Goal: Information Seeking & Learning: Learn about a topic

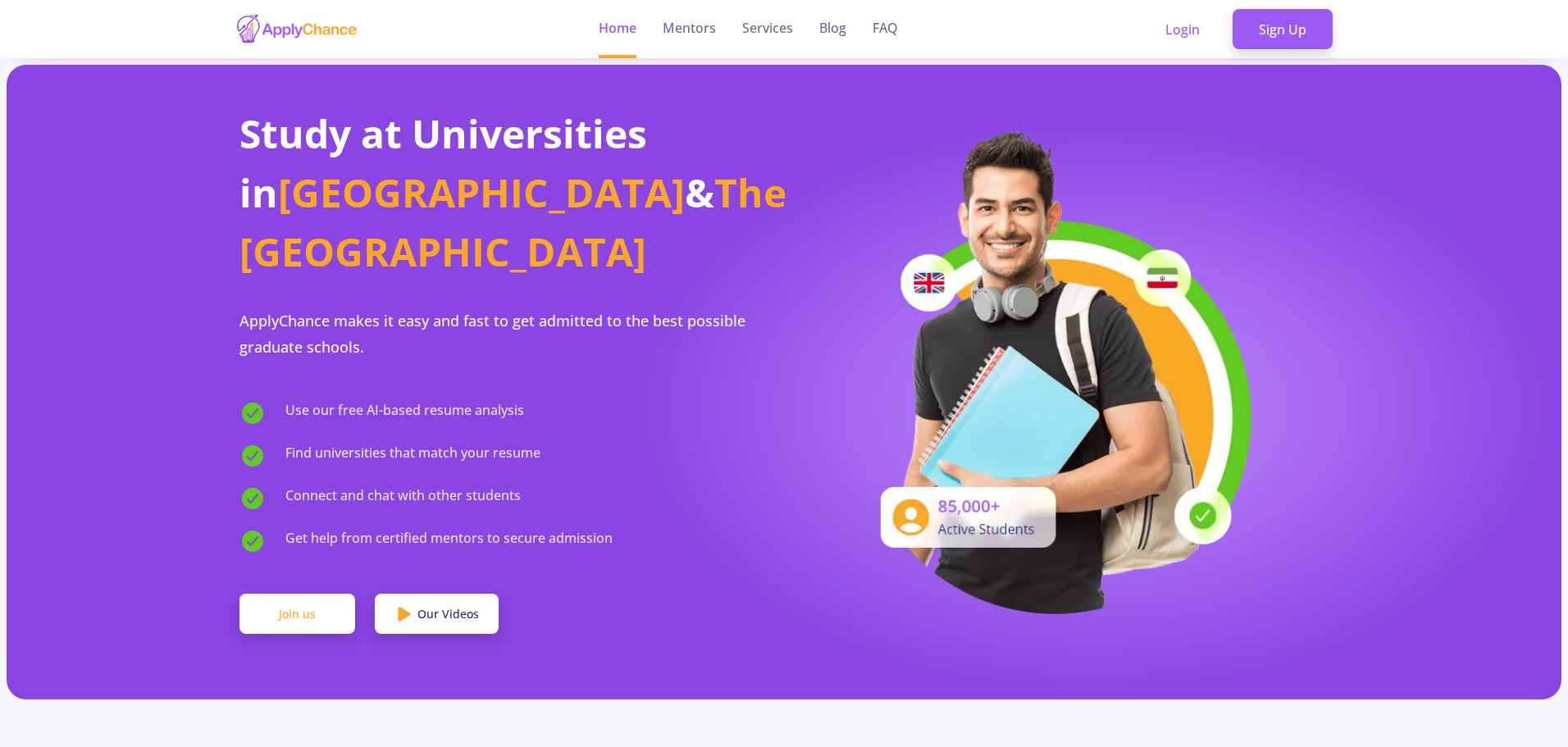
click at [314, 594] on link "Join us" at bounding box center [297, 614] width 115 height 41
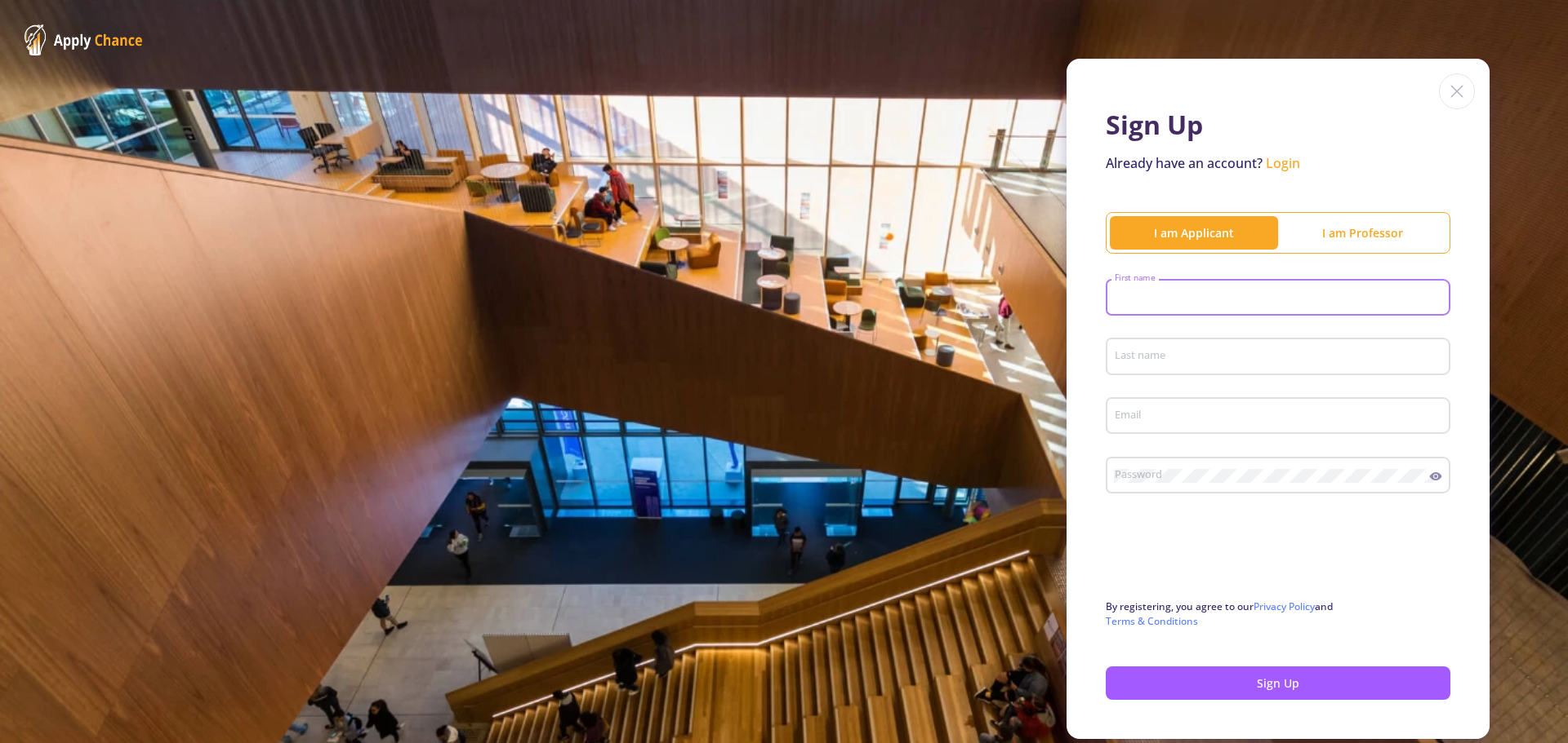
click at [1209, 302] on input "First name" at bounding box center [1280, 298] width 334 height 15
type input "Yasin"
type input "Ebrahimi"
click at [1154, 416] on input "Email" at bounding box center [1280, 417] width 334 height 15
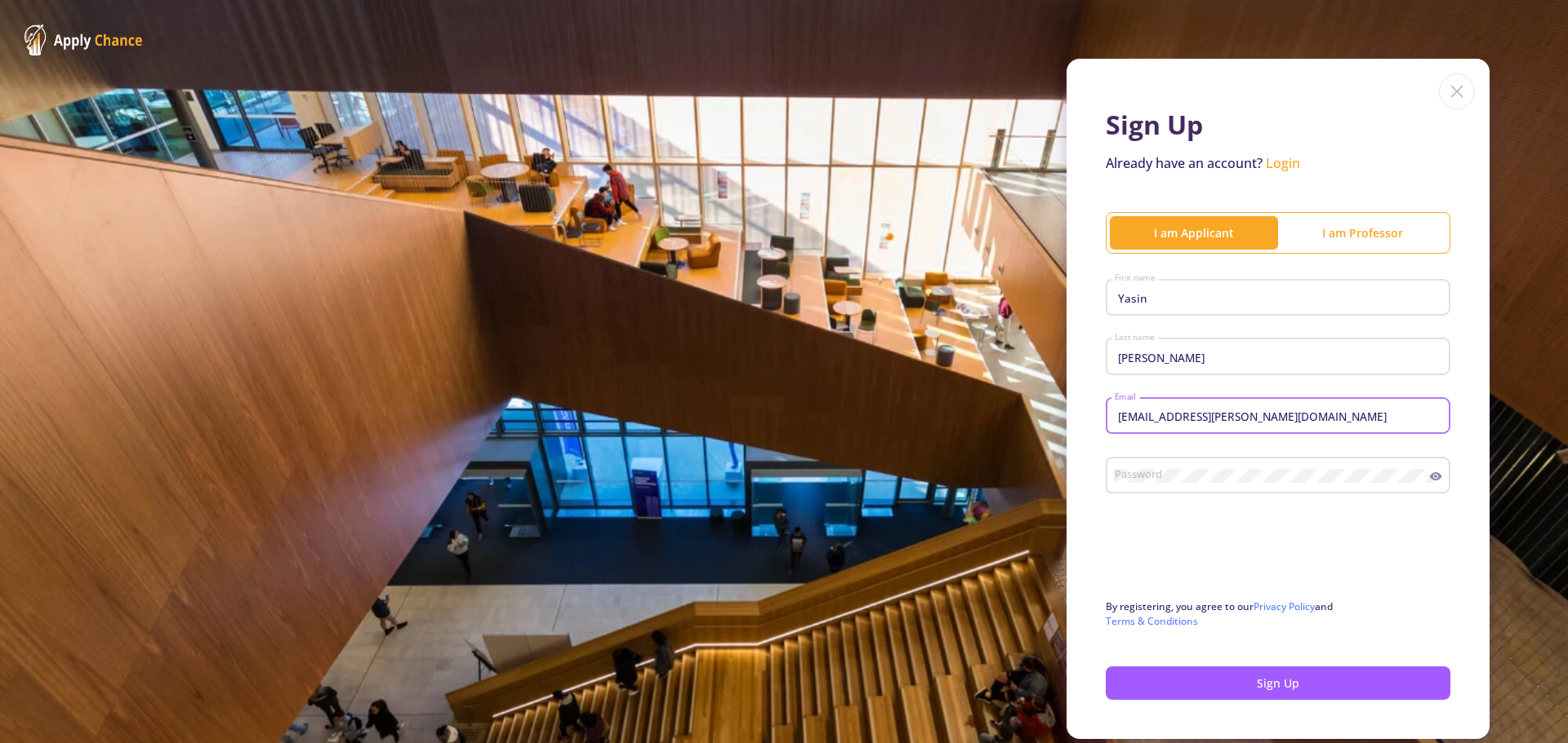
type input "yasiin.ebrahimi@gmail.com"
click at [1245, 685] on button "Sign Up" at bounding box center [1278, 684] width 344 height 34
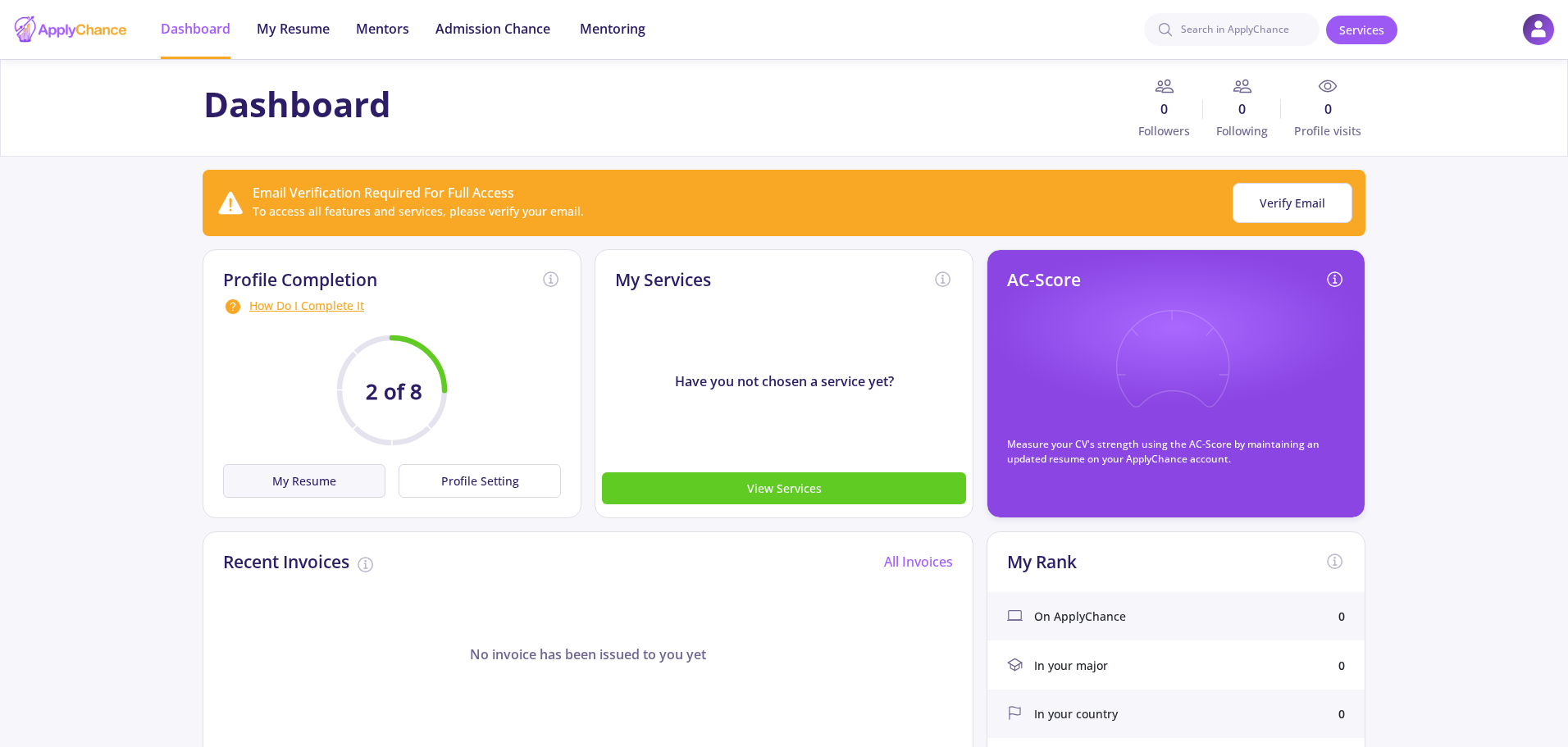
click at [312, 487] on button "My Resume" at bounding box center [303, 481] width 162 height 34
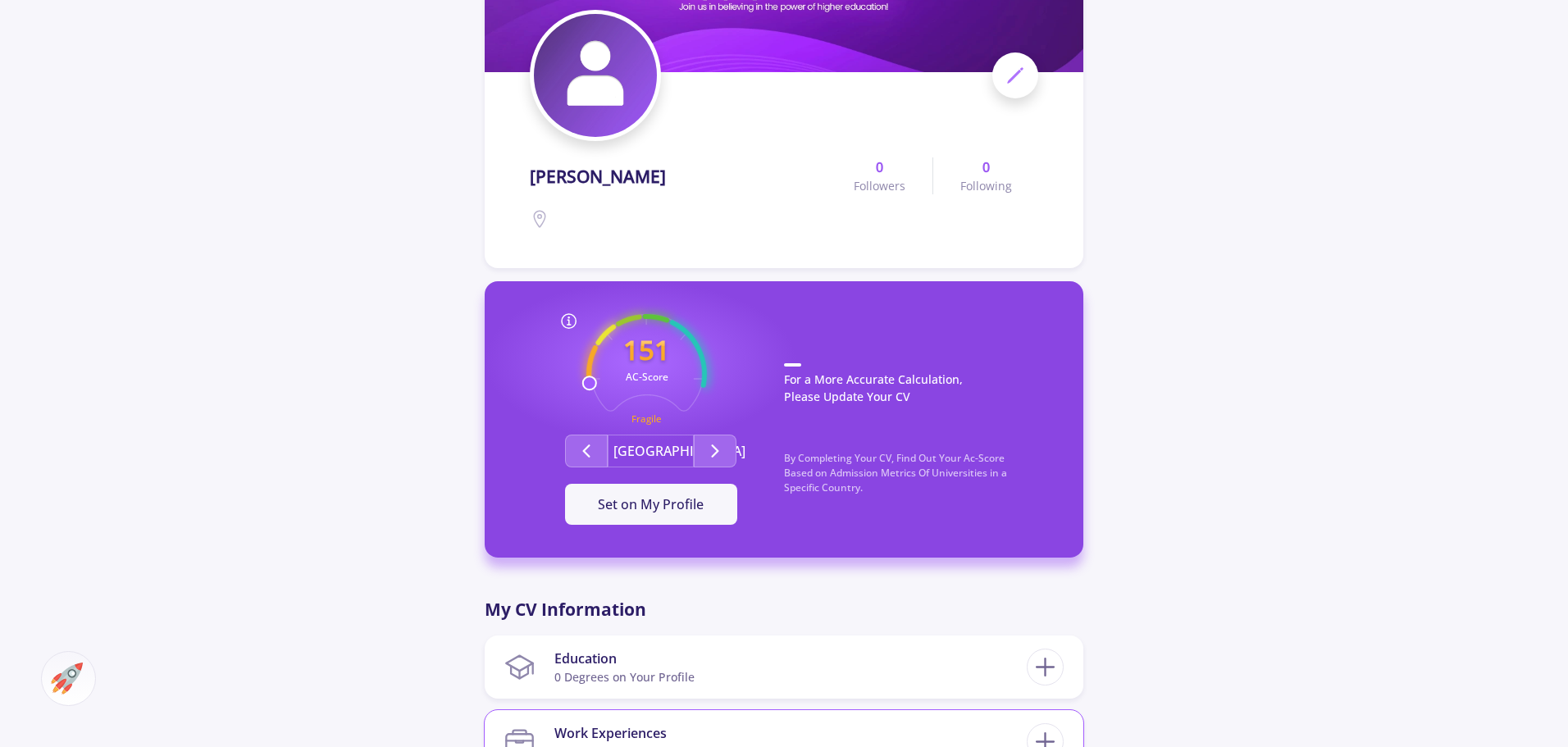
scroll to position [164, 0]
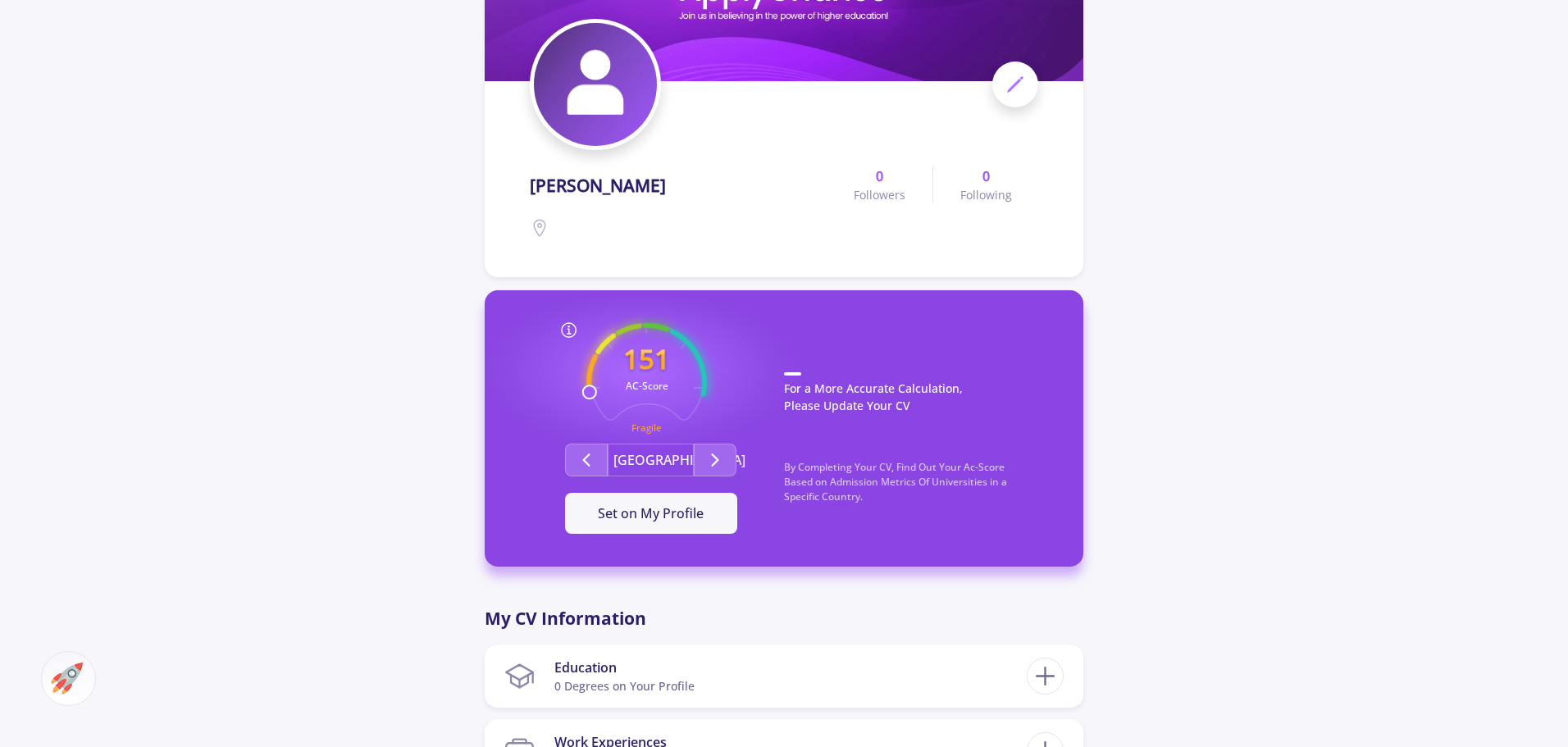
click at [676, 457] on button "[GEOGRAPHIC_DATA]" at bounding box center [650, 460] width 87 height 33
click at [671, 515] on span "Set on My Profile" at bounding box center [650, 513] width 105 height 18
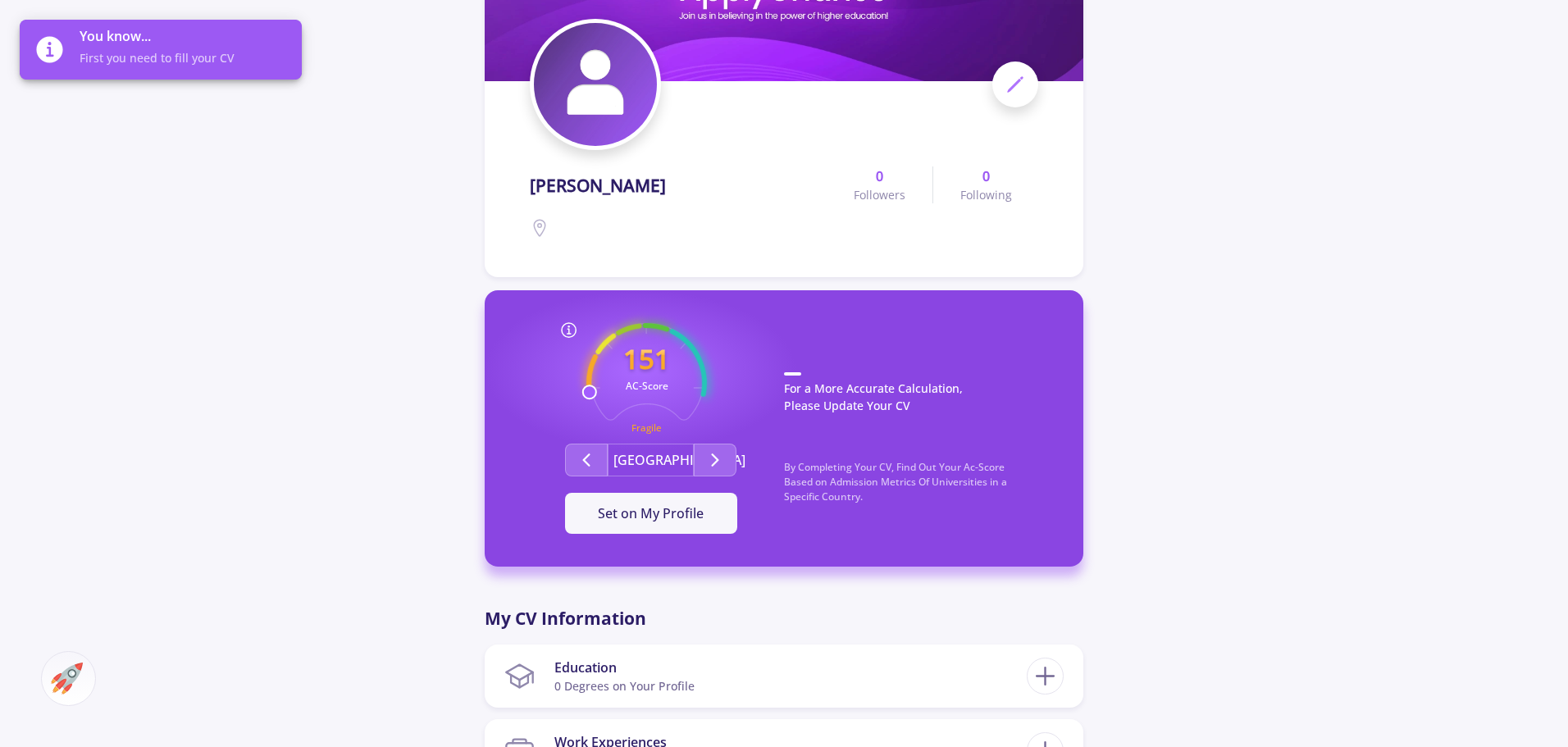
click at [154, 55] on span "First you need to fill your CV" at bounding box center [184, 57] width 209 height 17
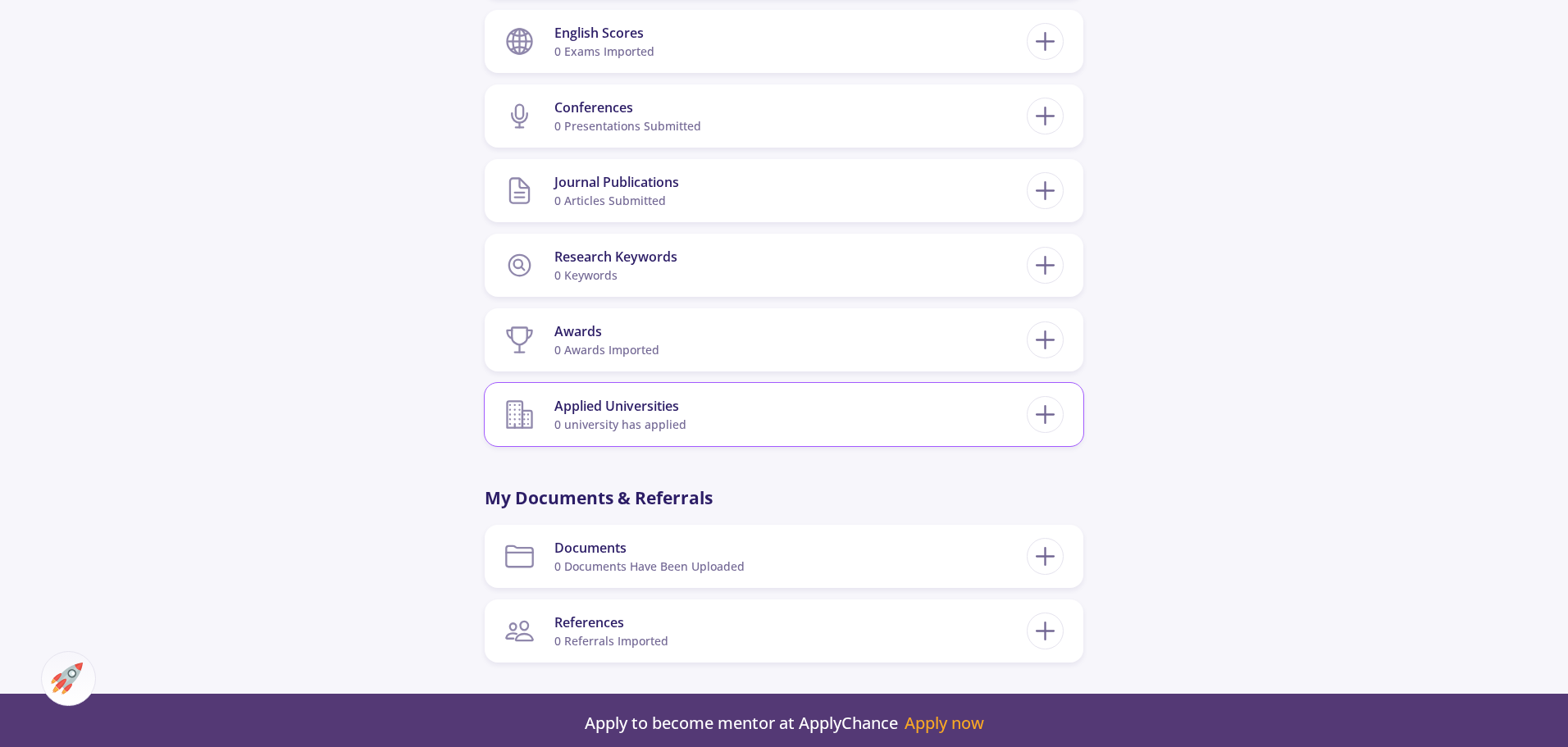
scroll to position [985, 0]
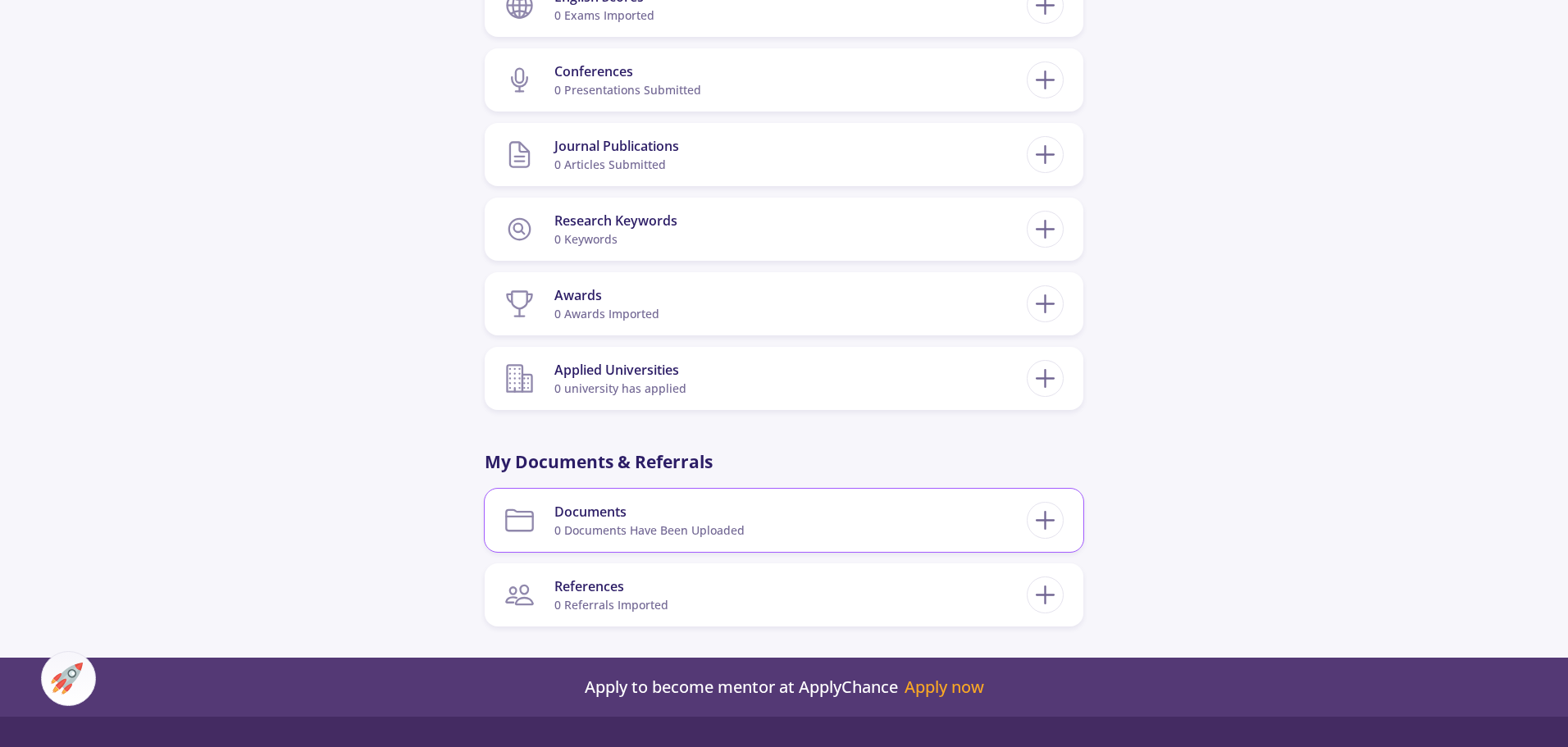
click at [742, 513] on div "Documents" at bounding box center [649, 512] width 190 height 20
click at [1048, 522] on icon at bounding box center [1045, 520] width 31 height 31
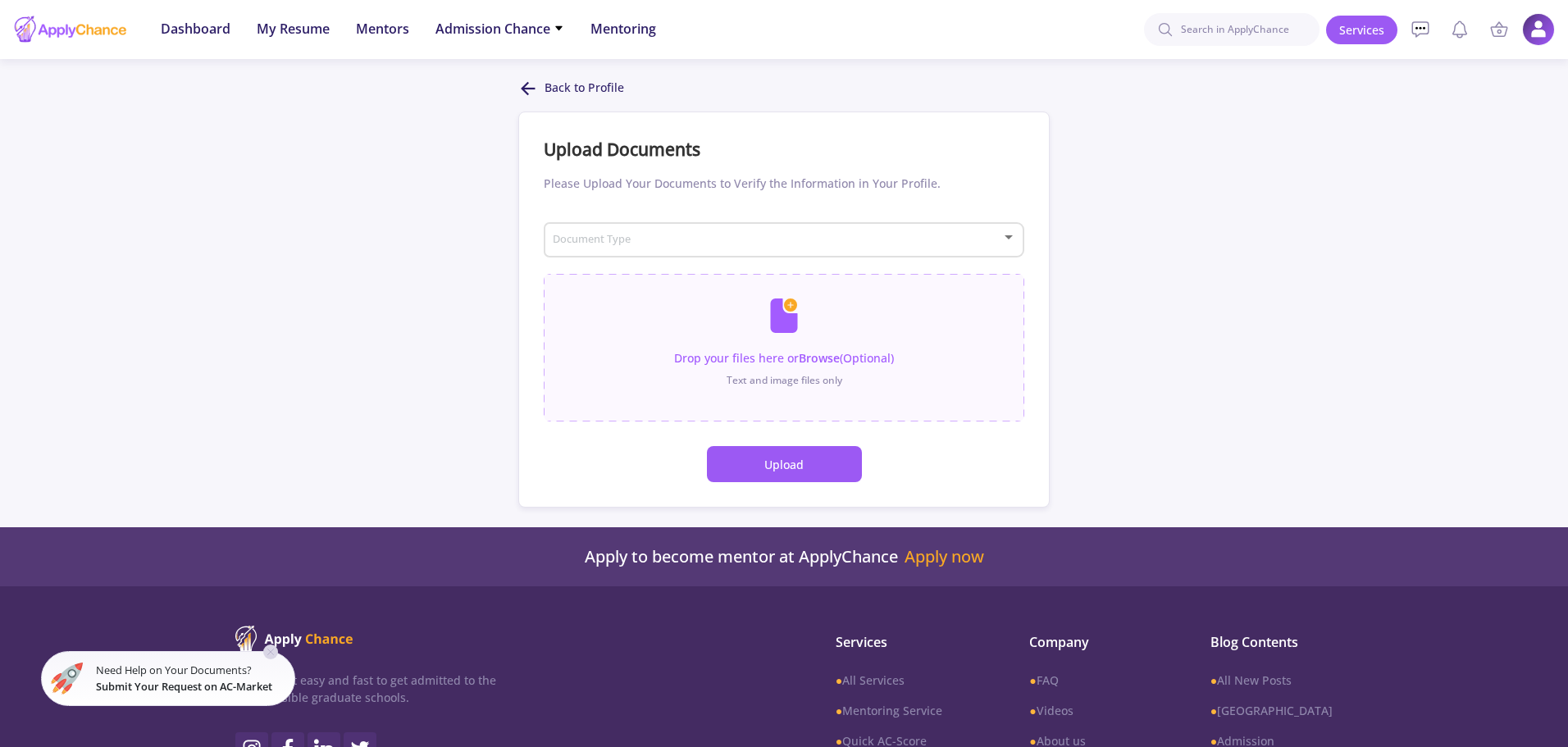
click at [766, 230] on div "Document Type" at bounding box center [784, 237] width 465 height 41
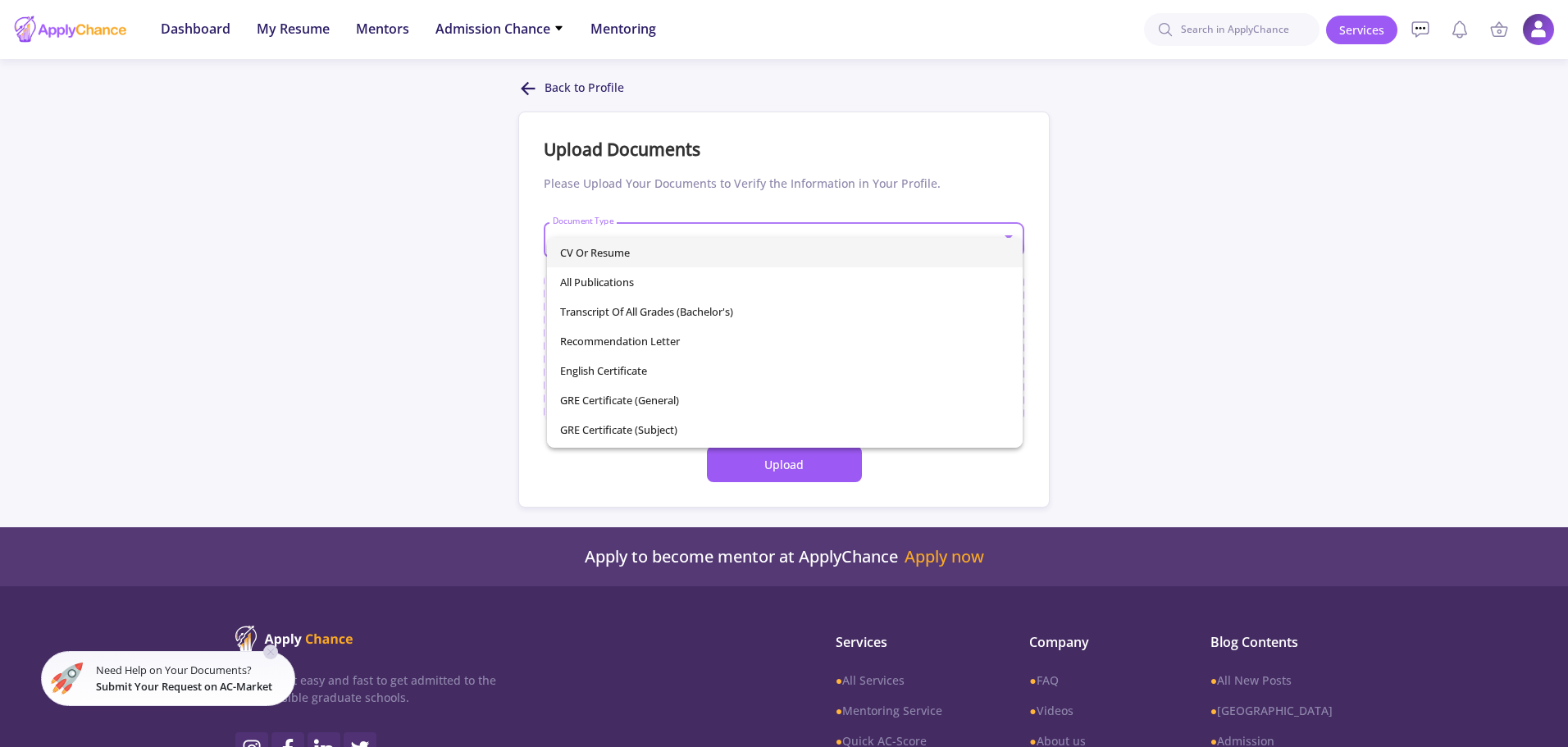
click at [730, 246] on span "CV or Resume" at bounding box center [784, 253] width 450 height 30
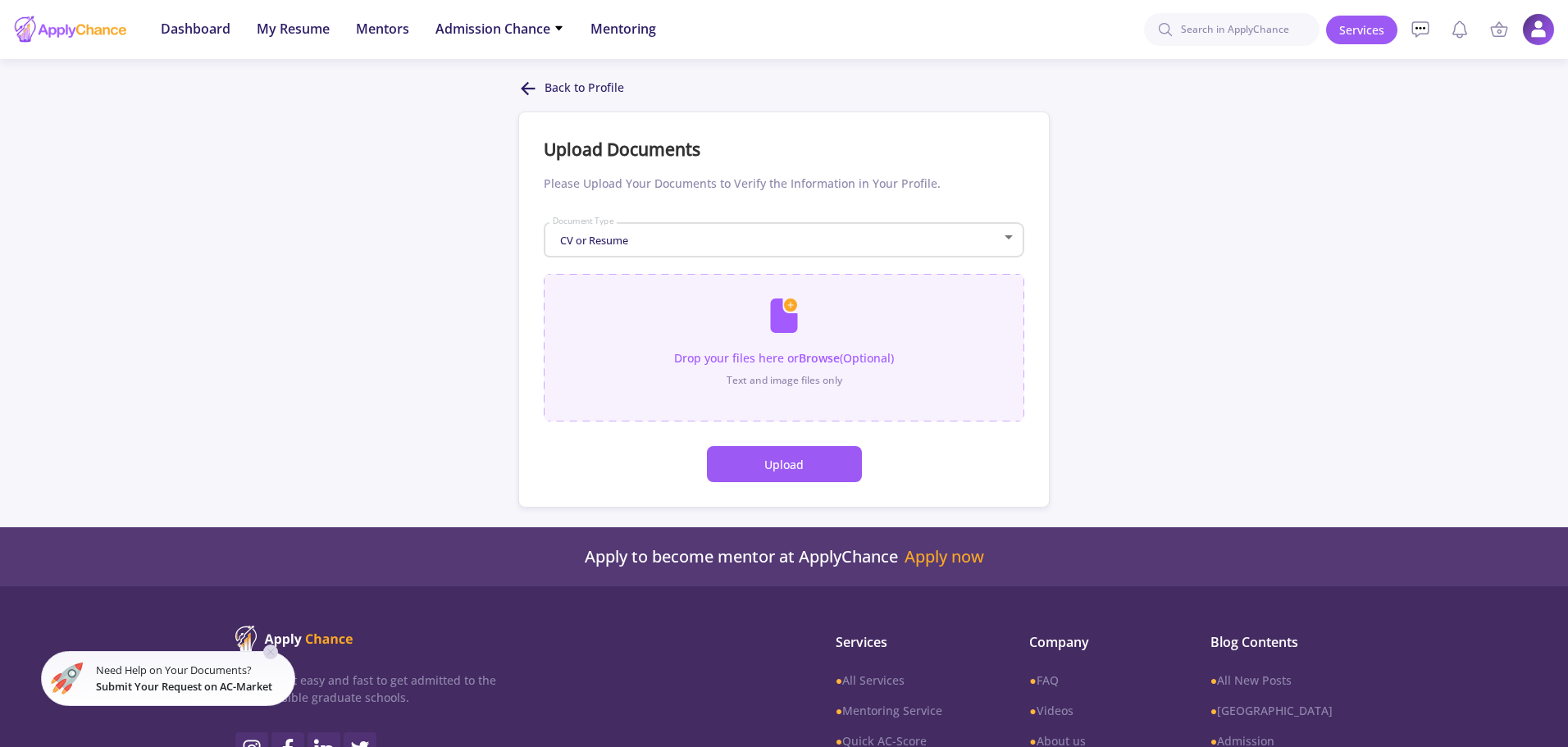
click at [795, 341] on input "file" at bounding box center [784, 339] width 480 height 131
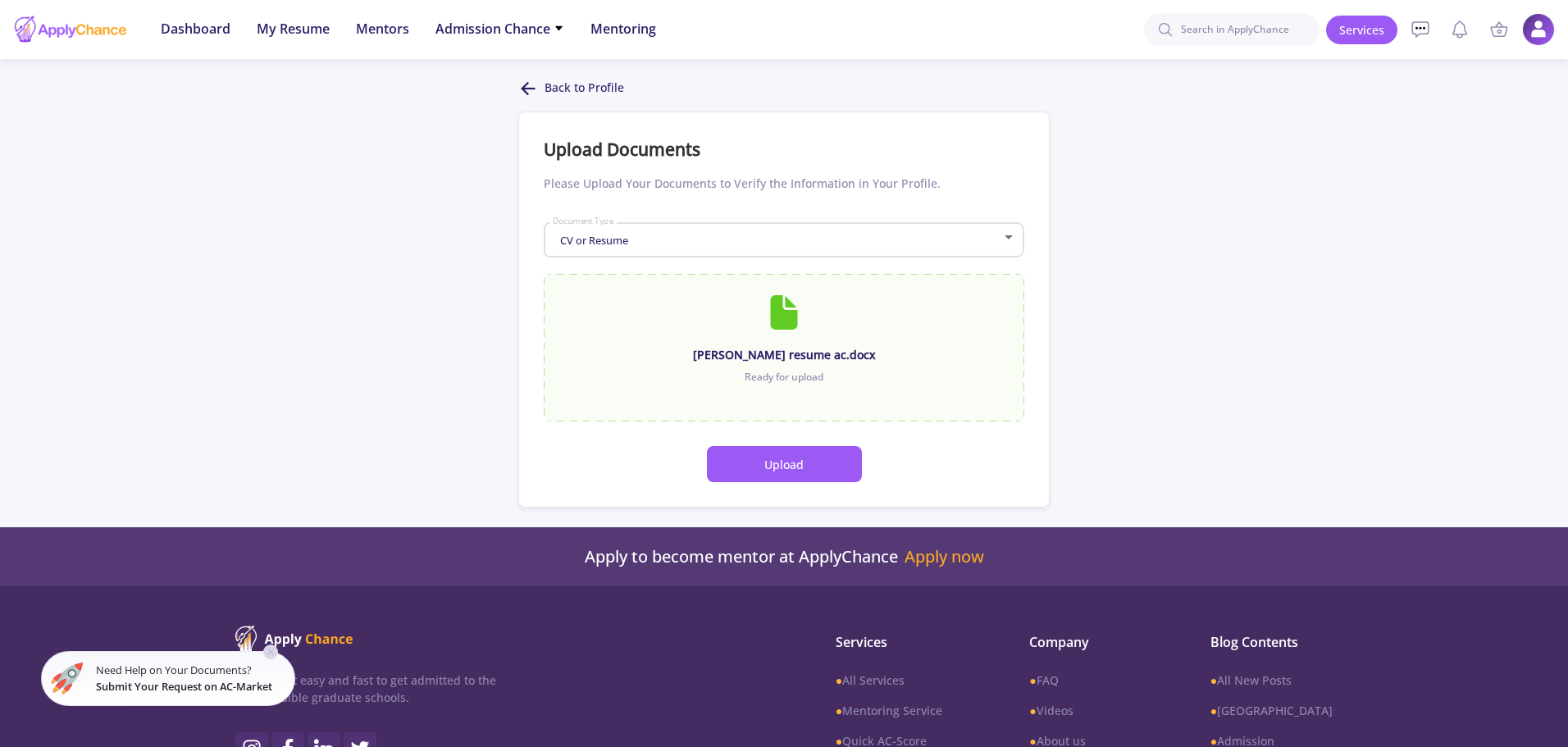
click at [812, 465] on button "Upload" at bounding box center [784, 465] width 155 height 36
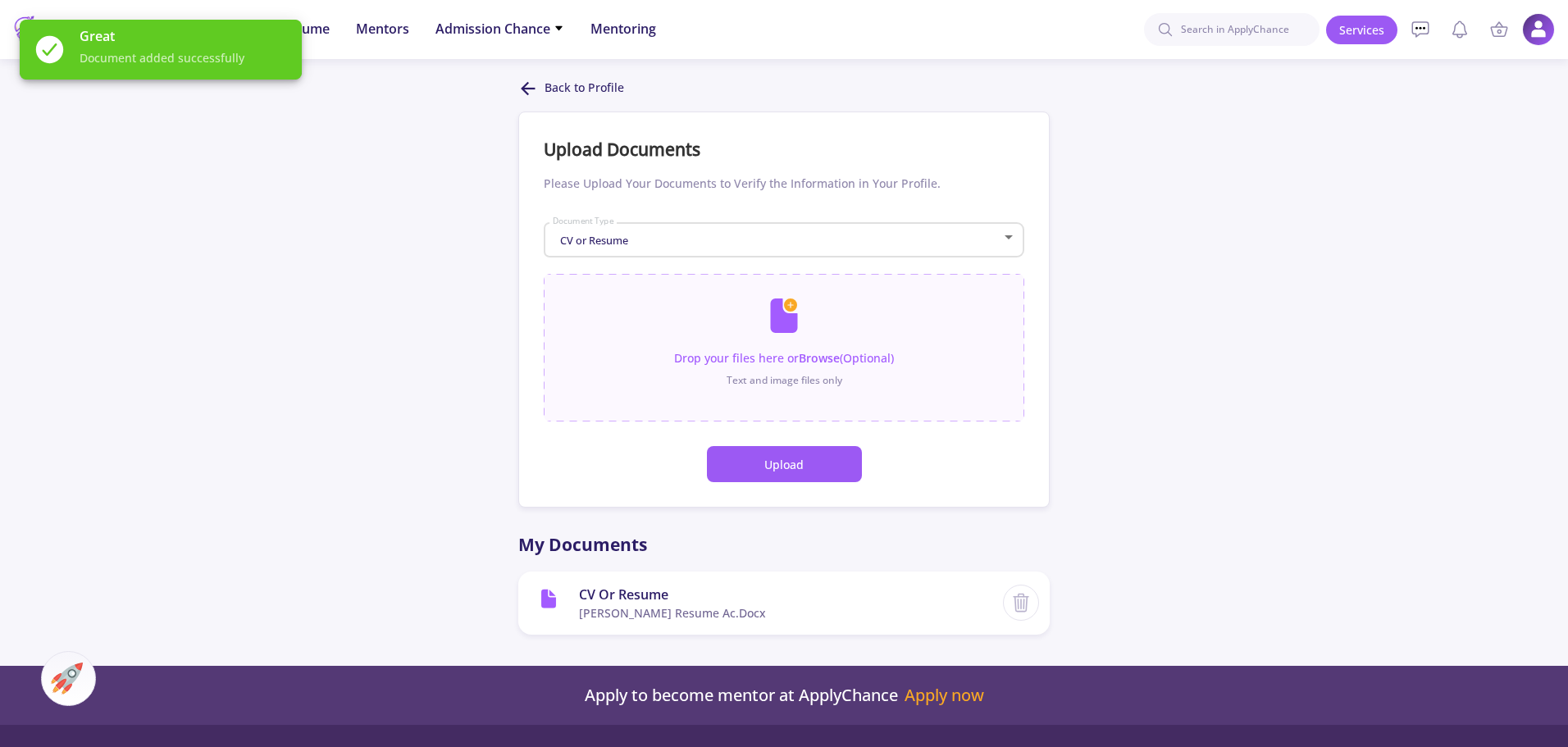
click at [532, 94] on icon at bounding box center [528, 89] width 20 height 20
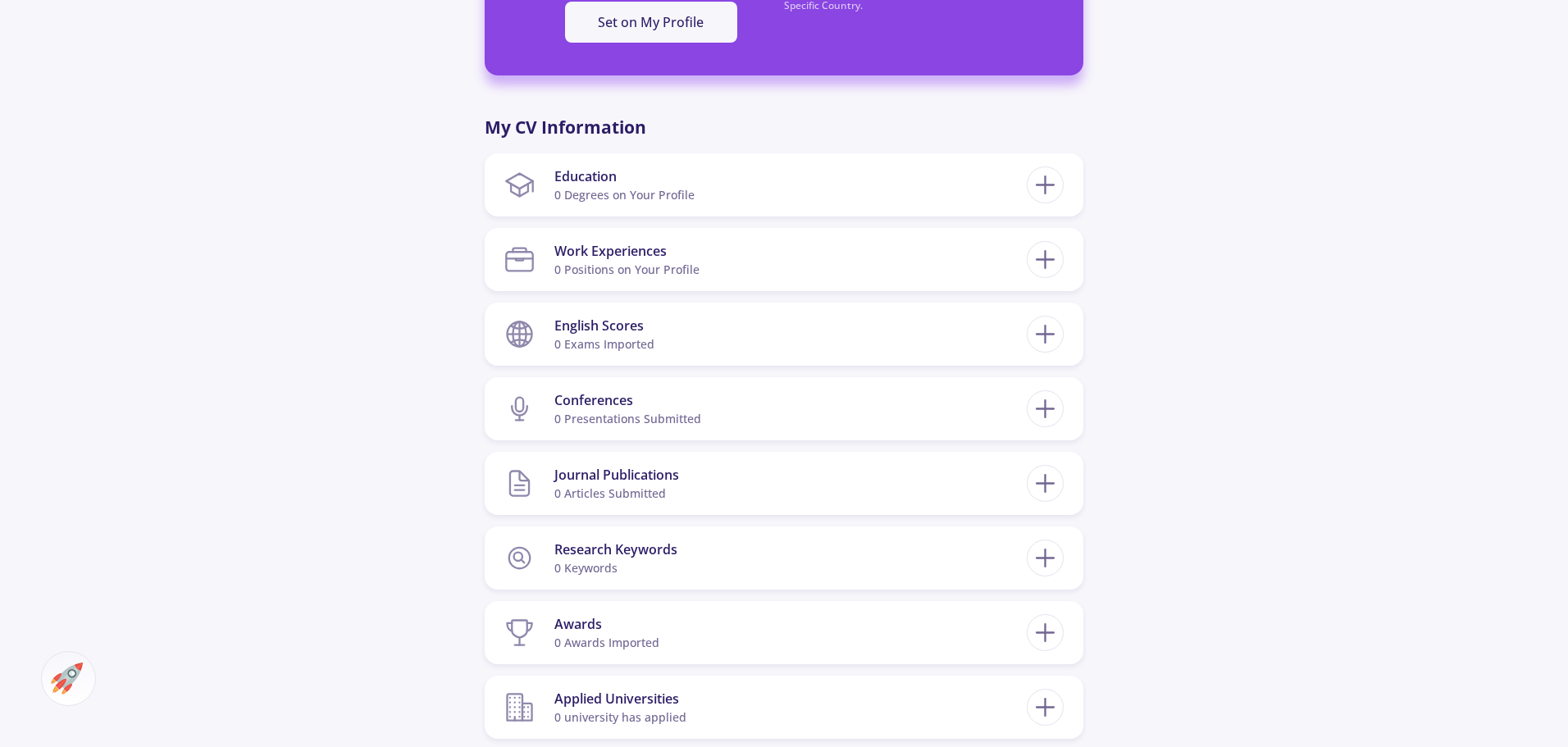
scroll to position [656, 0]
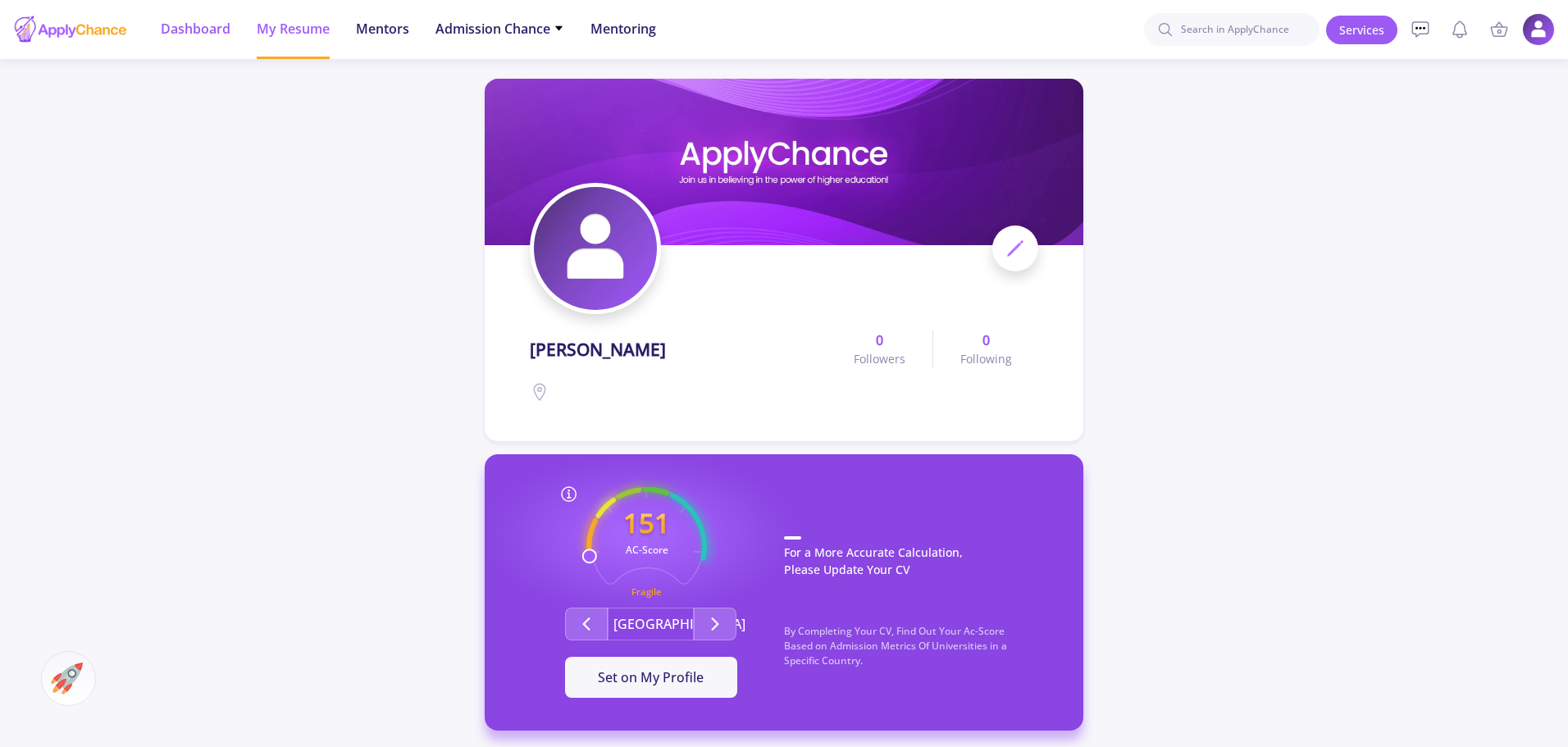
click at [207, 30] on span "Dashboard" at bounding box center [196, 29] width 70 height 20
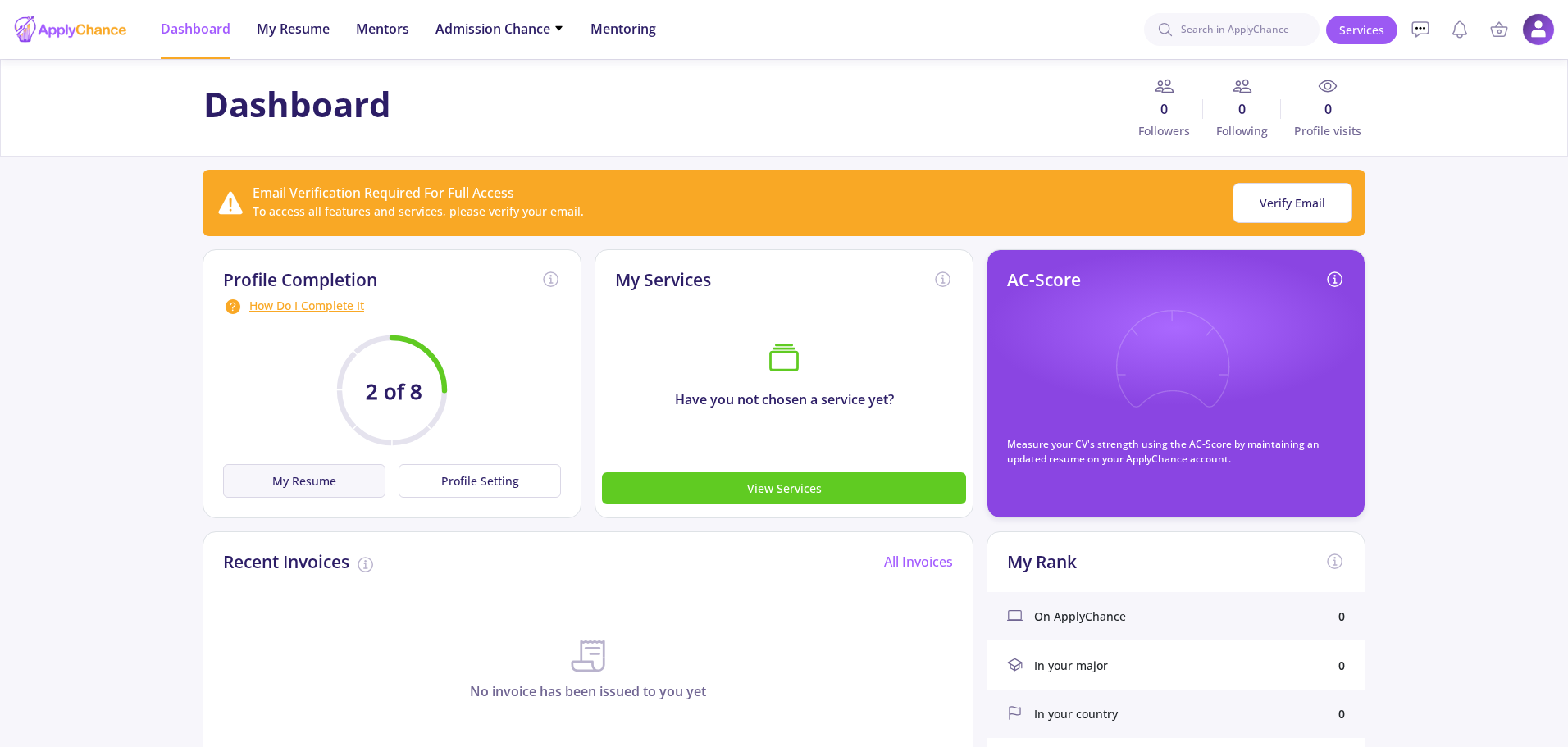
click at [335, 485] on button "My Resume" at bounding box center [303, 481] width 162 height 34
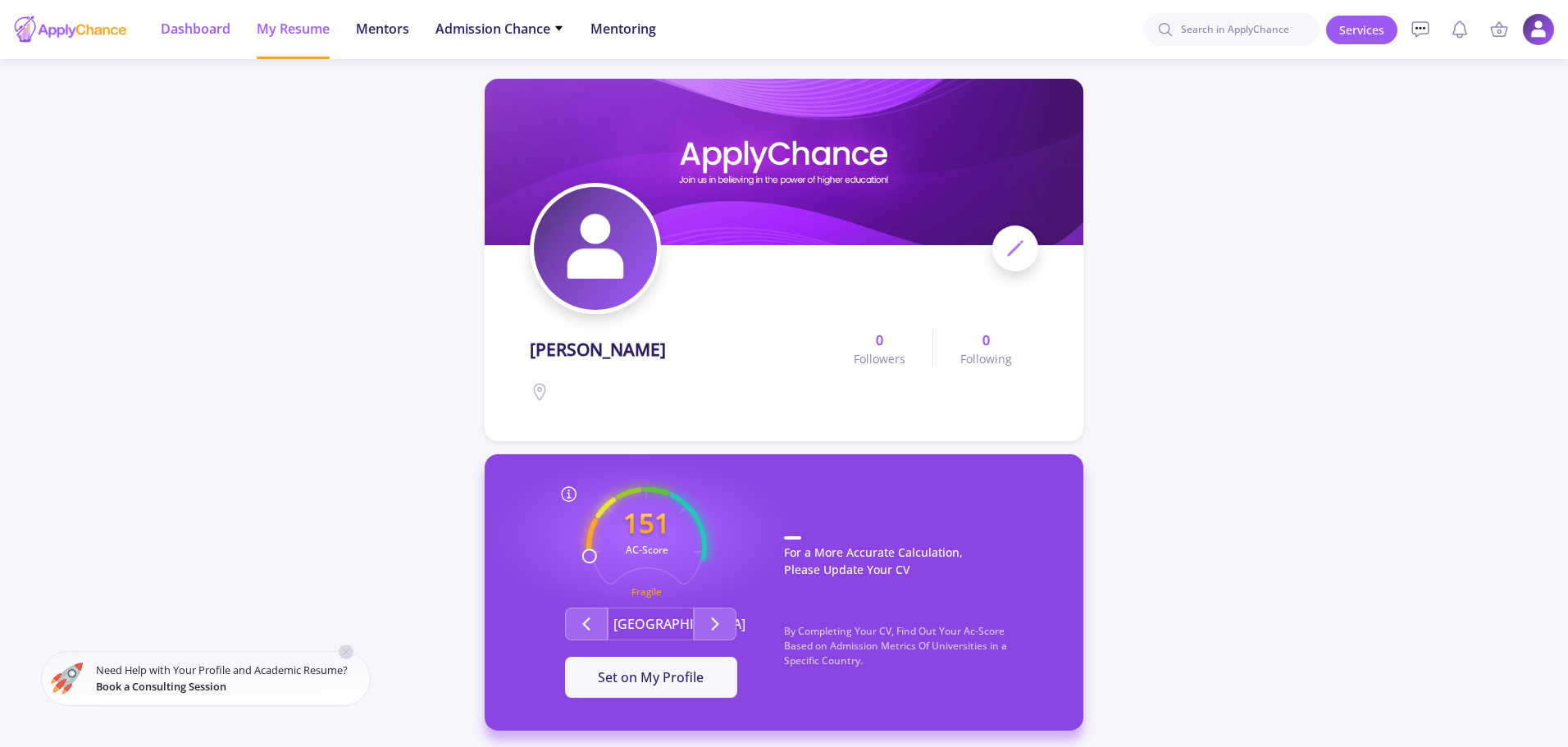
click at [186, 35] on span "Dashboard" at bounding box center [196, 29] width 70 height 20
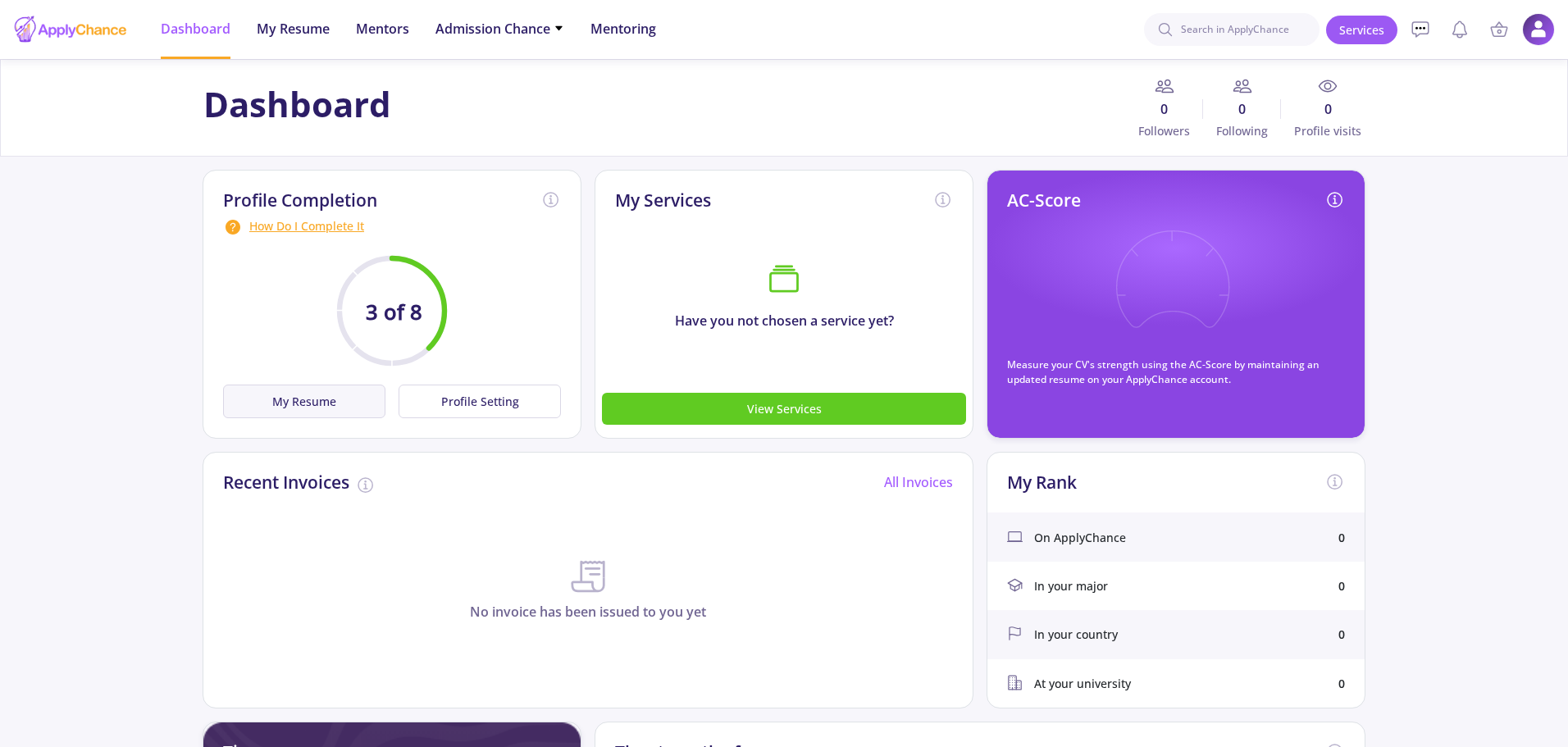
click at [352, 411] on button "My Resume" at bounding box center [303, 402] width 162 height 34
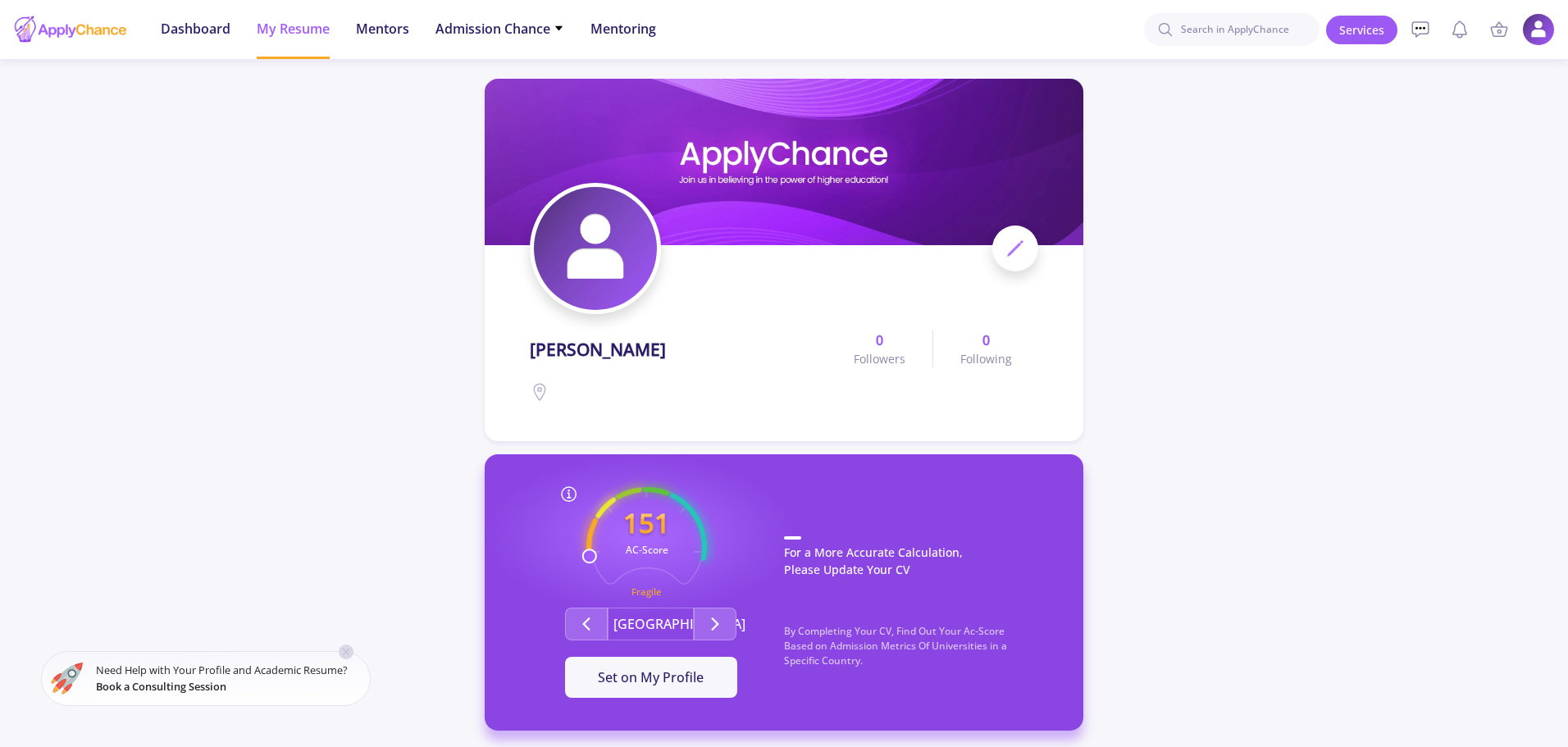
click at [1016, 239] on icon at bounding box center [1015, 249] width 20 height 20
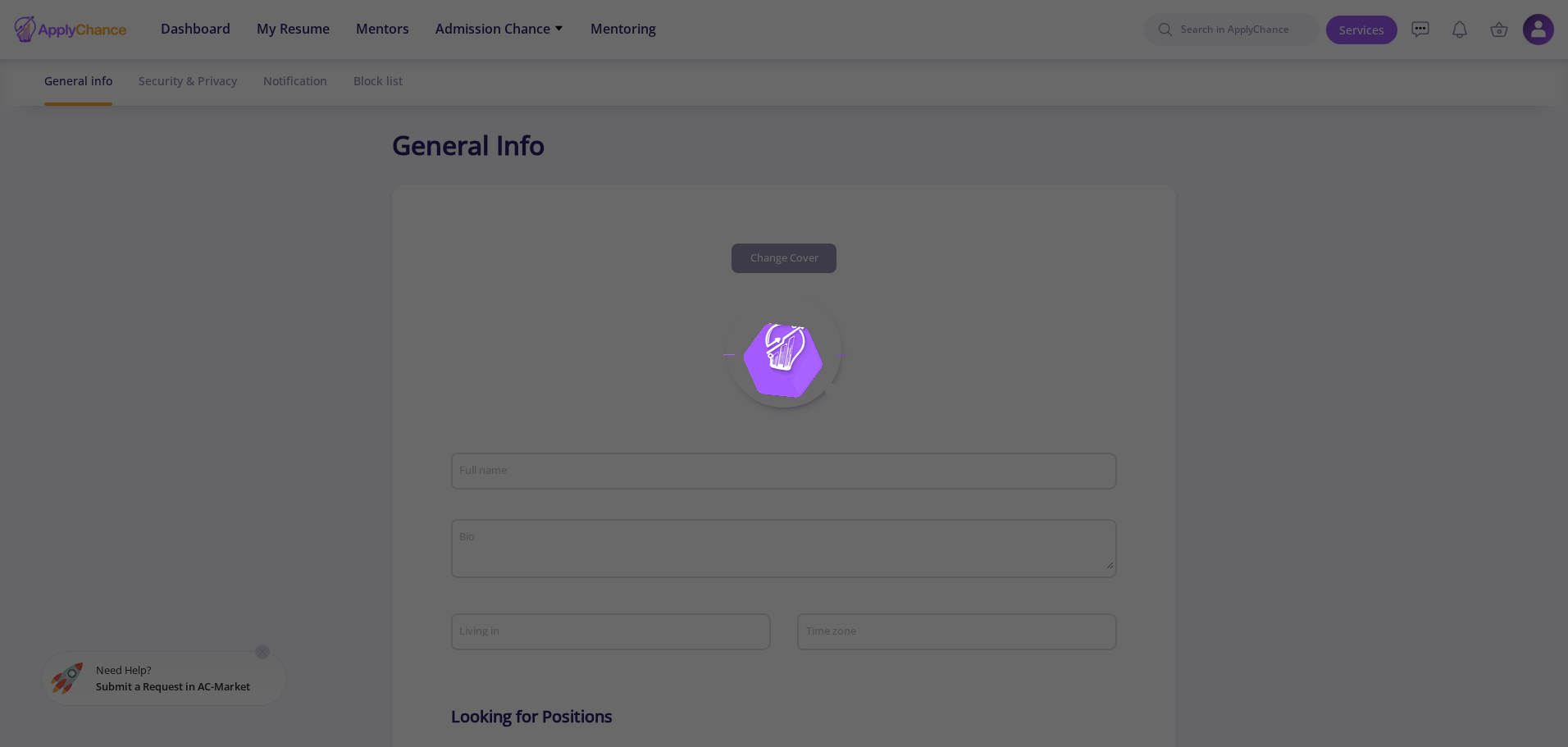
click at [1010, 253] on div at bounding box center [784, 373] width 1568 height 747
type input "Yasin Ebrahimi"
type input "YasinEbrahimi"
type input "yasiin.ebrahimi@gmail.com"
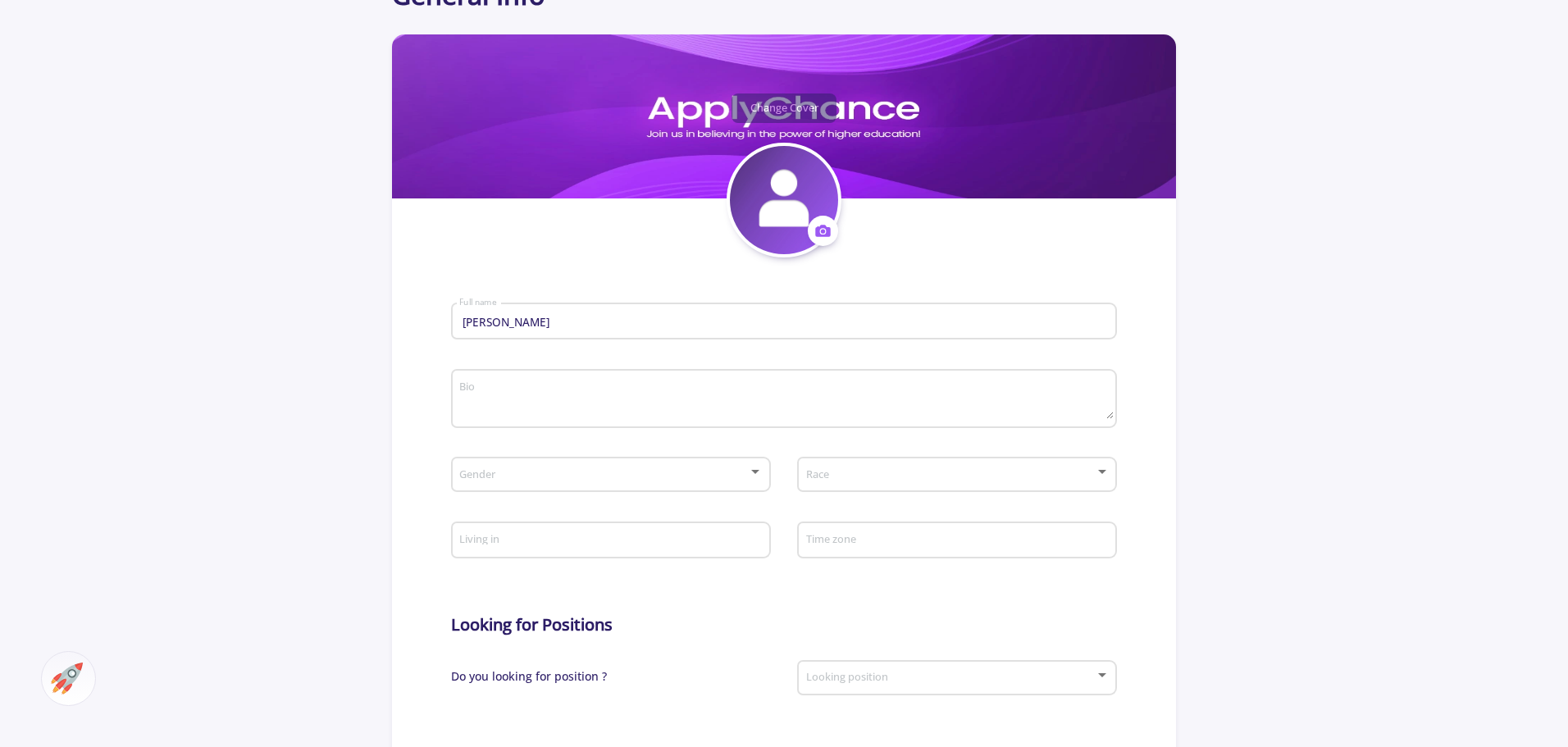
scroll to position [164, 0]
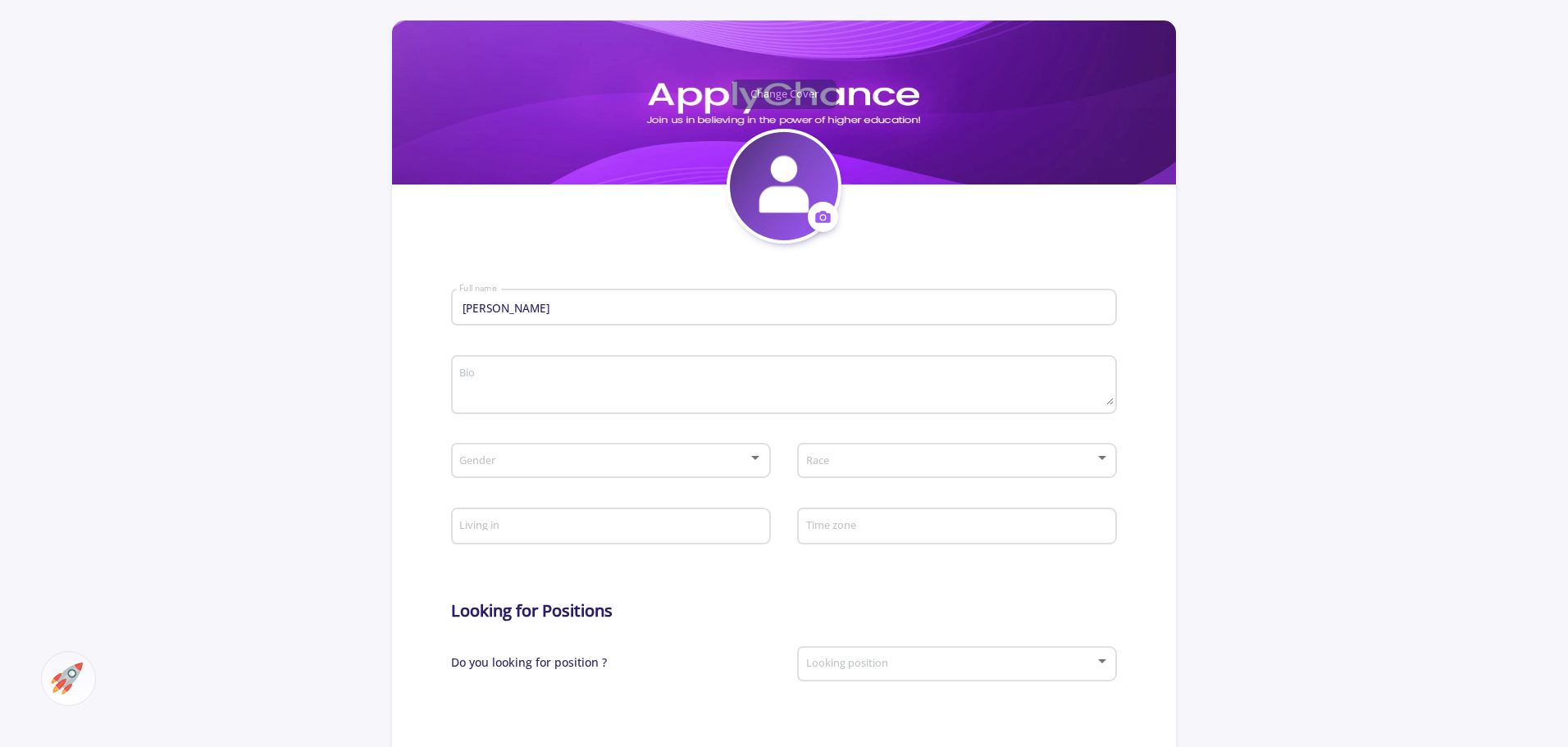
click at [823, 215] on icon at bounding box center [822, 216] width 17 height 17
click at [842, 264] on button "Change photo" at bounding box center [899, 269] width 182 height 42
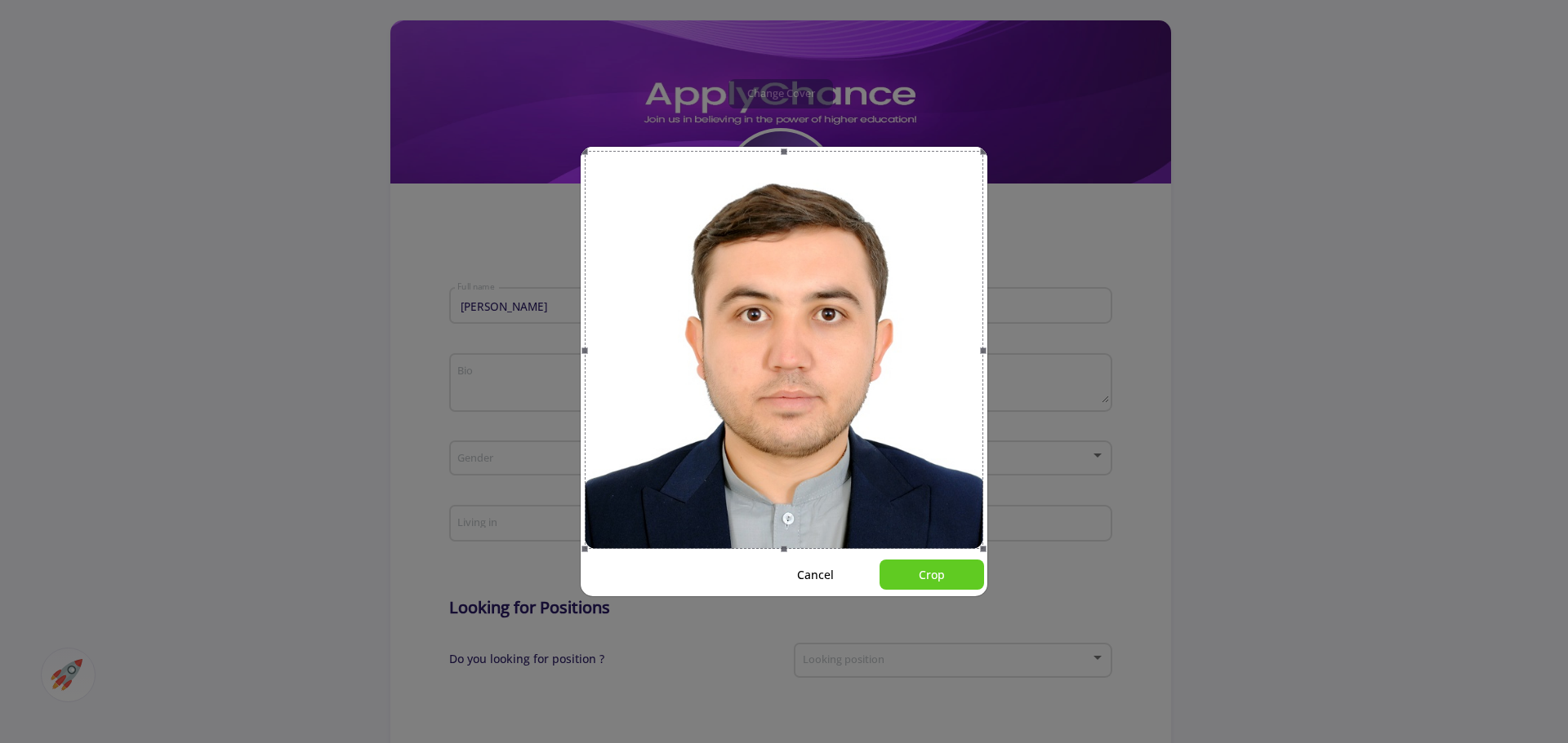
drag, startPoint x: 886, startPoint y: 450, endPoint x: 885, endPoint y: 464, distance: 14.0
click at [885, 464] on div at bounding box center [784, 350] width 398 height 398
click at [940, 585] on button "Crop" at bounding box center [931, 575] width 105 height 31
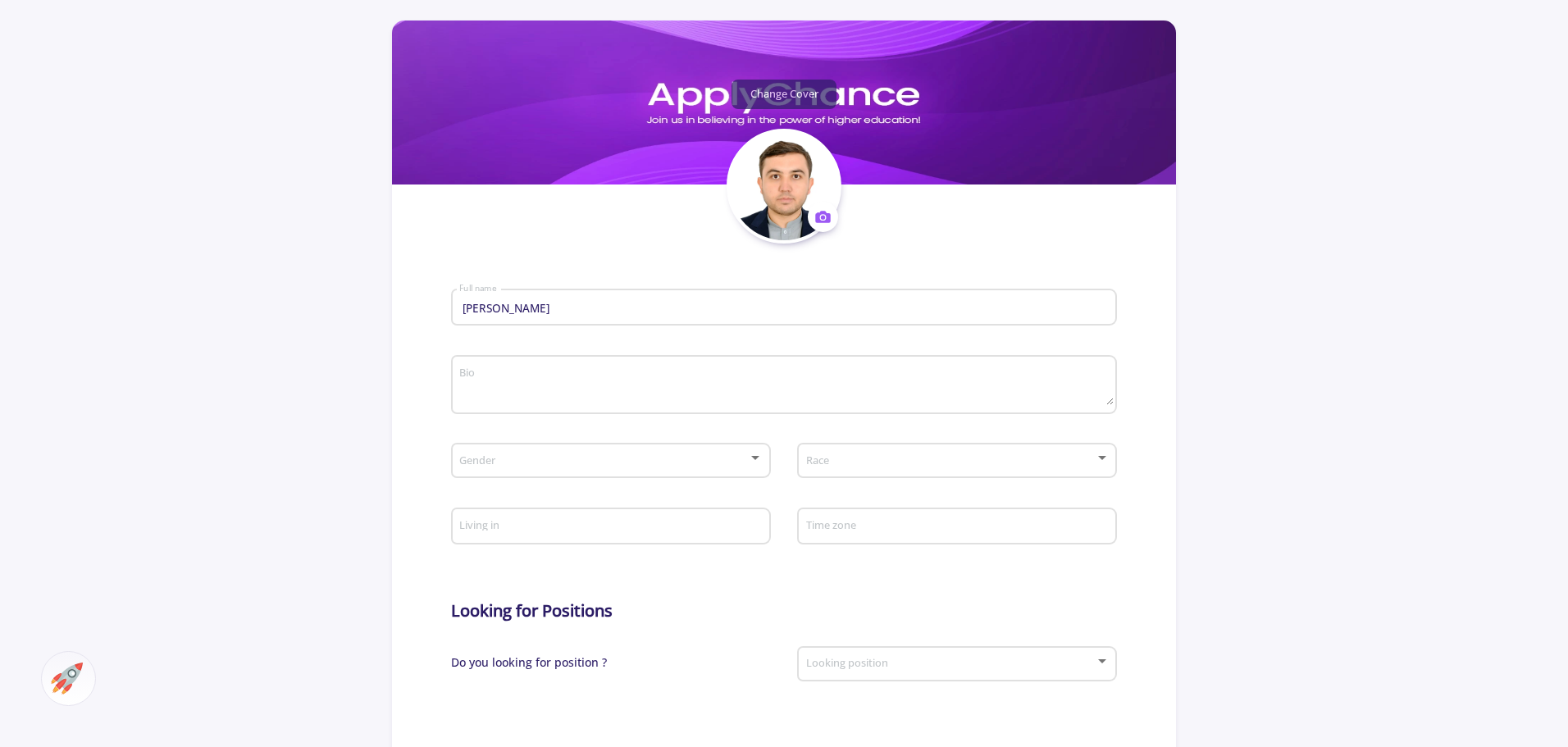
click at [780, 90] on button "Change Cover" at bounding box center [784, 94] width 105 height 30
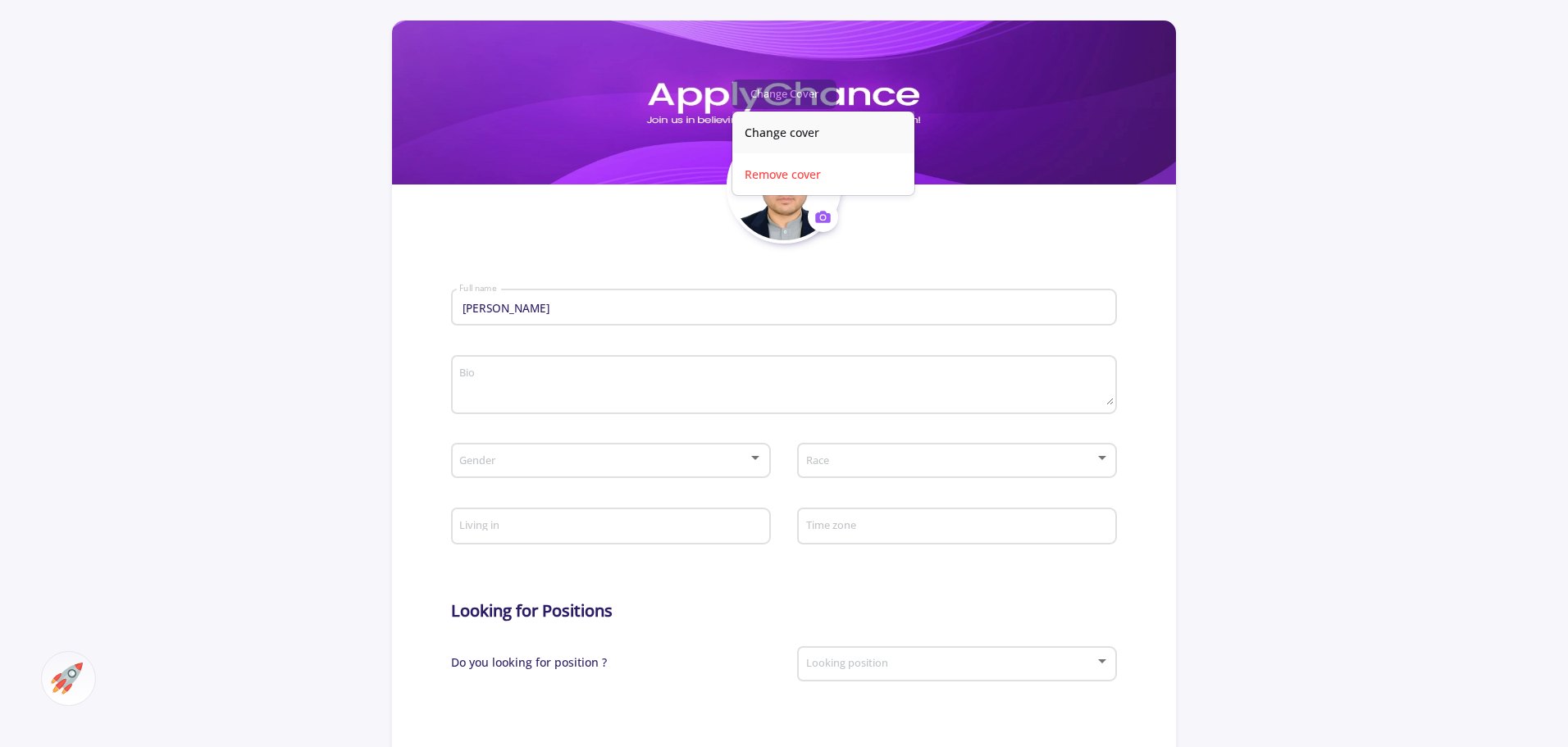
click at [776, 117] on button "Change cover" at bounding box center [823, 132] width 182 height 42
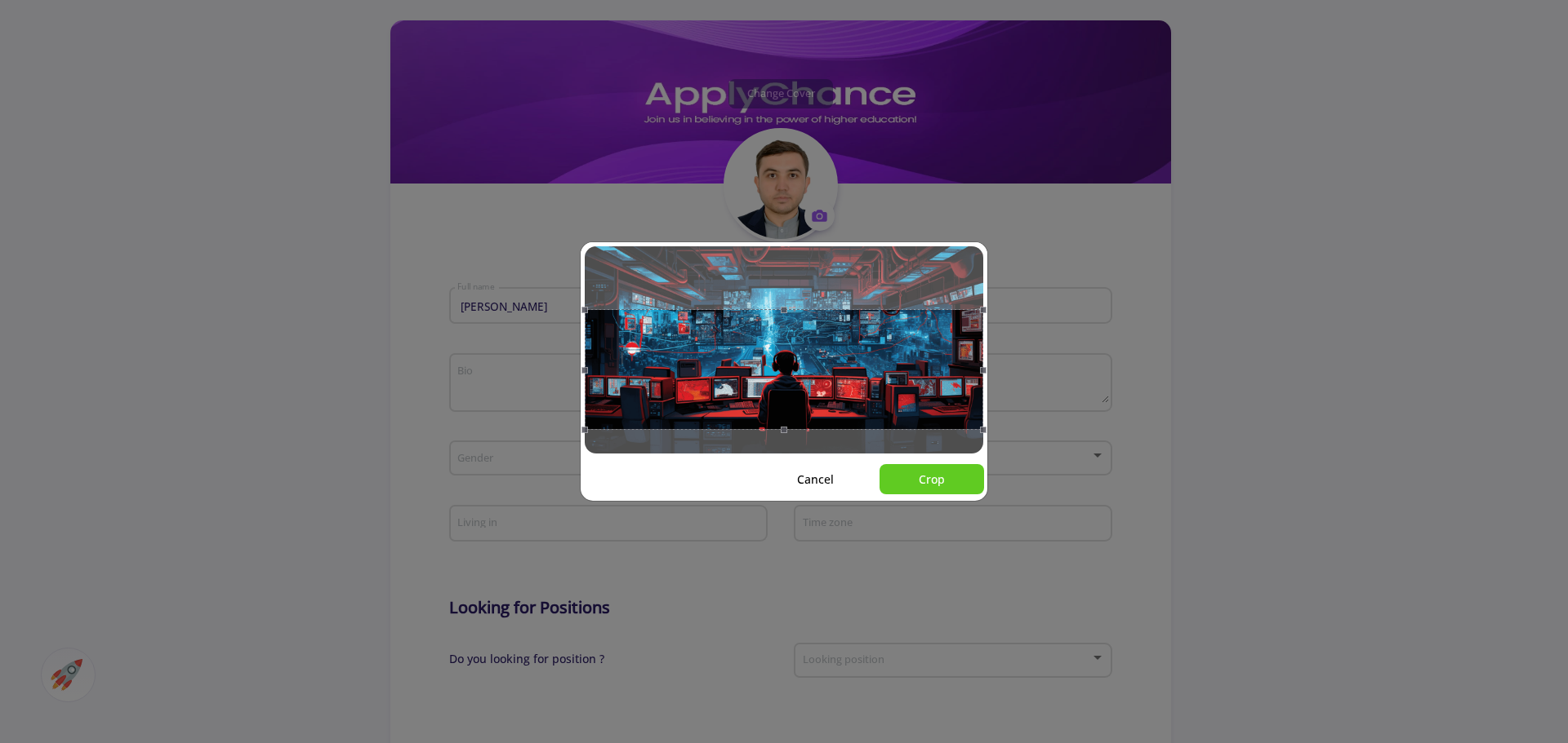
drag, startPoint x: 868, startPoint y: 371, endPoint x: 869, endPoint y: 391, distance: 20.0
click at [869, 391] on div at bounding box center [784, 370] width 398 height 121
click at [945, 489] on button "Crop" at bounding box center [931, 479] width 105 height 31
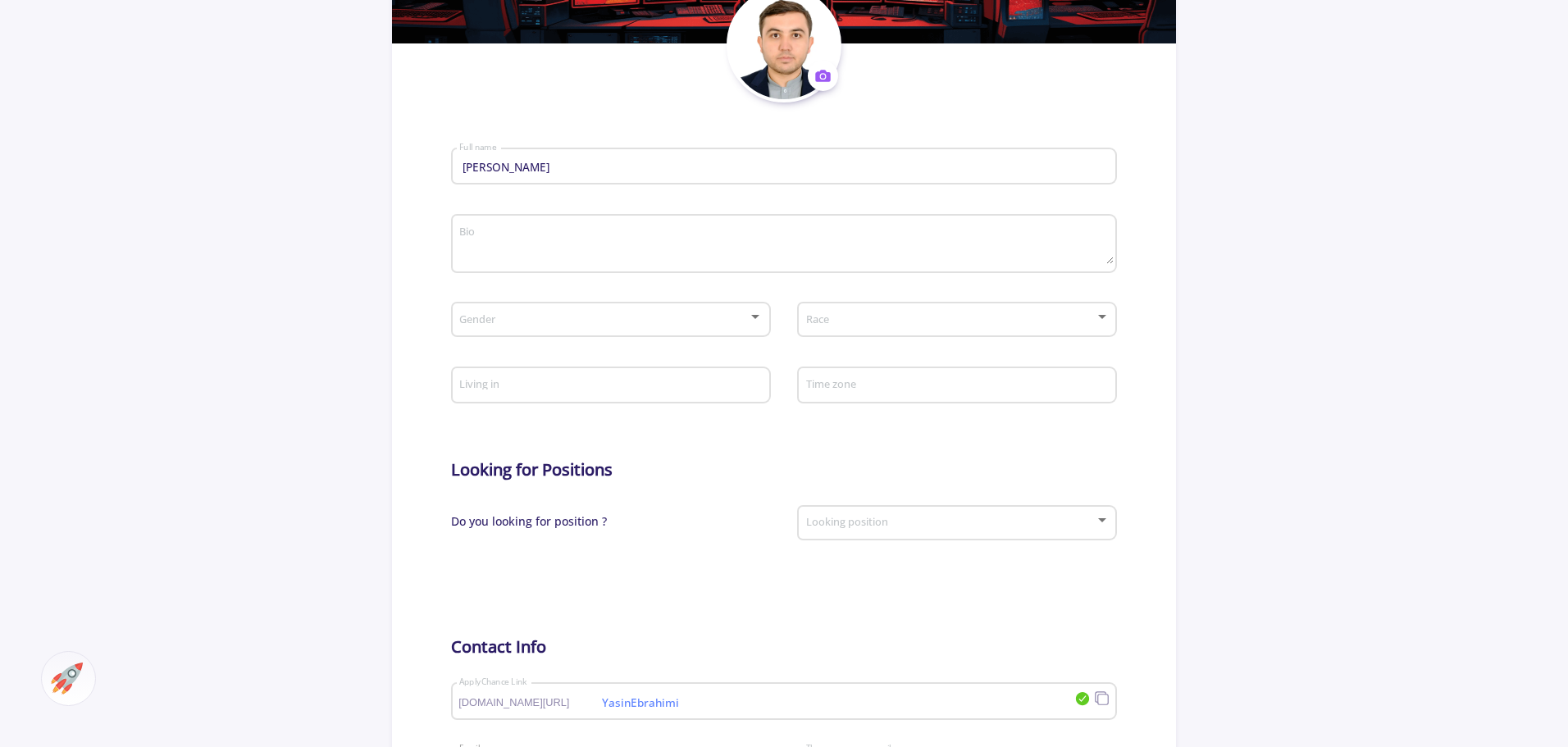
scroll to position [328, 0]
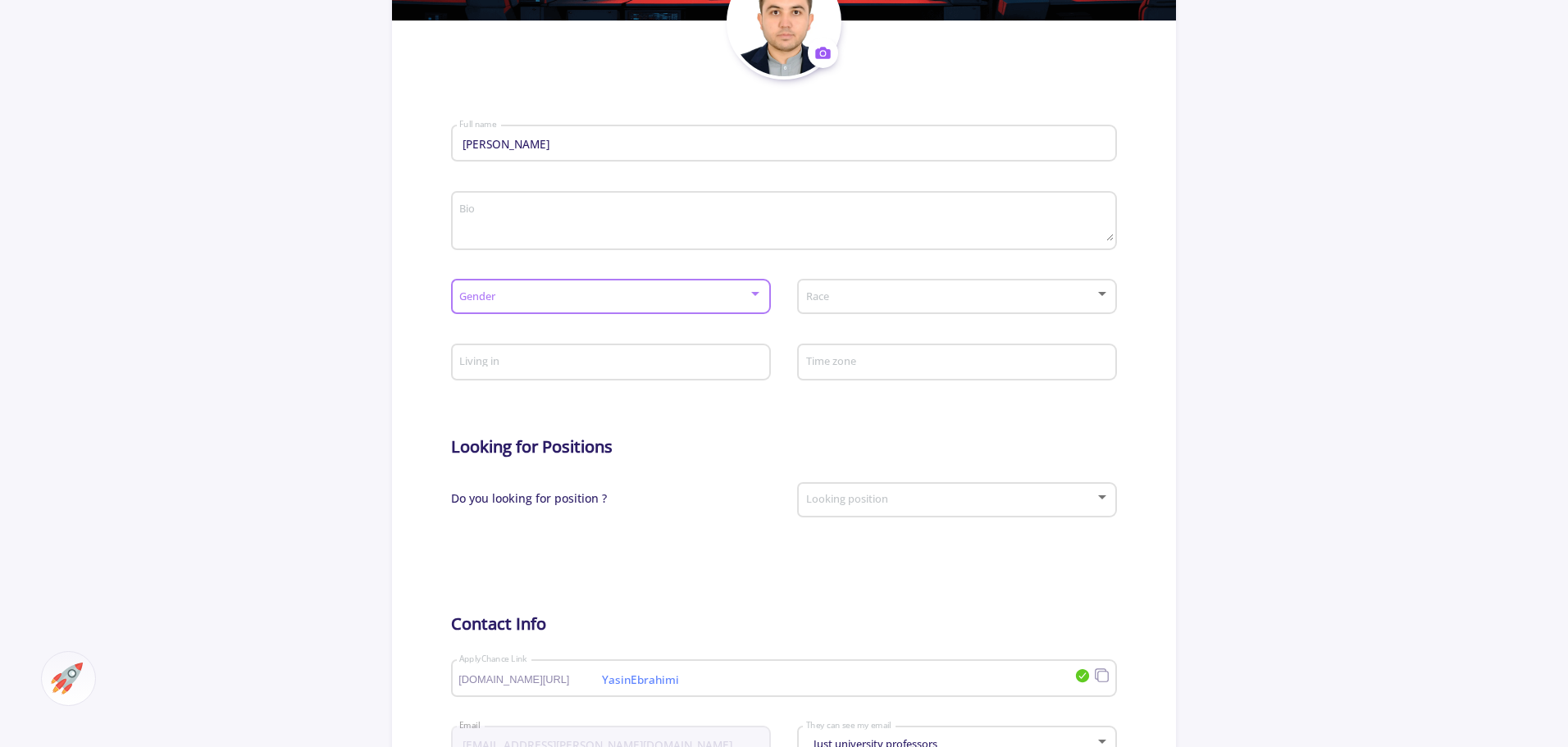
click at [631, 301] on span at bounding box center [605, 297] width 285 height 12
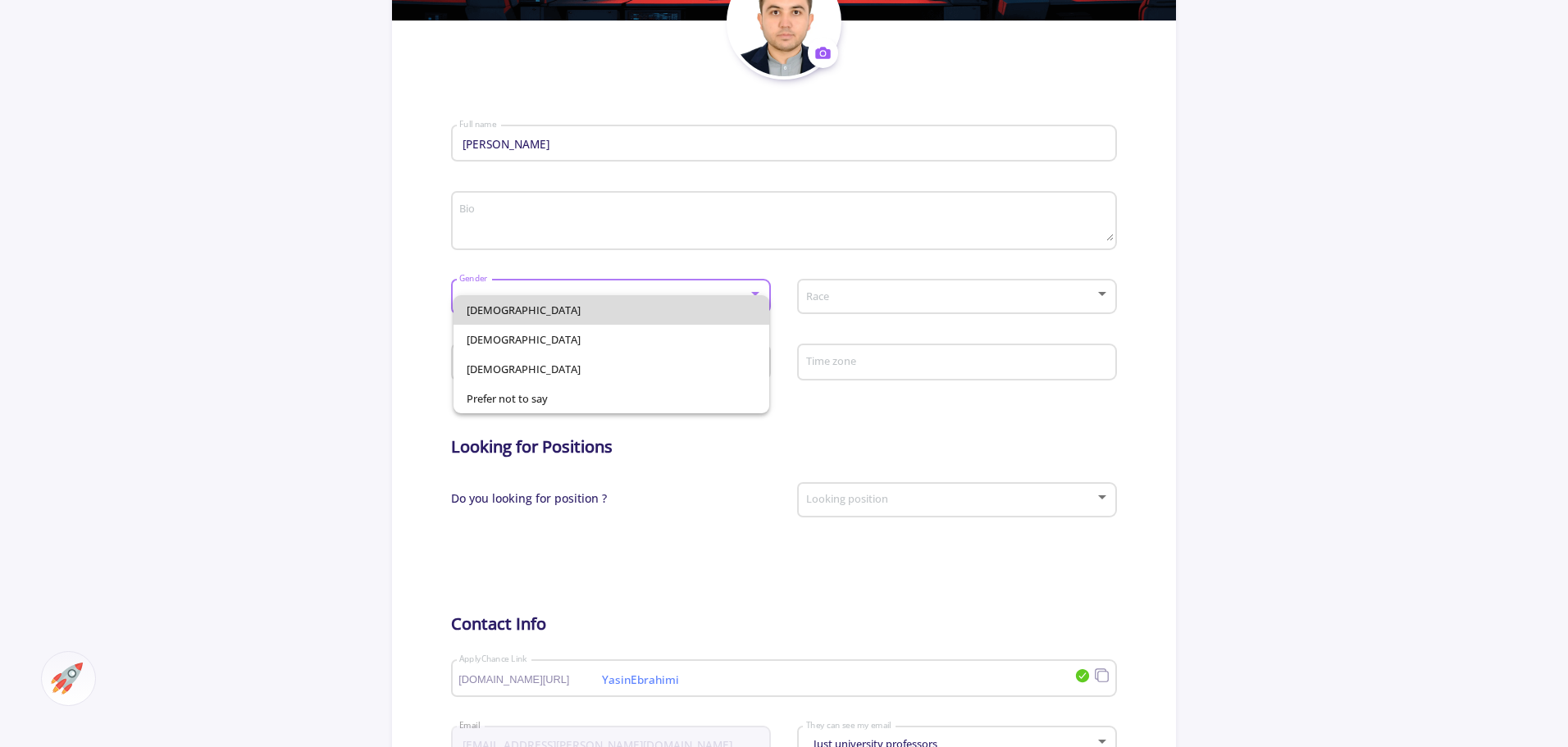
click at [540, 311] on span "Male" at bounding box center [610, 310] width 289 height 30
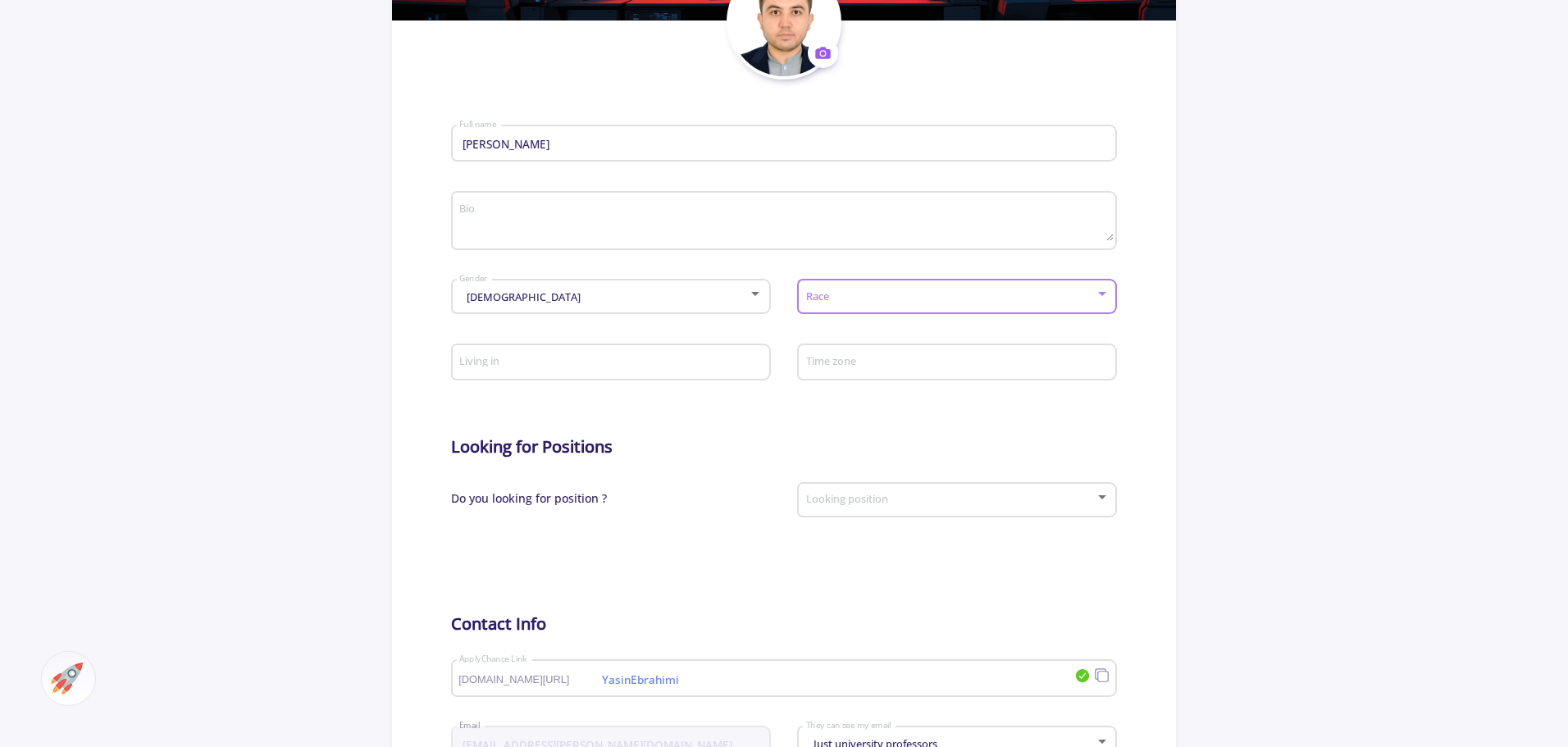
click at [868, 297] on span at bounding box center [952, 297] width 285 height 12
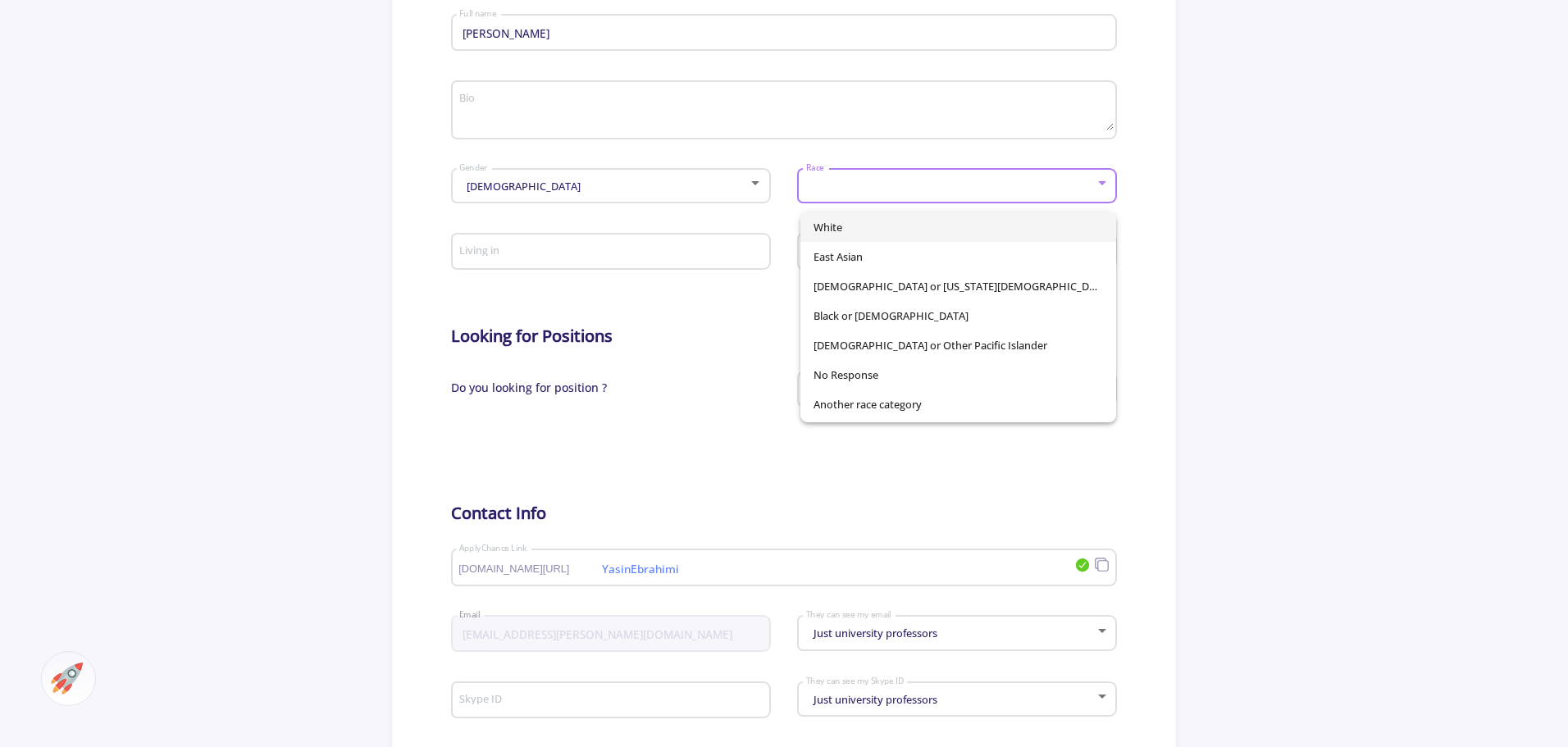
scroll to position [410, 0]
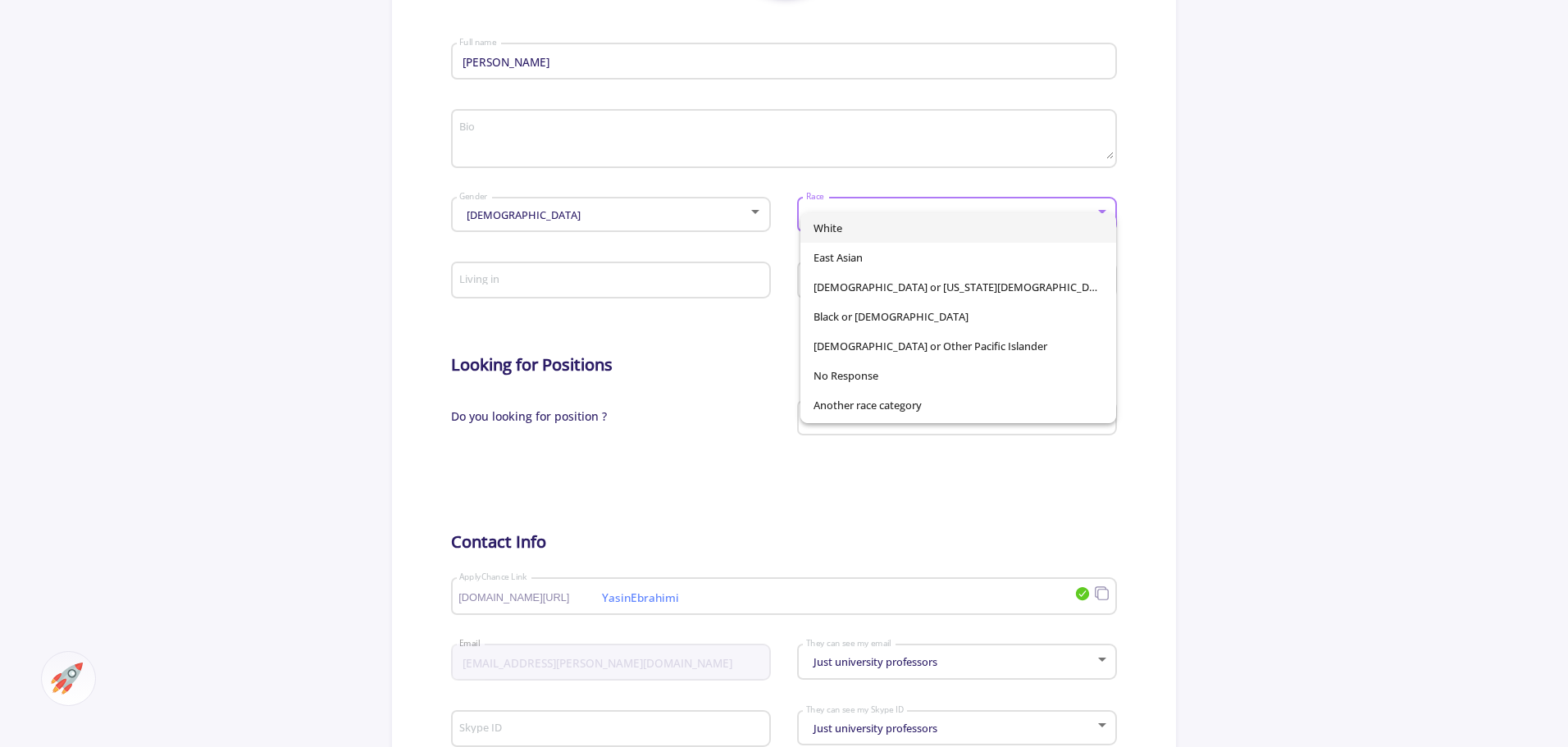
click at [841, 232] on span "White" at bounding box center [958, 228] width 289 height 30
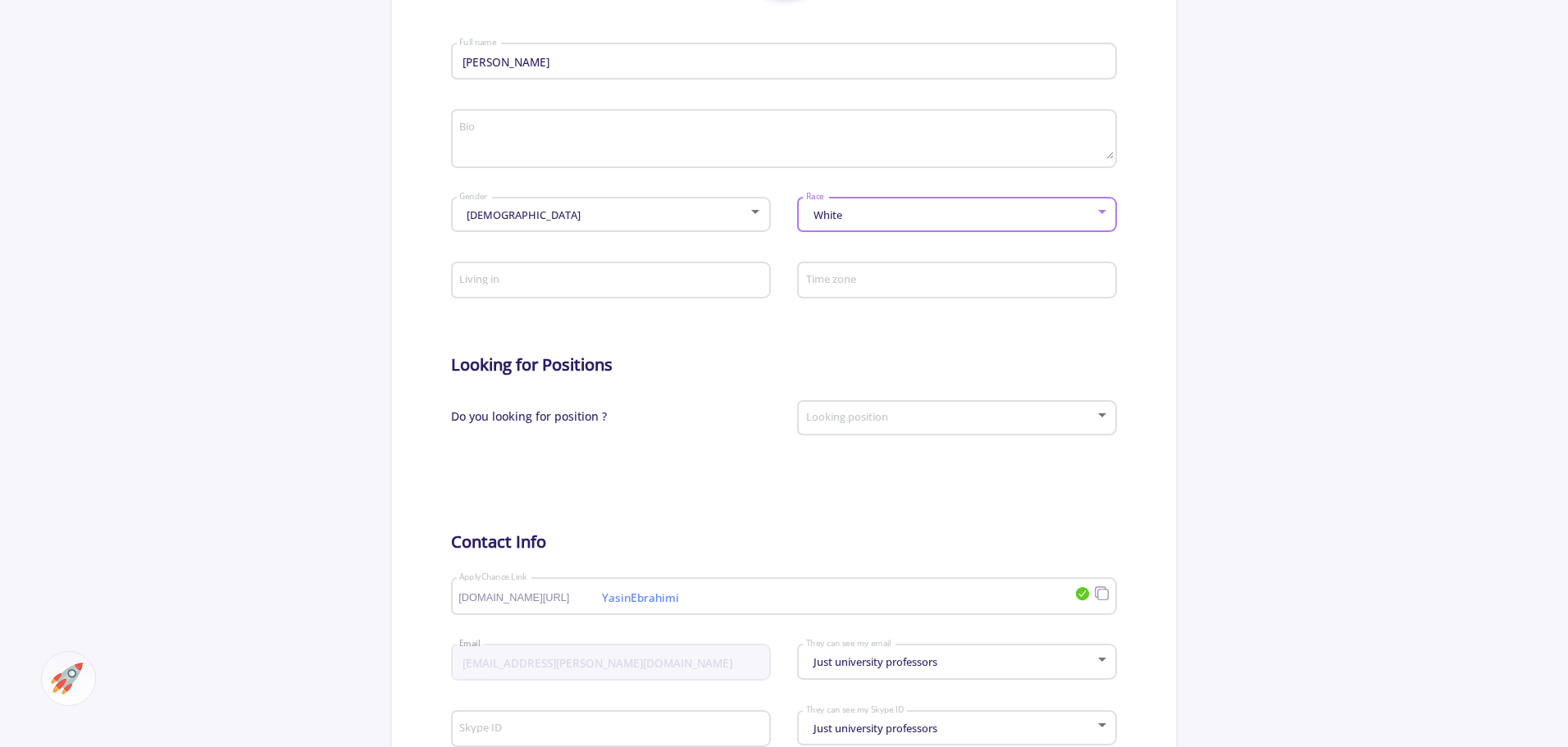
click at [851, 221] on div "White" at bounding box center [950, 215] width 289 height 12
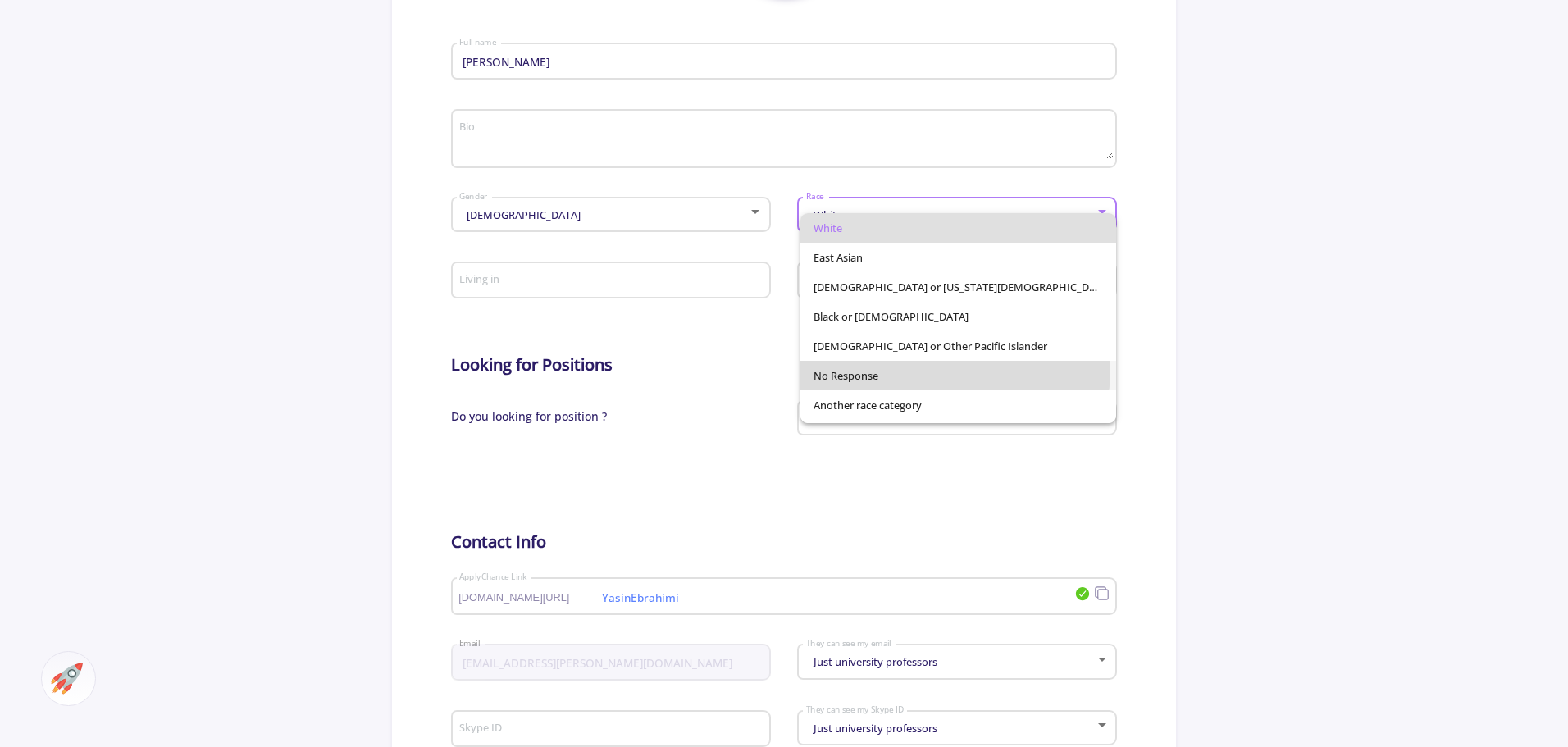
click at [897, 367] on span "No Response" at bounding box center [958, 376] width 289 height 30
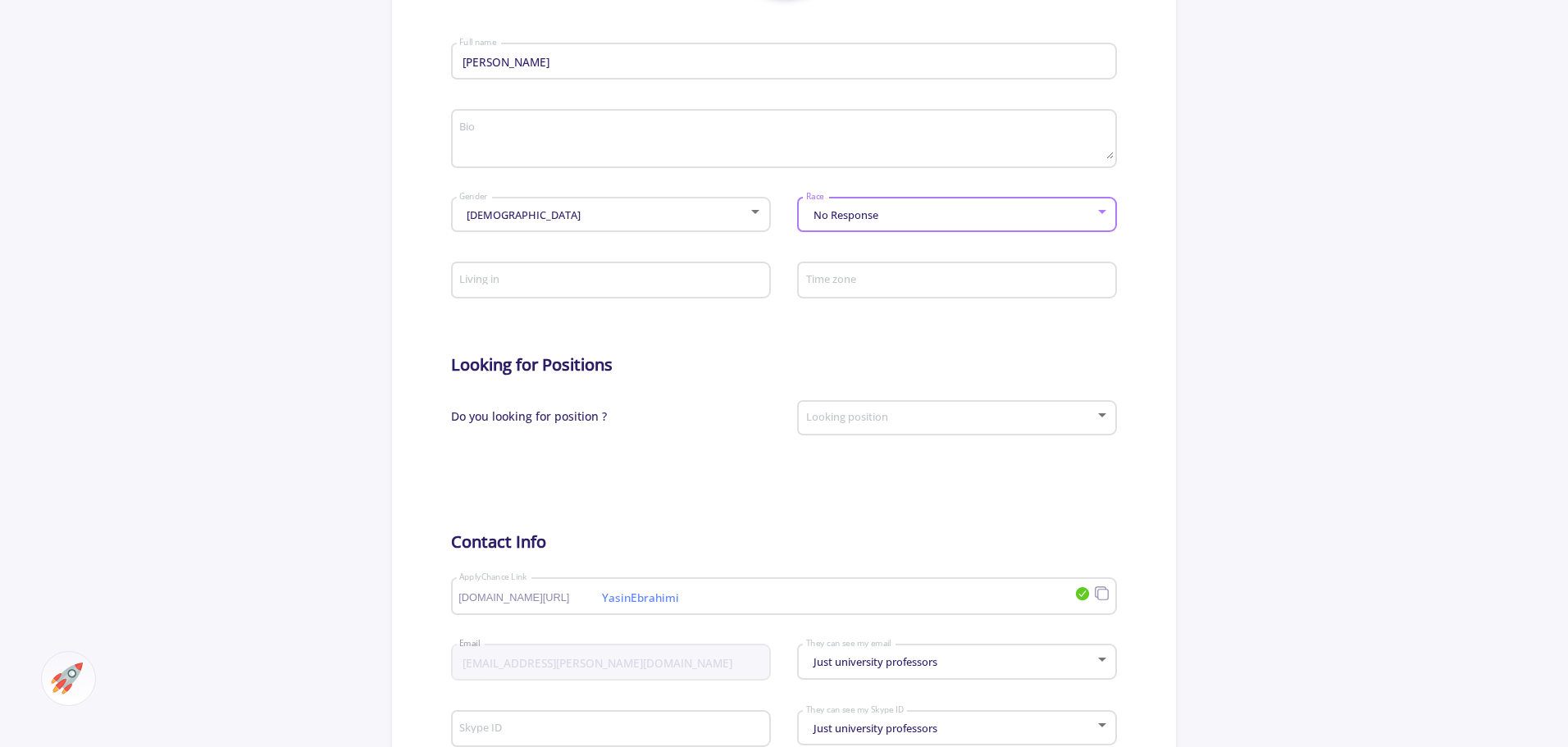
click at [867, 216] on span "No Response" at bounding box center [843, 215] width 69 height 15
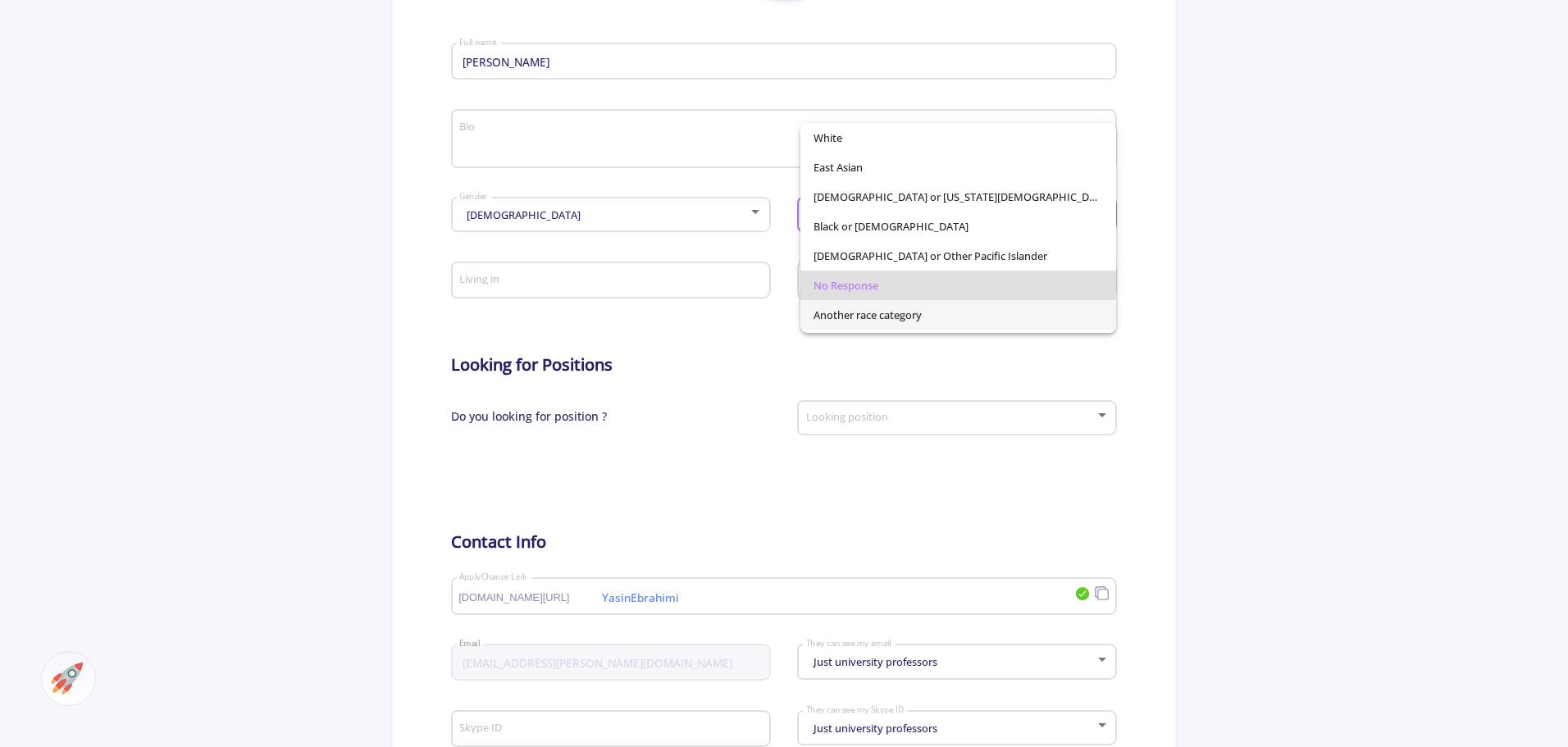
scroll to position [114, 0]
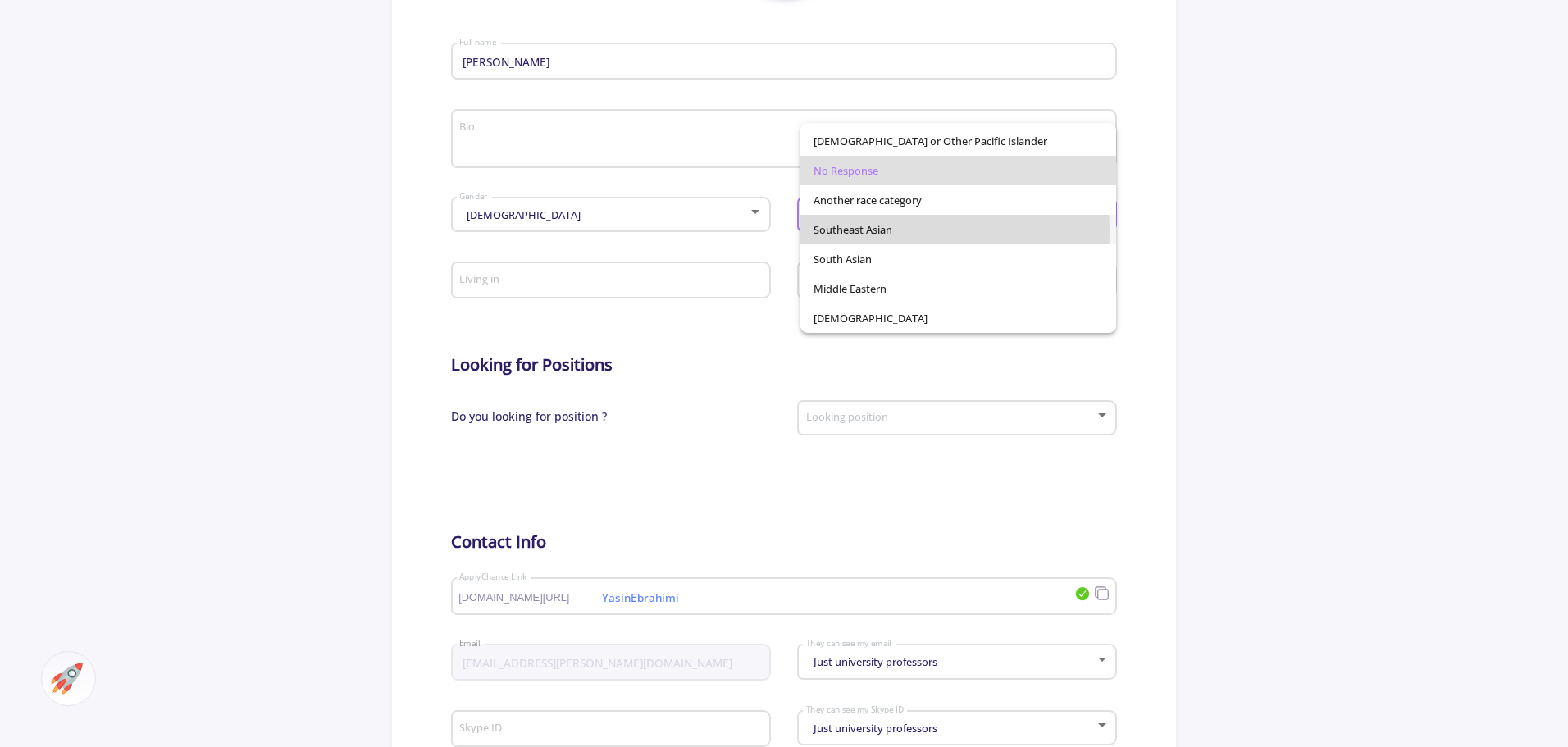
click at [854, 231] on span "Southeast Asian" at bounding box center [958, 230] width 289 height 30
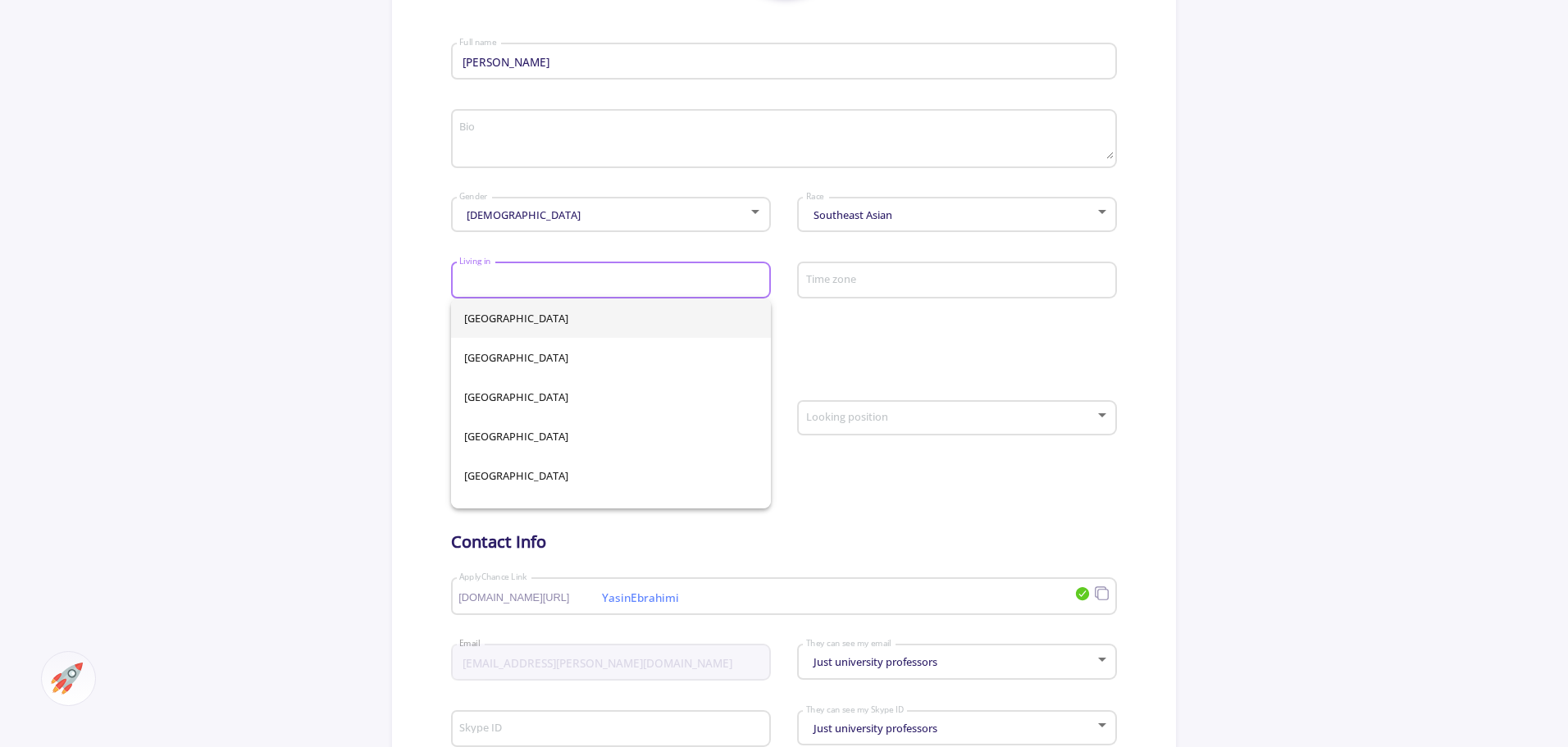
click at [665, 278] on input "Living in" at bounding box center [612, 280] width 308 height 15
click at [474, 316] on span "Afghanistan" at bounding box center [610, 318] width 293 height 40
type input "Afghanistan"
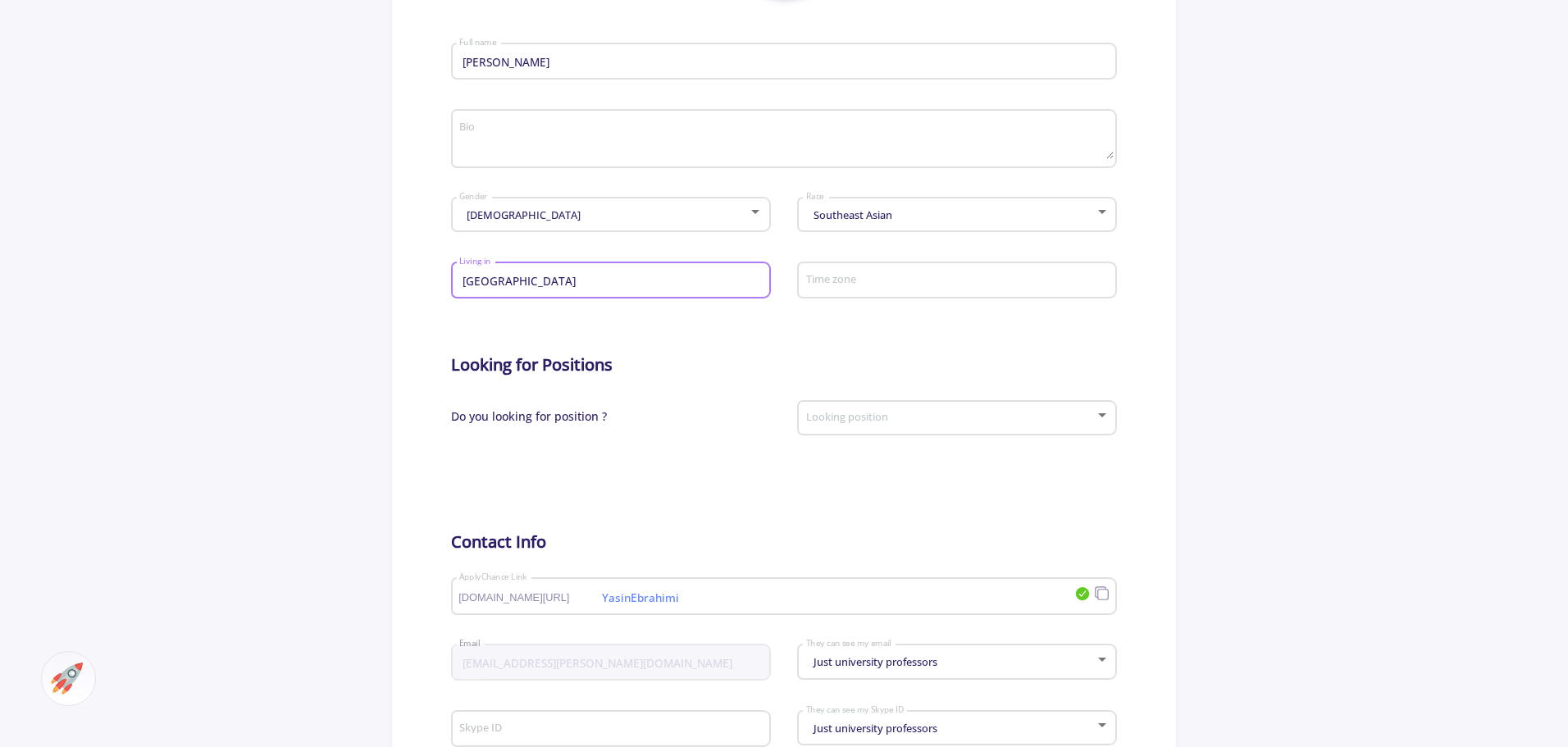
click at [887, 290] on div "Time zone" at bounding box center [958, 277] width 304 height 43
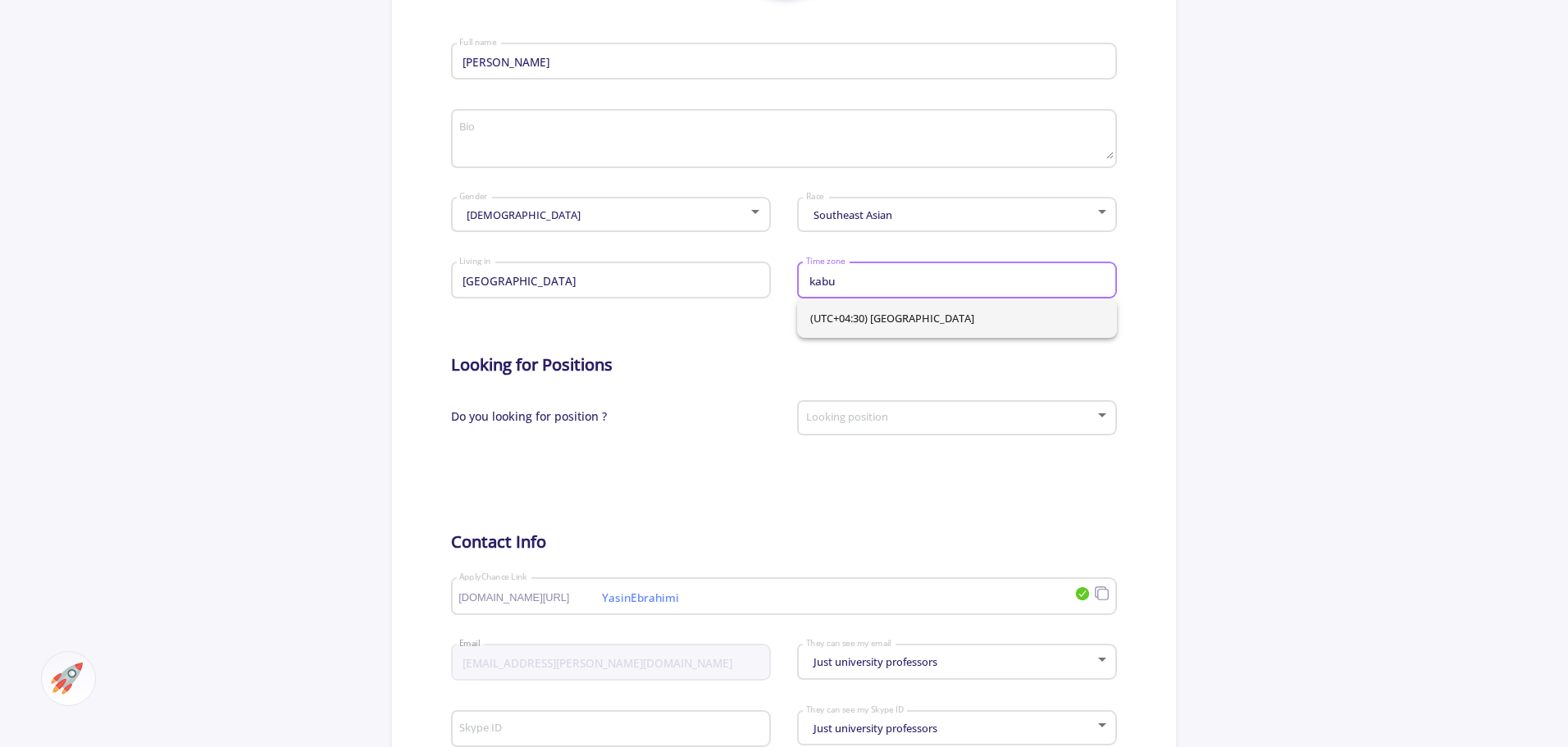
type input "kabu"
click at [873, 319] on span "(UTC+04:30) Kabul" at bounding box center [957, 318] width 293 height 40
type input "(UTC+04:30) Kabul"
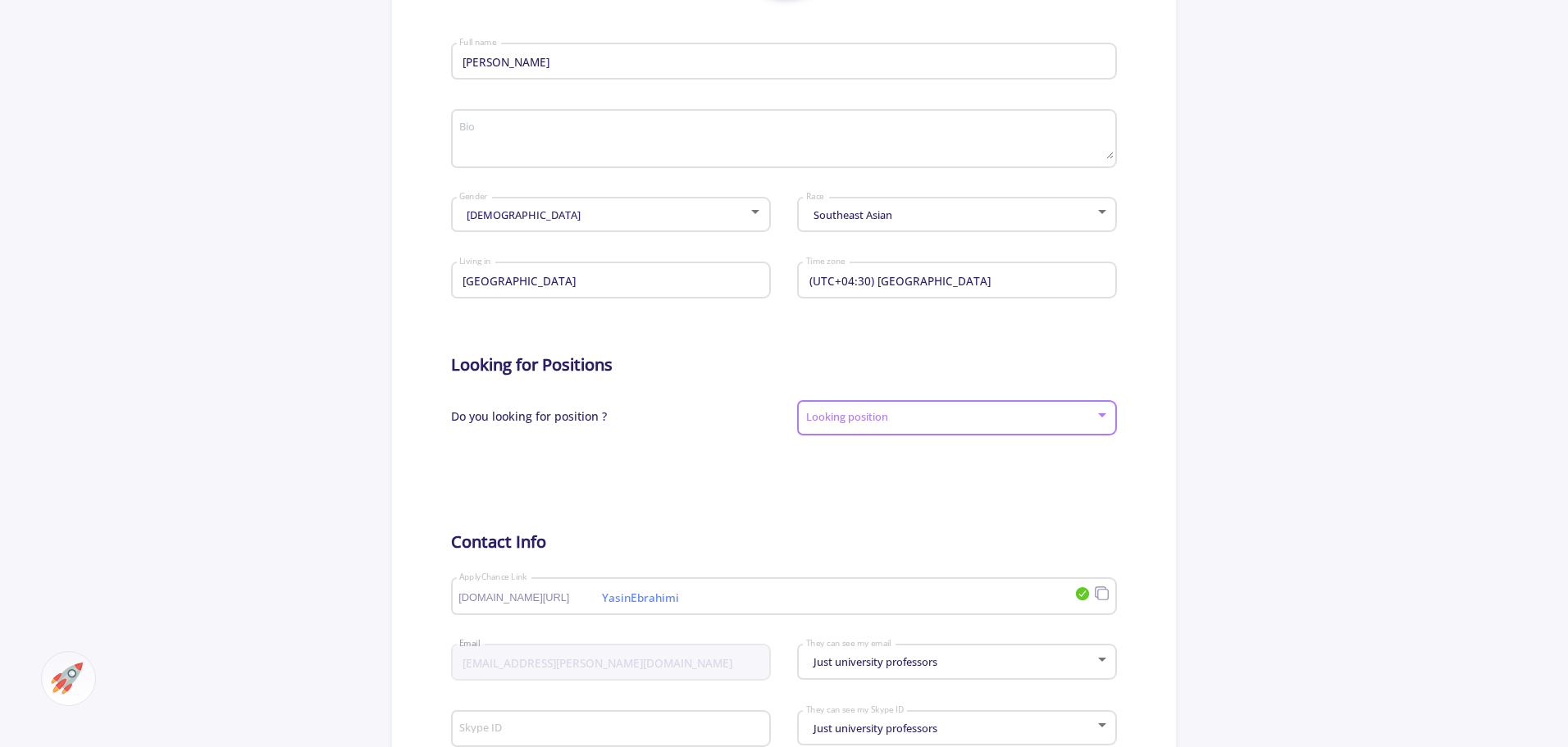
click at [887, 413] on span at bounding box center [952, 419] width 285 height 12
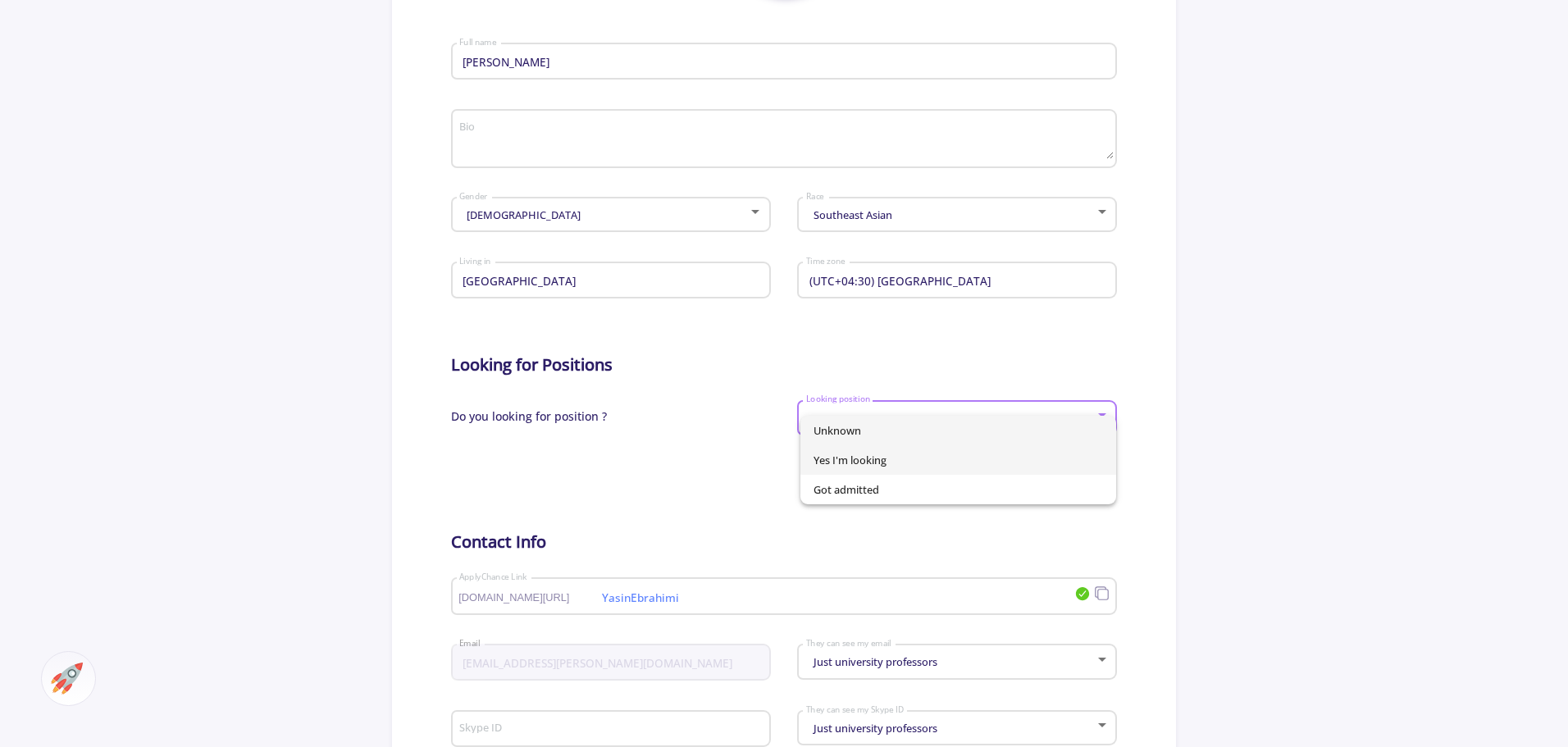
click at [897, 467] on span "Yes I'm looking" at bounding box center [958, 461] width 289 height 30
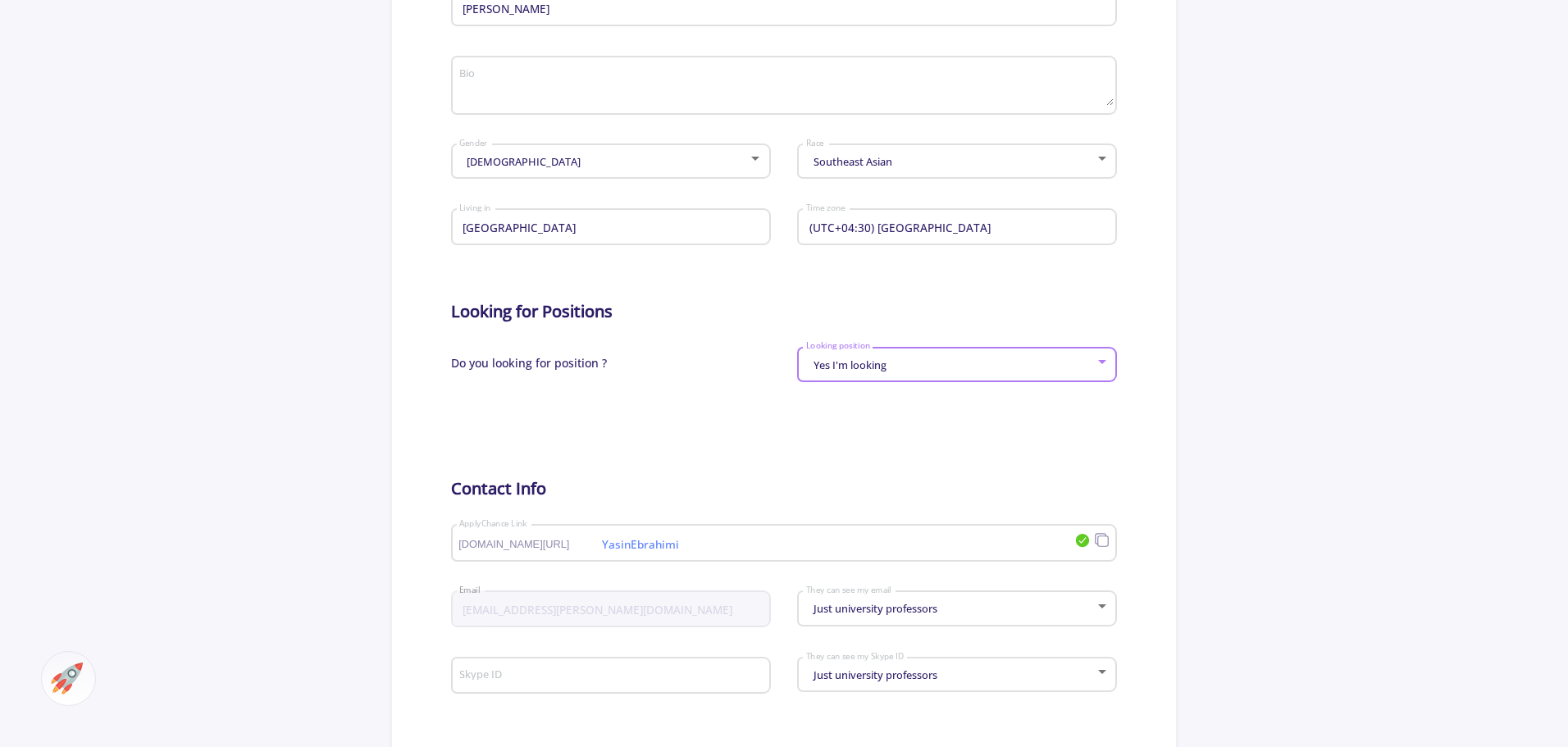
scroll to position [492, 0]
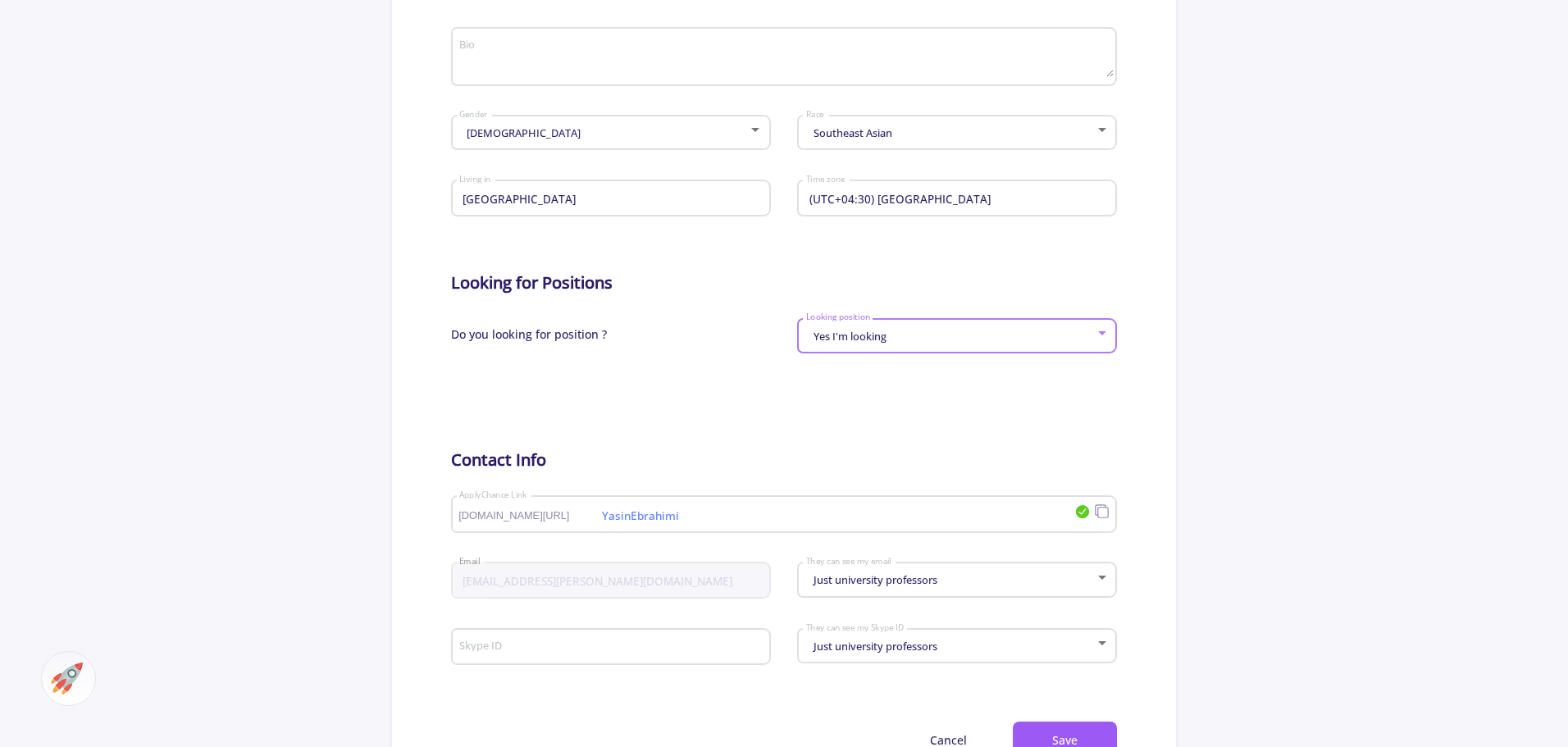
click at [914, 329] on div "Yes I'm looking Looking position" at bounding box center [958, 332] width 304 height 41
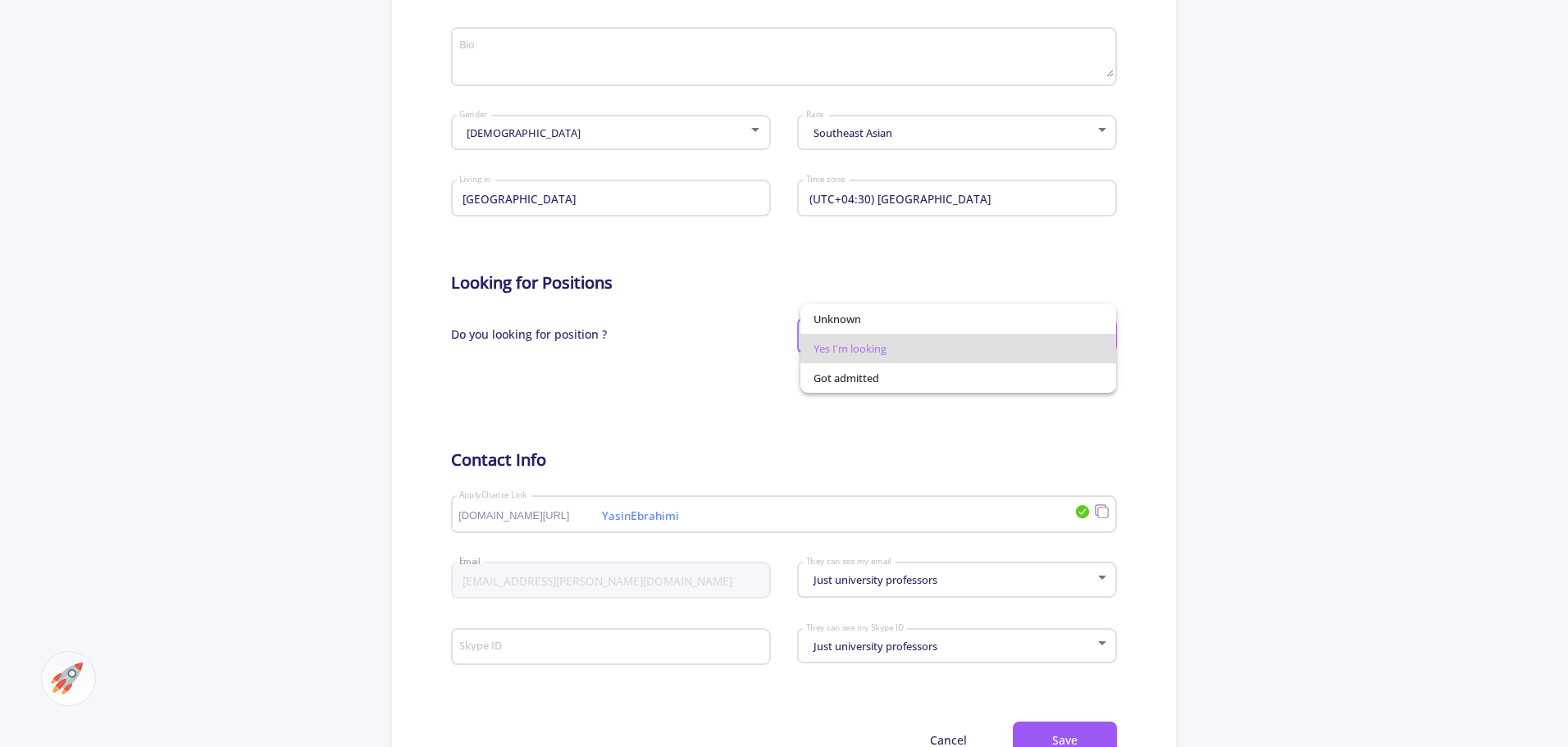
click at [1252, 413] on div at bounding box center [784, 373] width 1568 height 747
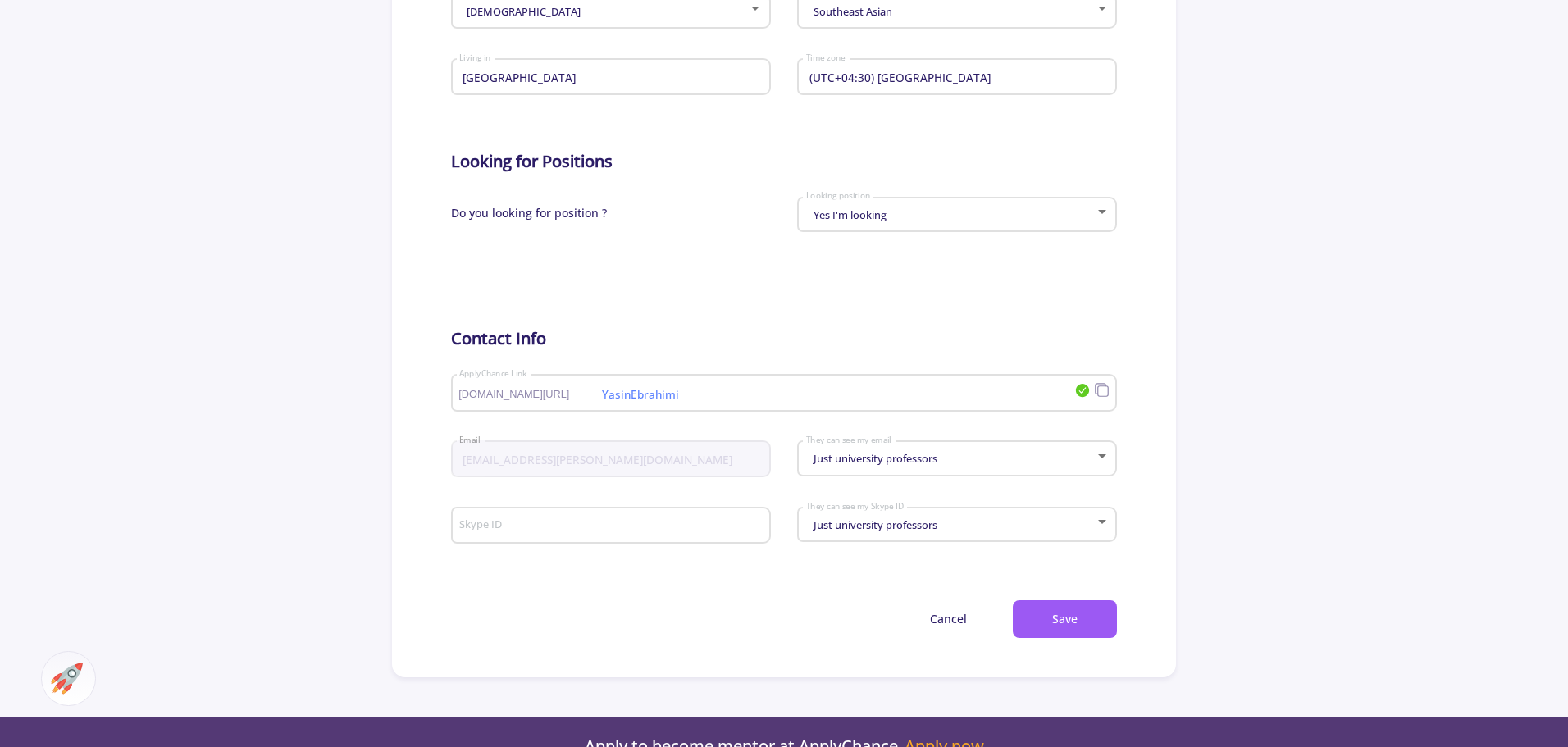
scroll to position [656, 0]
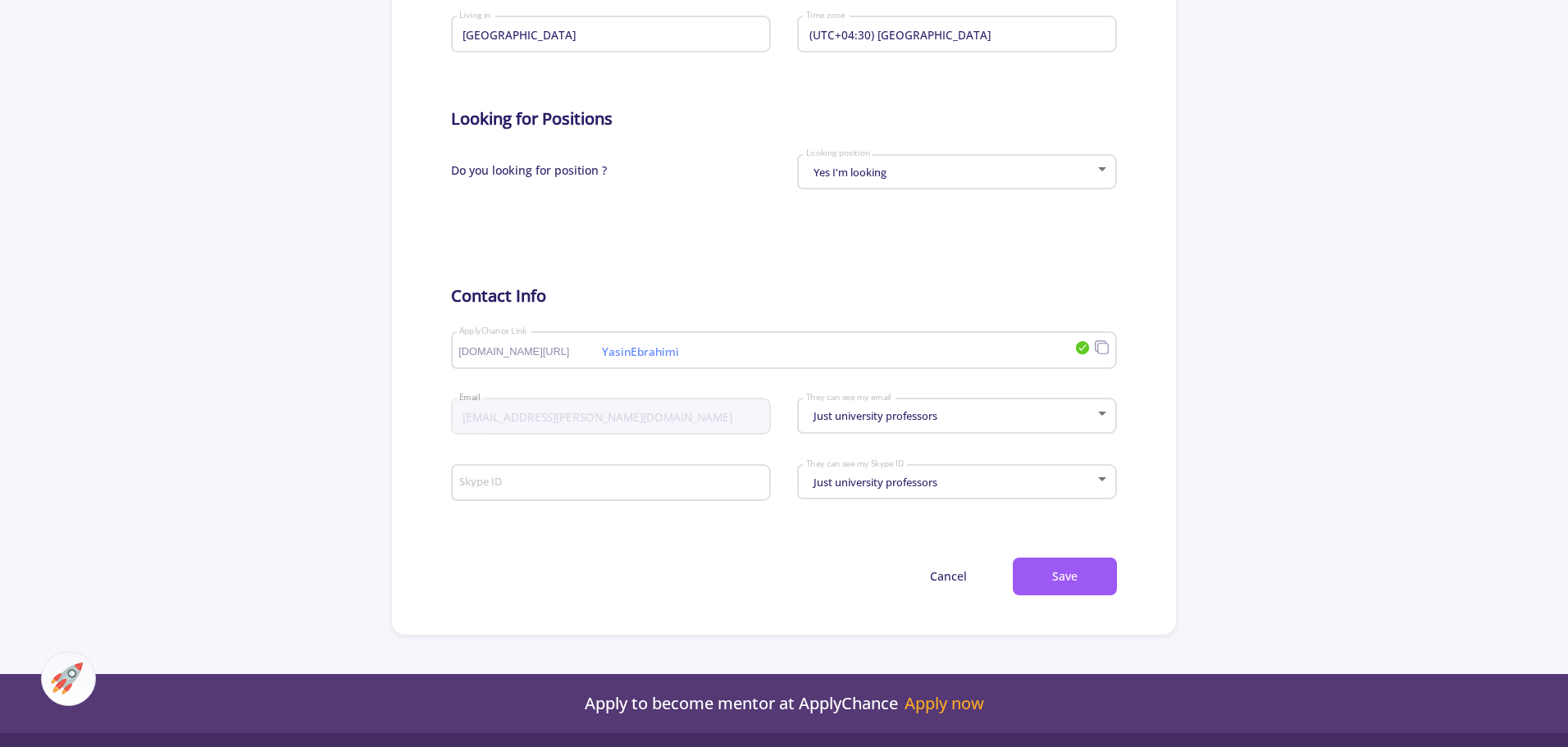
click at [966, 425] on div "Just university professors They can see my email" at bounding box center [958, 412] width 304 height 41
click at [1331, 416] on div at bounding box center [784, 373] width 1568 height 747
click at [951, 418] on div "Just university professors" at bounding box center [950, 416] width 289 height 12
click at [1174, 430] on div at bounding box center [784, 373] width 1568 height 747
click at [636, 481] on input "Skype ID" at bounding box center [612, 483] width 308 height 15
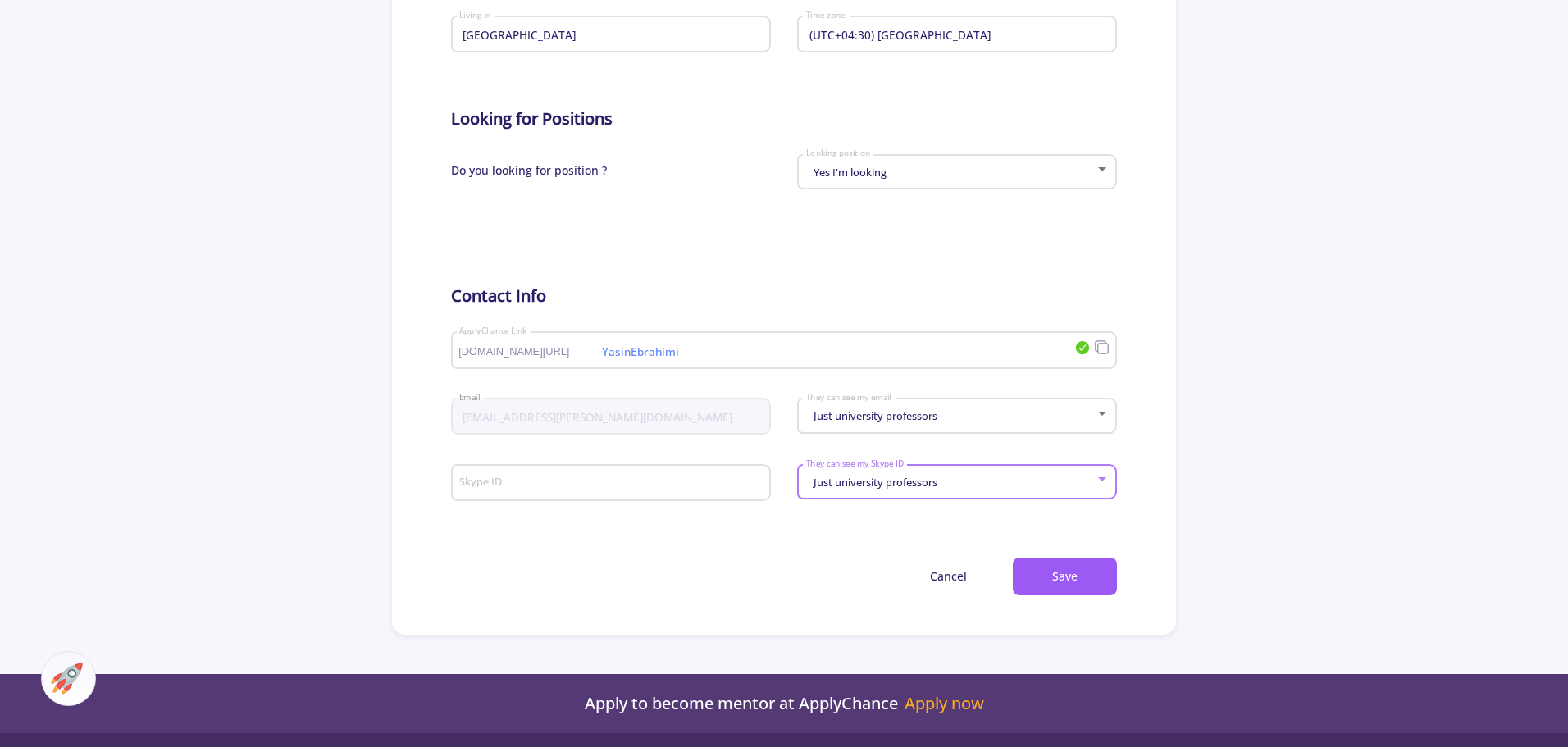
click at [918, 481] on span "Just university professors" at bounding box center [873, 482] width 128 height 15
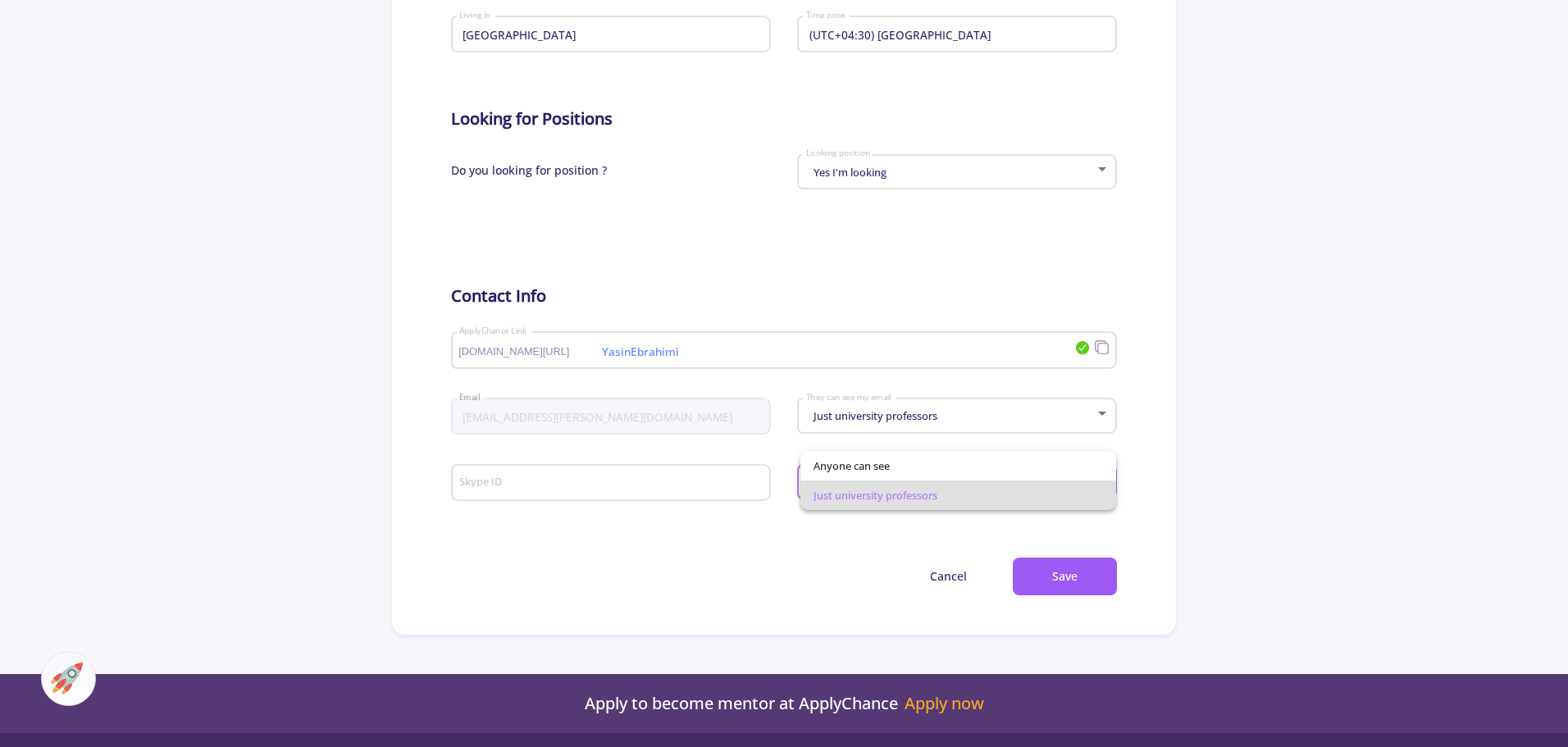
click at [813, 537] on div at bounding box center [784, 373] width 1568 height 747
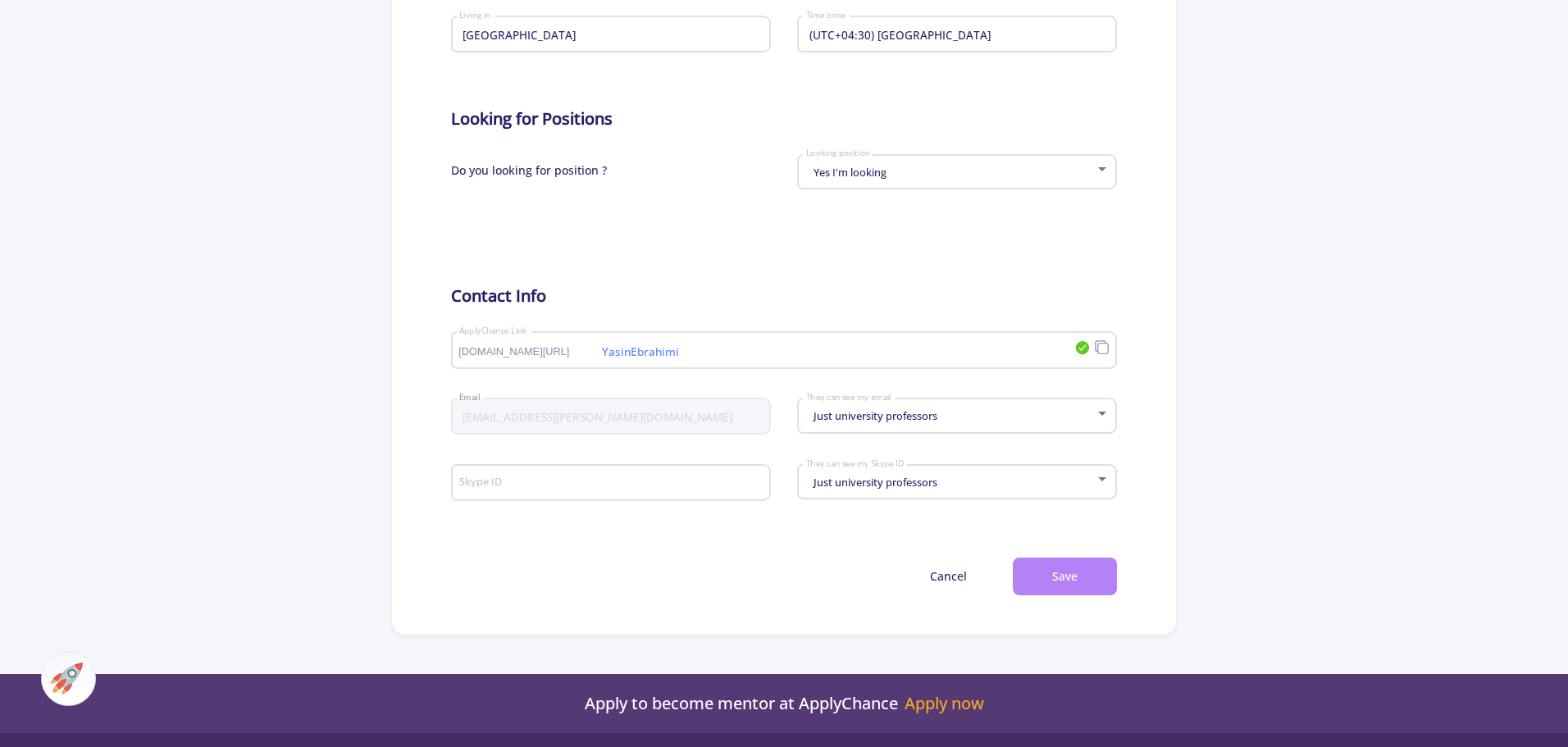
click at [1087, 581] on button "Save" at bounding box center [1065, 577] width 104 height 39
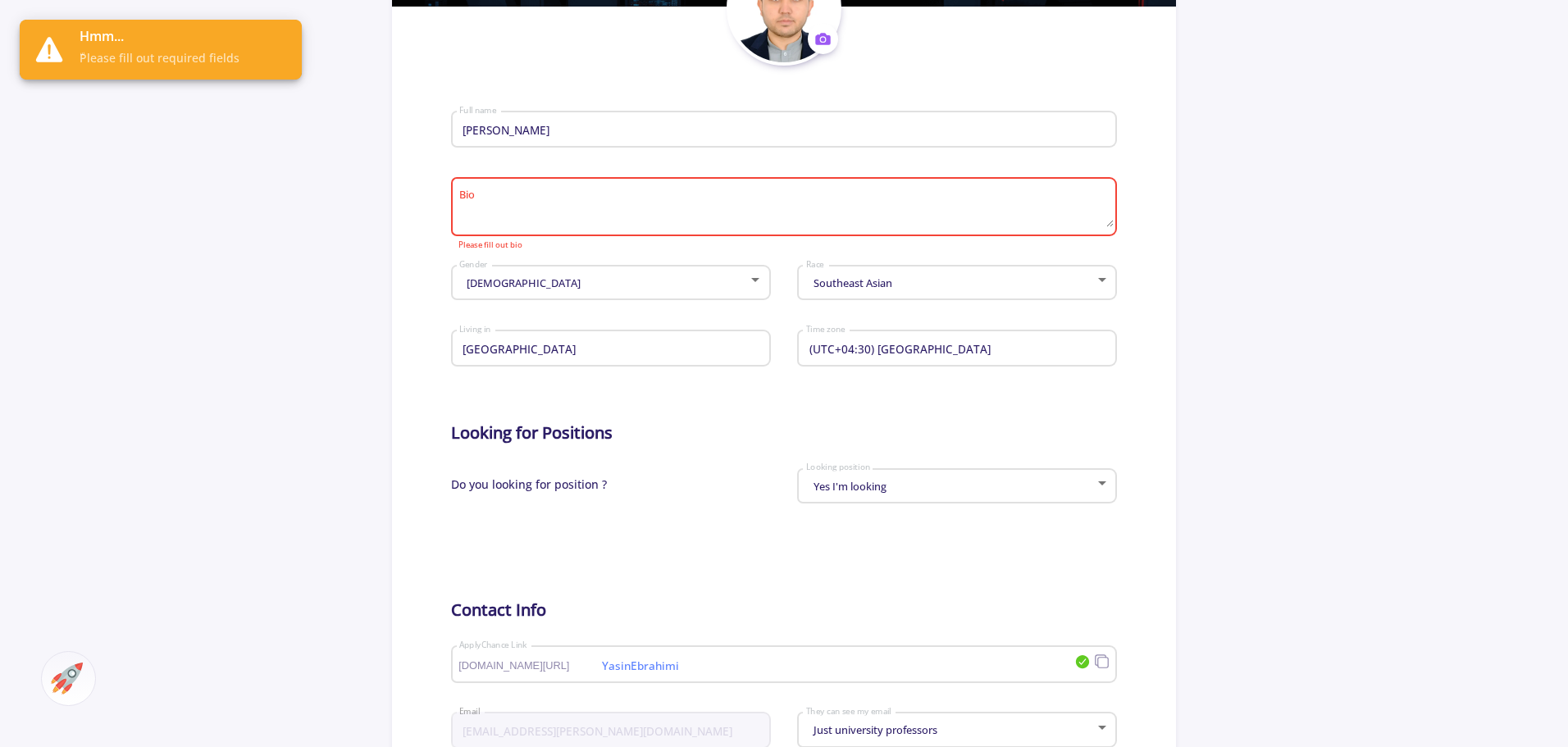
scroll to position [328, 0]
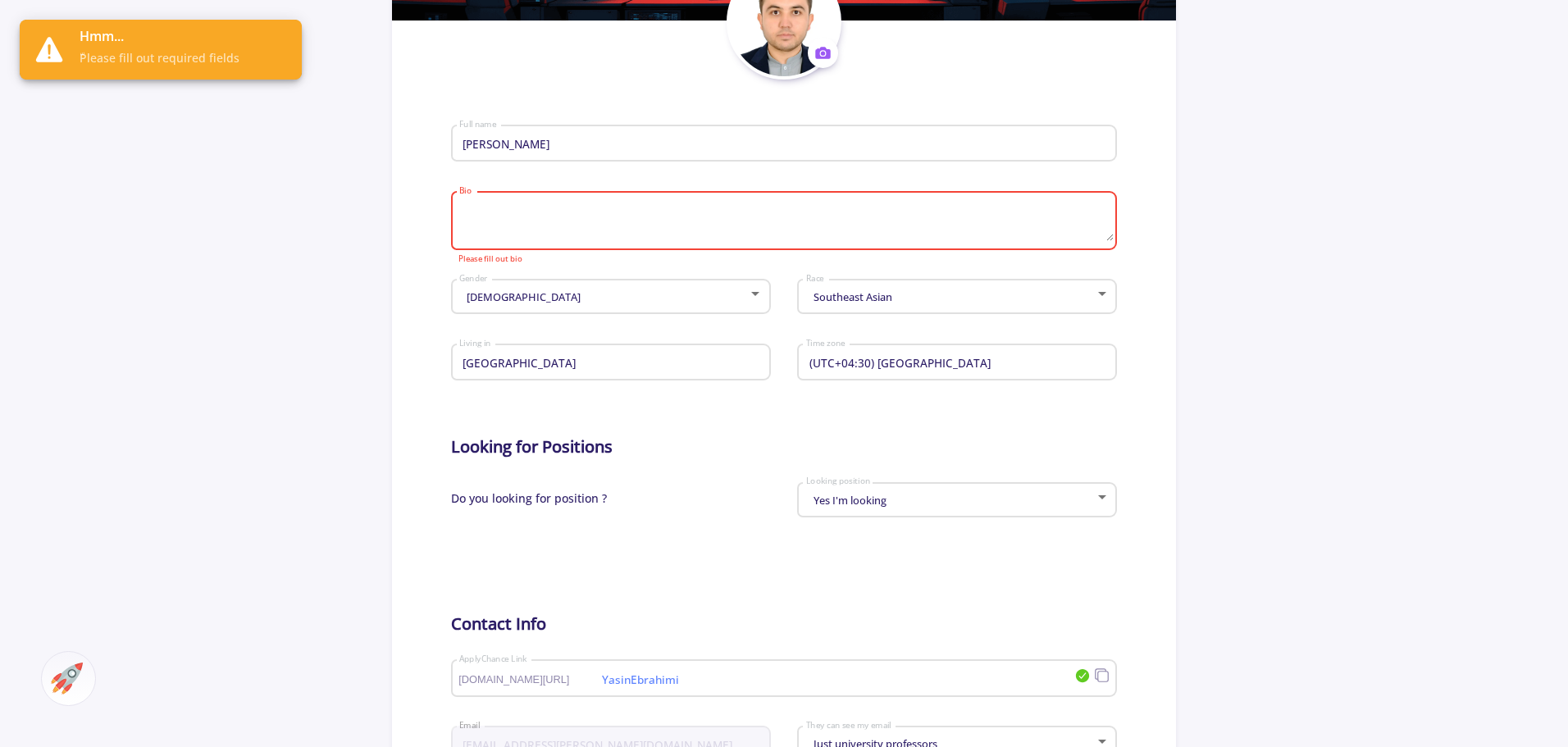
click at [550, 213] on textarea "Bio" at bounding box center [785, 222] width 654 height 39
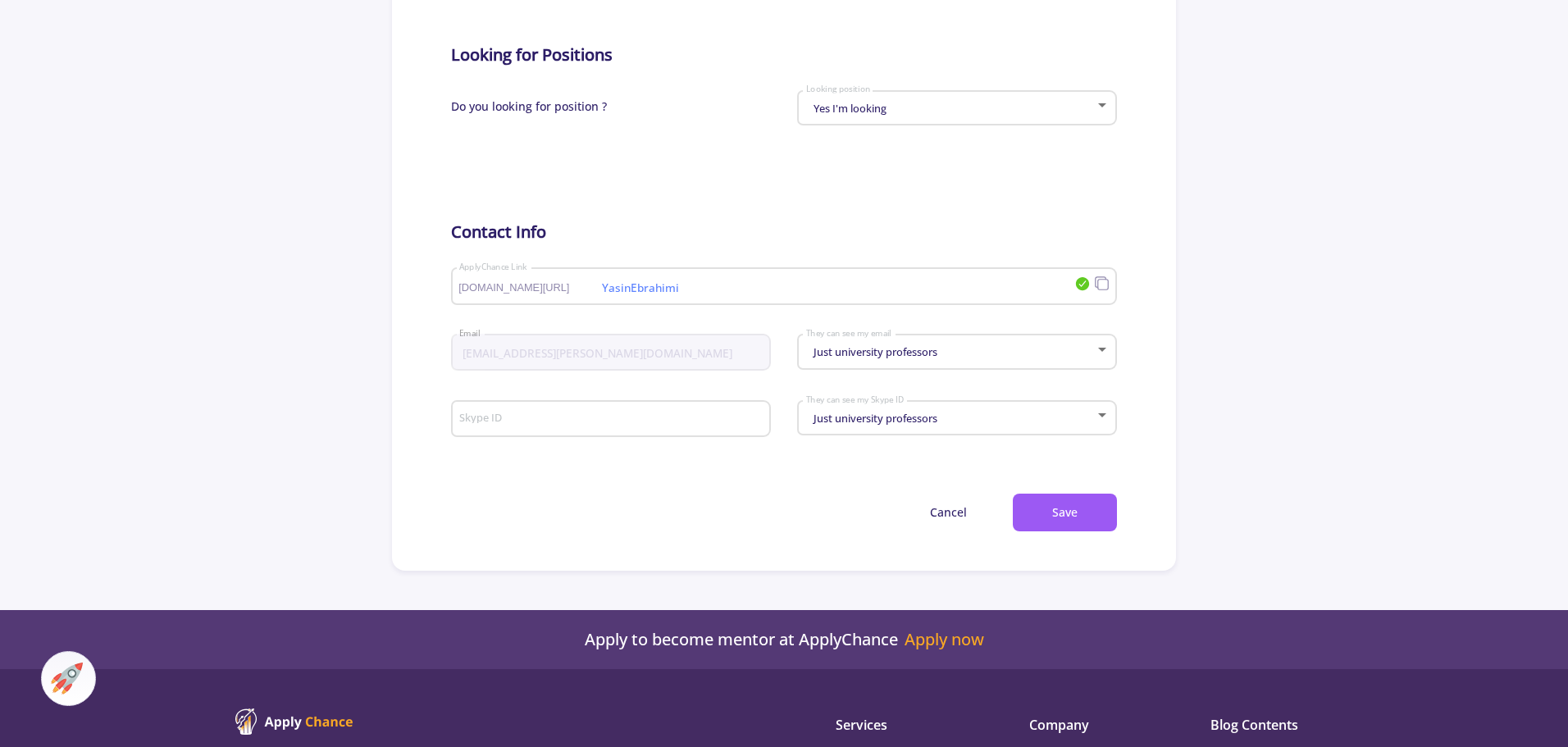
scroll to position [738, 0]
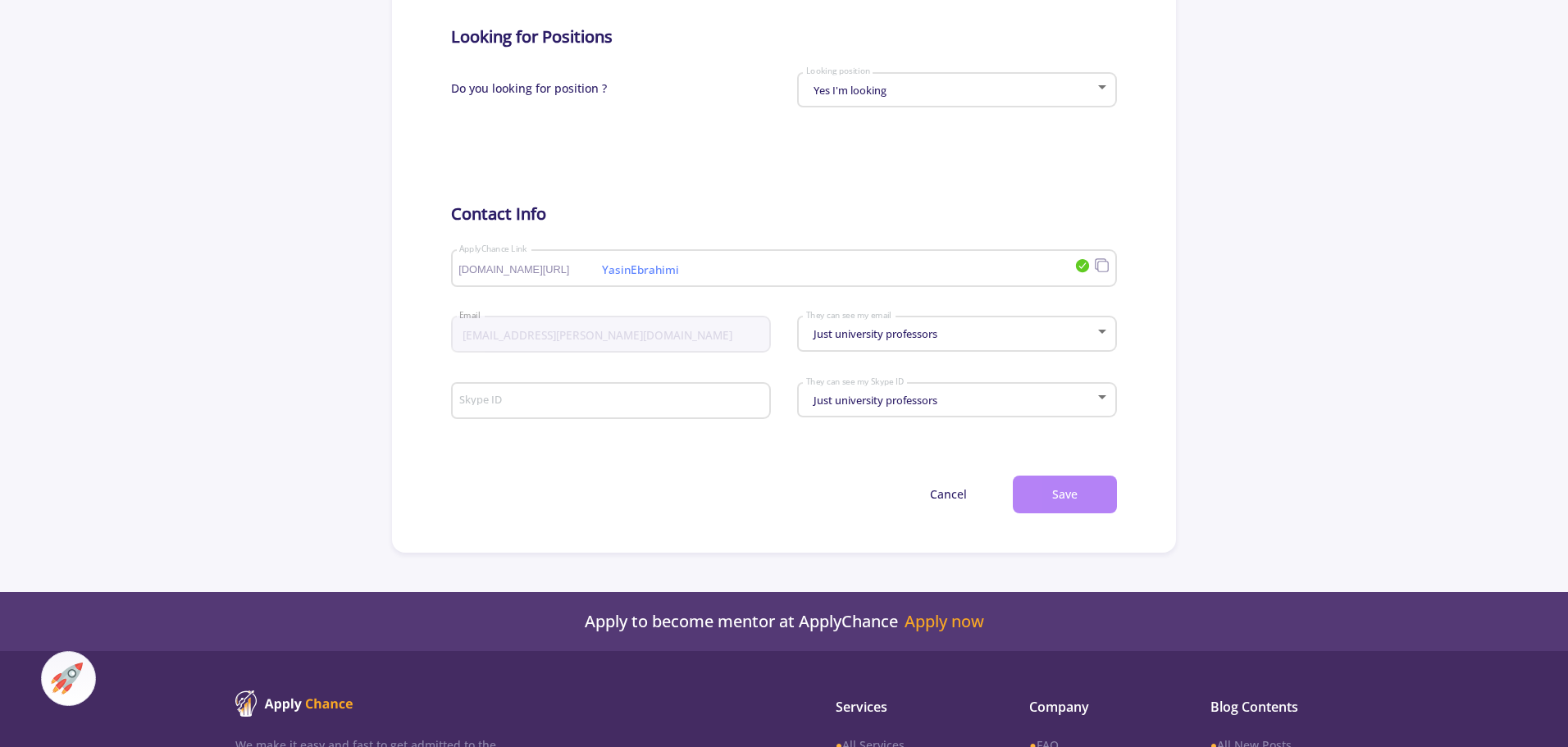
type textarea "Cybersecurity Analyst"
click at [1084, 503] on button "Save" at bounding box center [1065, 494] width 104 height 39
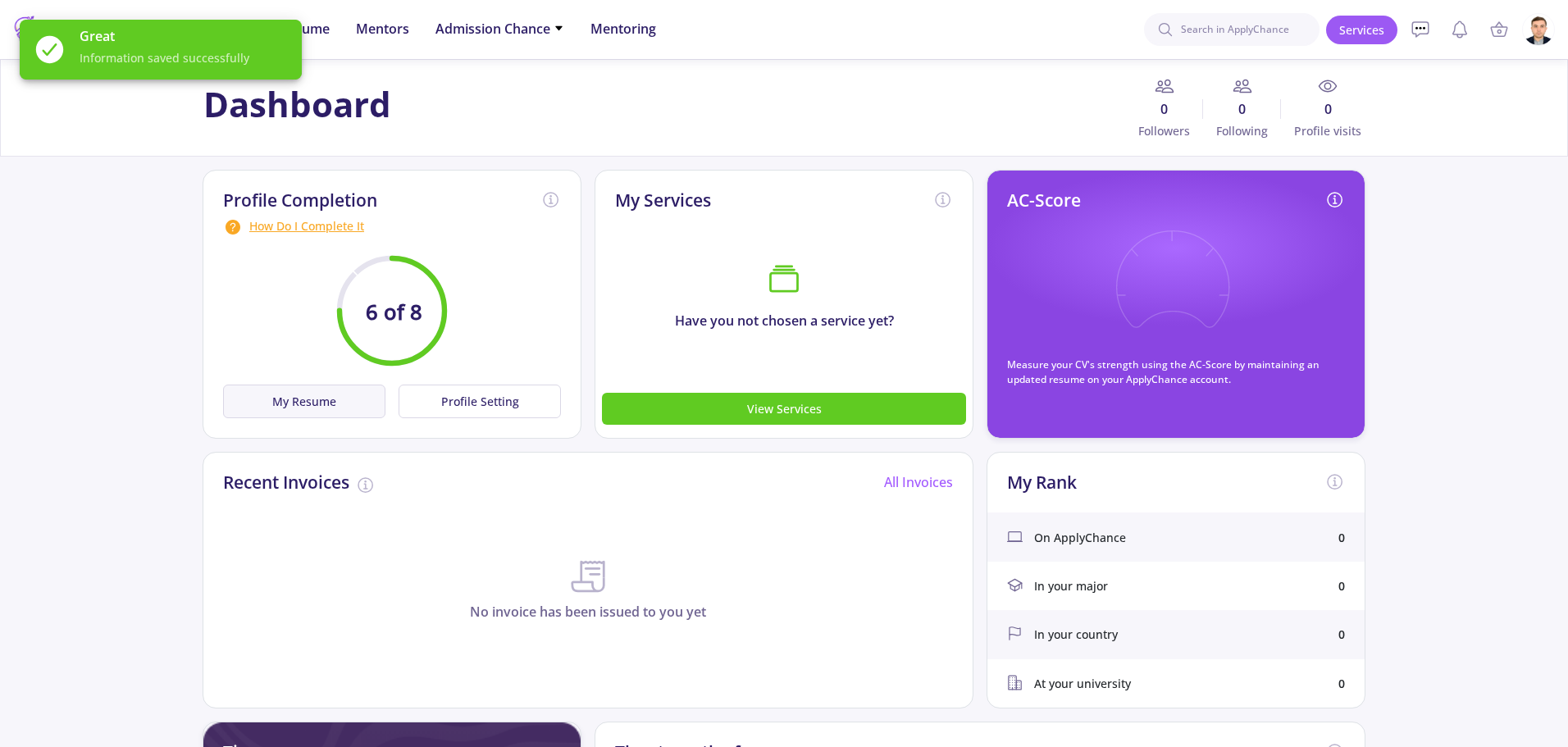
click at [308, 400] on button "My Resume" at bounding box center [303, 402] width 162 height 34
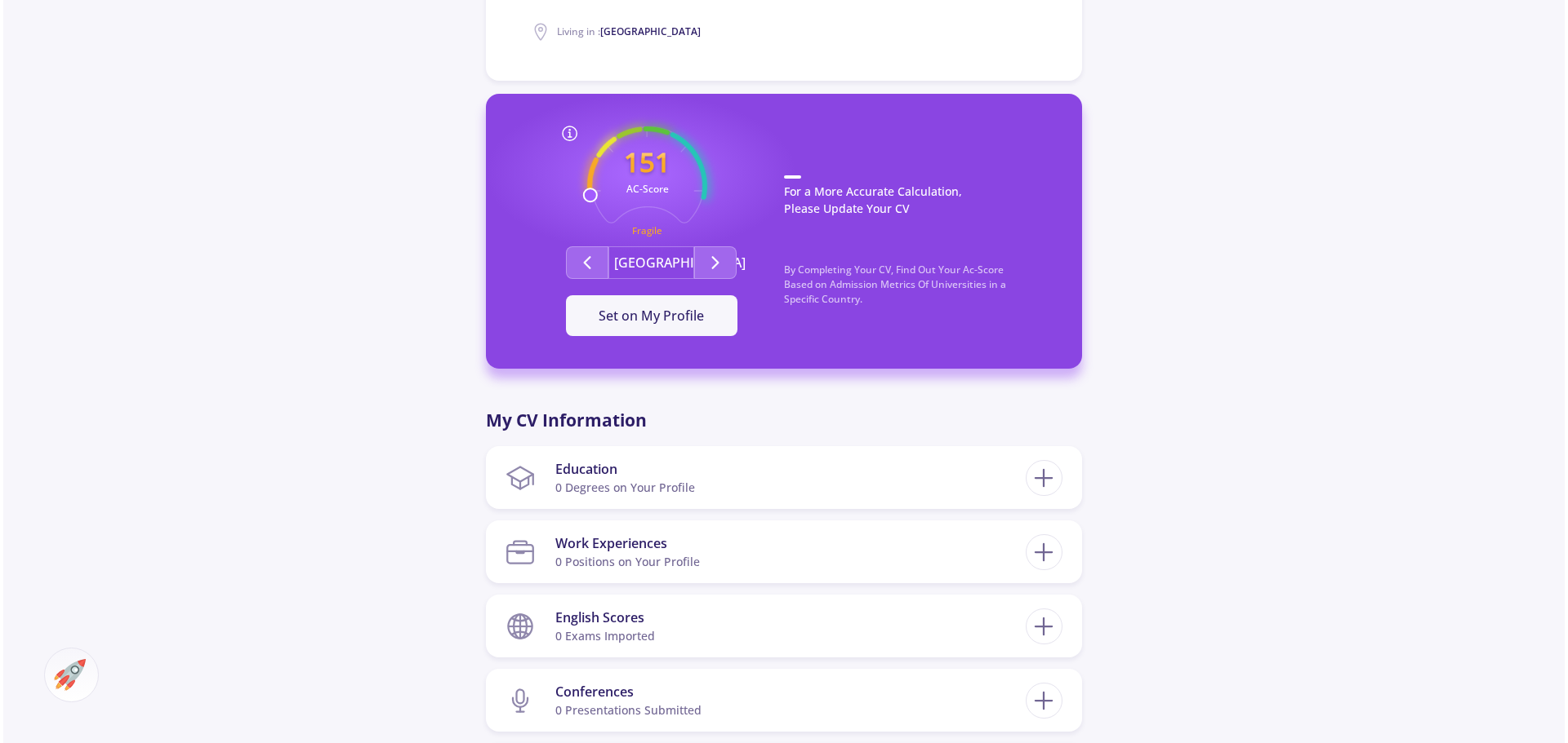
scroll to position [408, 0]
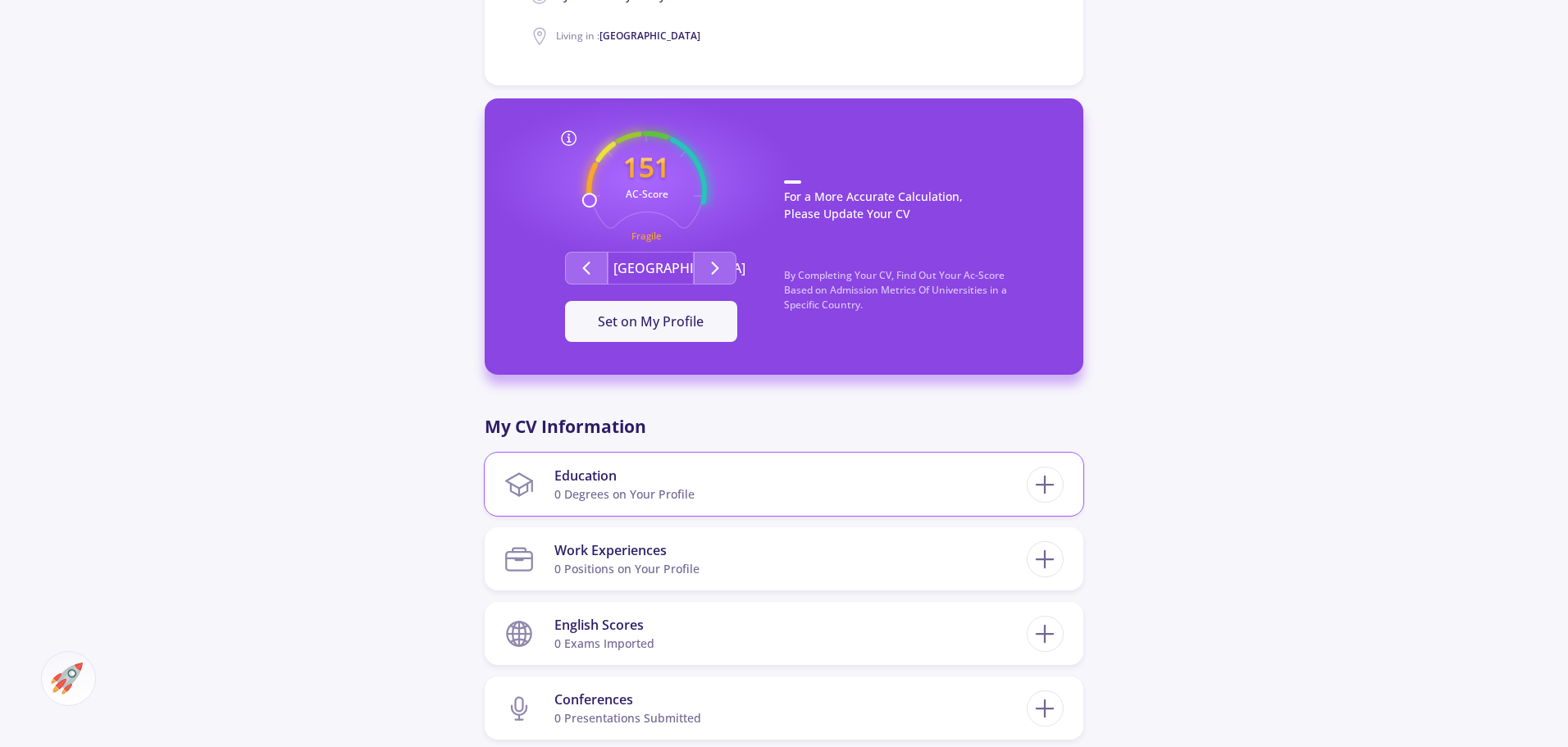
click at [798, 472] on section "Education 0 Degrees on Your Profile" at bounding box center [765, 484] width 522 height 50
click at [1049, 478] on icon at bounding box center [1045, 485] width 31 height 31
checkbox input "false"
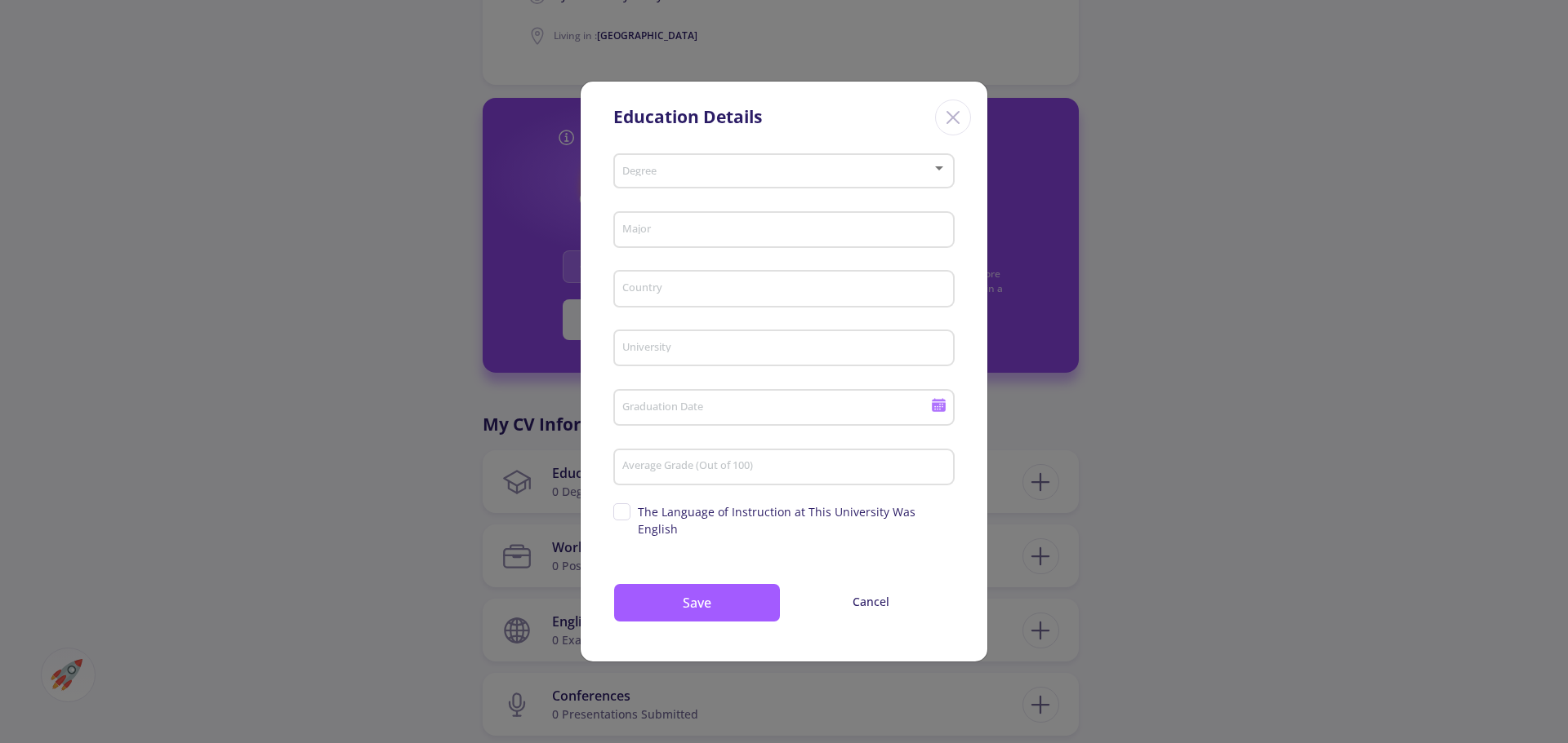
click at [762, 177] on span at bounding box center [779, 171] width 307 height 12
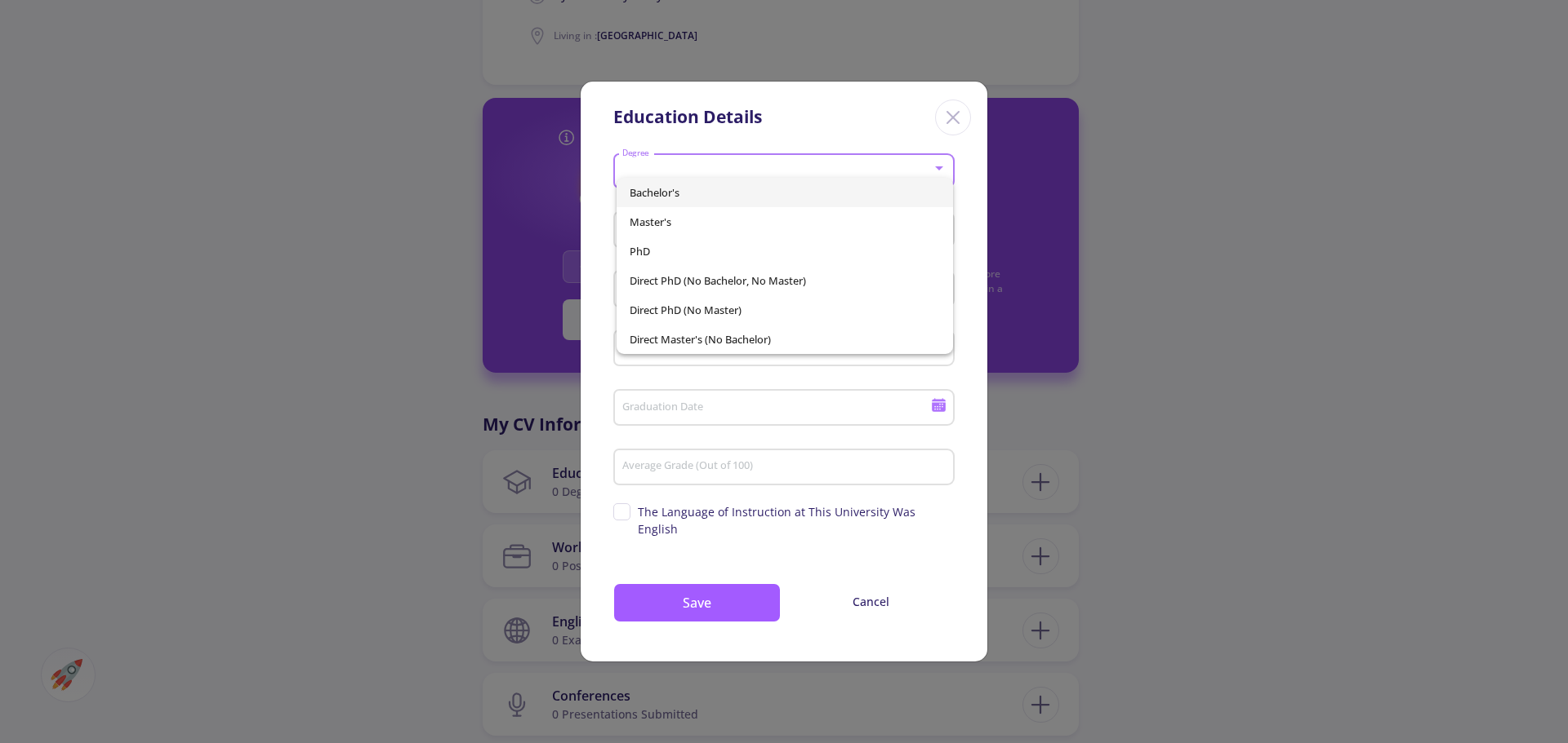
click at [700, 198] on span "Bachelor's" at bounding box center [785, 193] width 311 height 30
click at [708, 238] on input "Major" at bounding box center [786, 231] width 330 height 15
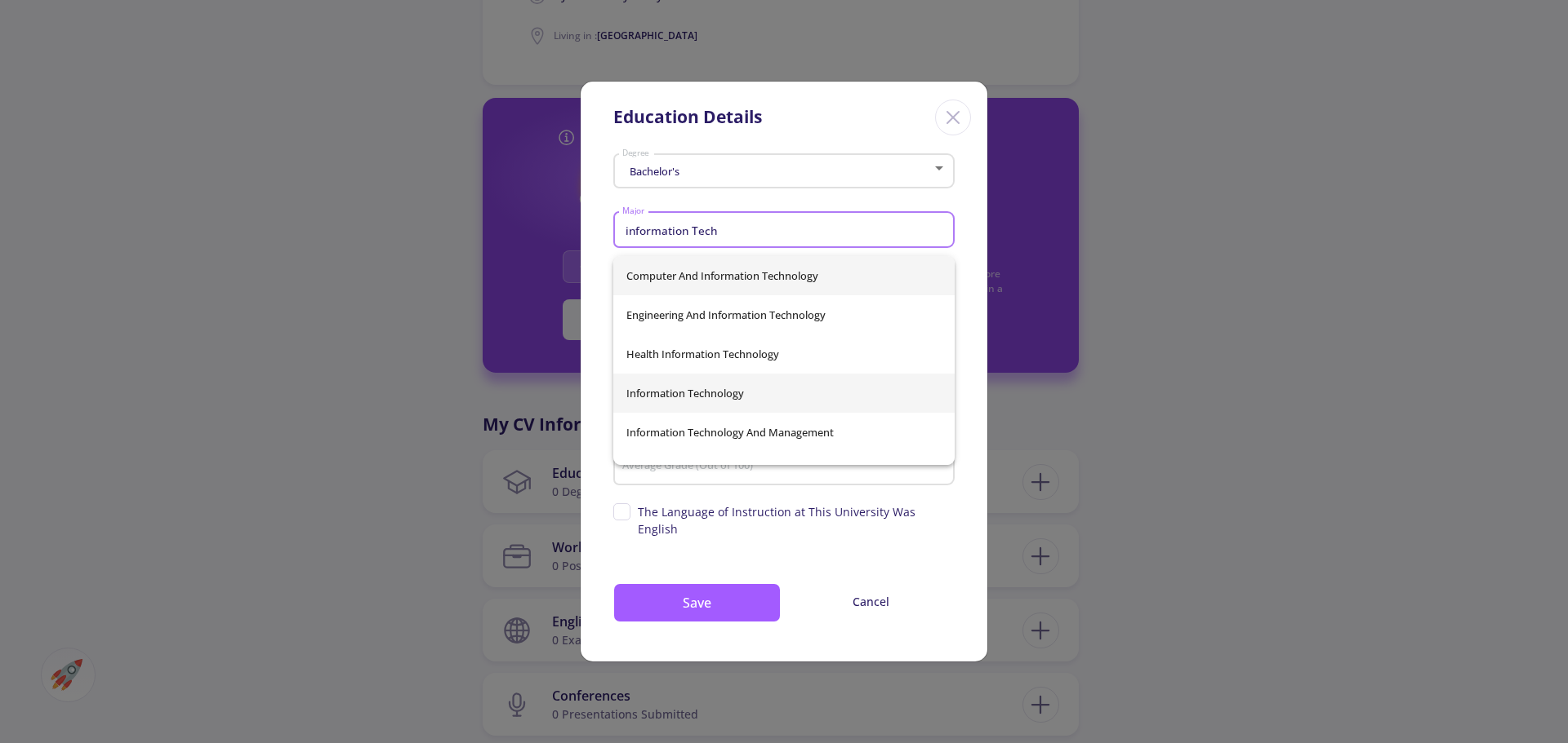
type input "information Tech"
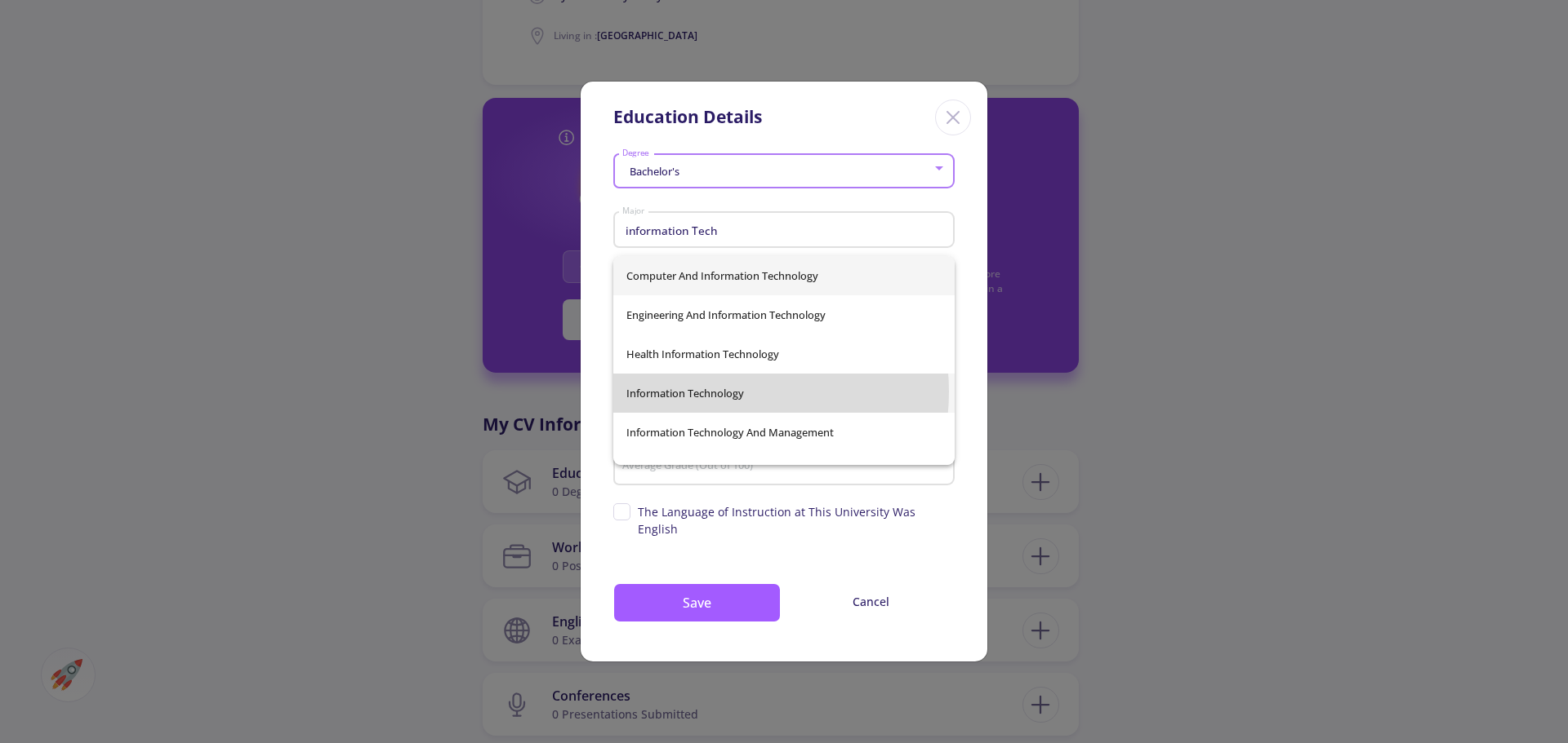
click at [718, 392] on div "Computer And Information Technology Engineering And Information Technology Heal…" at bounding box center [783, 360] width 342 height 209
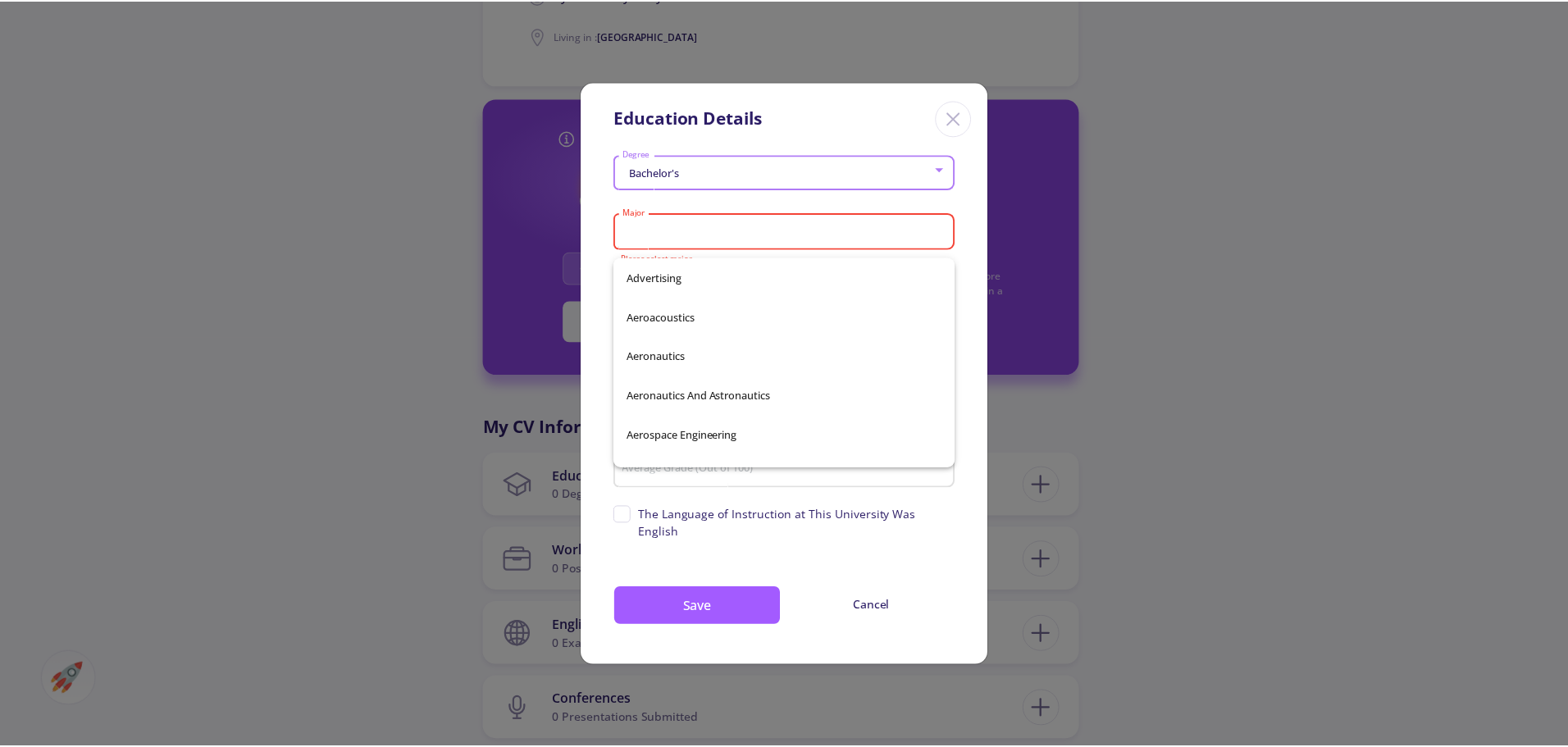
scroll to position [738, 0]
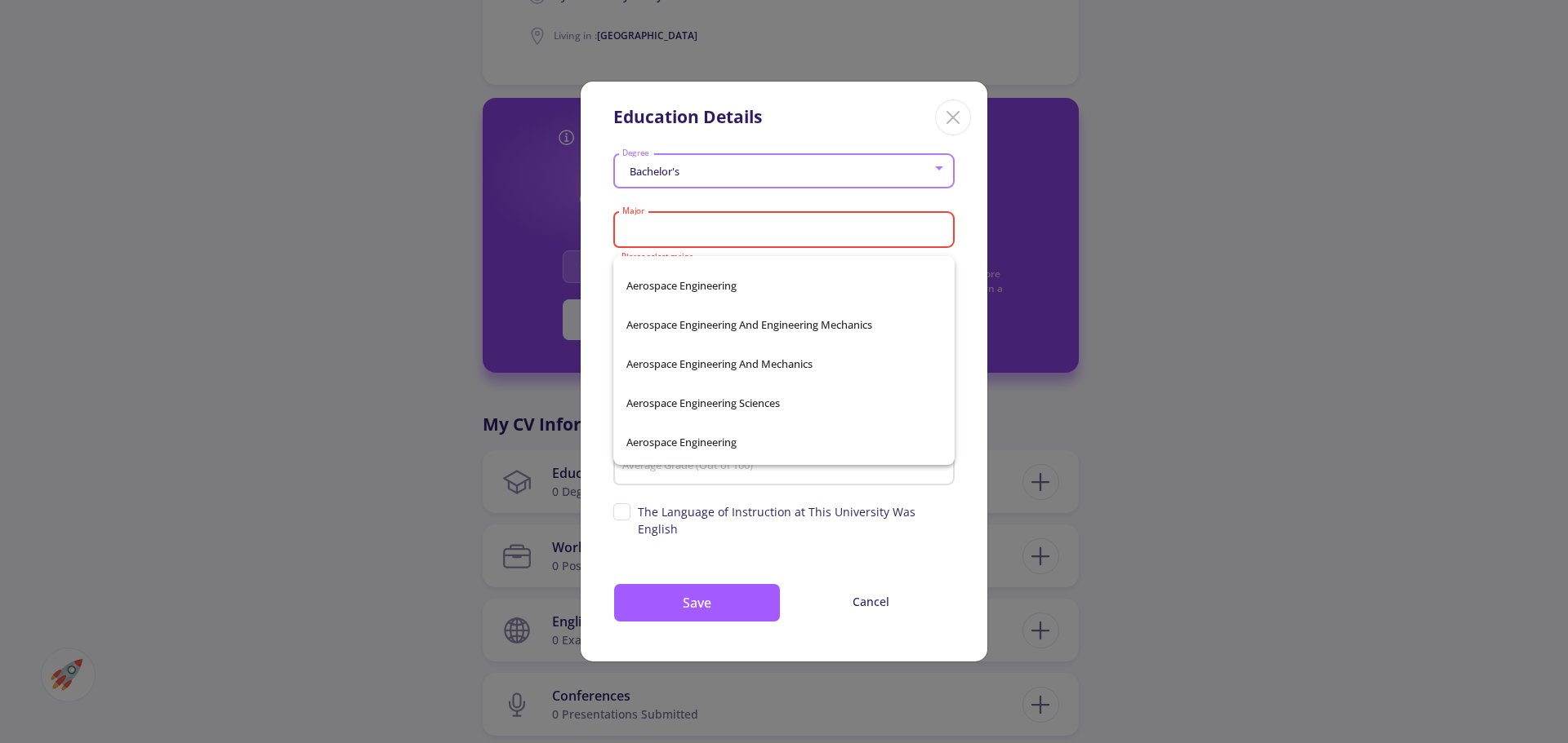
click at [971, 267] on div "Bachelor's Degree Major Please select major Country University Graduation Date …" at bounding box center [783, 405] width 407 height 514
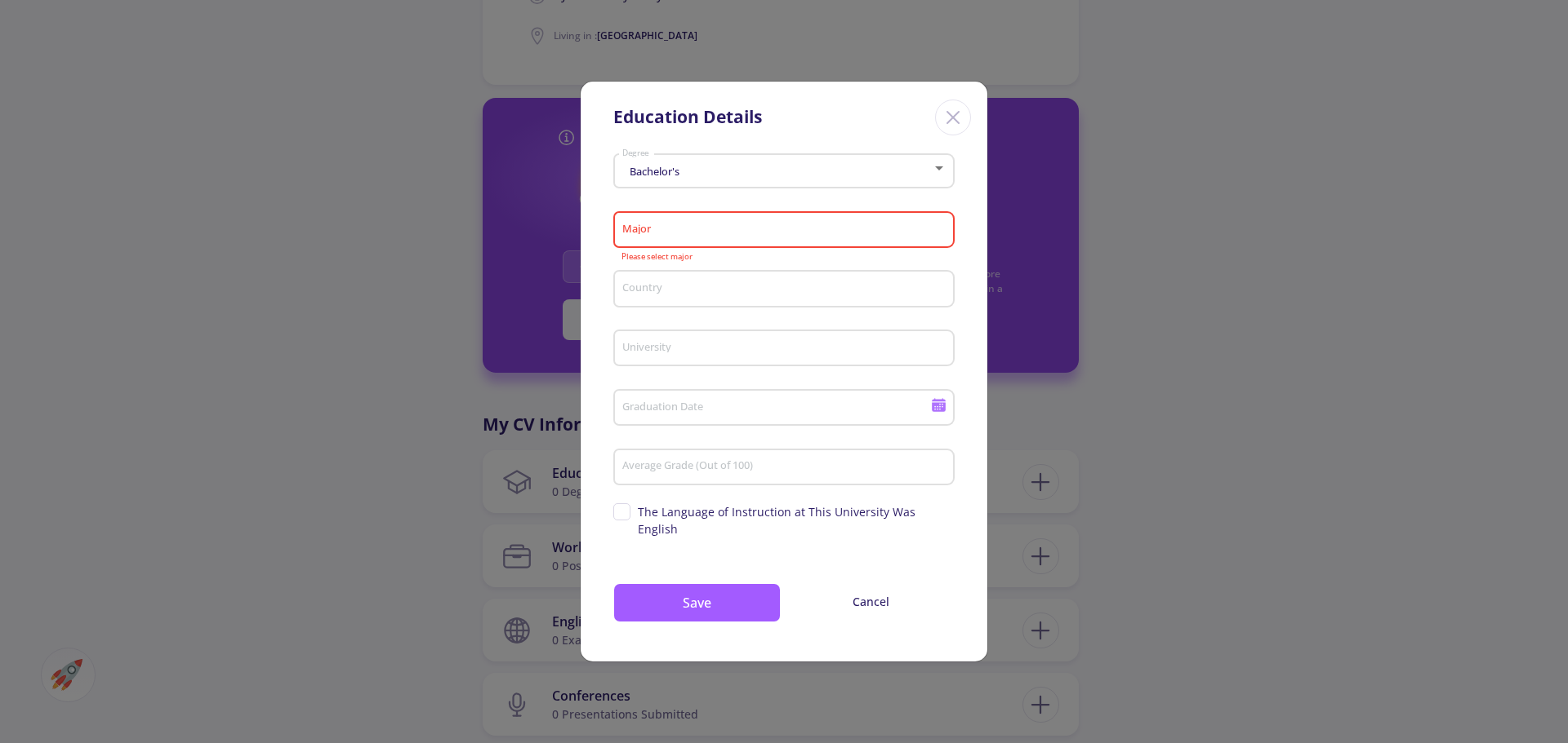
click at [778, 231] on div "Major" at bounding box center [784, 227] width 326 height 43
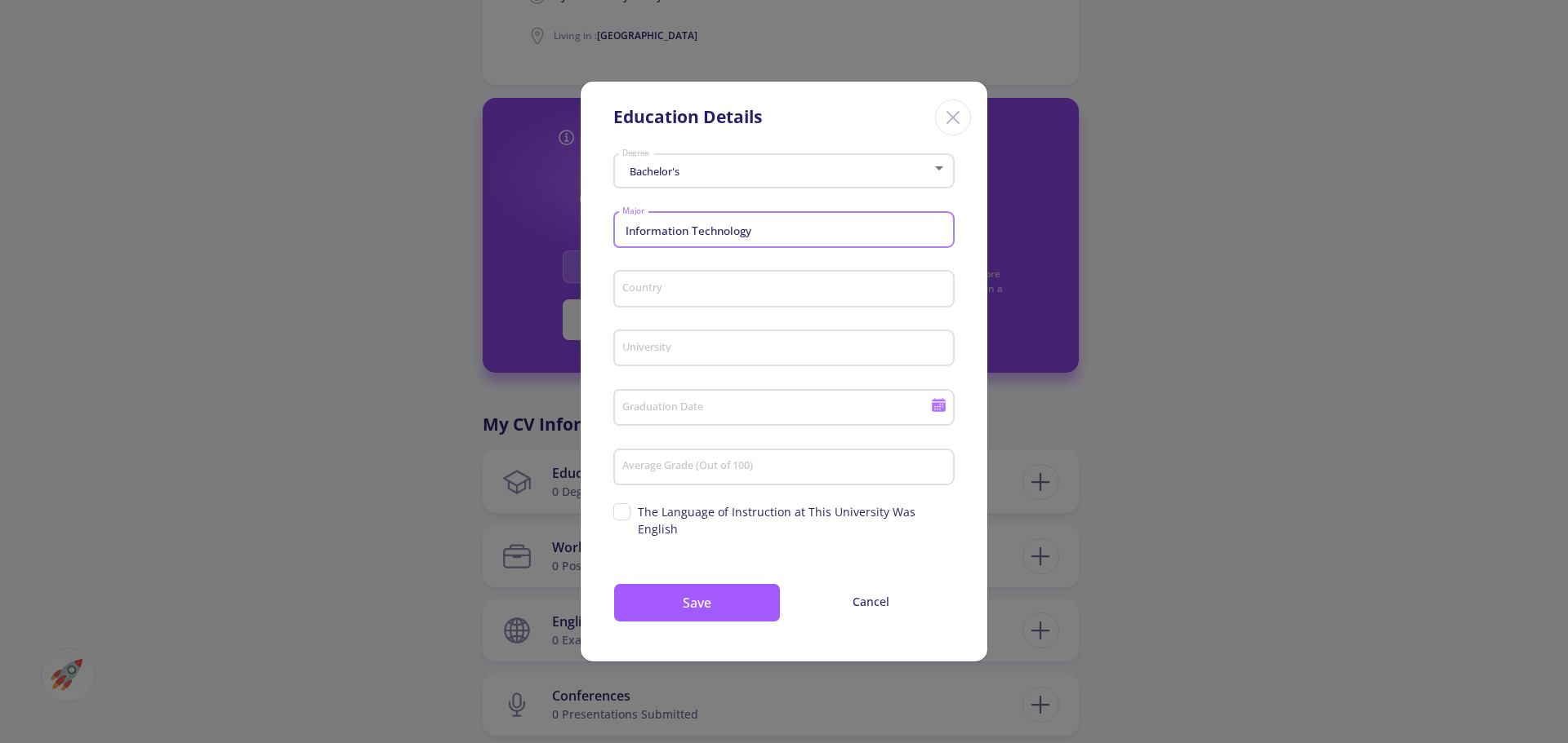
type input "Information Technology"
click at [712, 296] on input "Country" at bounding box center [786, 289] width 330 height 15
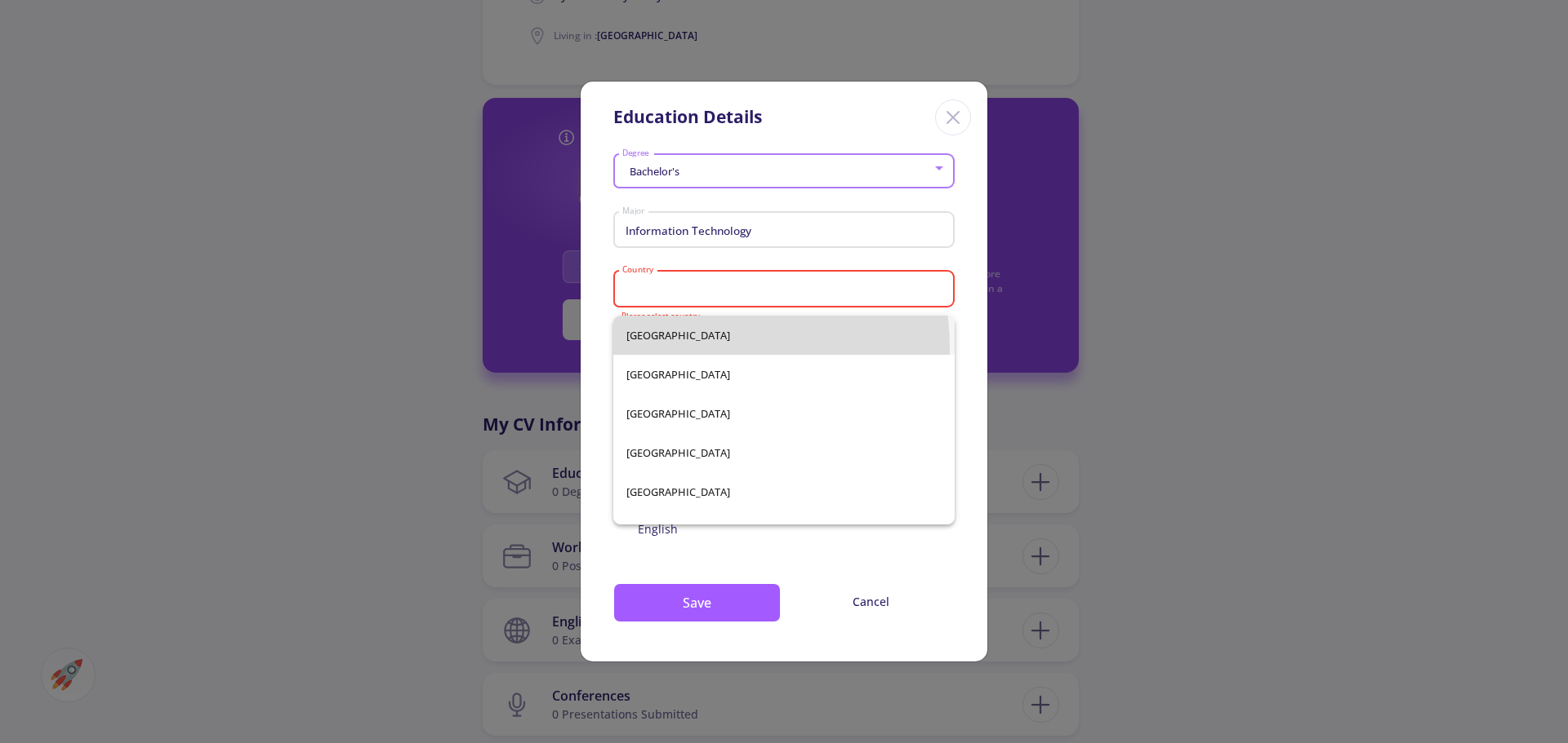
click at [688, 347] on span "Afghanistan" at bounding box center [784, 335] width 315 height 40
type input "Afghanistan"
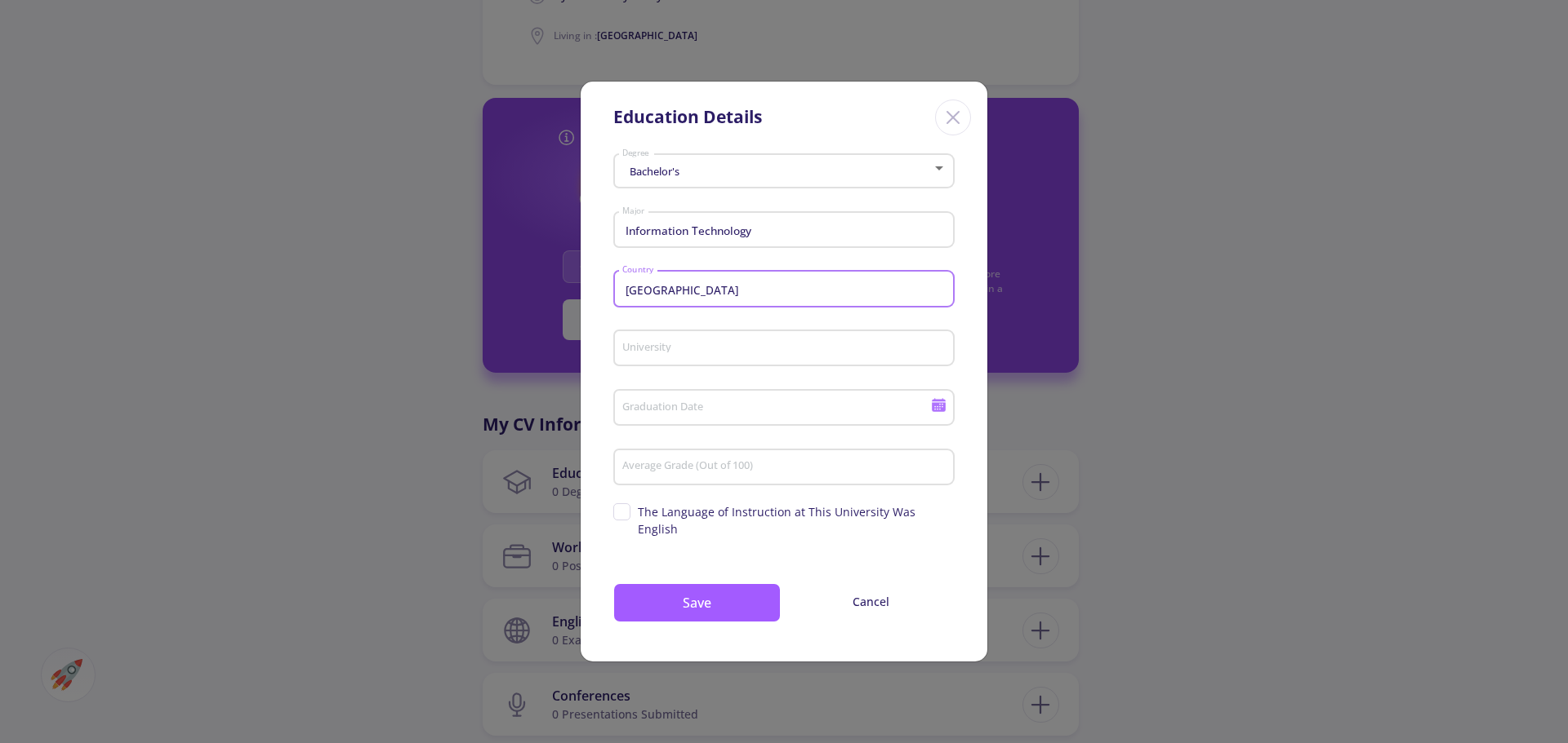
click at [688, 356] on input "University" at bounding box center [786, 349] width 330 height 15
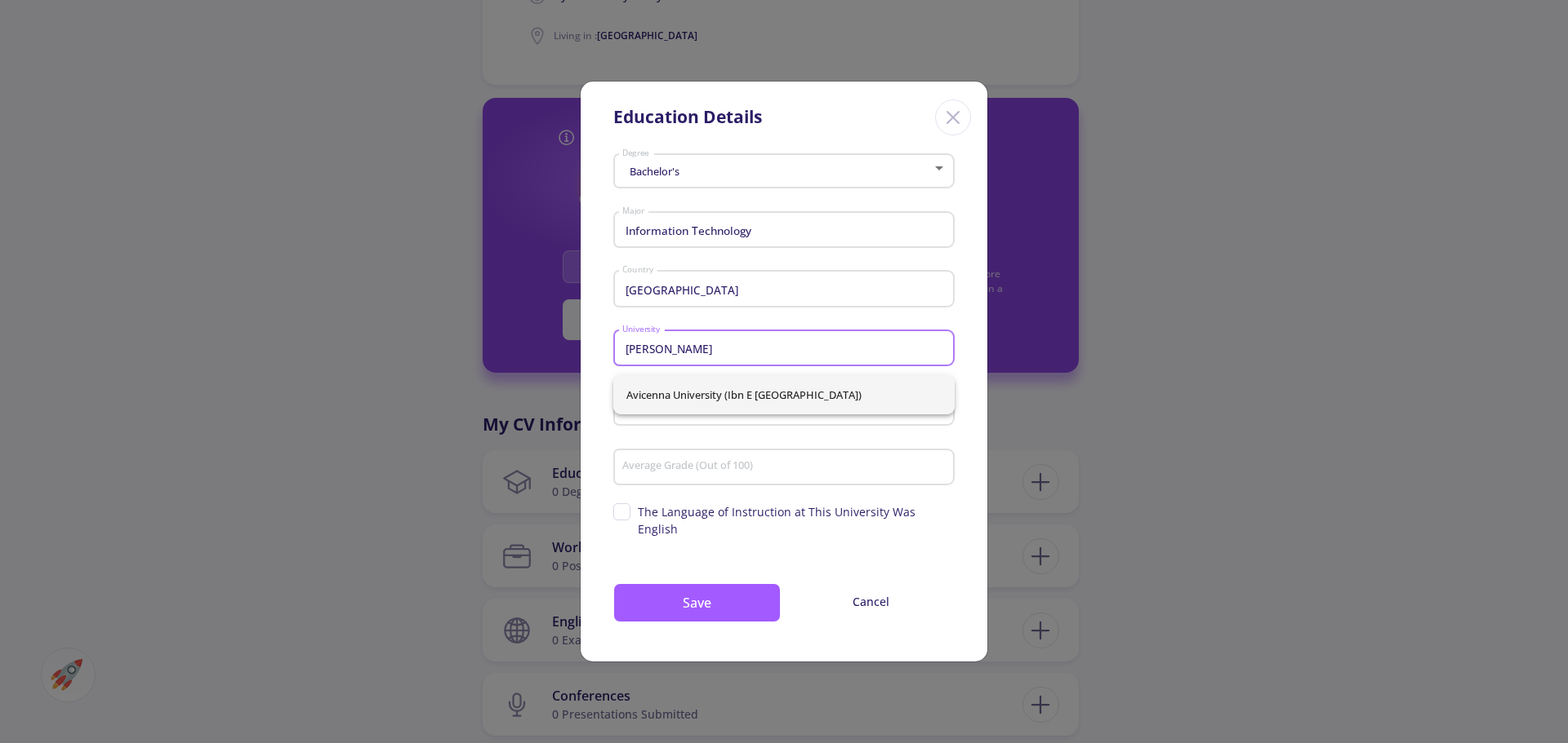
click at [730, 398] on span "Avicenna University (Ibn e Sina University)" at bounding box center [784, 395] width 315 height 40
type input "Avicenna University (Ibn e Sina University)"
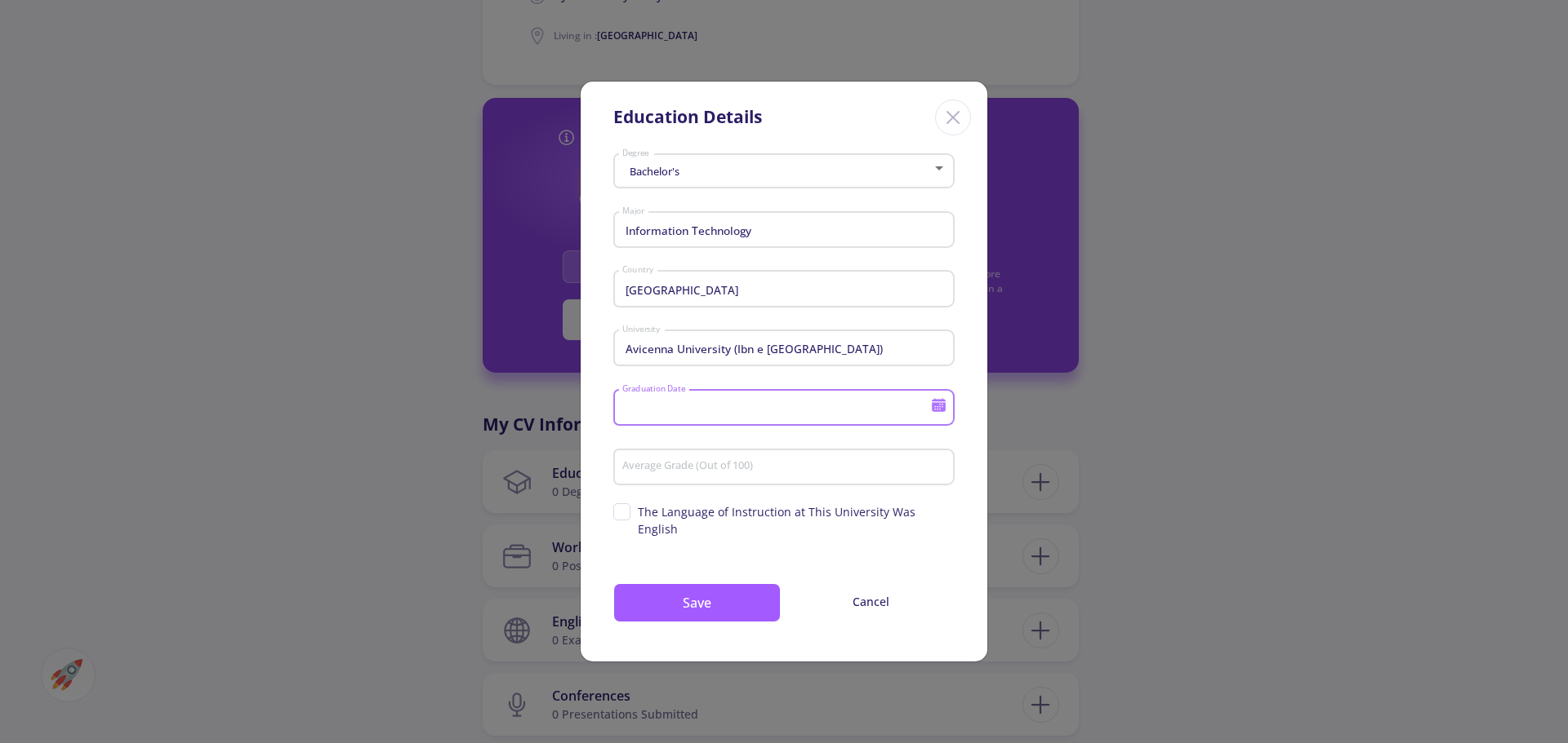
click at [730, 417] on input "Graduation Date" at bounding box center [779, 409] width 315 height 15
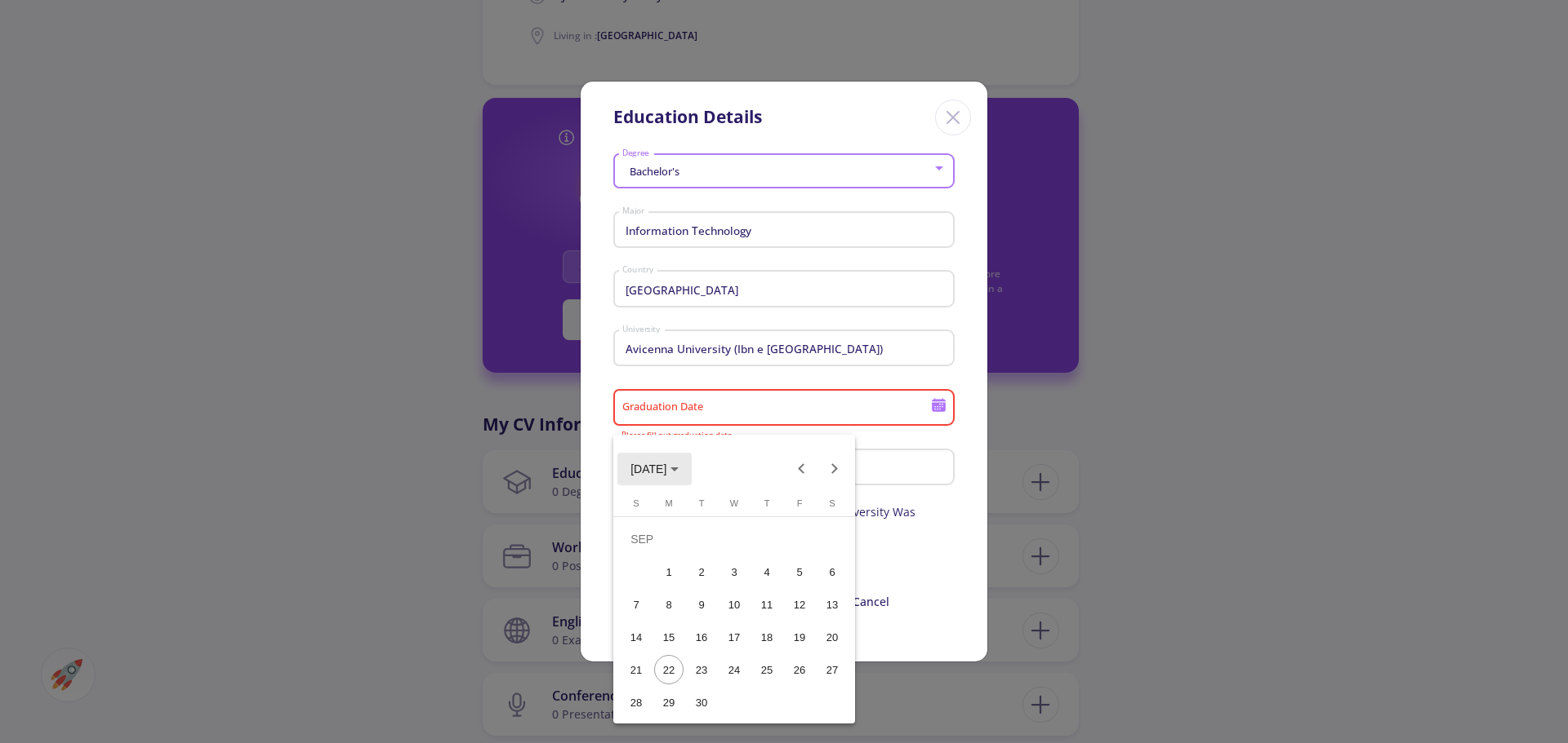
click at [678, 473] on span "SEP 2025" at bounding box center [654, 468] width 49 height 13
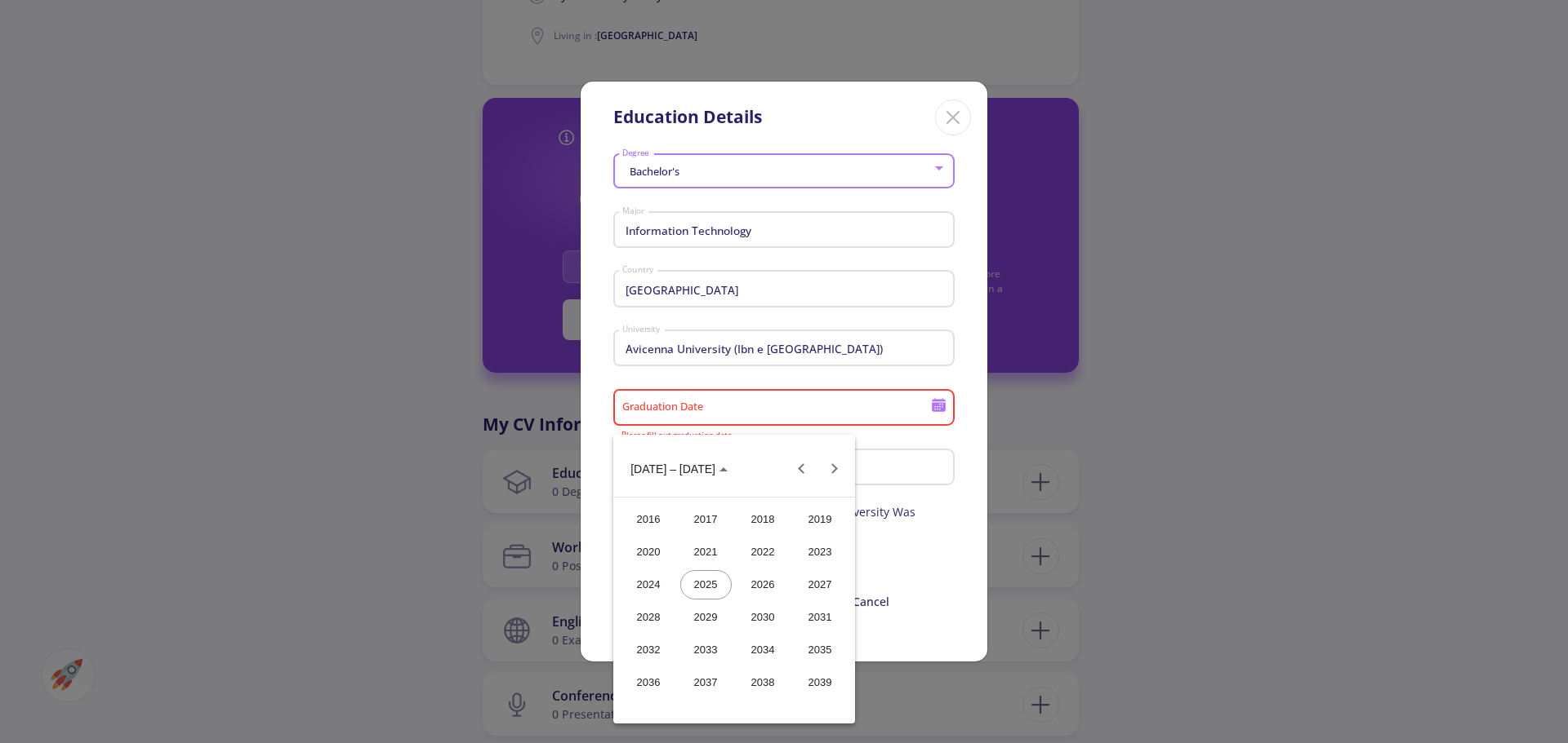
click at [703, 517] on div "2017" at bounding box center [706, 520] width 51 height 30
click at [809, 617] on div "DEC" at bounding box center [821, 618] width 51 height 30
click at [644, 601] on div "10" at bounding box center [637, 604] width 30 height 30
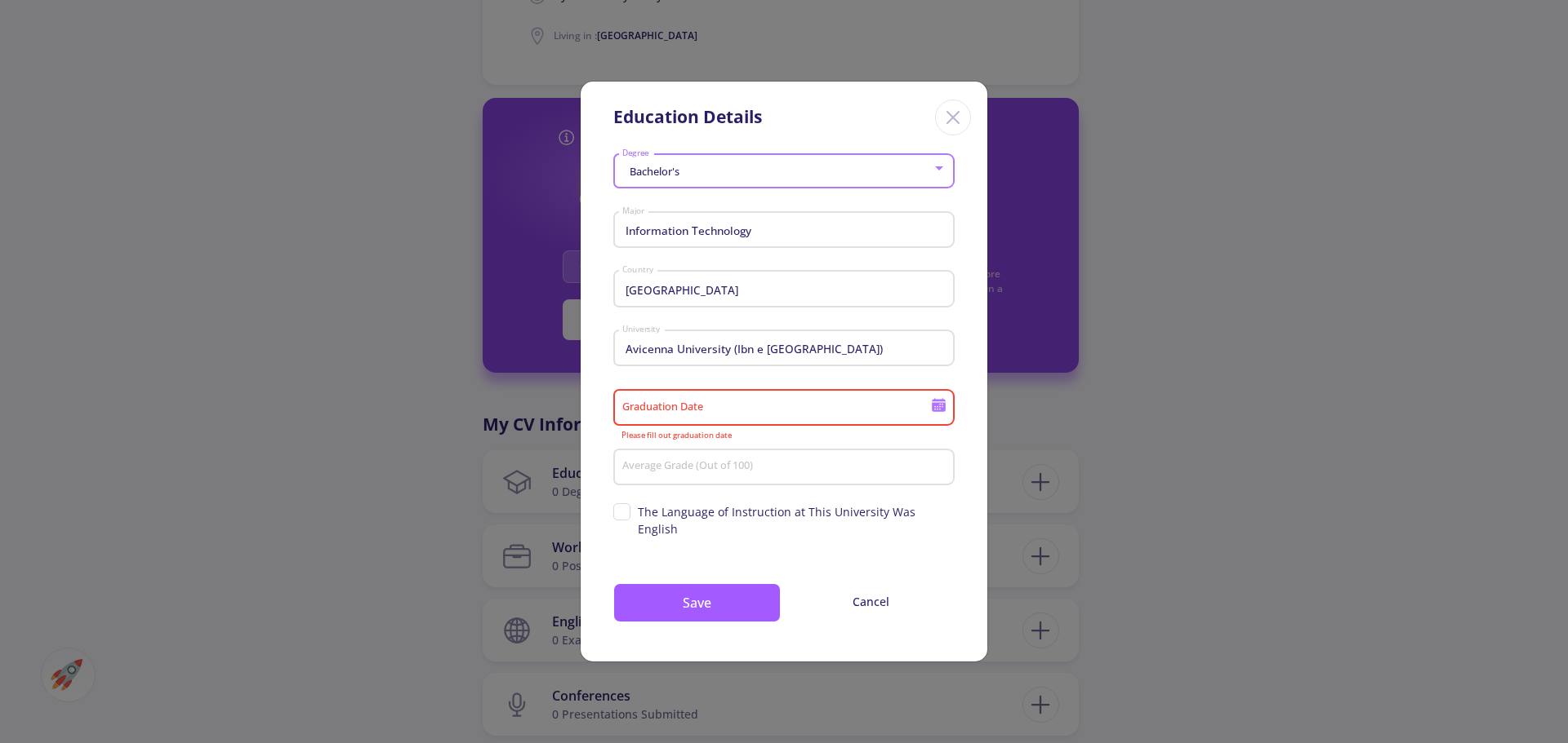
type input "12/10/2017"
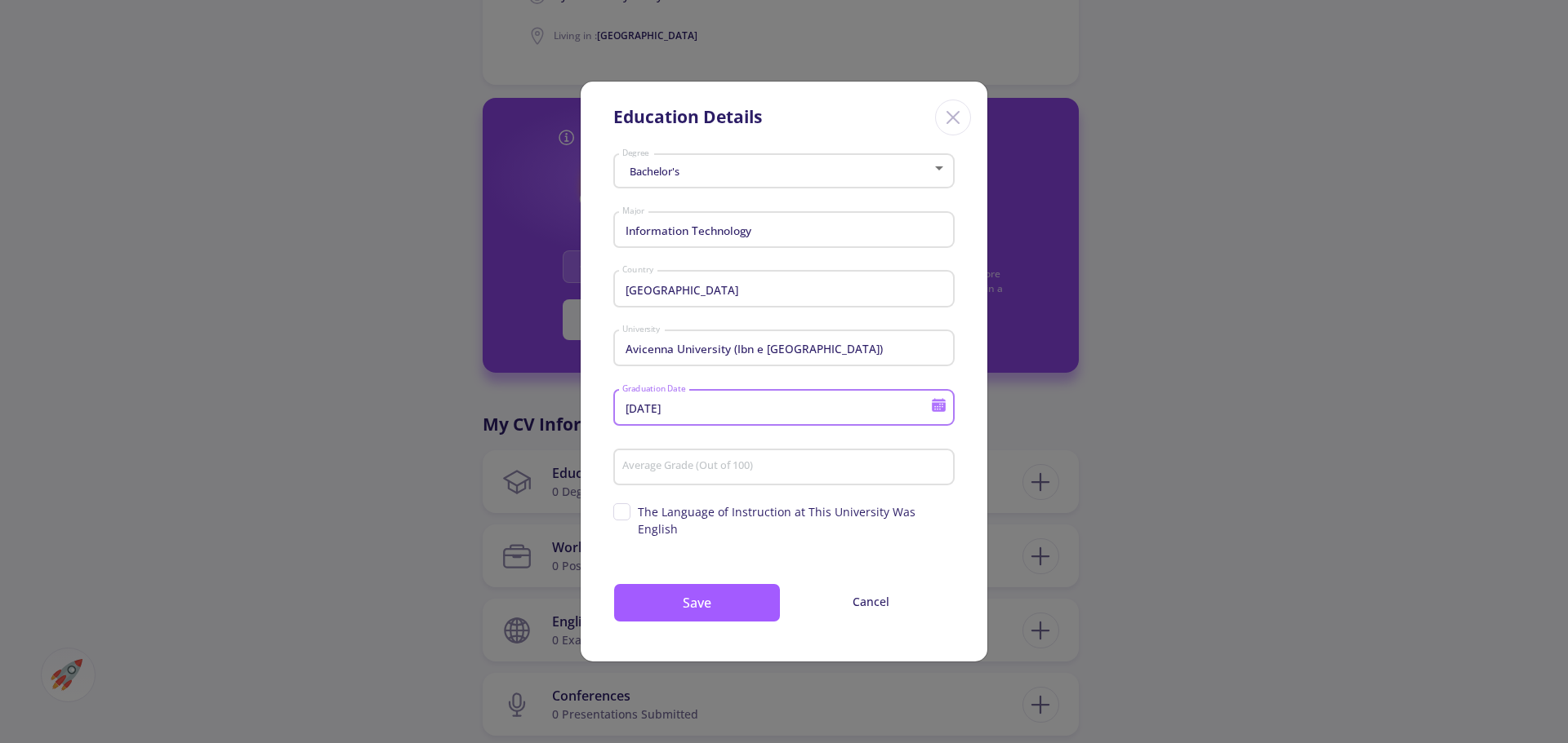
click at [744, 475] on input "Average Grade (Out of 100)" at bounding box center [786, 467] width 330 height 15
type input "87.9"
click at [716, 601] on button "Save" at bounding box center [696, 604] width 167 height 40
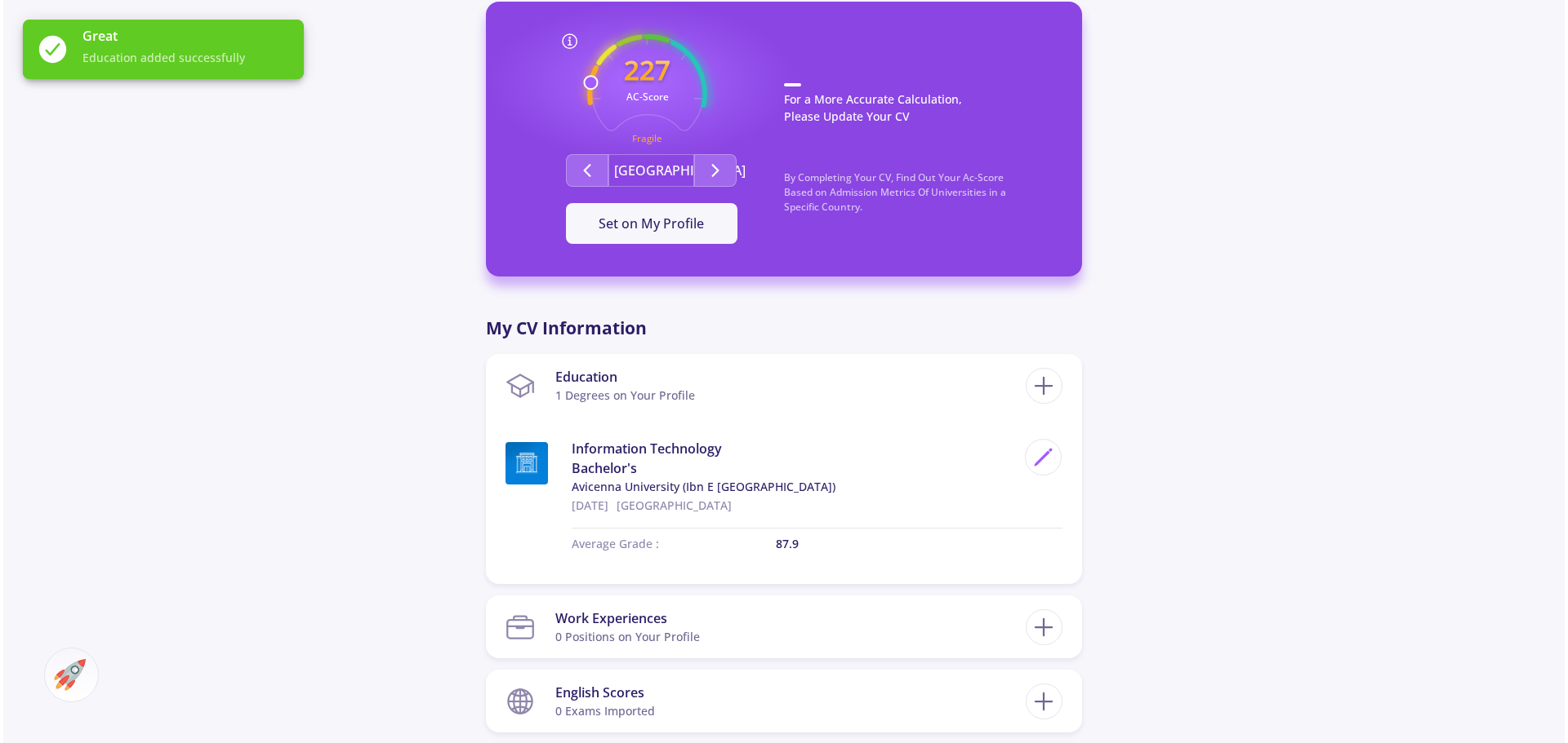
scroll to position [571, 0]
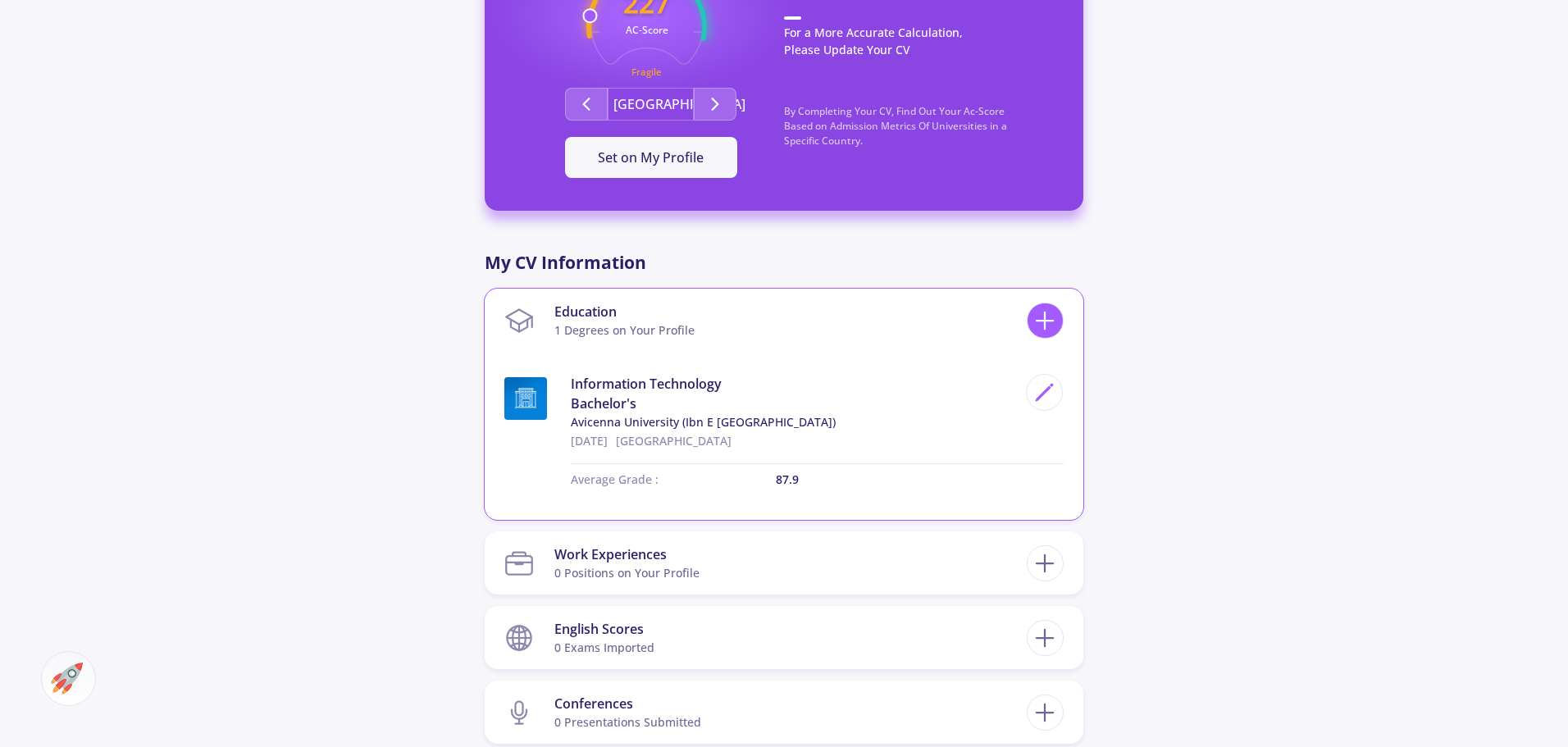
click at [1046, 320] on line at bounding box center [1045, 320] width 17 height 0
checkbox input "false"
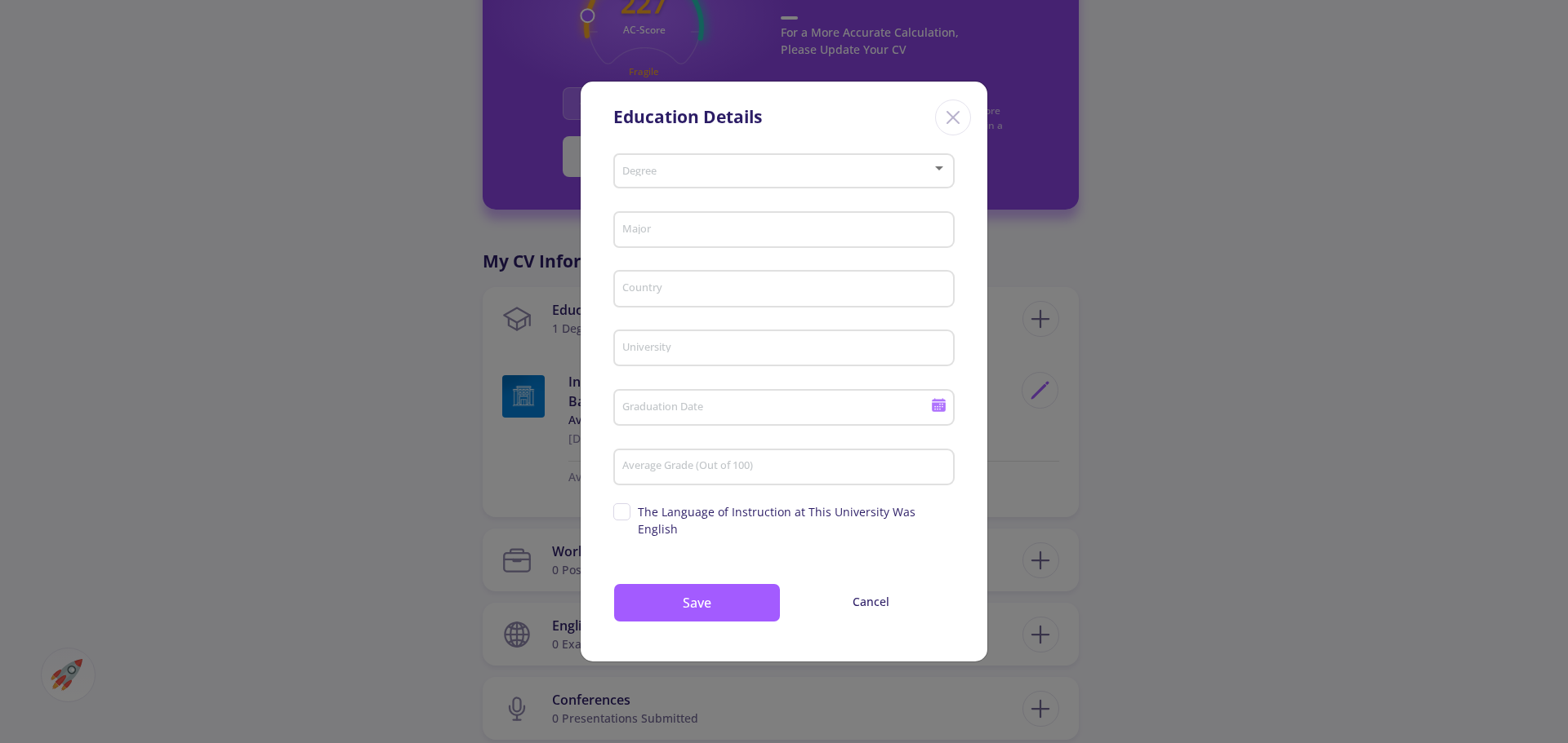
click at [773, 177] on span at bounding box center [779, 171] width 307 height 12
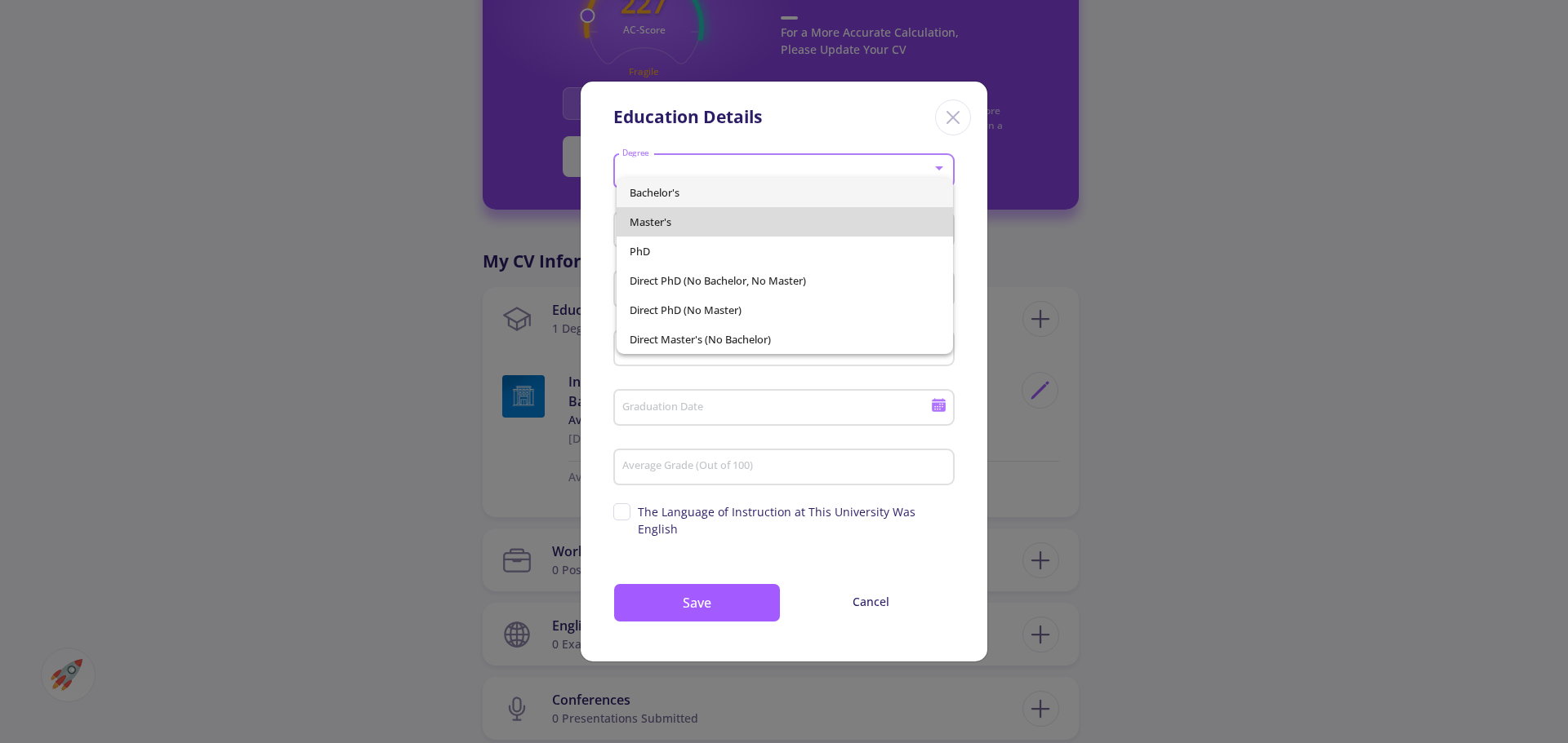
click at [736, 216] on span "Master's" at bounding box center [785, 222] width 311 height 30
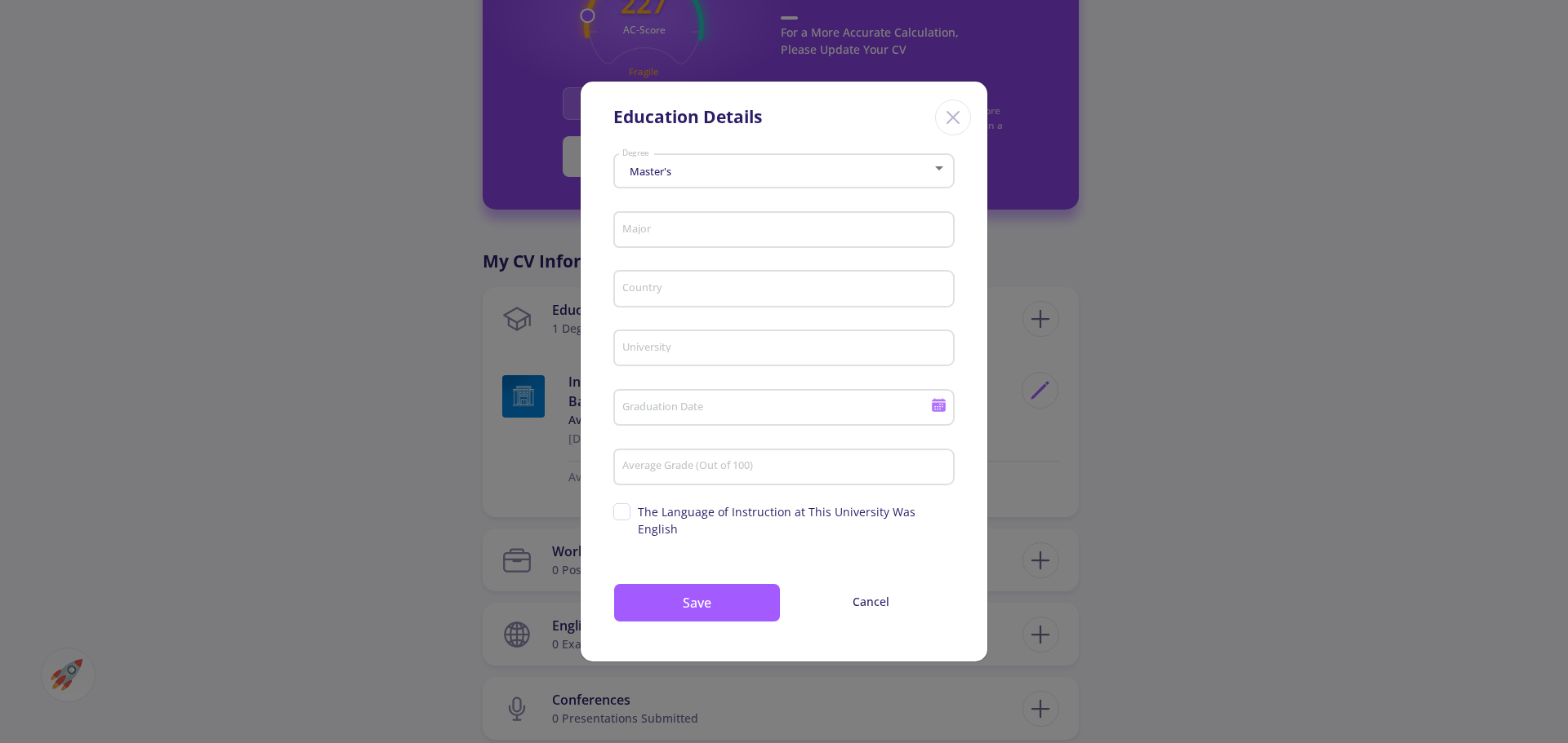
click at [727, 231] on div "Major" at bounding box center [784, 227] width 326 height 43
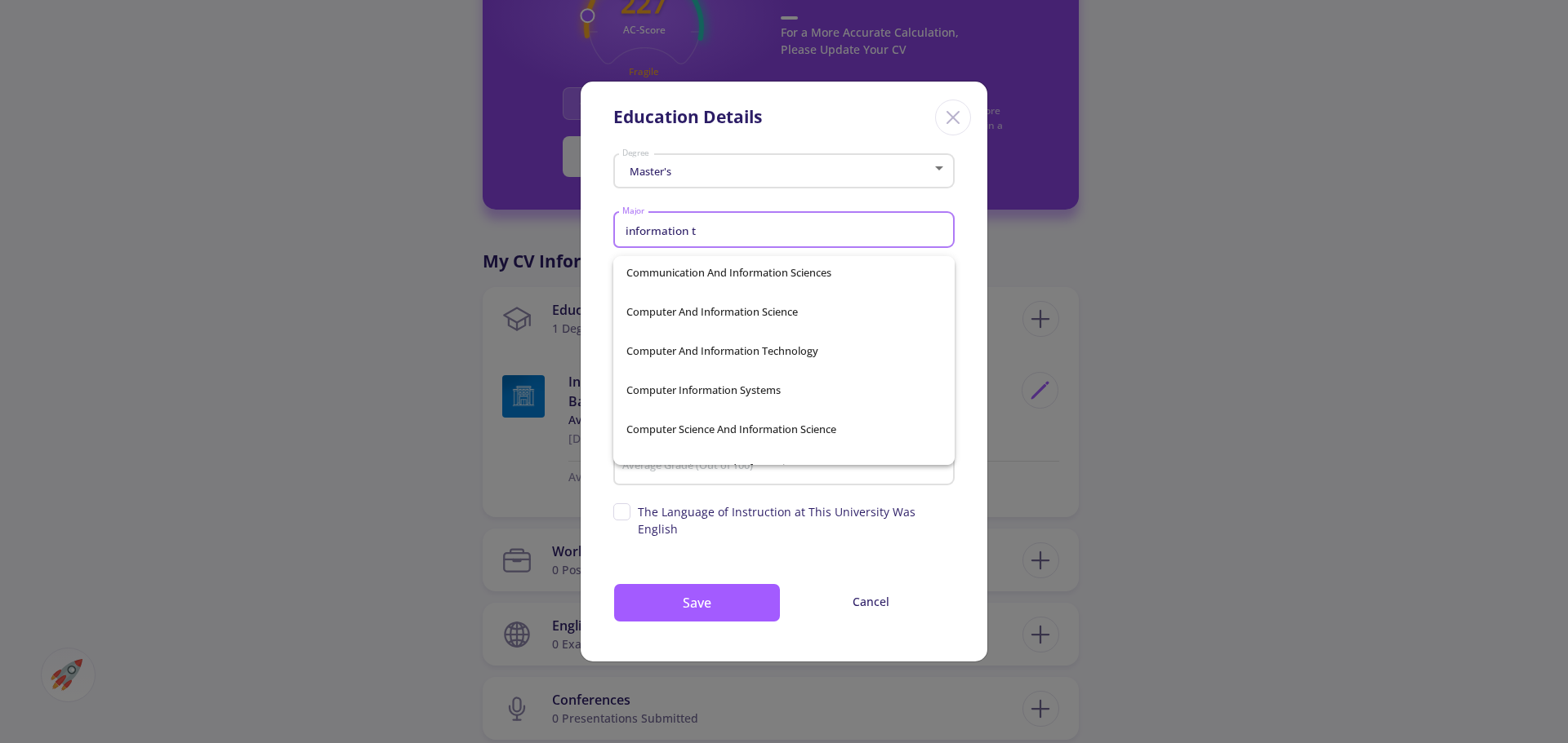
scroll to position [0, 0]
type input "information techn"
click at [760, 384] on div "Computer And Information Technology Engineering And Information Technology Heal…" at bounding box center [783, 360] width 342 height 209
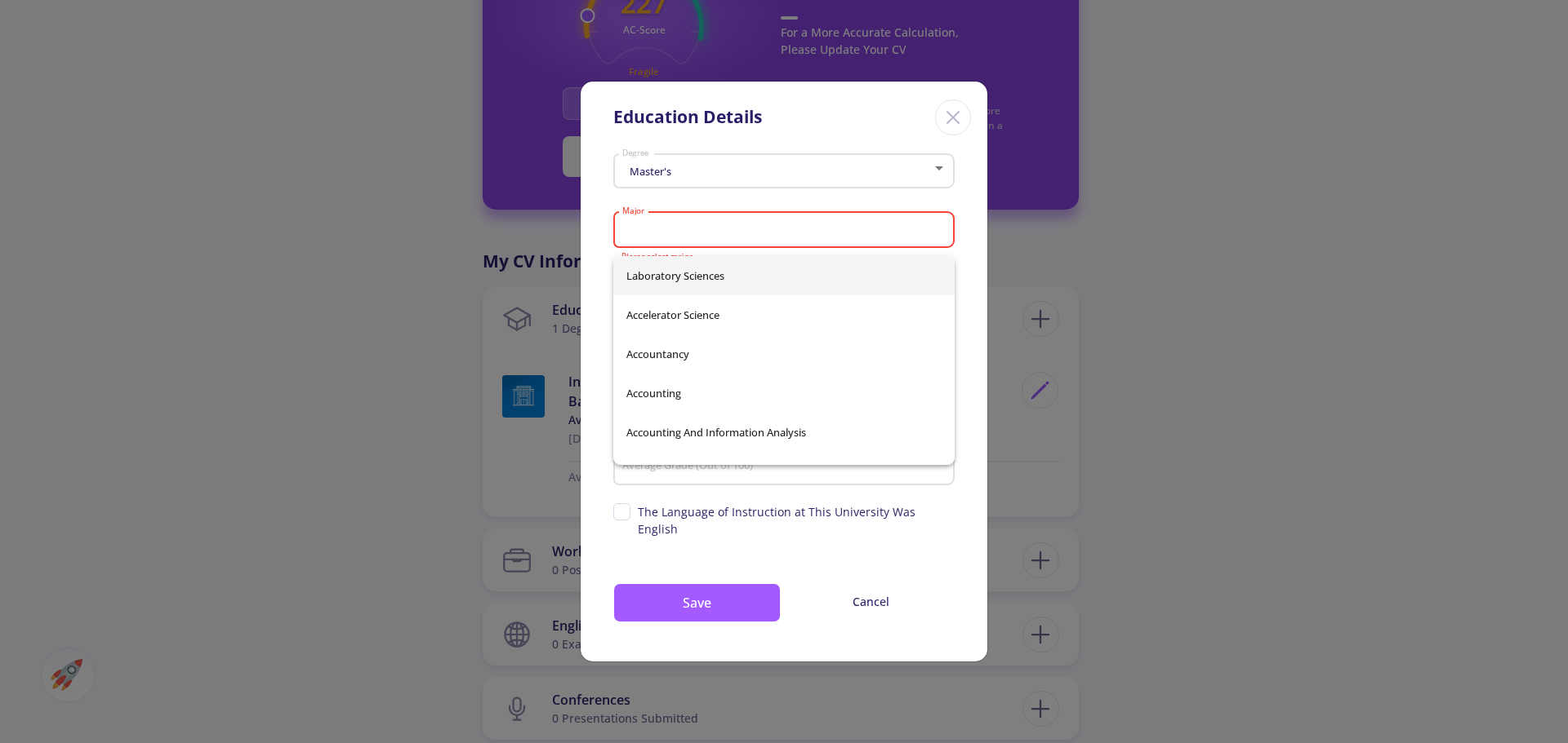
click at [727, 233] on input "Major" at bounding box center [786, 231] width 330 height 15
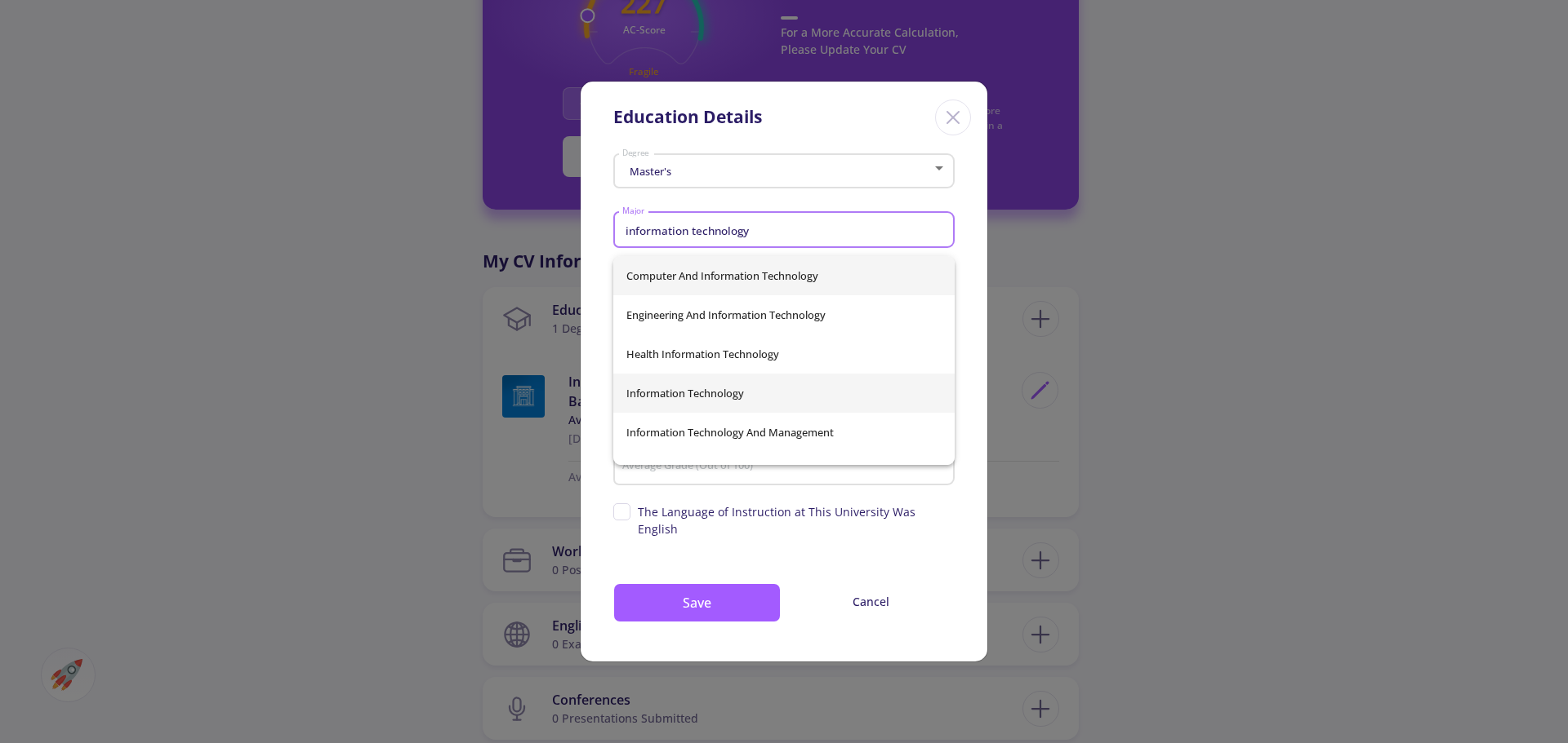
type input "information technology"
click at [774, 384] on div "Computer And Information Technology Engineering And Information Technology Heal…" at bounding box center [783, 360] width 342 height 209
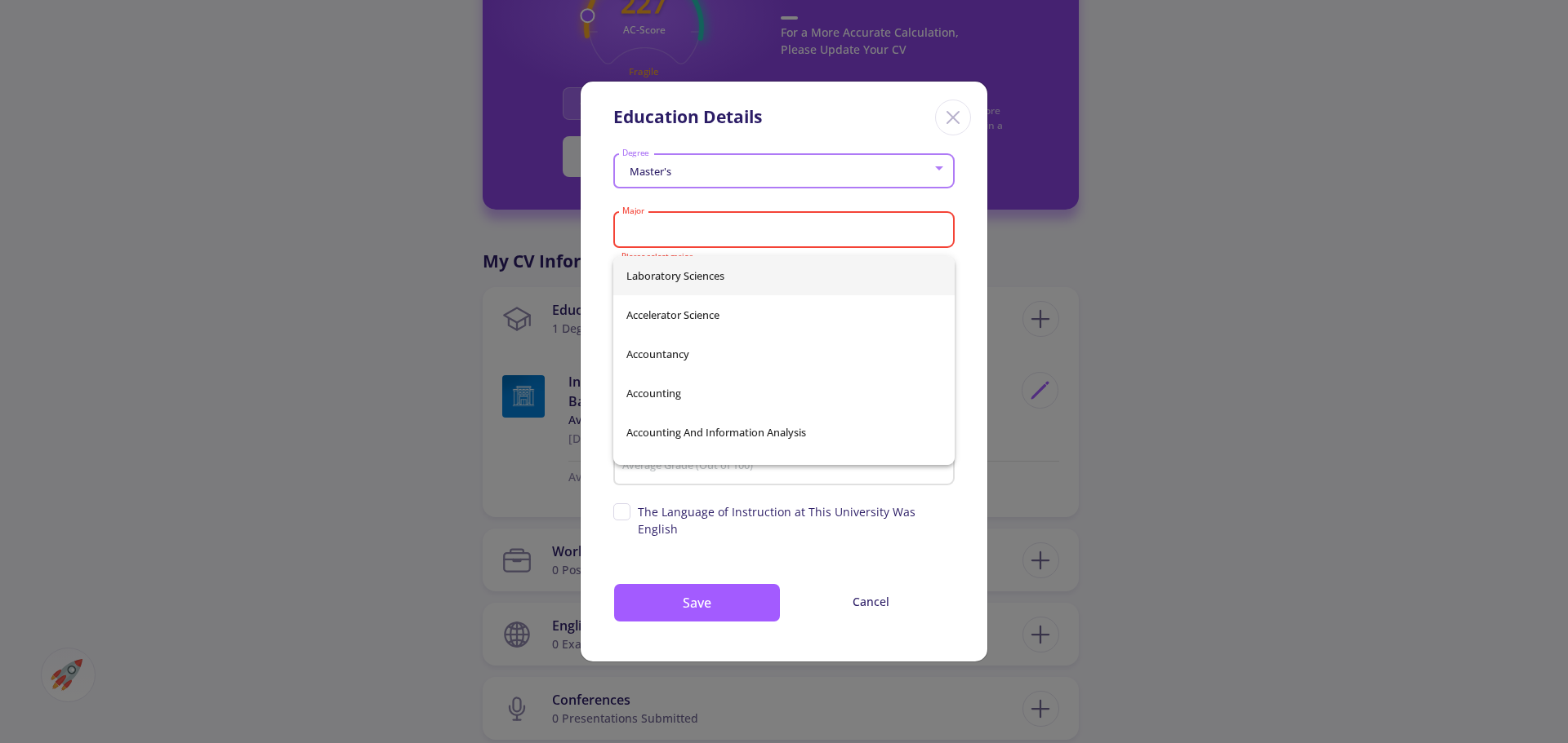
click at [723, 238] on input "Major" at bounding box center [786, 231] width 330 height 15
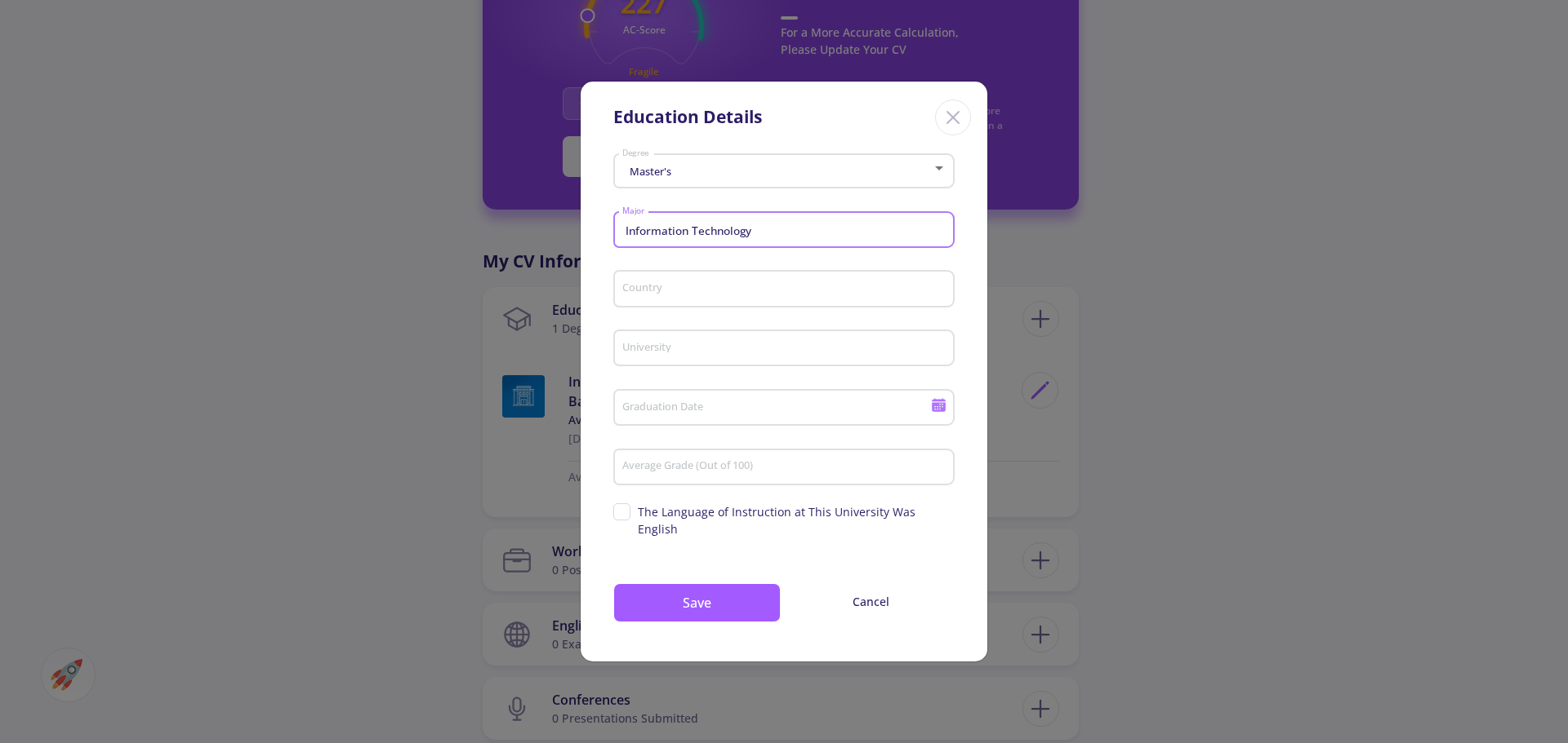
type input "Information Technology"
click at [696, 307] on div "Country" at bounding box center [784, 285] width 326 height 43
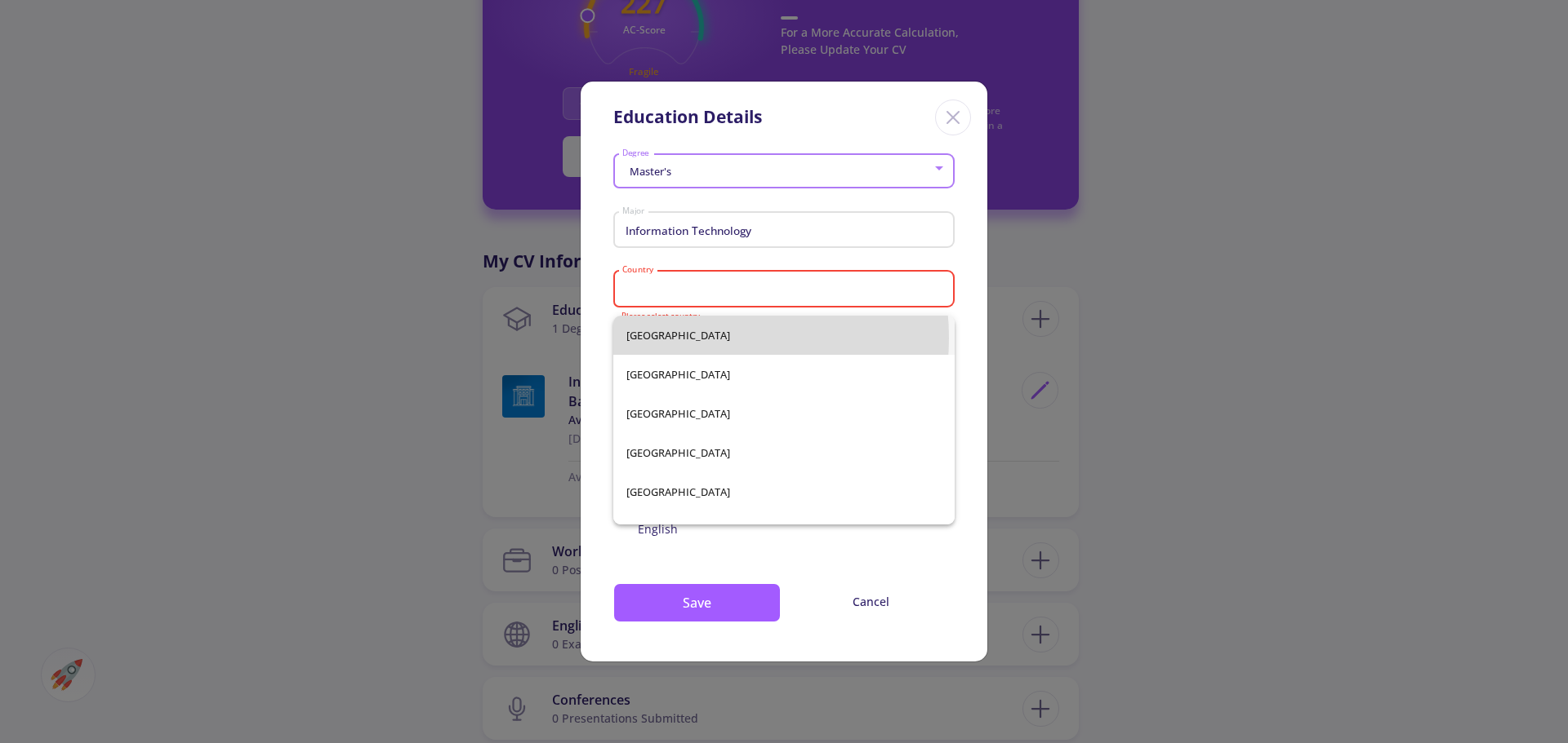
click at [683, 337] on span "Afghanistan" at bounding box center [784, 335] width 315 height 40
type input "Afghanistan"
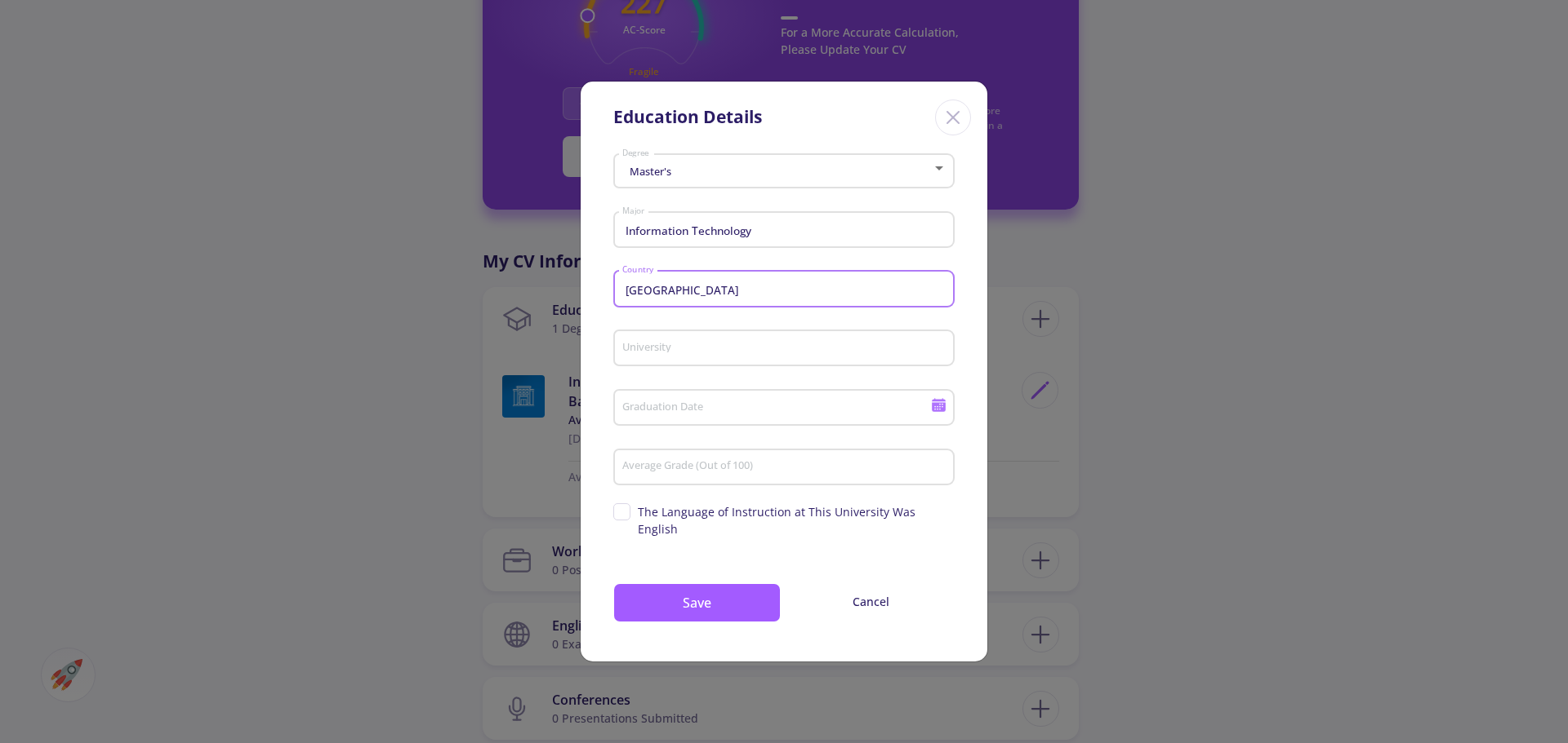
click at [683, 351] on input "University" at bounding box center [786, 349] width 330 height 15
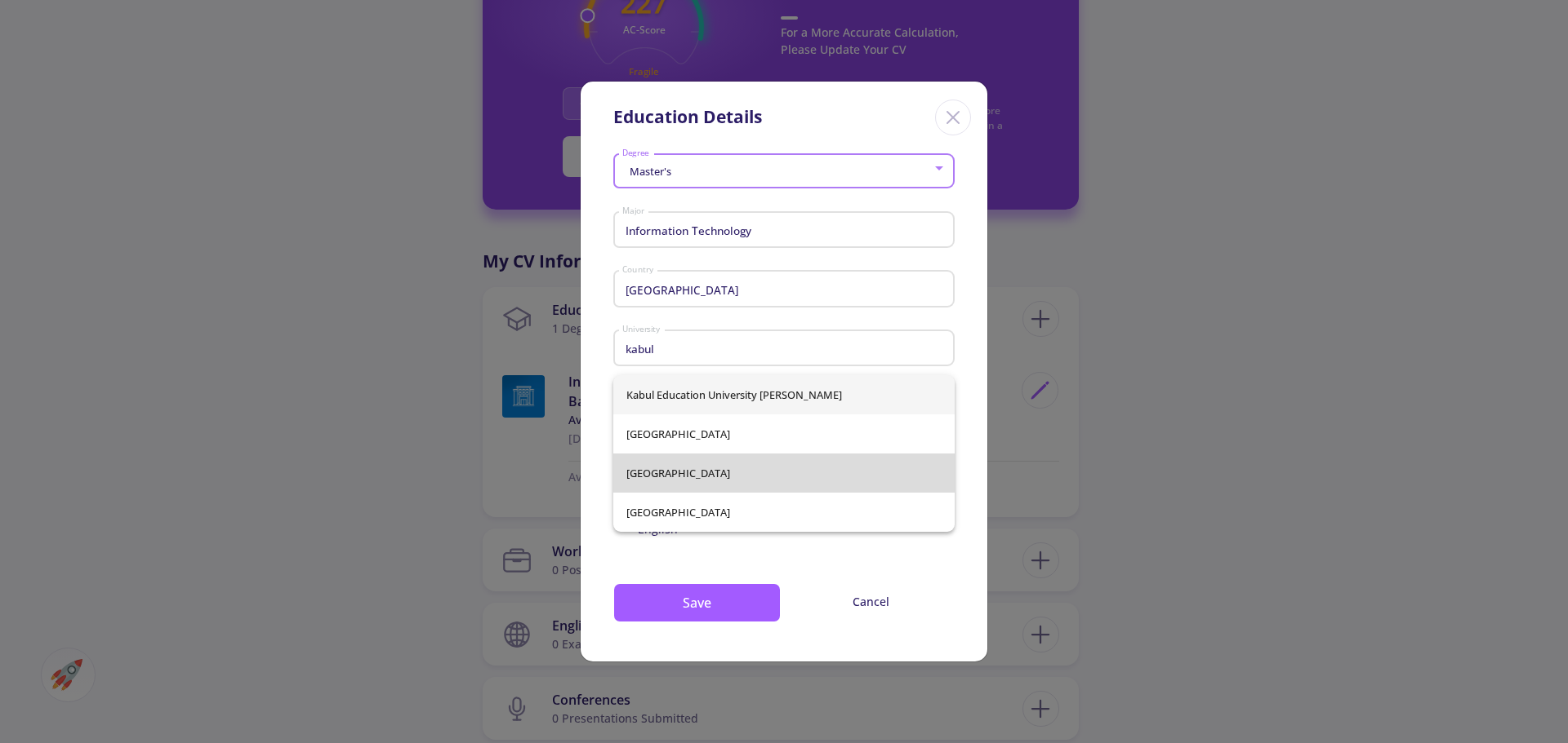
click at [711, 473] on span "Kabul University" at bounding box center [784, 474] width 315 height 40
type input "Kabul University"
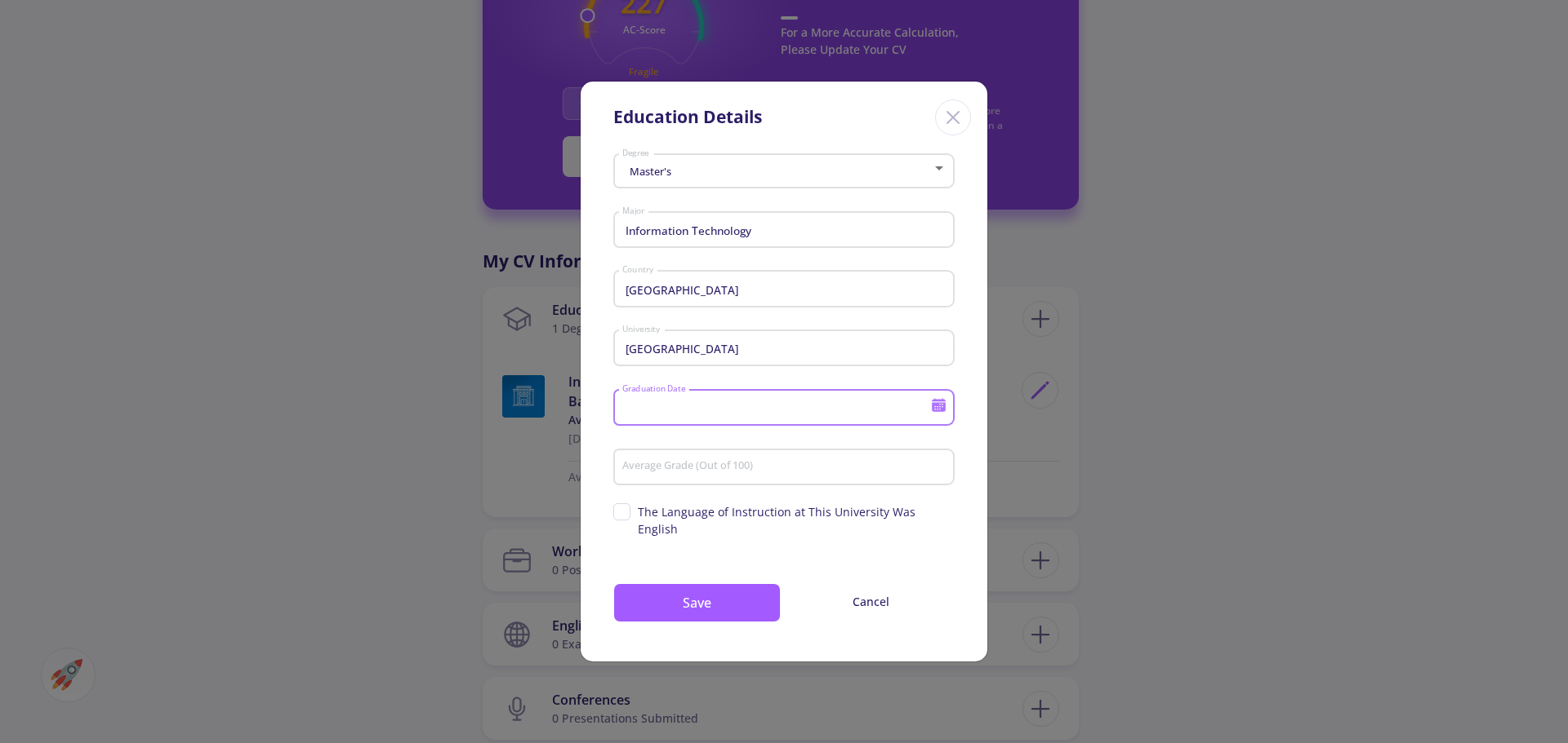
click at [737, 410] on input "Graduation Date" at bounding box center [779, 409] width 315 height 15
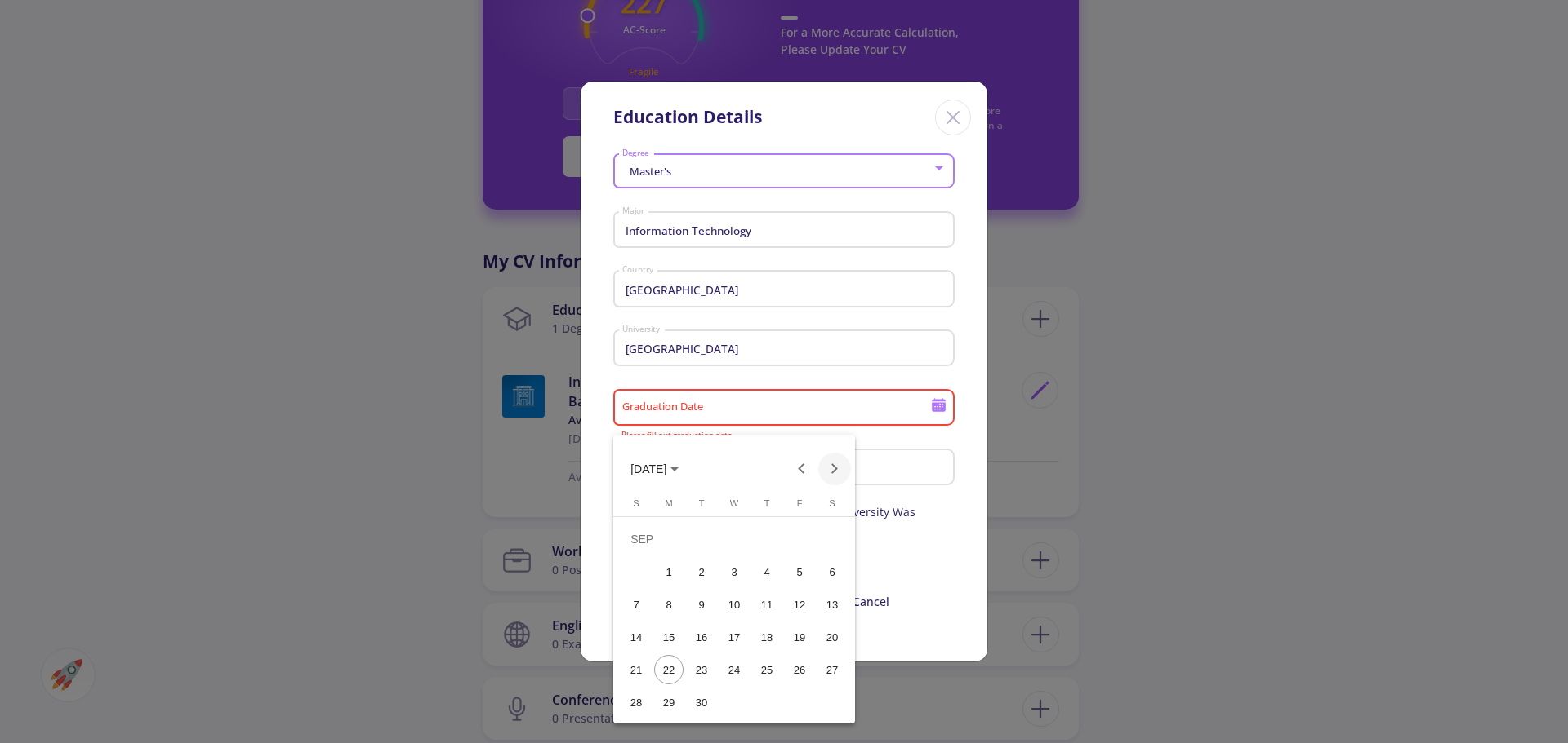
click at [843, 477] on button "Next month" at bounding box center [833, 469] width 33 height 33
click at [836, 477] on button "Next month" at bounding box center [833, 469] width 33 height 33
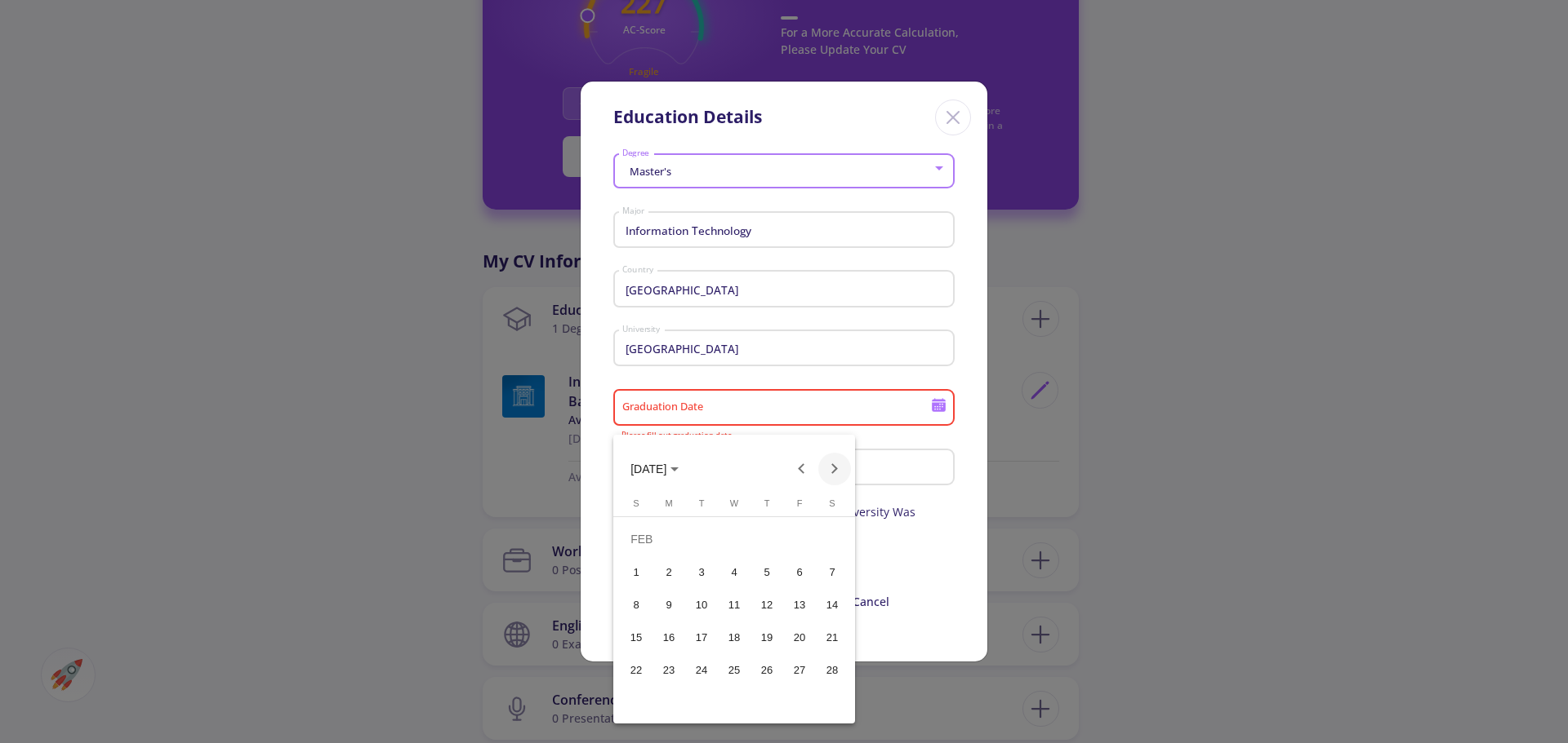
click at [836, 477] on button "Next month" at bounding box center [833, 469] width 33 height 33
click at [741, 637] on div "18" at bounding box center [735, 637] width 30 height 30
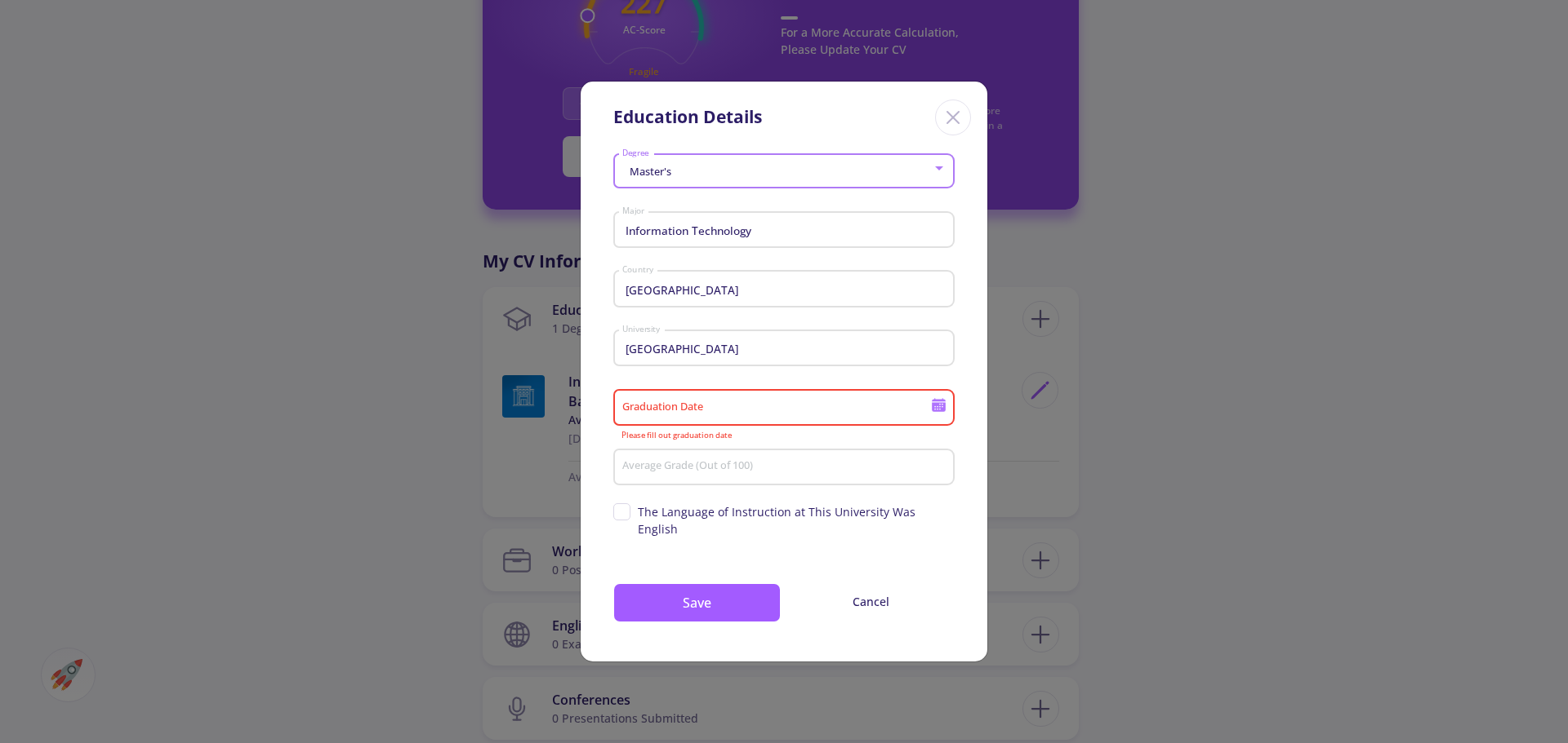
type input "3/18/2026"
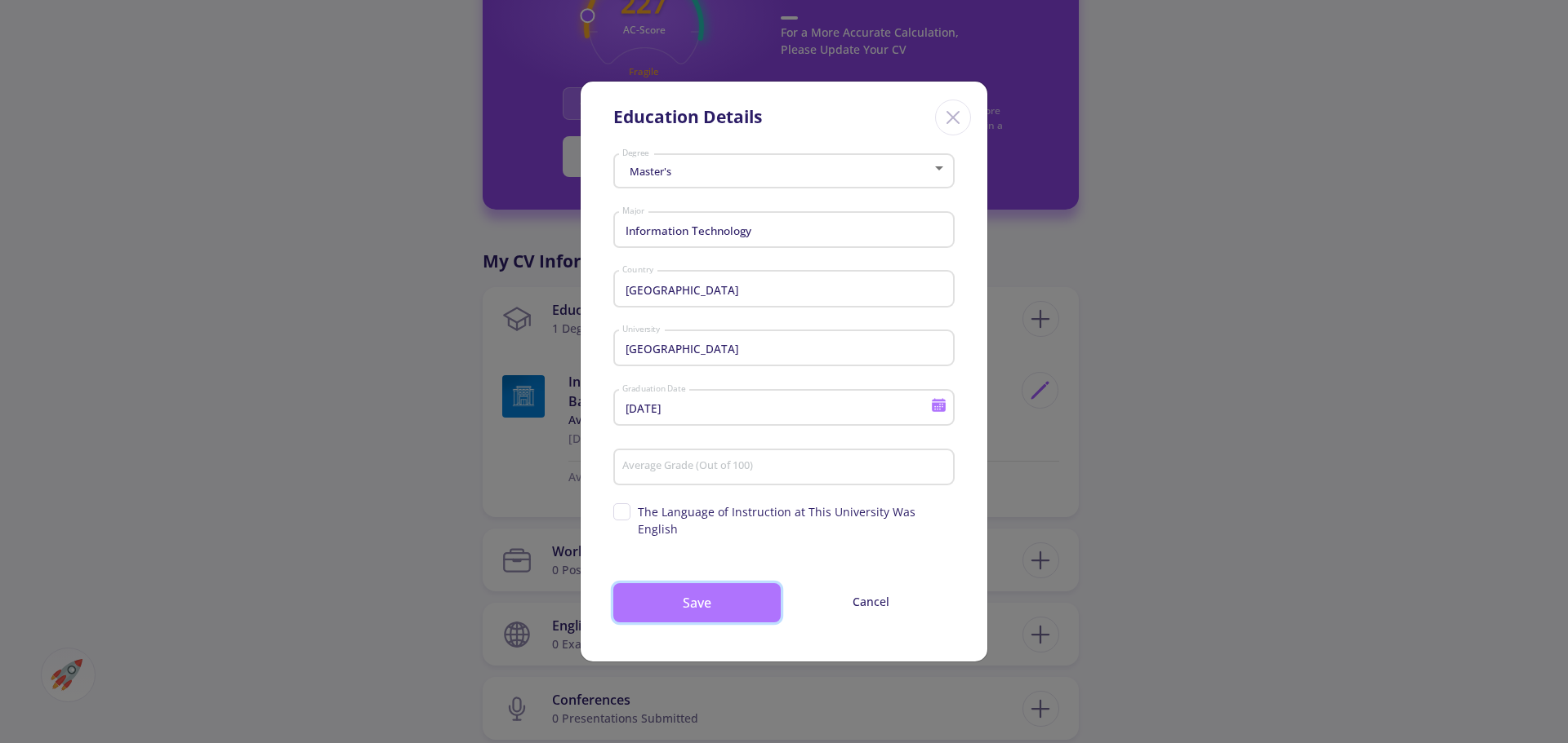
click at [688, 585] on button "Save" at bounding box center [696, 604] width 167 height 40
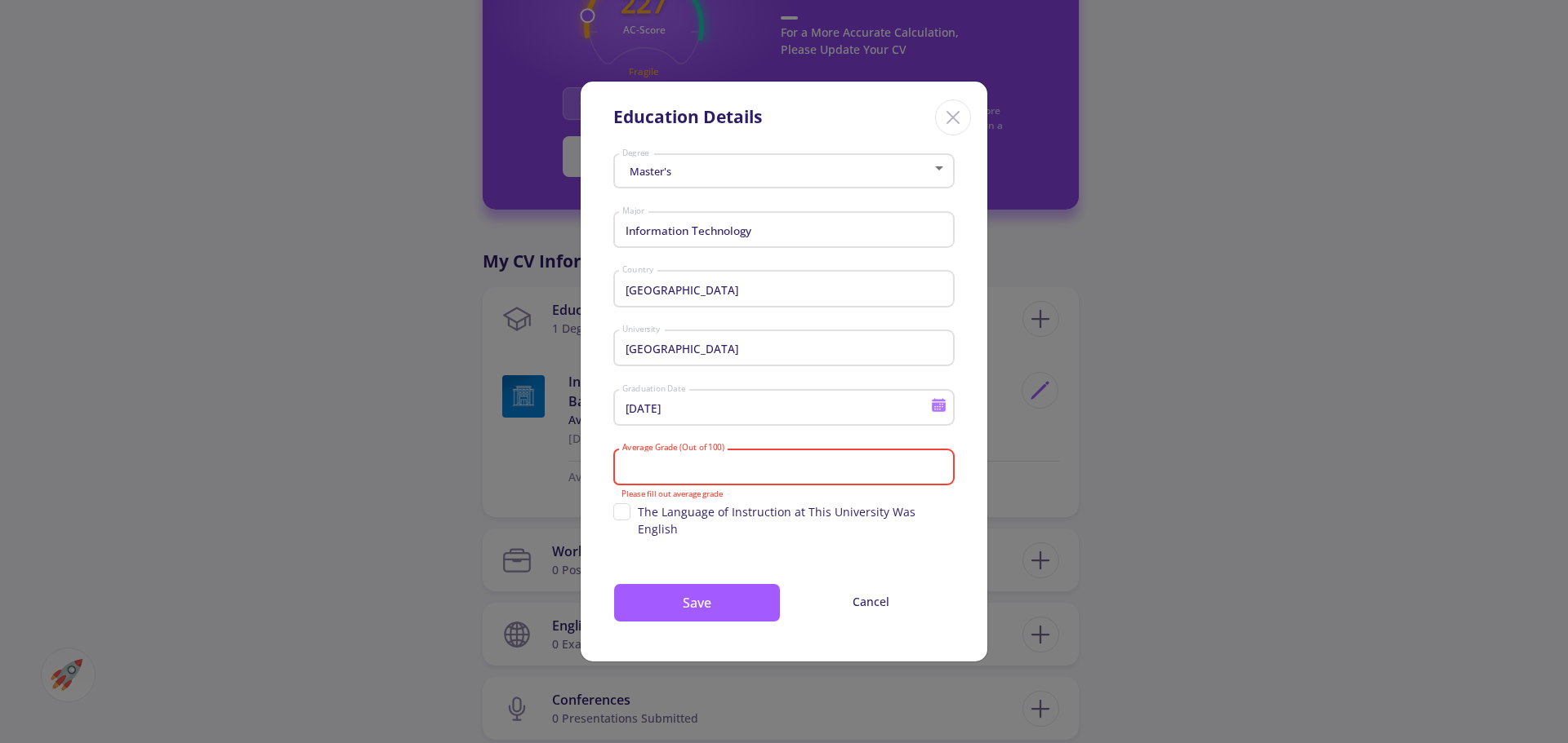
click at [692, 473] on input "Average Grade (Out of 100)" at bounding box center [786, 467] width 330 height 15
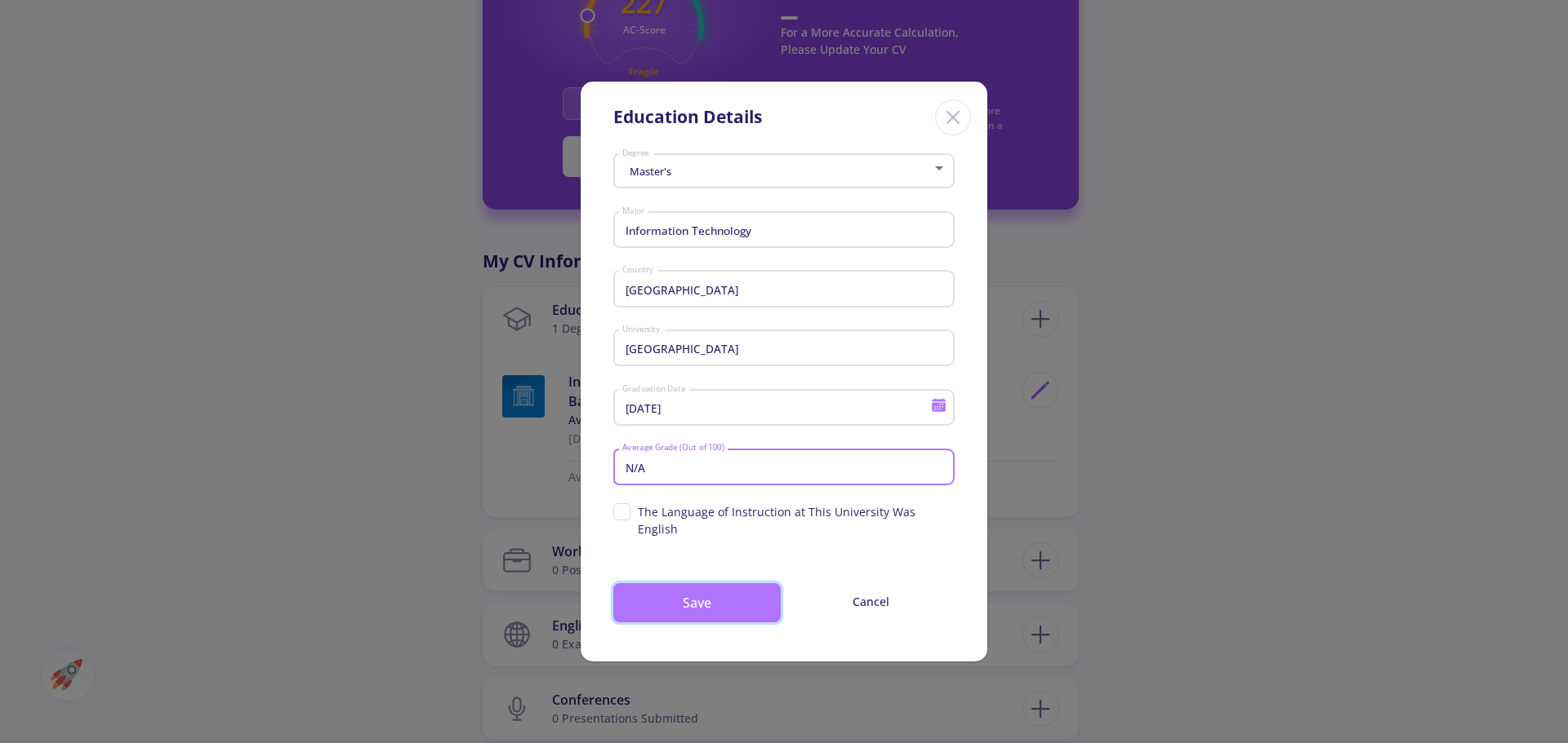
click at [684, 589] on button "Save" at bounding box center [696, 604] width 167 height 40
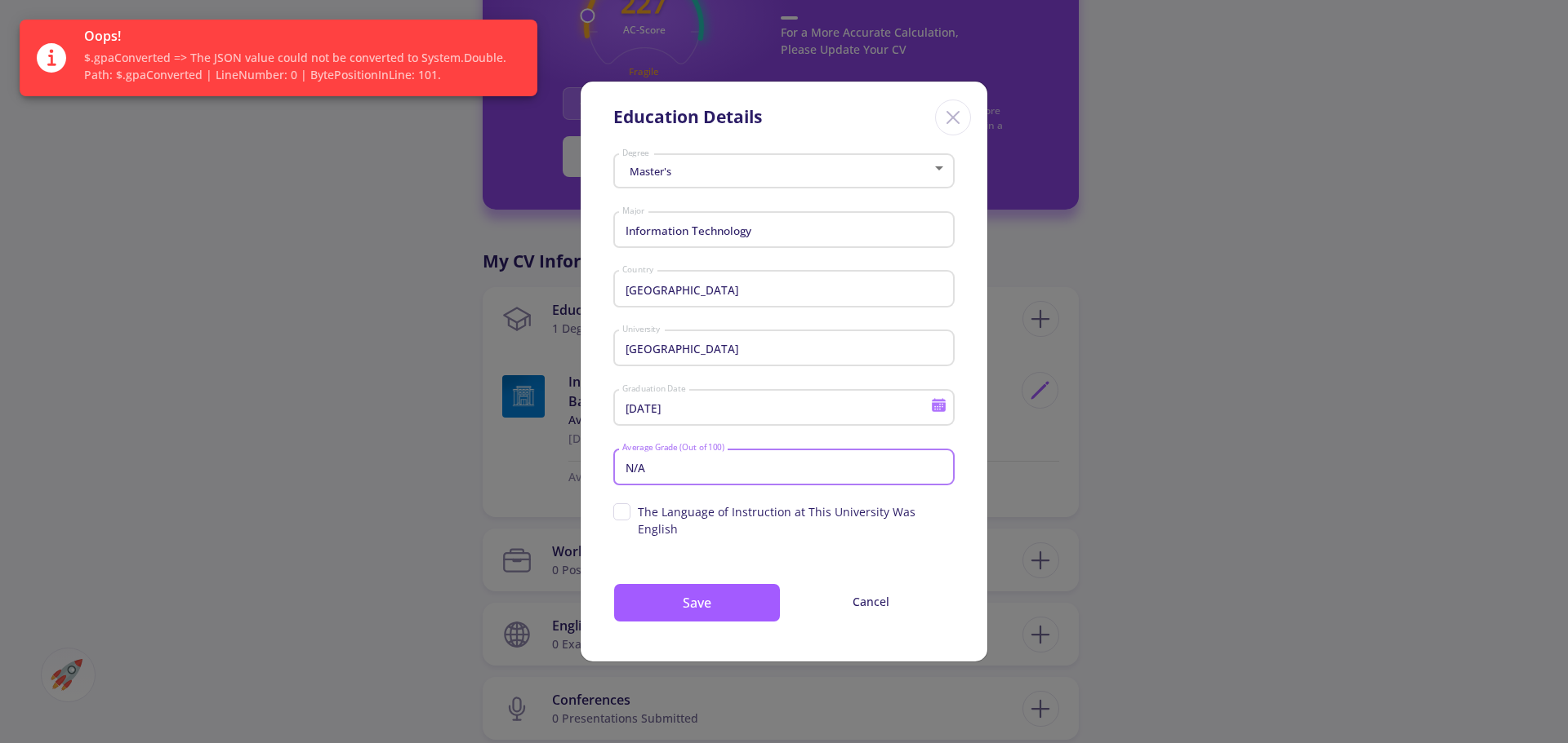
click at [645, 474] on input "N/A" at bounding box center [786, 467] width 330 height 15
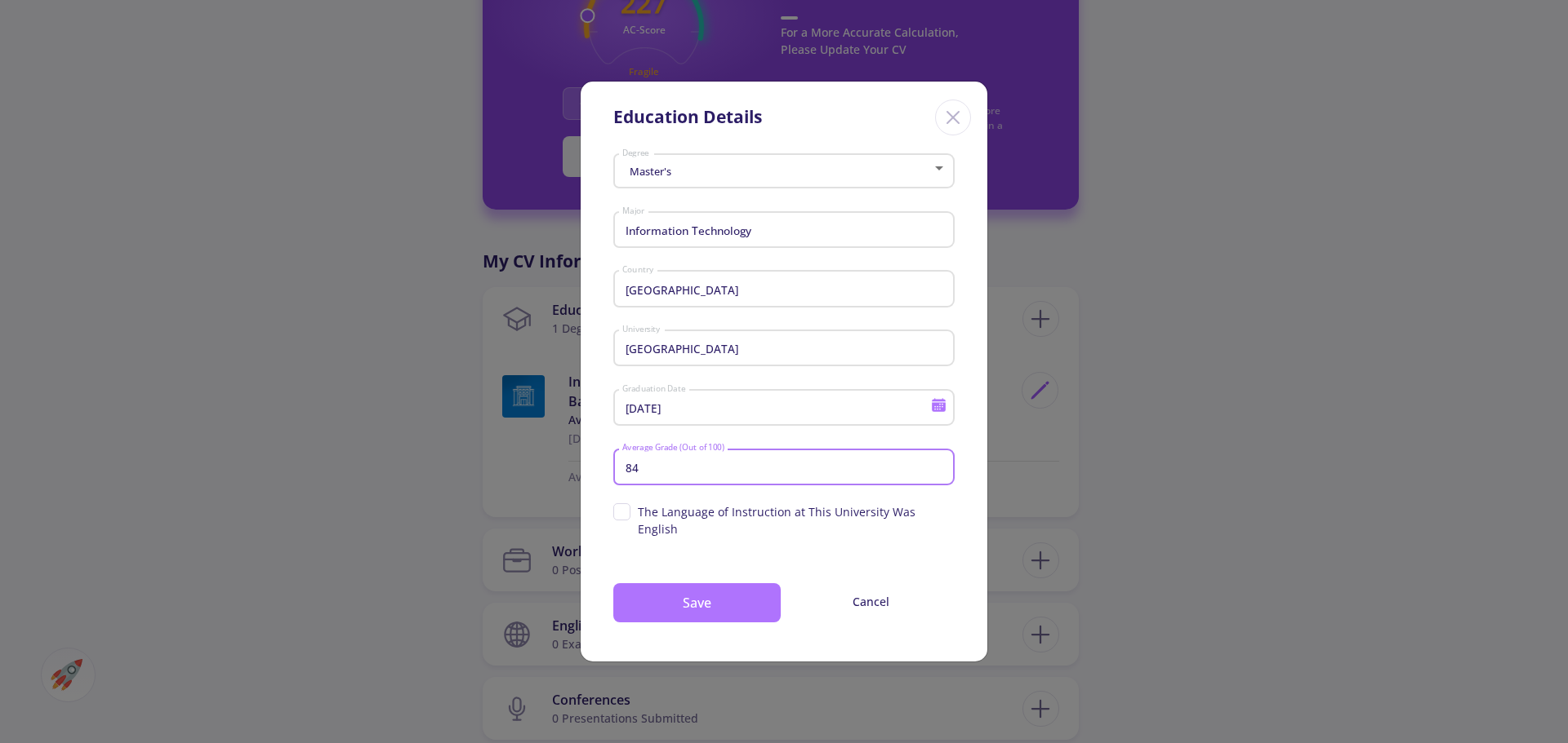
type input "84"
click at [702, 595] on button "Save" at bounding box center [696, 604] width 167 height 40
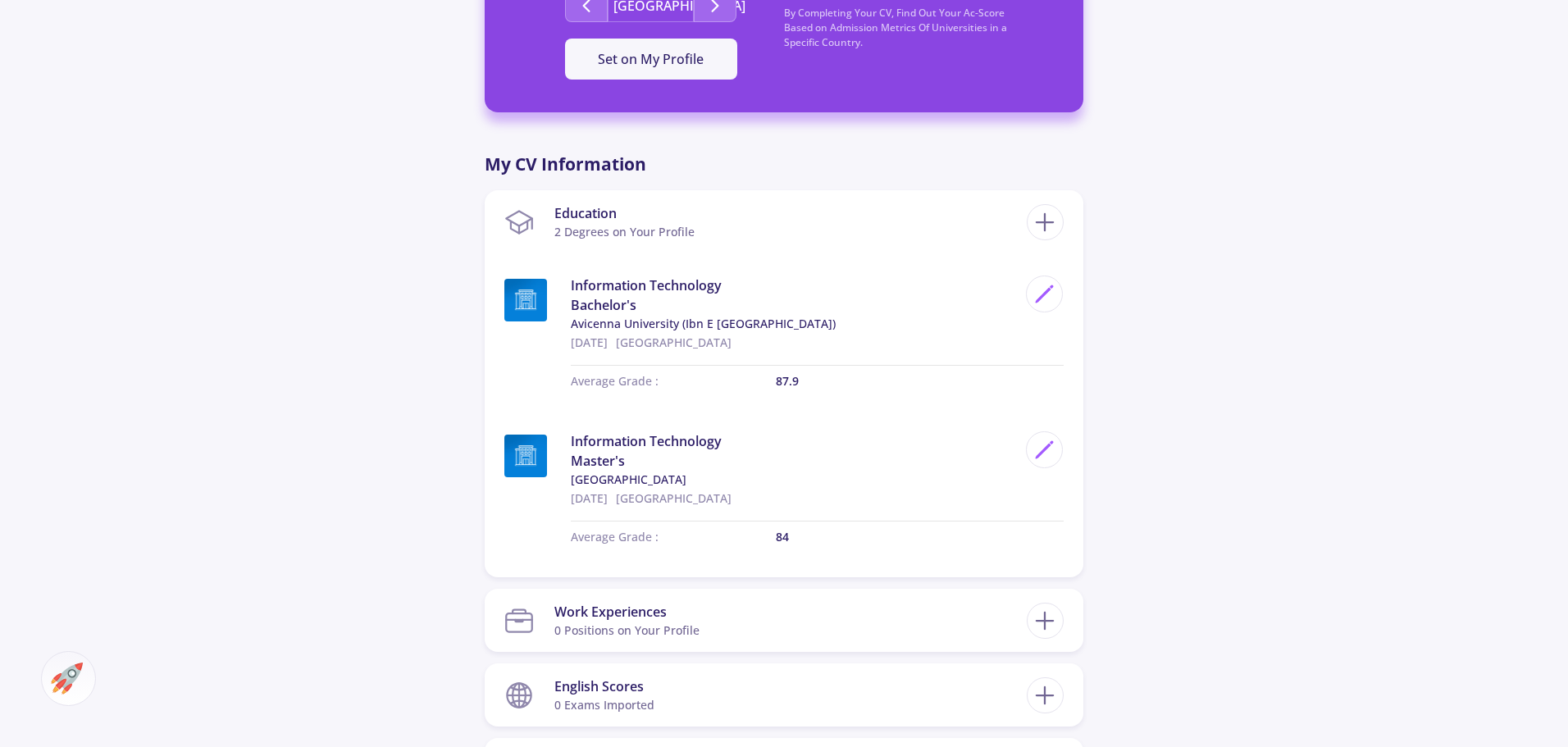
scroll to position [656, 0]
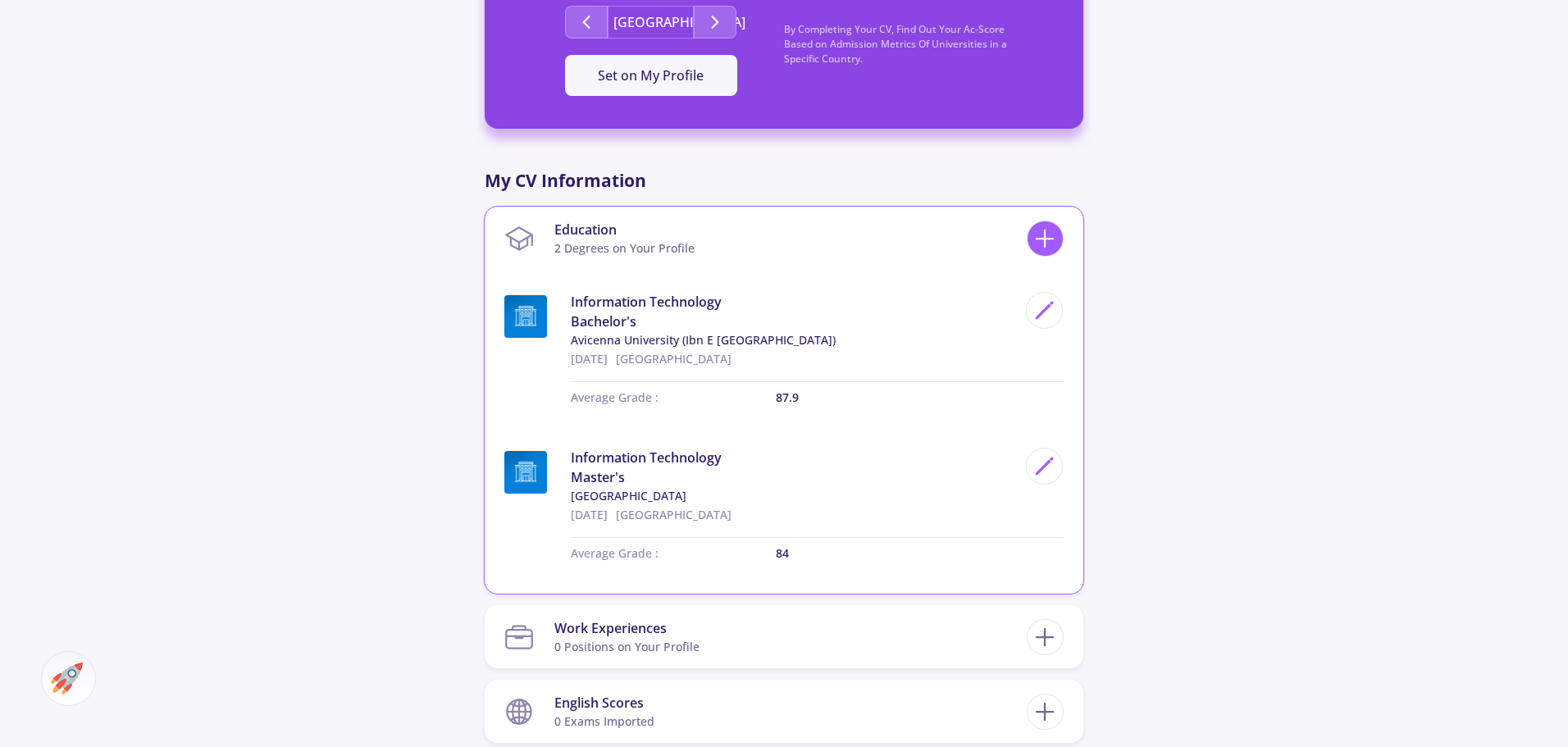
click at [1046, 247] on line at bounding box center [1046, 239] width 0 height 17
checkbox input "false"
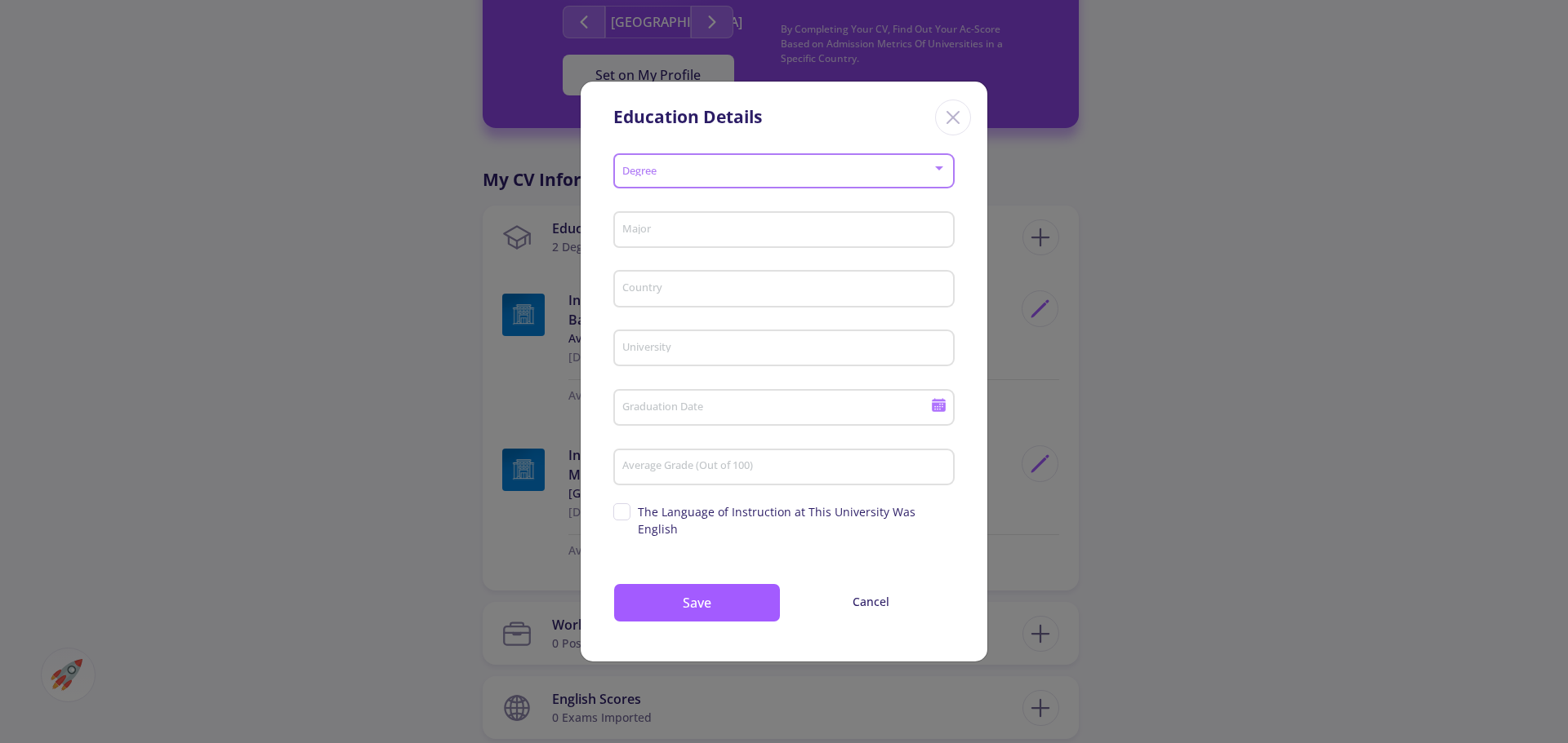
click at [687, 177] on span at bounding box center [779, 171] width 307 height 12
click at [867, 590] on div at bounding box center [784, 371] width 1568 height 743
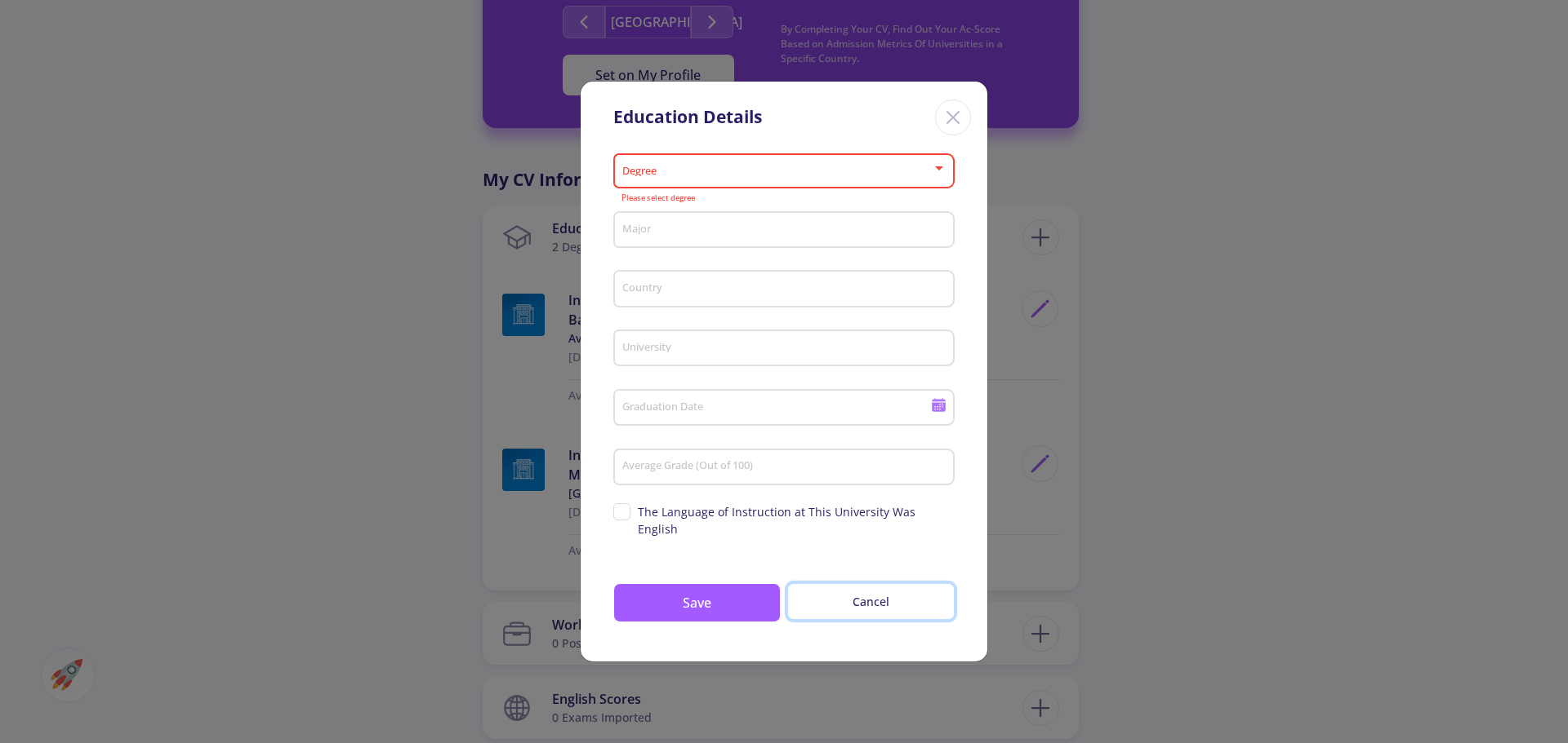
click at [867, 590] on button "Cancel" at bounding box center [870, 602] width 167 height 37
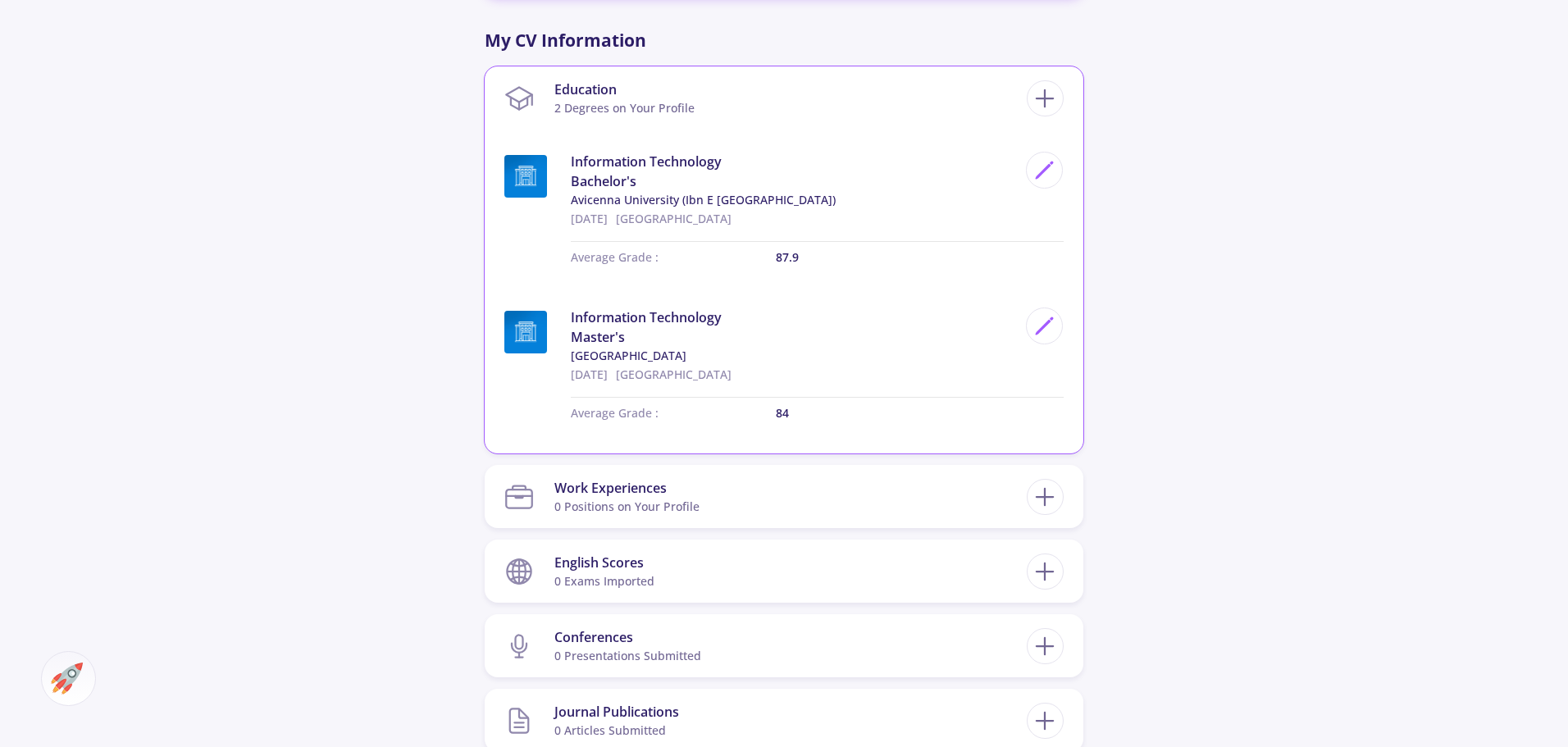
scroll to position [821, 0]
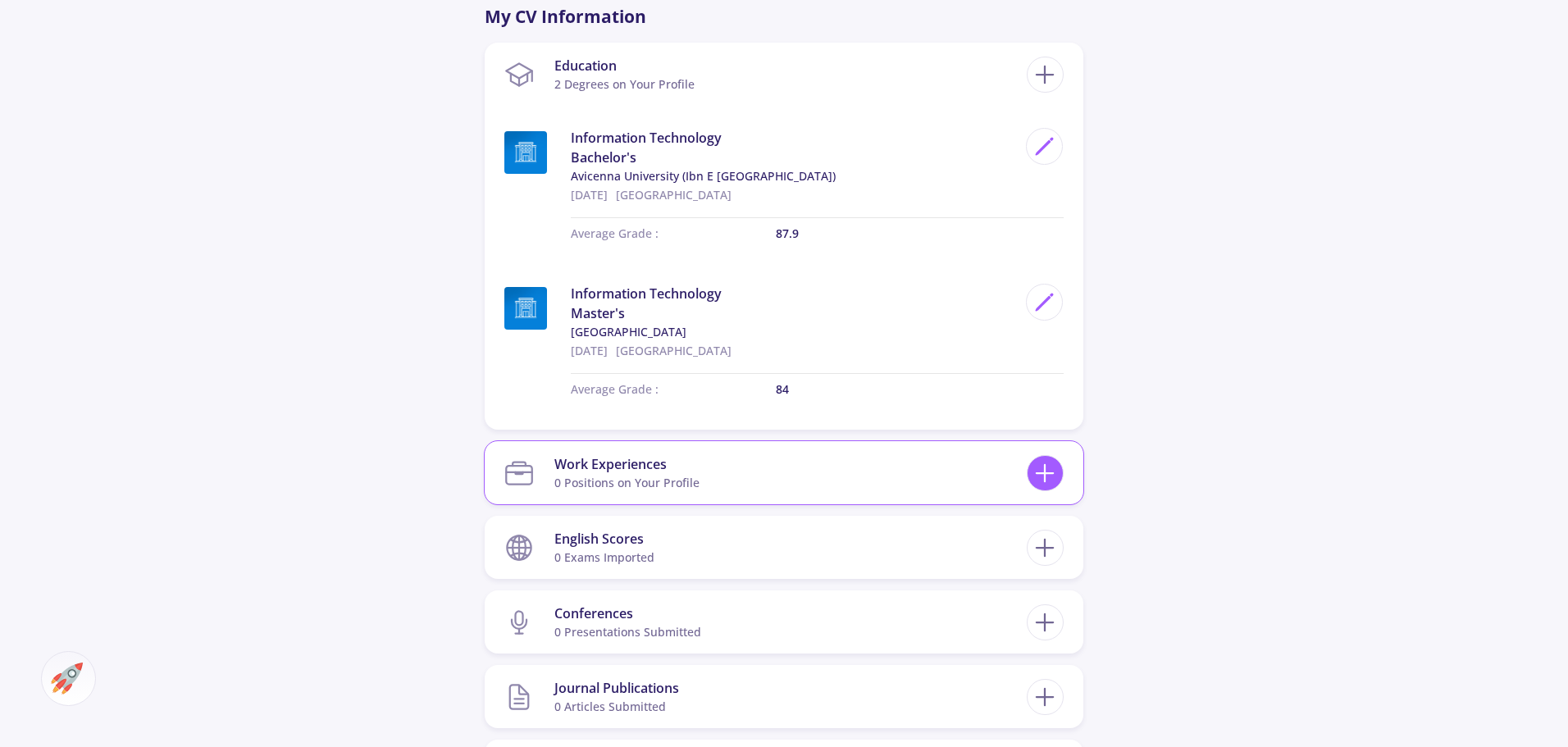
click at [1040, 469] on icon at bounding box center [1045, 473] width 31 height 31
checkbox input "false"
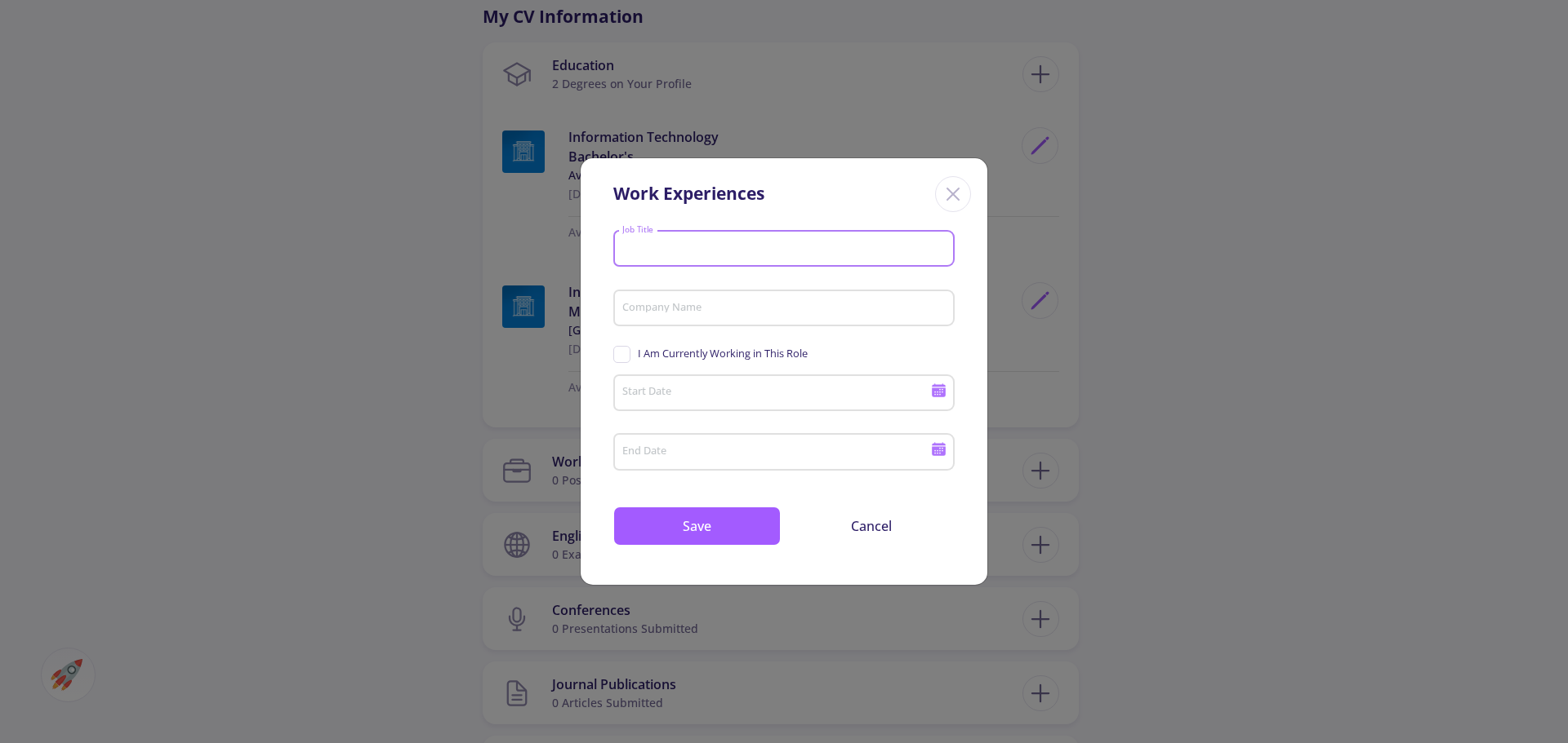
click at [696, 244] on input "Job Title" at bounding box center [786, 249] width 330 height 15
click at [653, 252] on input "Job Title" at bounding box center [786, 249] width 330 height 15
click at [668, 246] on input "Job Title" at bounding box center [786, 249] width 330 height 15
paste input "Head of Afghanistan Cyber"
drag, startPoint x: 780, startPoint y: 245, endPoint x: 670, endPoint y: 249, distance: 110.1
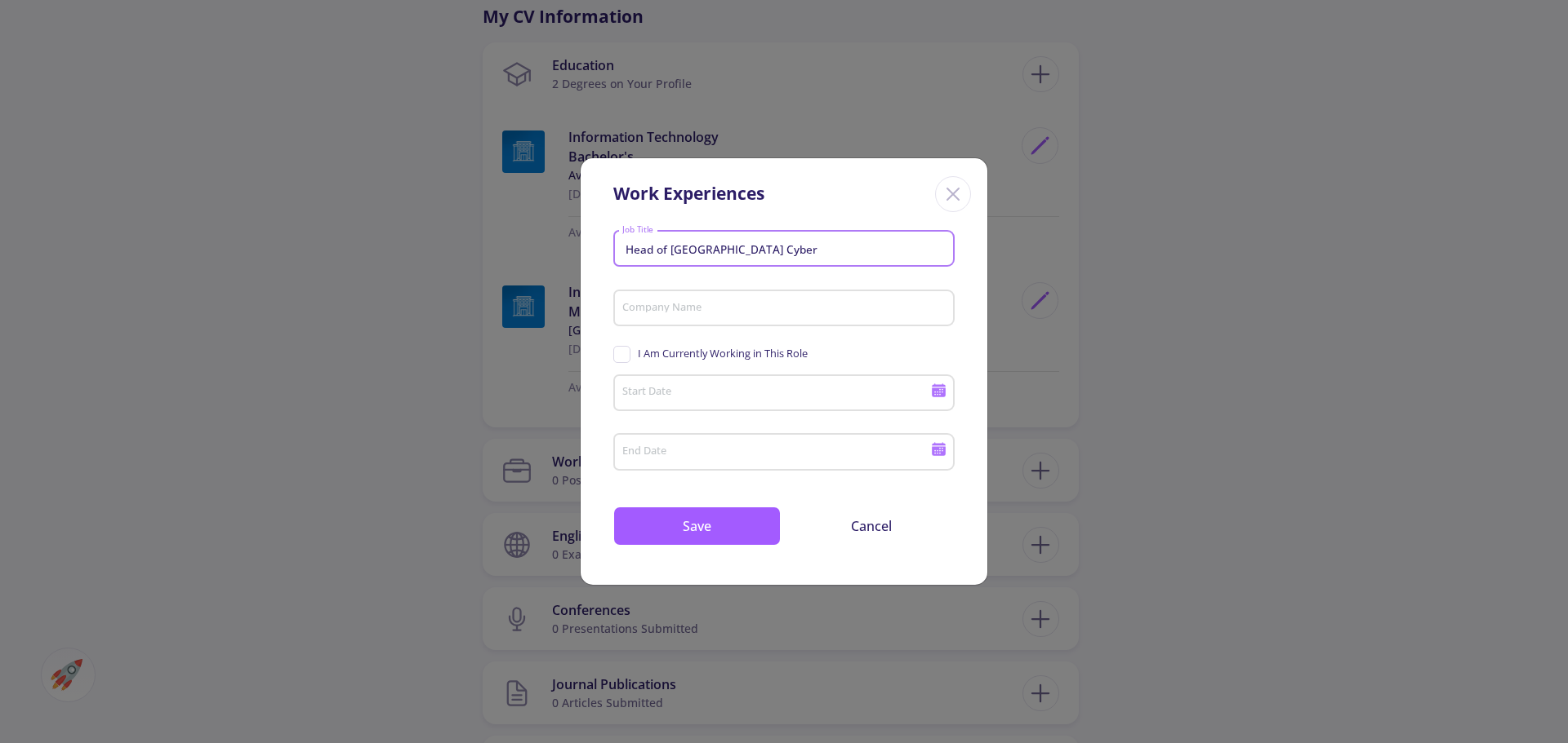
click at [670, 249] on input "Head of Afghanistan Cyber" at bounding box center [786, 249] width 330 height 15
type input "Cyber Responder"
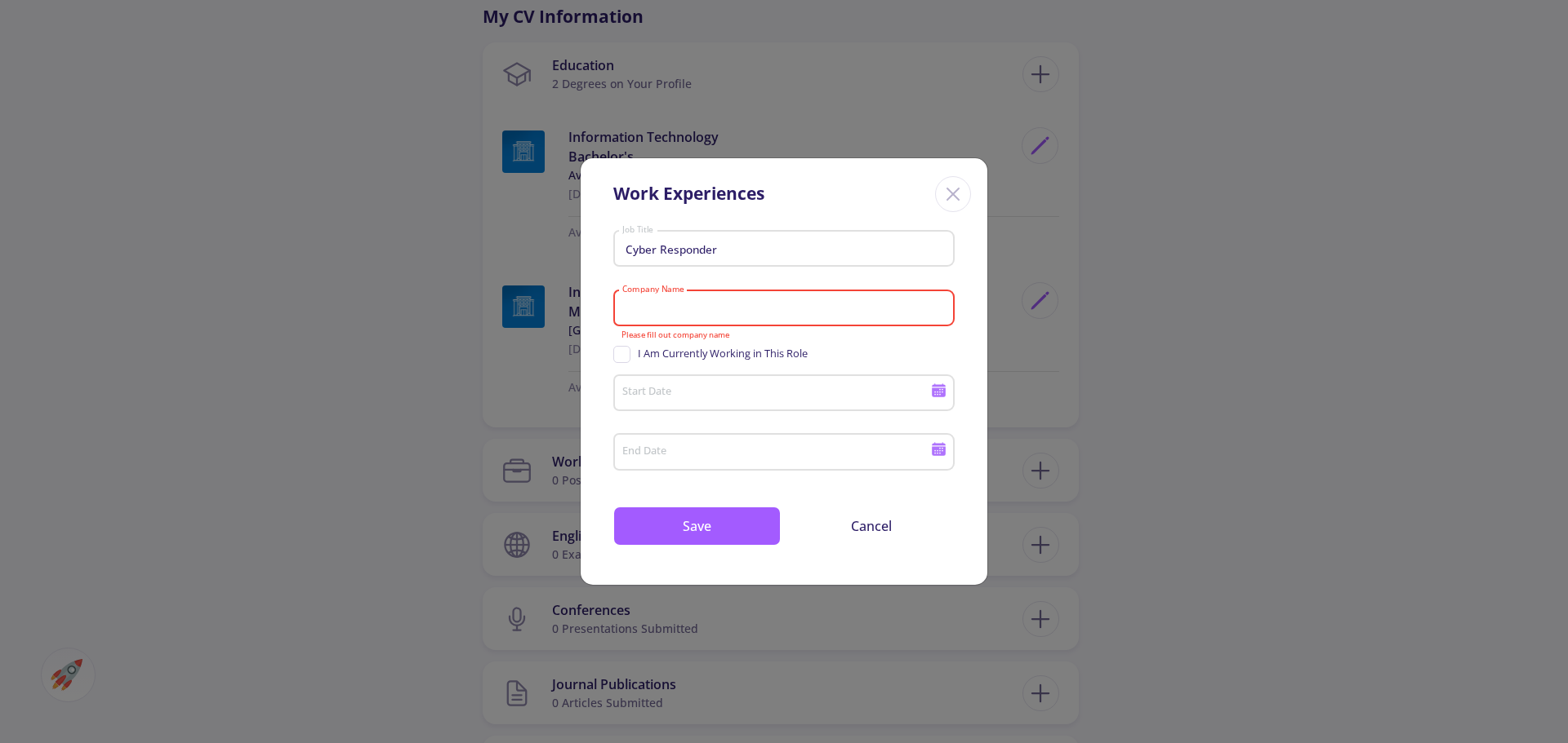
paste input "Ministry of Communication"
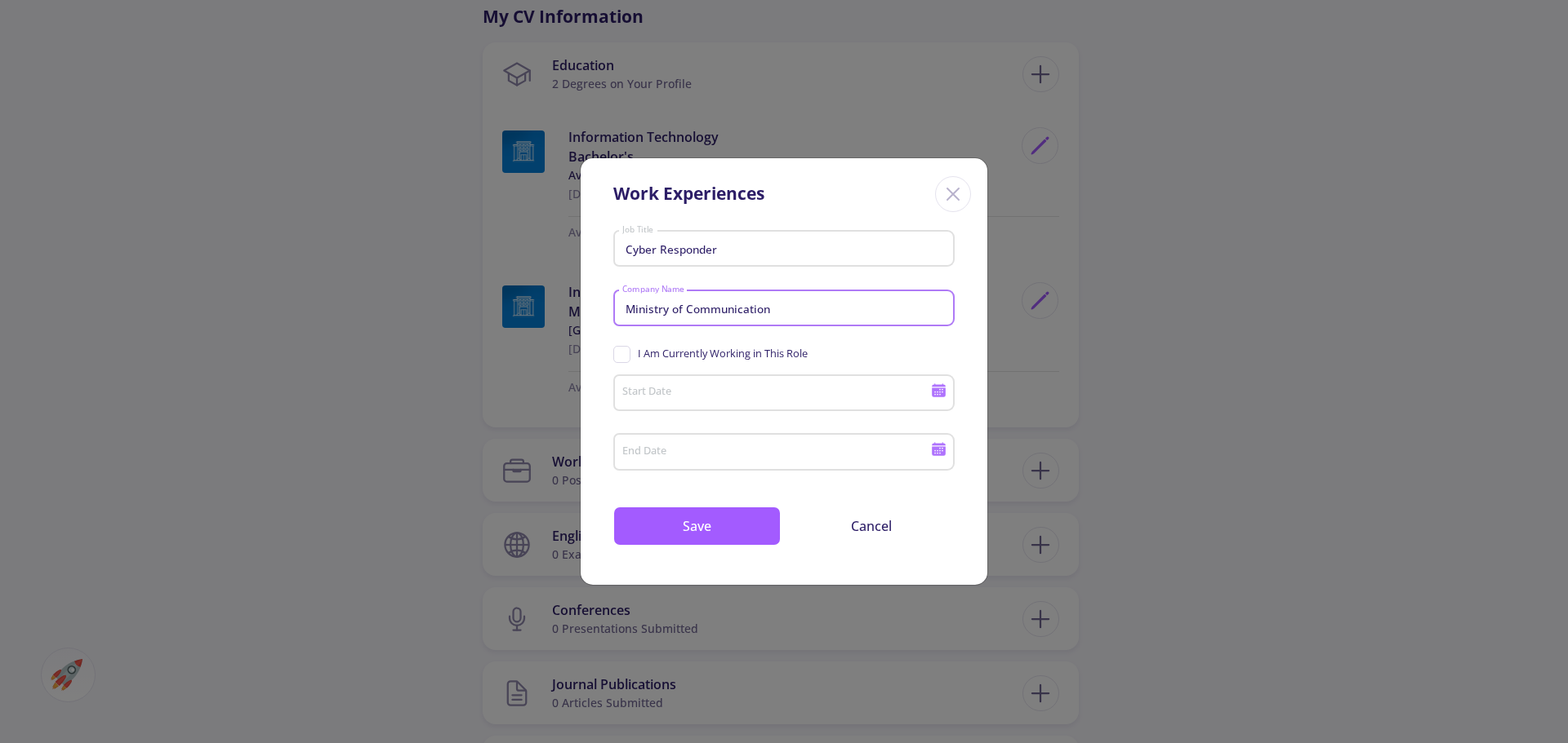
click at [778, 306] on input "Ministry of Communication" at bounding box center [786, 309] width 330 height 15
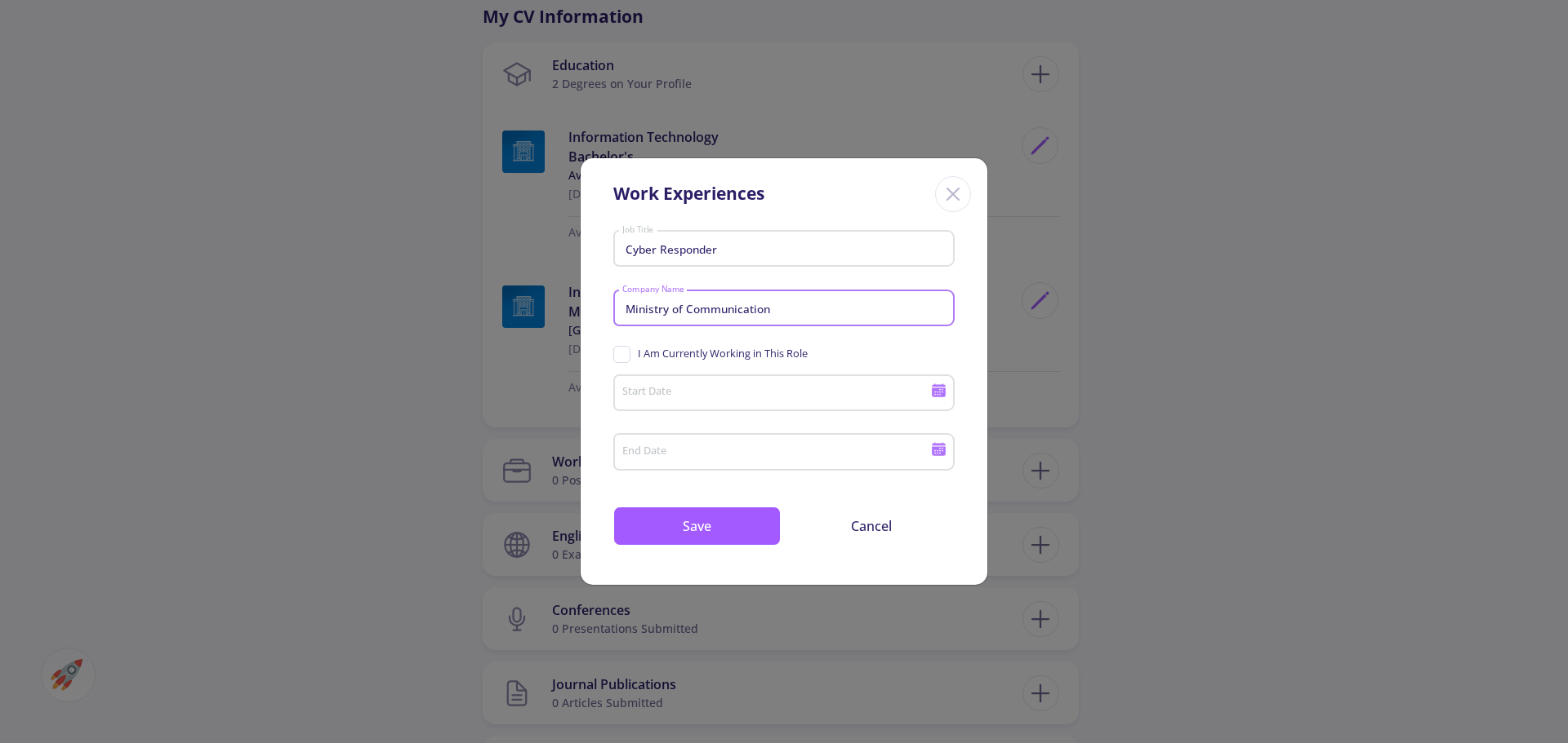
click at [778, 306] on input "Ministry of Communication" at bounding box center [786, 309] width 330 height 15
click at [778, 308] on input "Ministry of Communication" at bounding box center [786, 309] width 330 height 15
type input "Ministry of Communication"
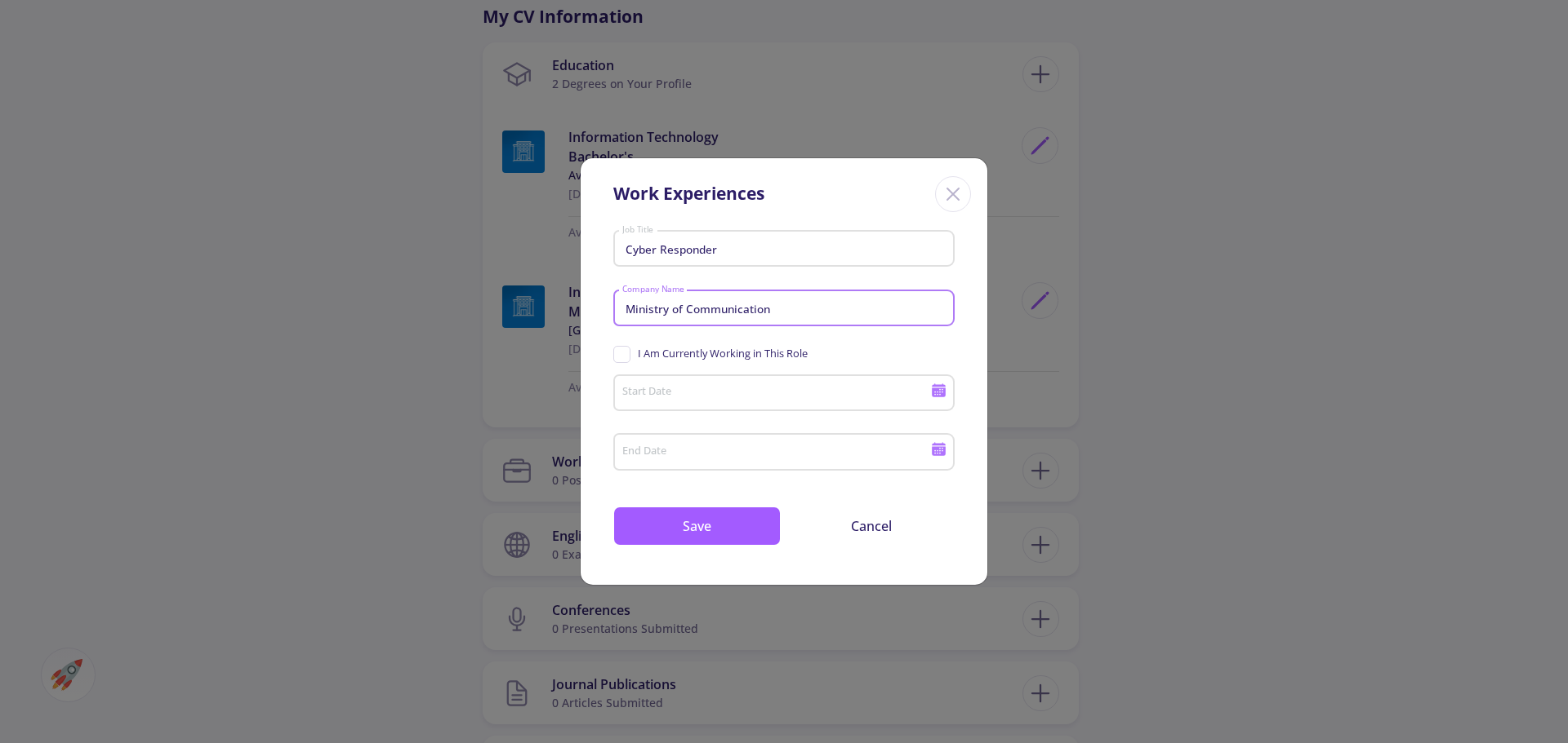
click at [659, 357] on span "I Am Currently Working in This Role" at bounding box center [723, 354] width 170 height 16
click at [624, 356] on input "I Am Currently Working in This Role" at bounding box center [618, 351] width 11 height 11
checkbox input "true"
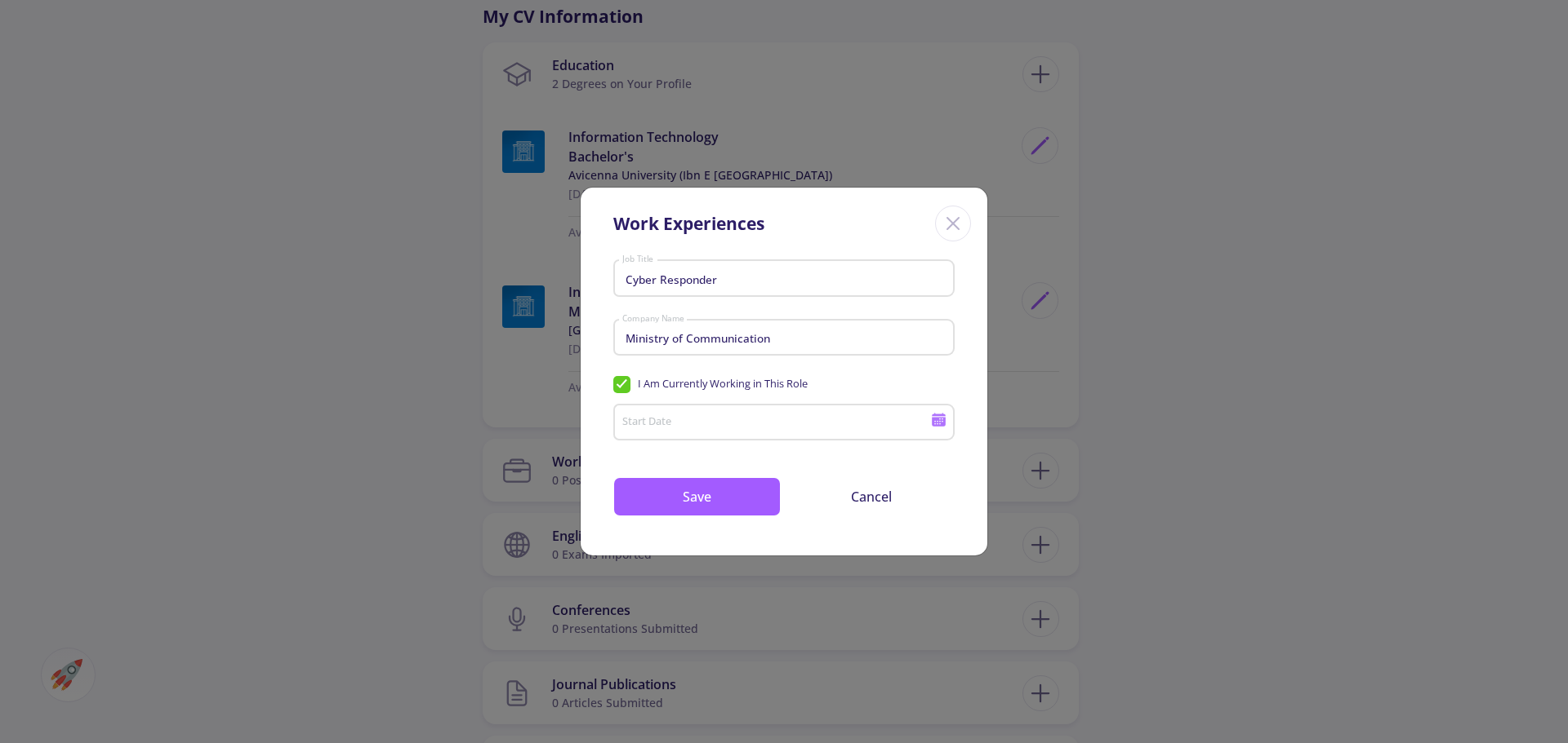
click at [672, 417] on input "Start Date" at bounding box center [779, 423] width 315 height 15
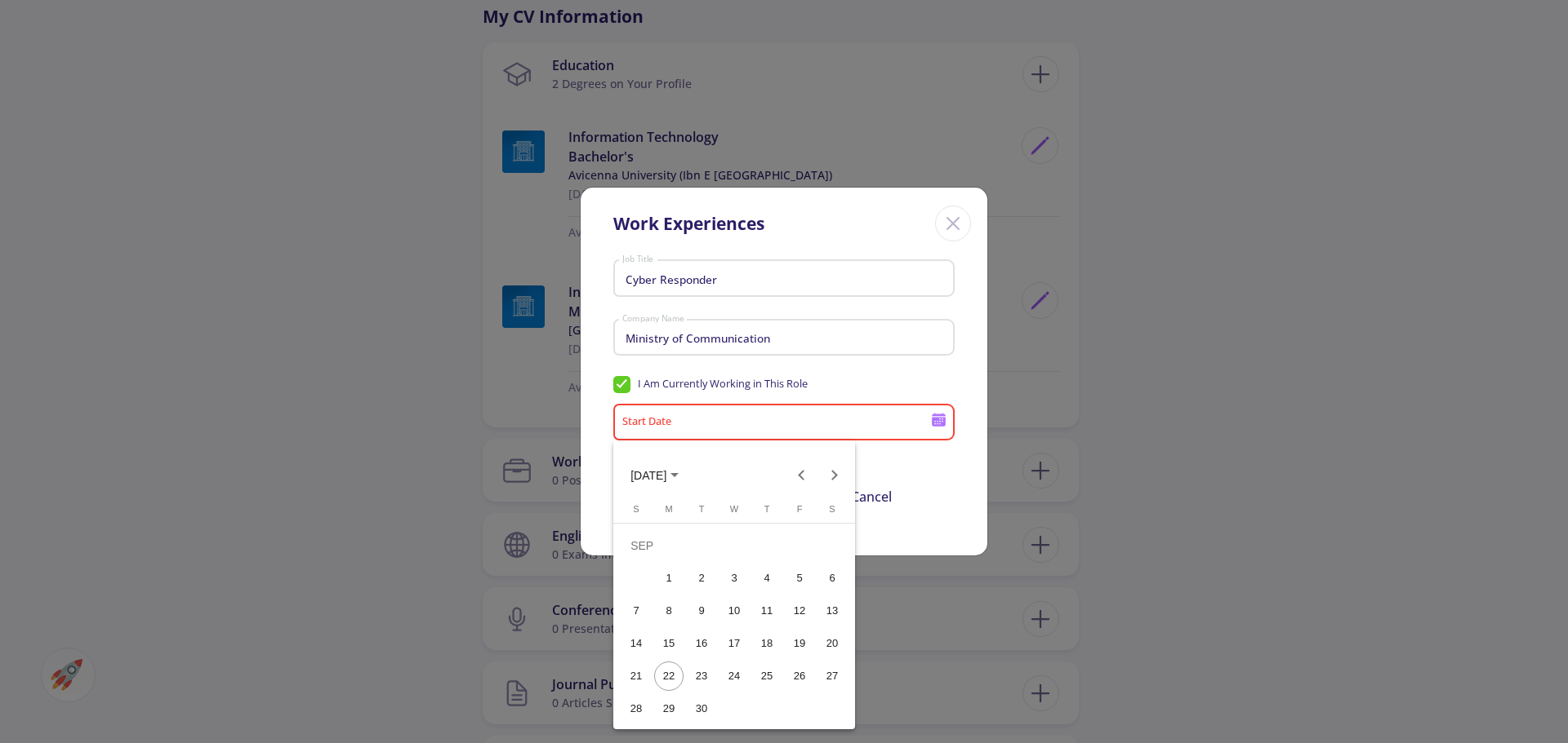
click at [678, 475] on span "SEP 2025" at bounding box center [654, 474] width 49 height 13
click at [813, 555] on div "2023" at bounding box center [821, 558] width 51 height 30
click at [751, 589] on div "JUL" at bounding box center [763, 591] width 51 height 30
click at [762, 585] on div "6" at bounding box center [767, 579] width 30 height 30
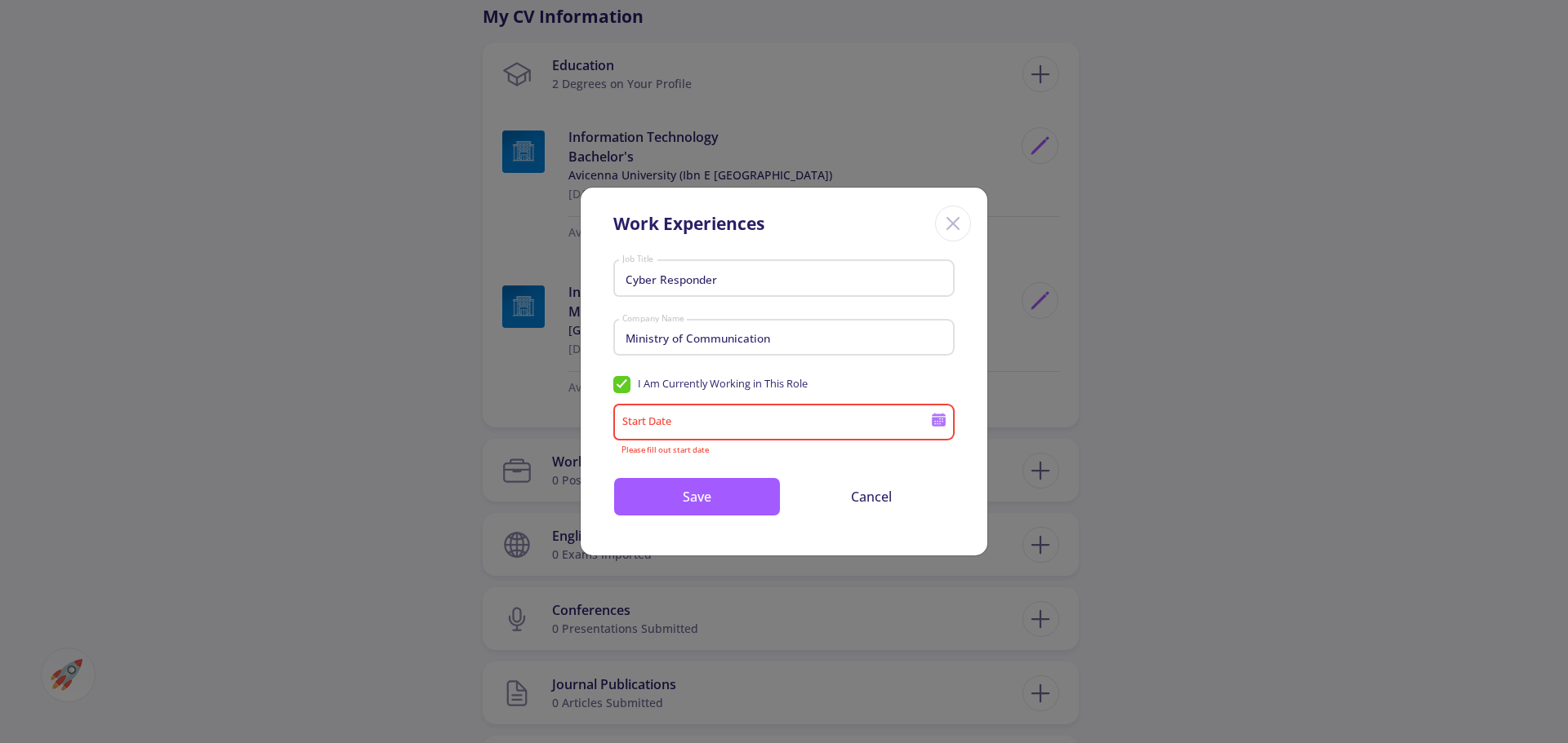
type input "7/6/2023"
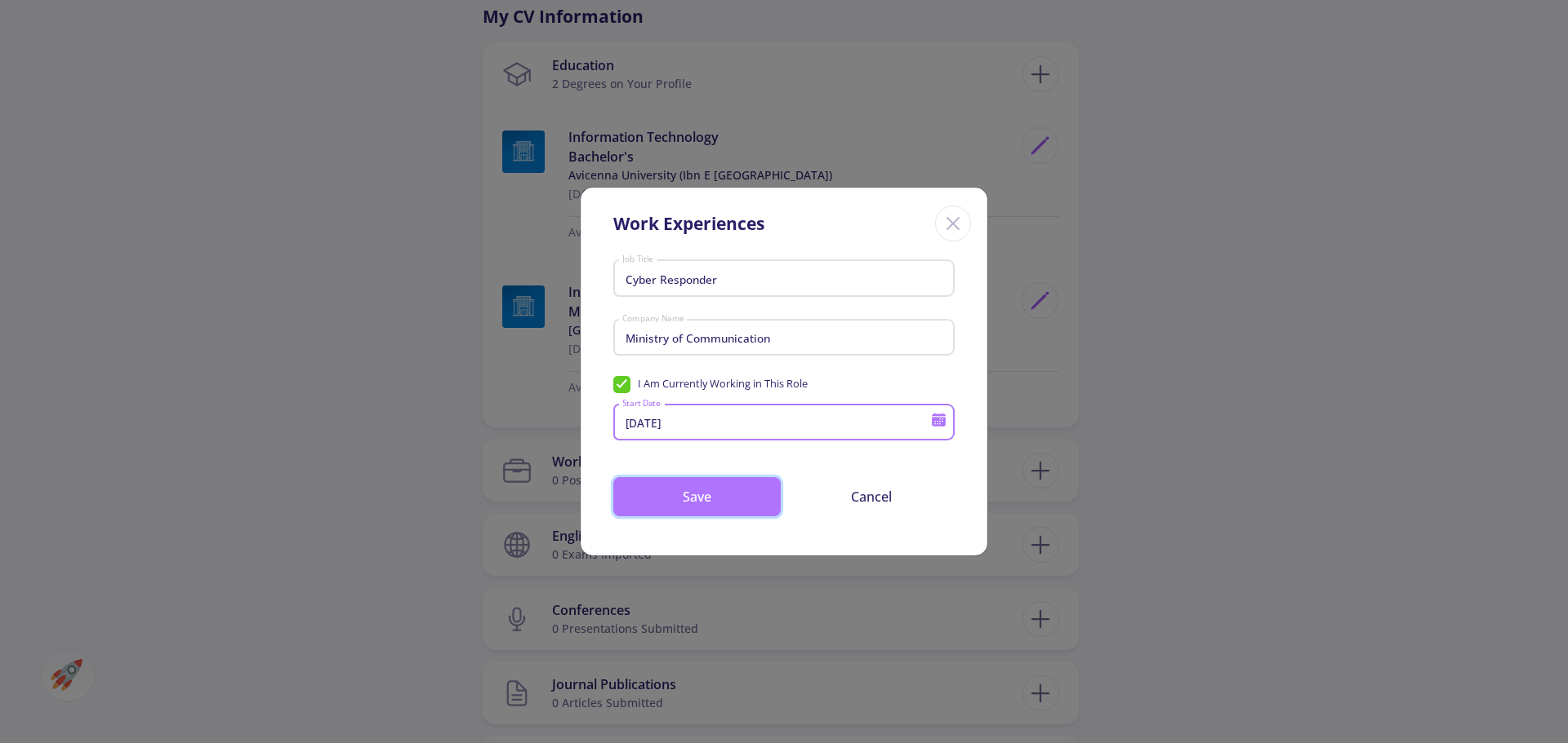
click at [695, 509] on button "Save" at bounding box center [696, 497] width 167 height 40
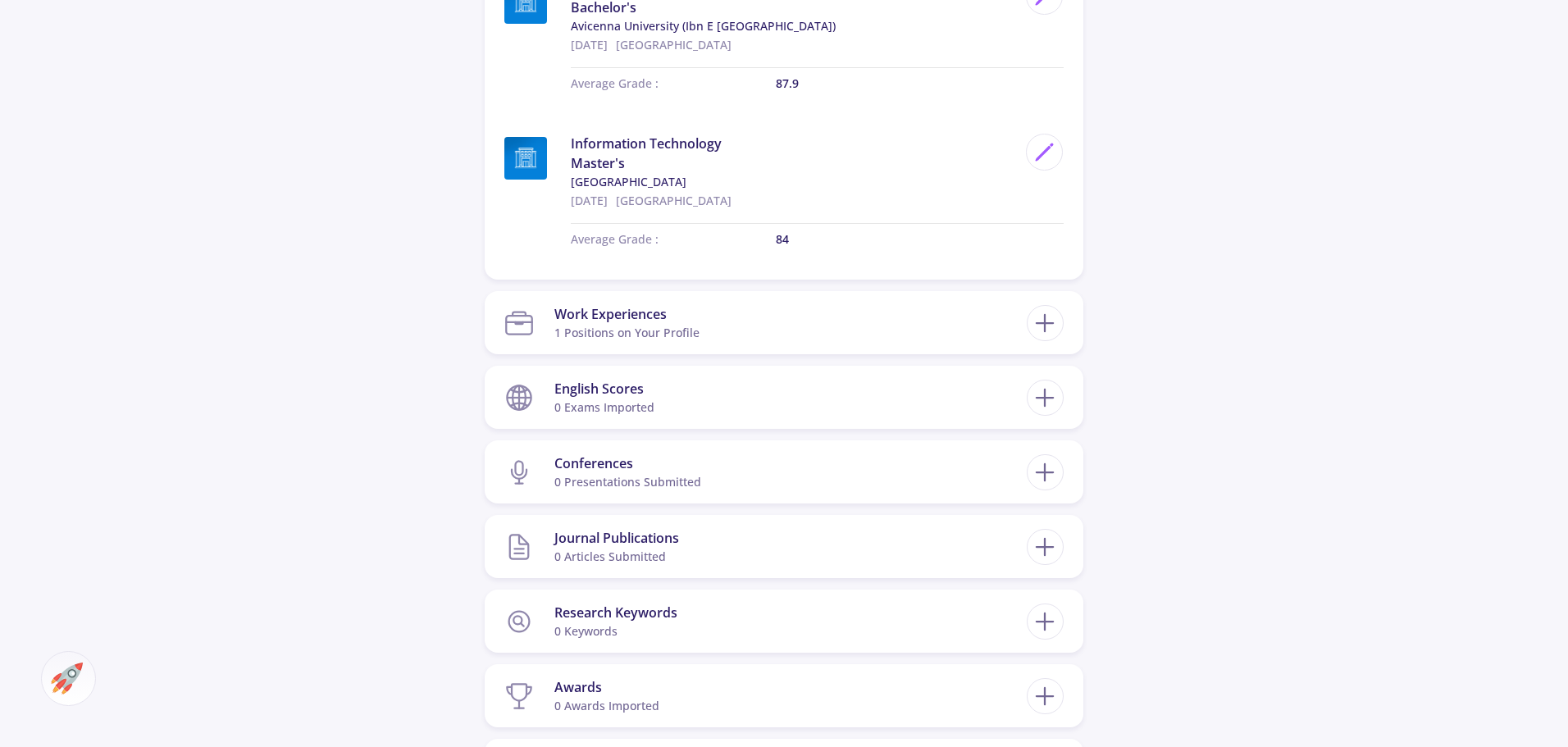
scroll to position [985, 0]
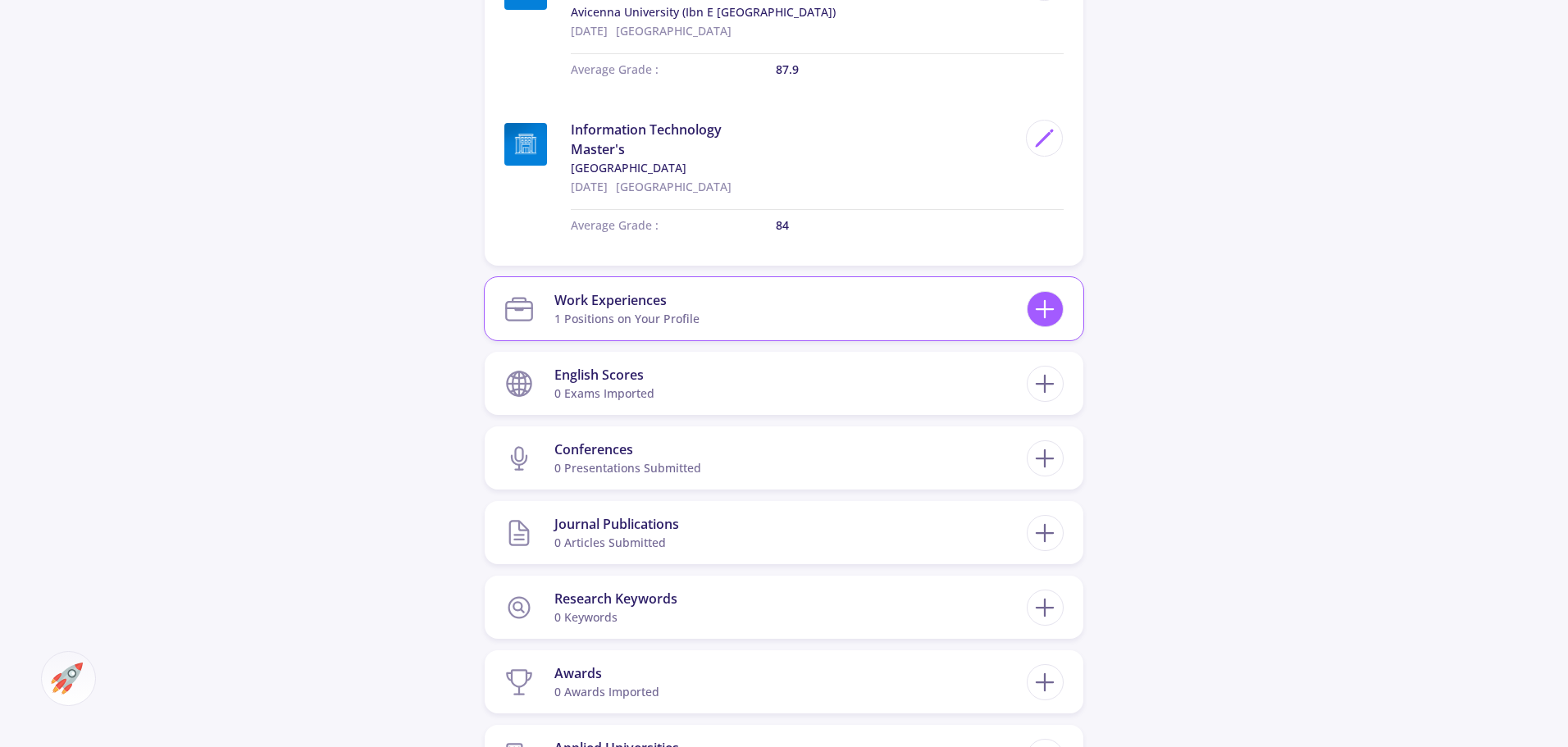
click at [1053, 309] on line at bounding box center [1045, 309] width 17 height 0
checkbox input "false"
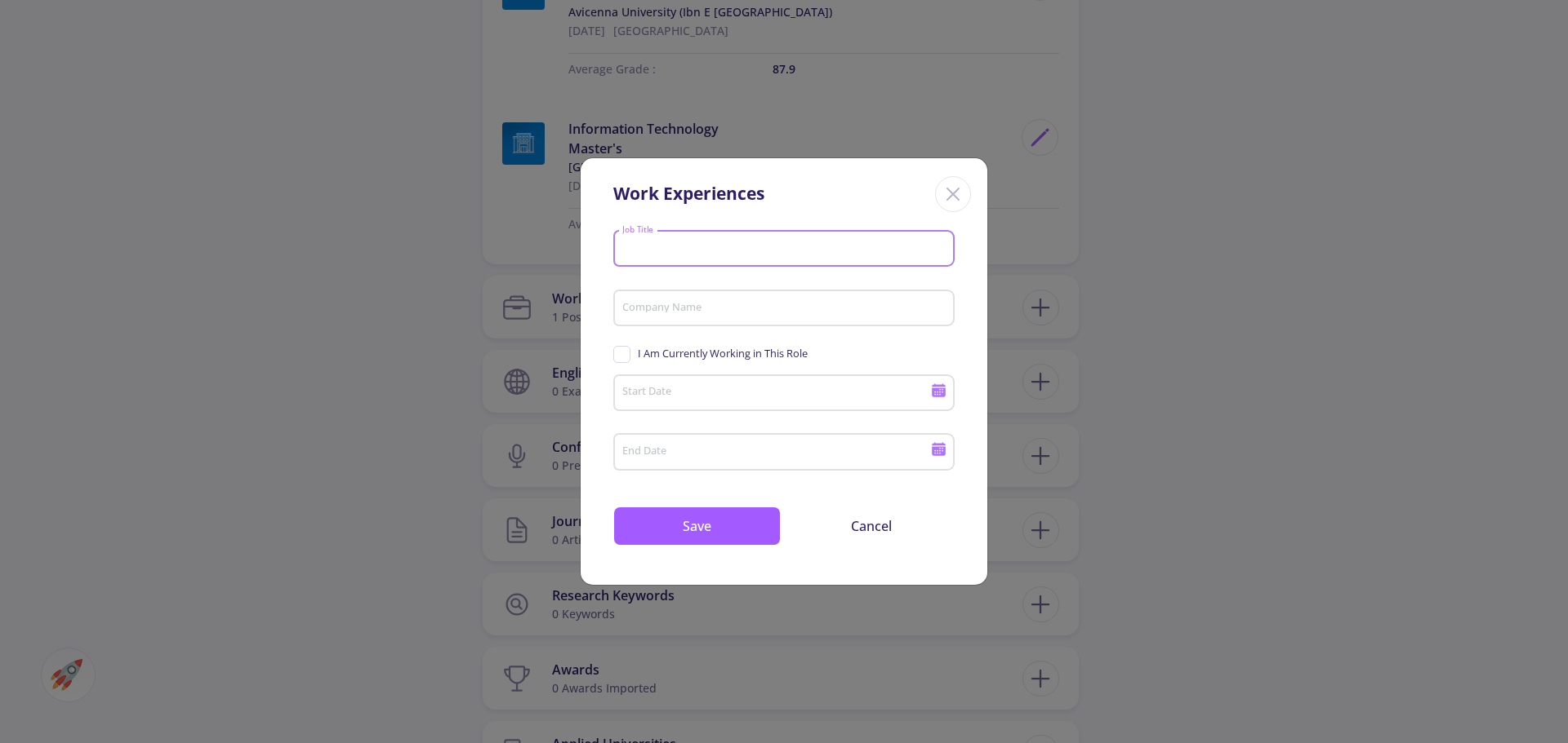
click at [746, 247] on input "Job Title" at bounding box center [786, 249] width 330 height 15
type input "Lecturer"
click at [731, 303] on input "Company Name" at bounding box center [786, 309] width 330 height 15
type input "Gharjistan University"
click at [709, 393] on input "Start Date" at bounding box center [779, 394] width 315 height 15
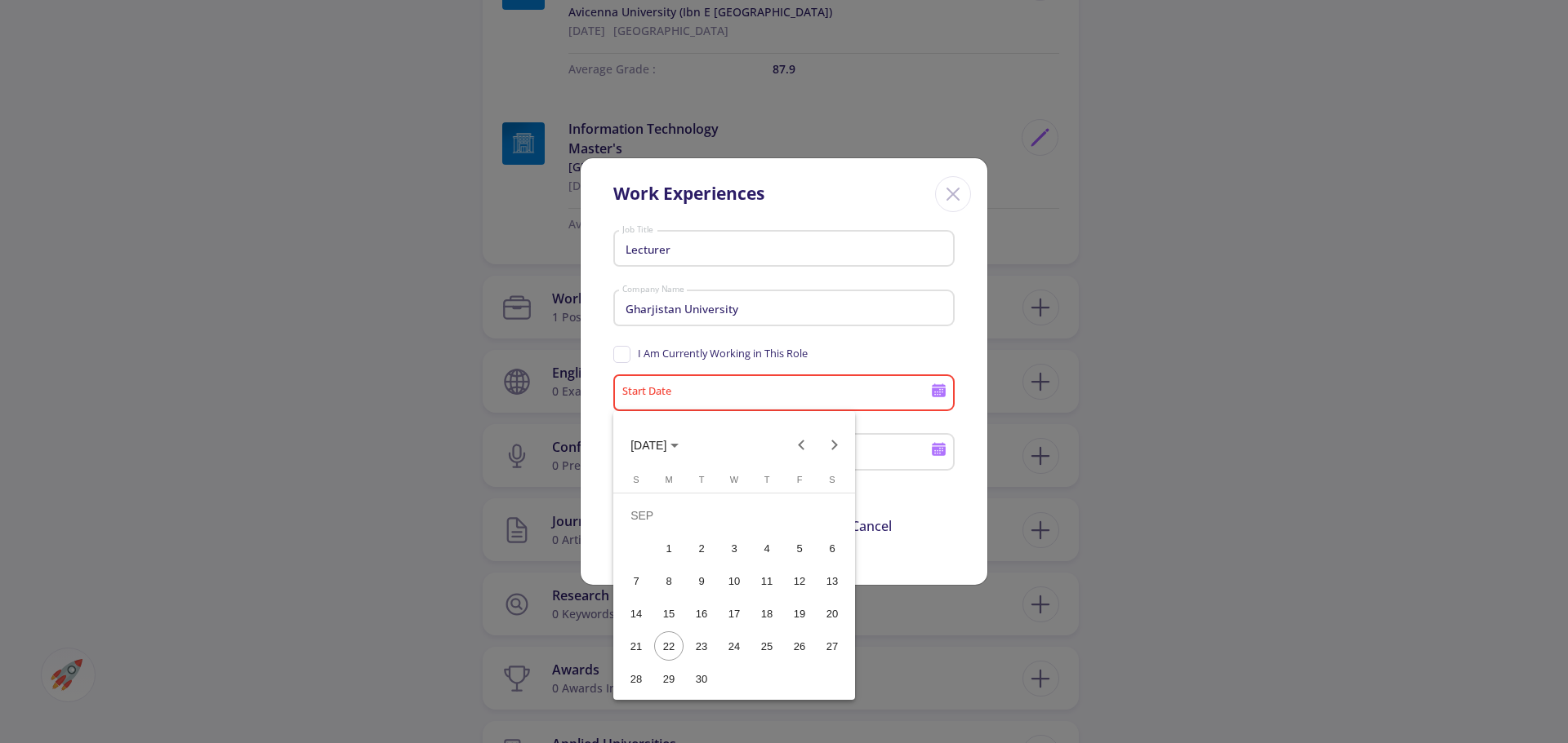
click at [666, 445] on span "SEP 2025" at bounding box center [648, 446] width 36 height 13
click at [662, 525] on div "2020" at bounding box center [648, 529] width 51 height 30
click at [696, 528] on div "FEB" at bounding box center [706, 529] width 51 height 30
click at [701, 543] on div "4" at bounding box center [702, 548] width 30 height 30
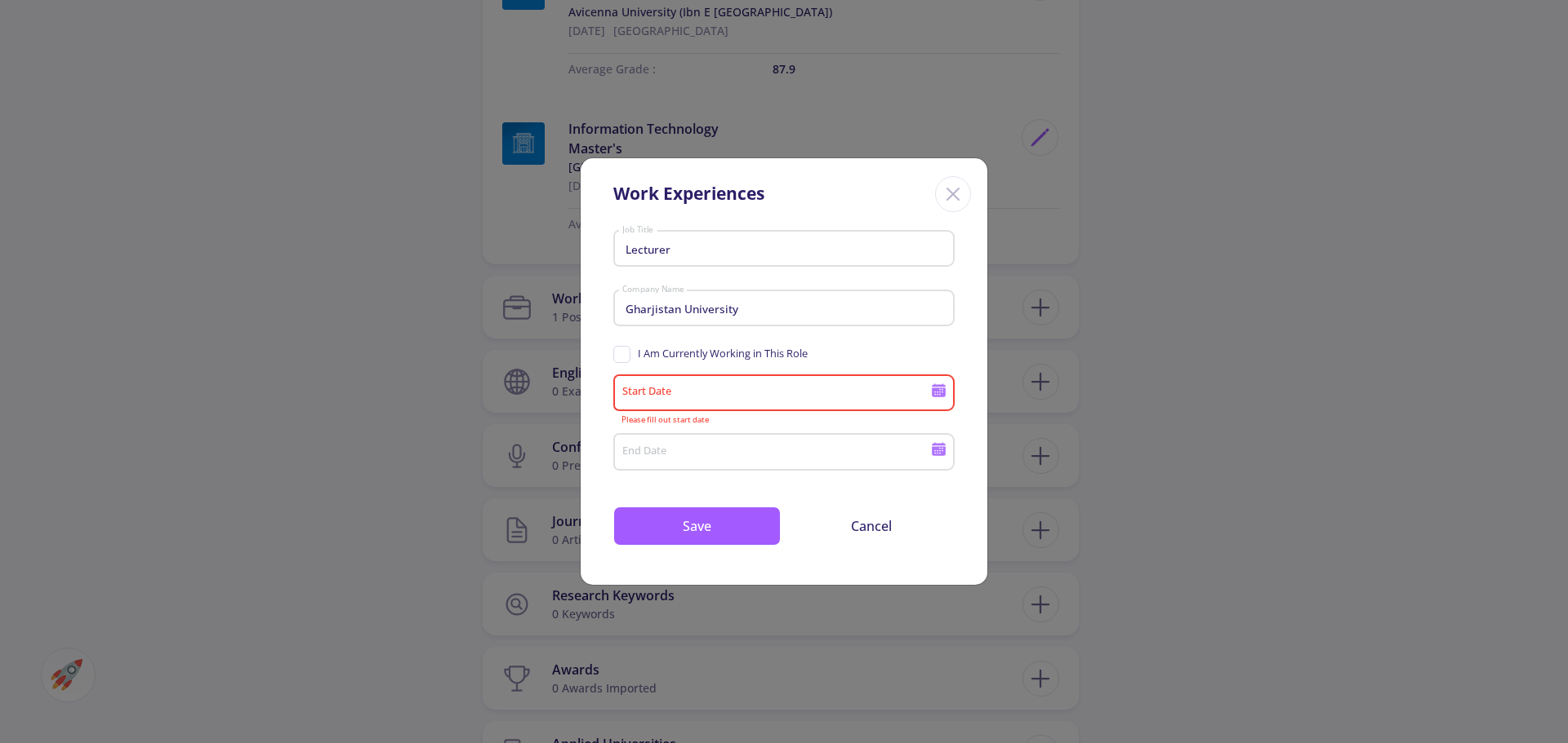
type input "2/4/2020"
click at [705, 461] on div "End Date" at bounding box center [776, 448] width 310 height 43
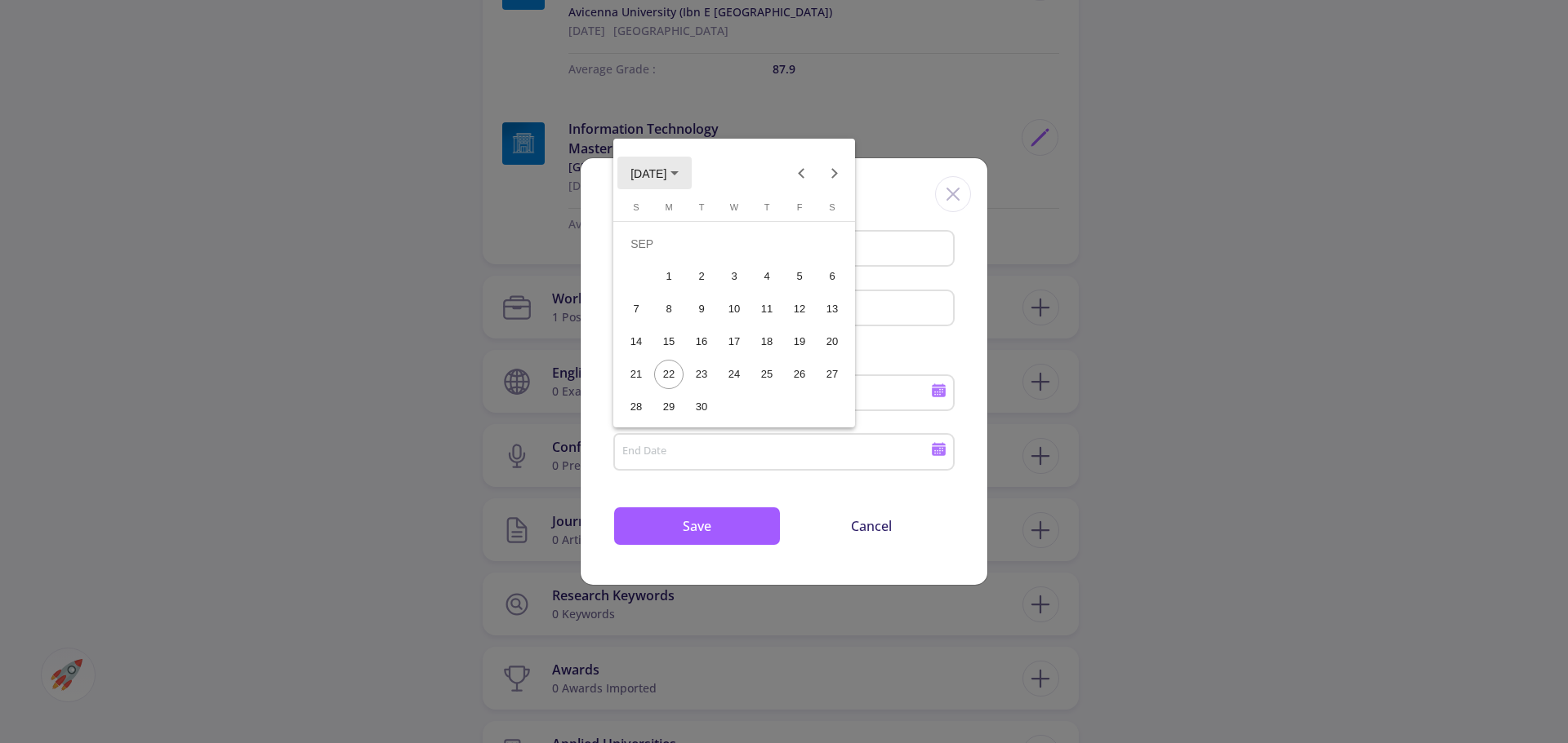
click at [666, 176] on span "SEP 2025" at bounding box center [648, 173] width 36 height 13
click at [807, 258] on div "2023" at bounding box center [821, 256] width 51 height 30
click at [645, 253] on div "JAN" at bounding box center [648, 256] width 51 height 30
click at [695, 269] on div "3" at bounding box center [702, 277] width 30 height 30
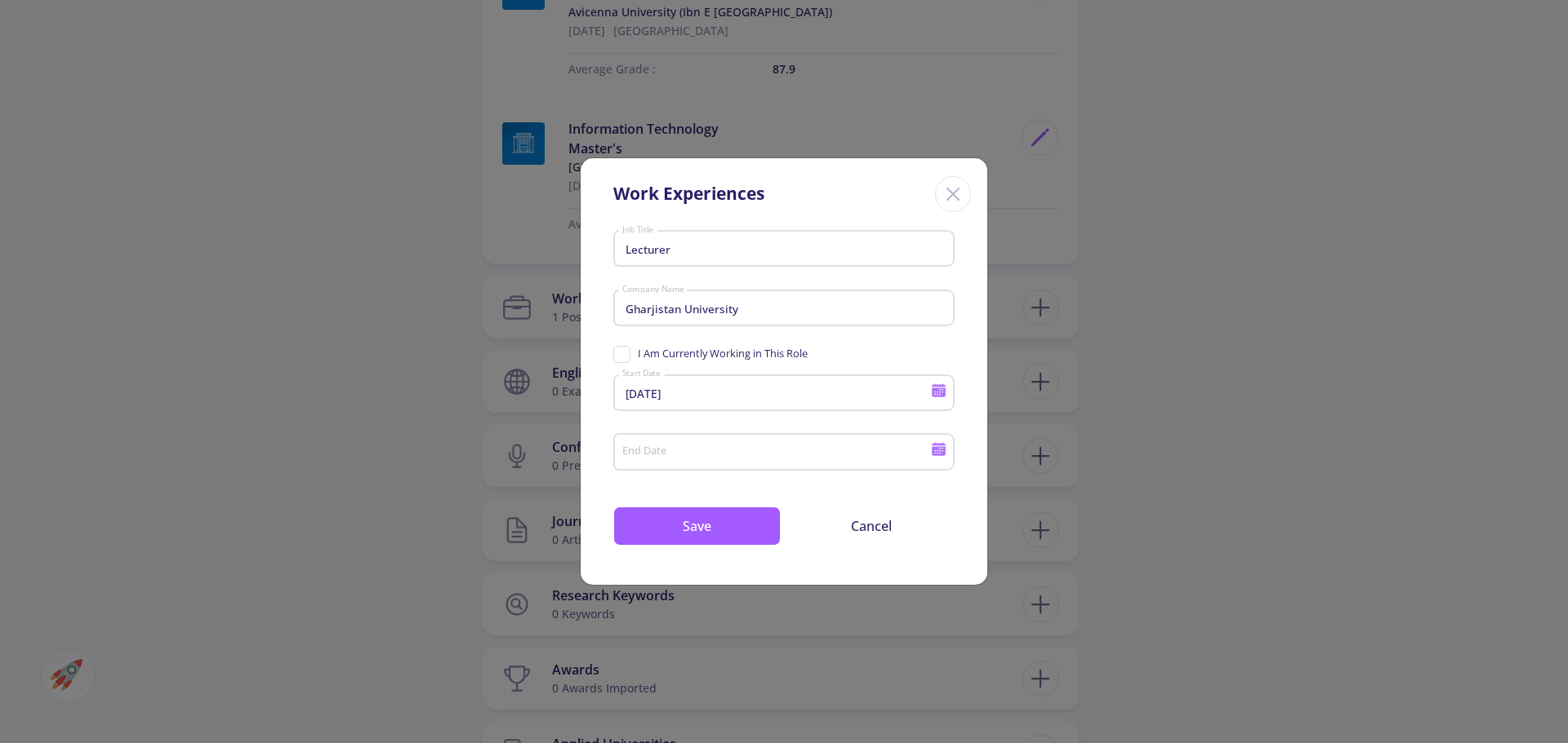
type input "1/3/2023"
click at [701, 528] on button "Save" at bounding box center [696, 526] width 167 height 40
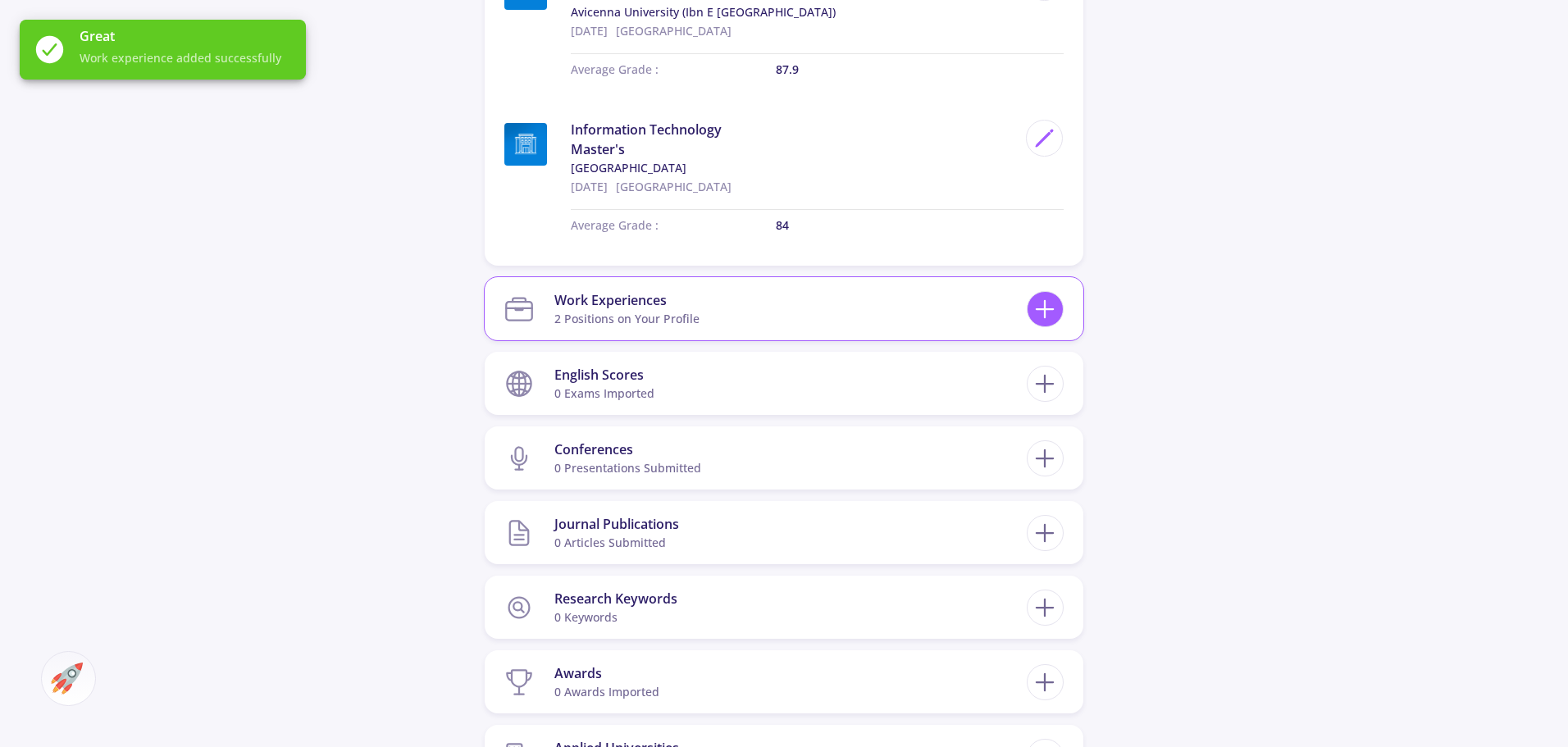
click at [1044, 311] on icon at bounding box center [1045, 309] width 31 height 31
checkbox input "false"
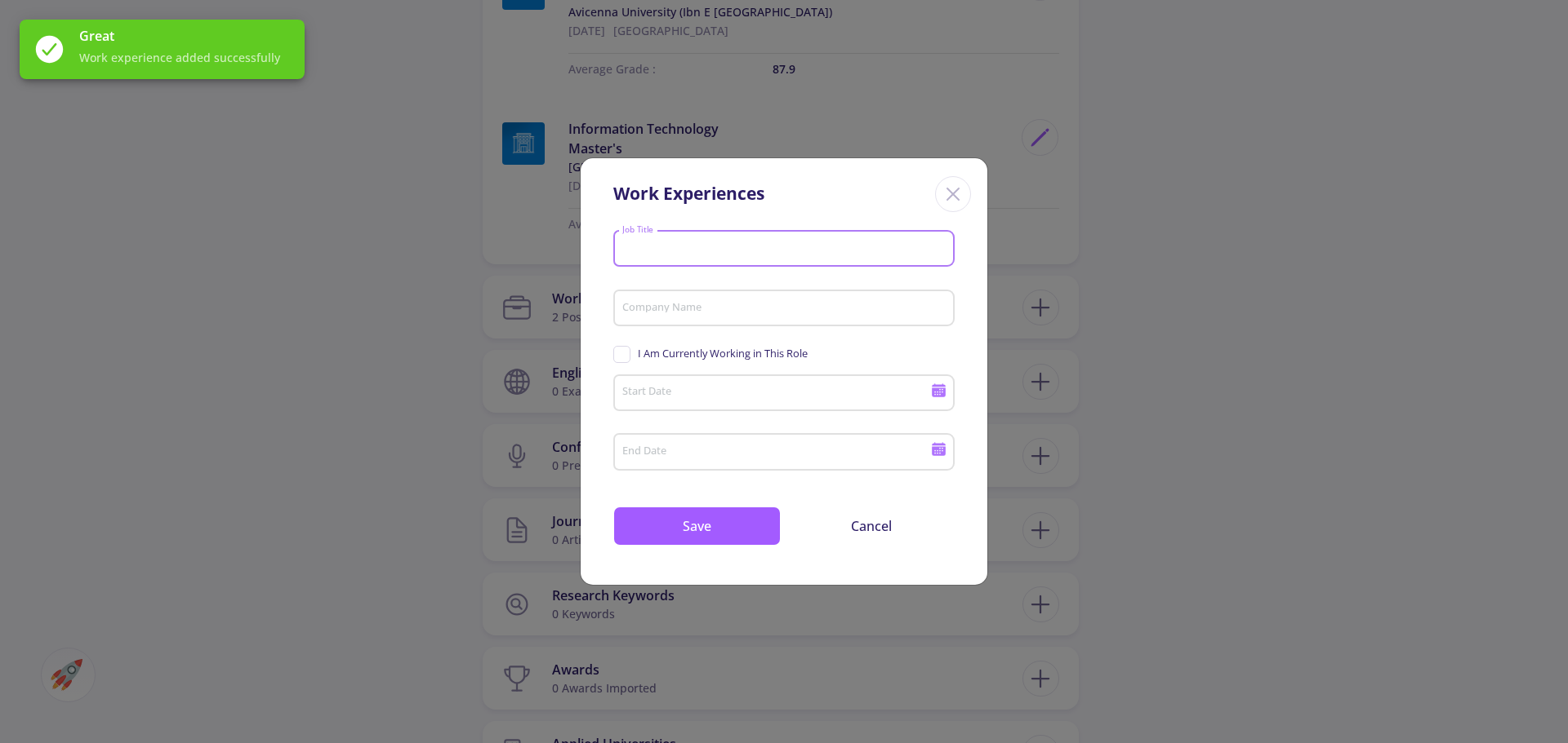
click at [690, 252] on input "Job Title" at bounding box center [786, 249] width 330 height 15
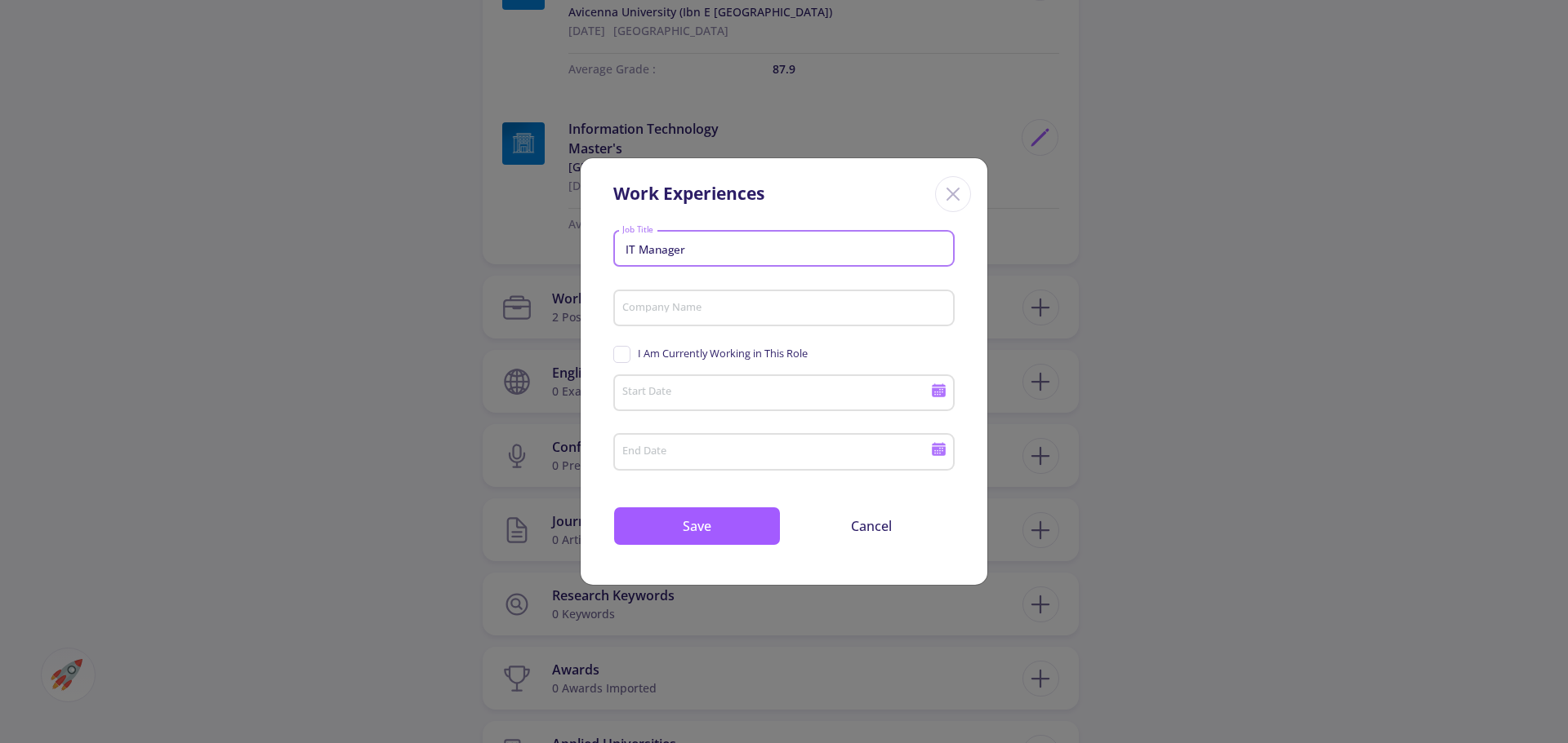
type input "IT Manager"
type input "Avicenna University"
click at [714, 390] on input "Start Date" at bounding box center [779, 394] width 315 height 15
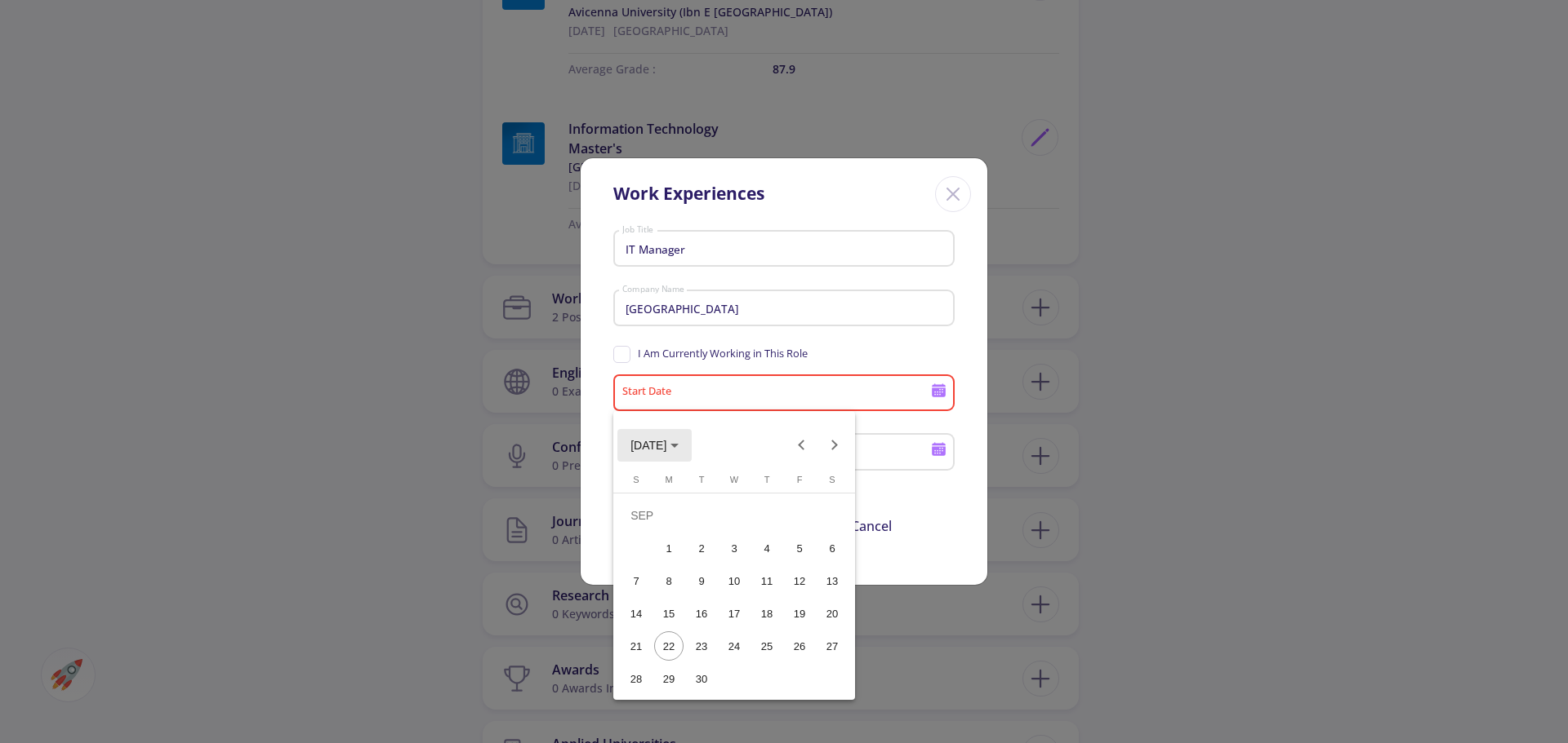
click at [678, 446] on polygon "Choose month and year" at bounding box center [674, 446] width 8 height 4
click at [718, 496] on div "2017" at bounding box center [706, 497] width 51 height 30
click at [718, 496] on td "2017" at bounding box center [734, 496] width 229 height 33
click at [800, 449] on button "Previous year" at bounding box center [801, 445] width 33 height 33
click at [833, 446] on button "Next year" at bounding box center [833, 445] width 33 height 33
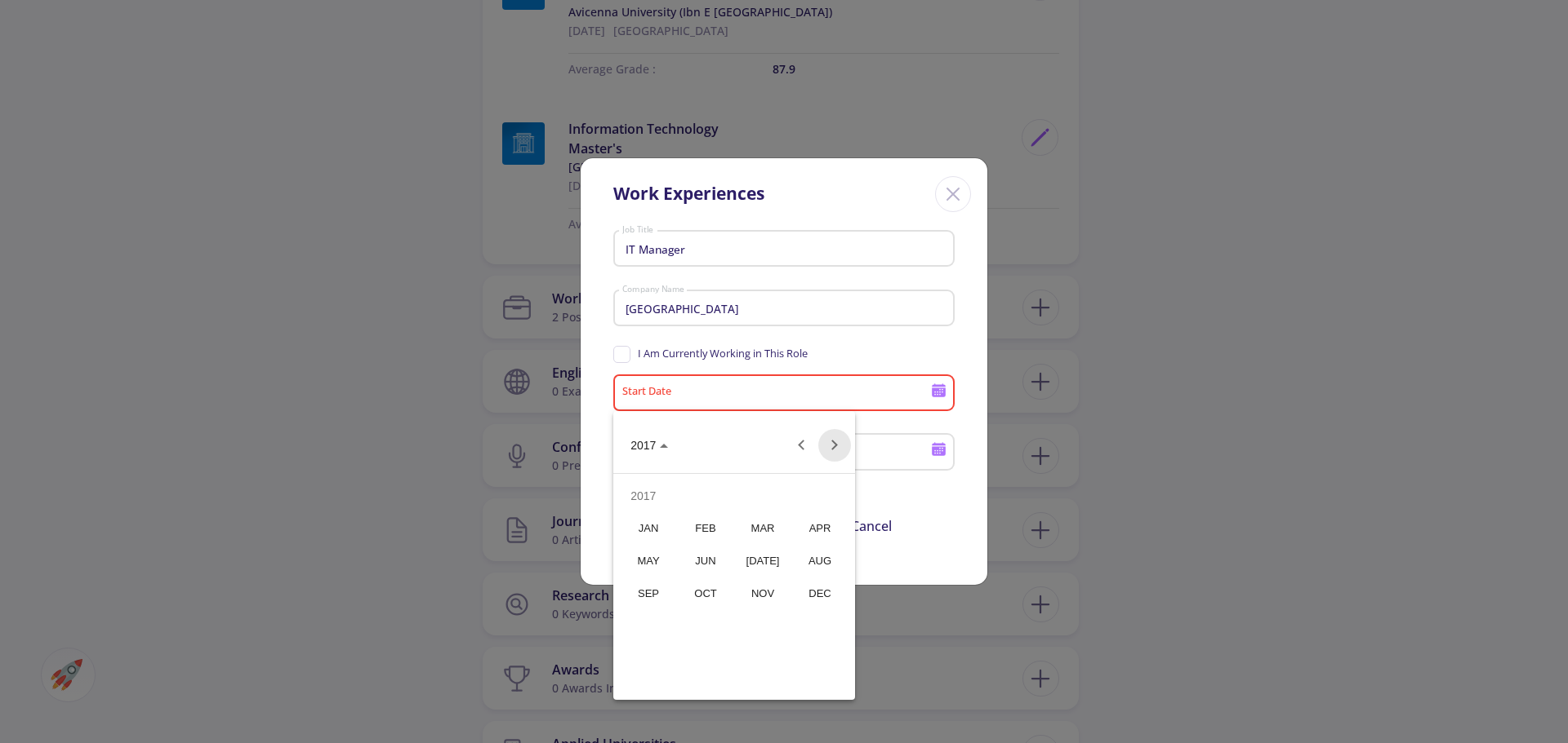
click at [833, 446] on button "Next year" at bounding box center [833, 445] width 33 height 33
click at [657, 526] on div "JAN" at bounding box center [648, 529] width 51 height 30
click at [703, 544] on div "2" at bounding box center [702, 548] width 30 height 30
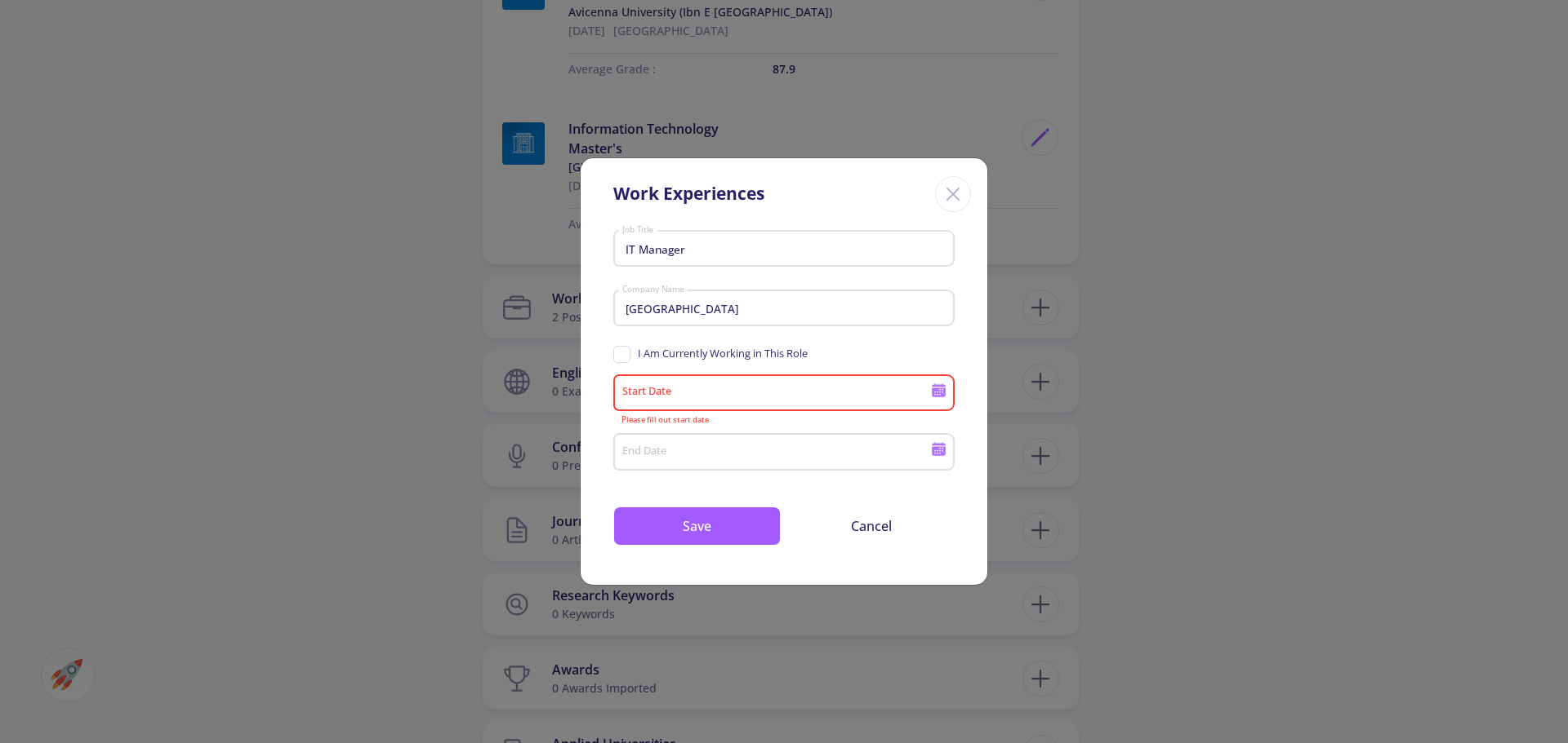
type input "1/2/2018"
click at [699, 457] on input "End Date" at bounding box center [779, 452] width 315 height 15
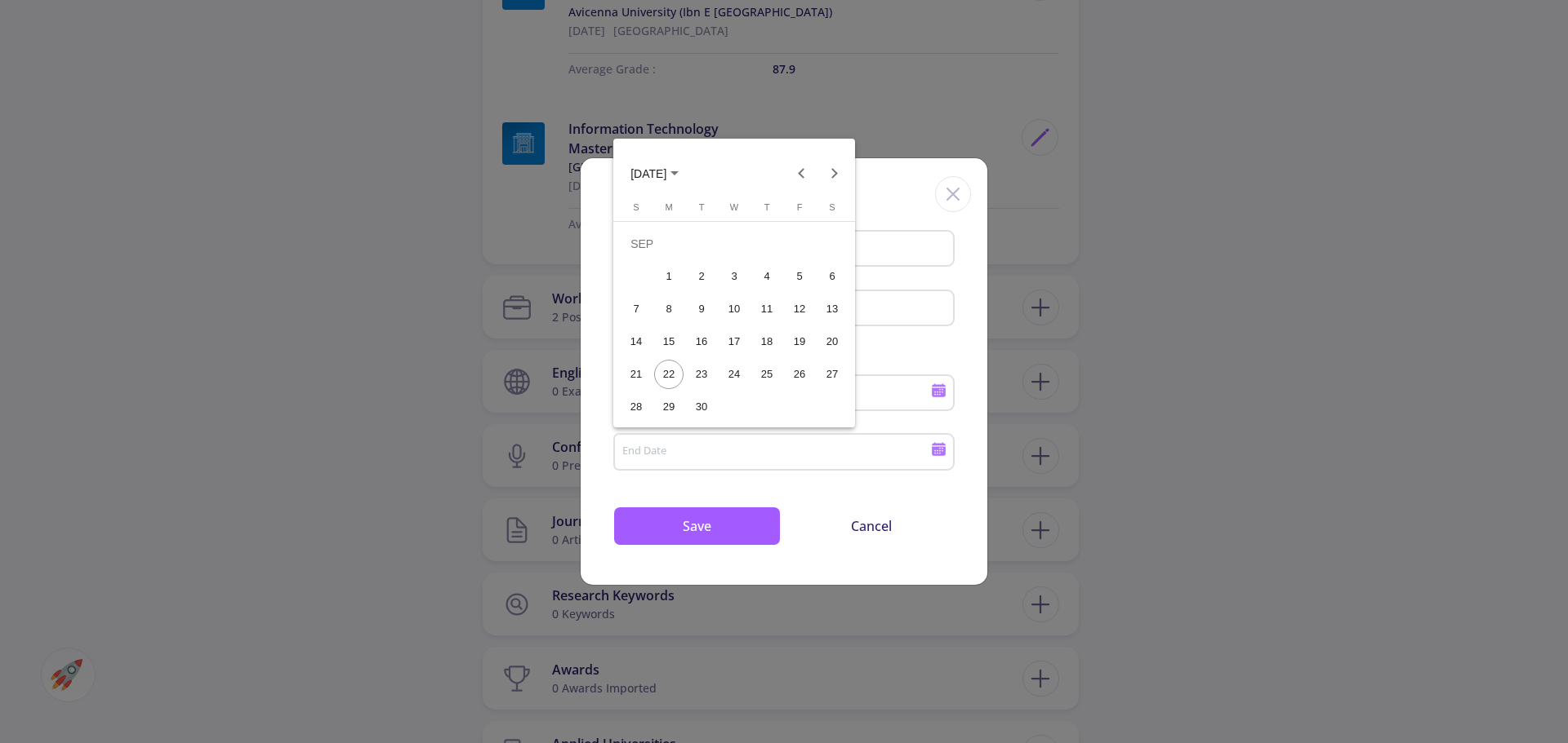
click at [666, 170] on span "SEP 2025" at bounding box center [648, 173] width 36 height 13
click at [658, 254] on div "2020" at bounding box center [648, 256] width 51 height 30
click at [653, 258] on div "JAN" at bounding box center [648, 256] width 51 height 30
click at [728, 245] on div "1" at bounding box center [735, 244] width 30 height 30
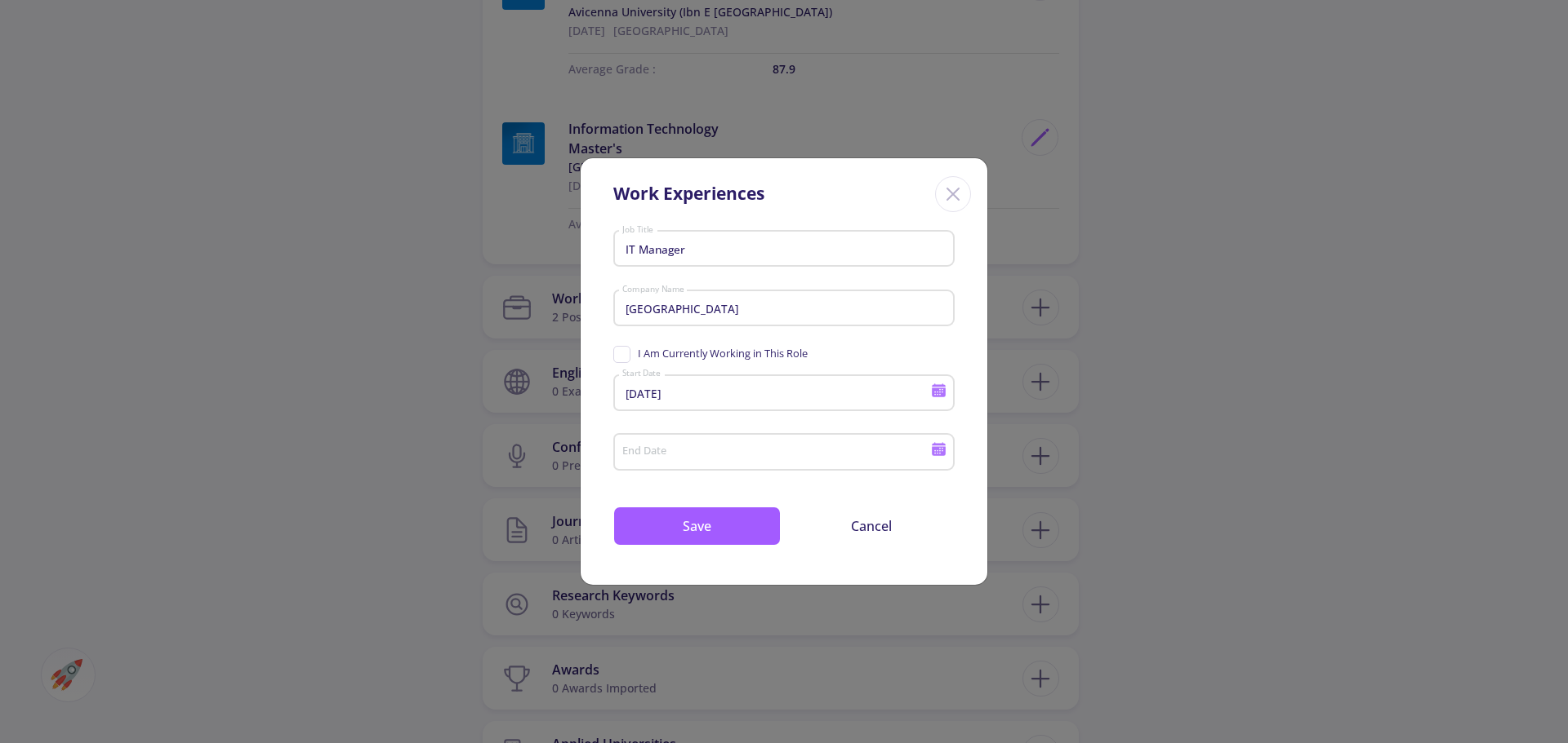
type input "1/1/2020"
click at [720, 530] on button "Save" at bounding box center [696, 526] width 167 height 40
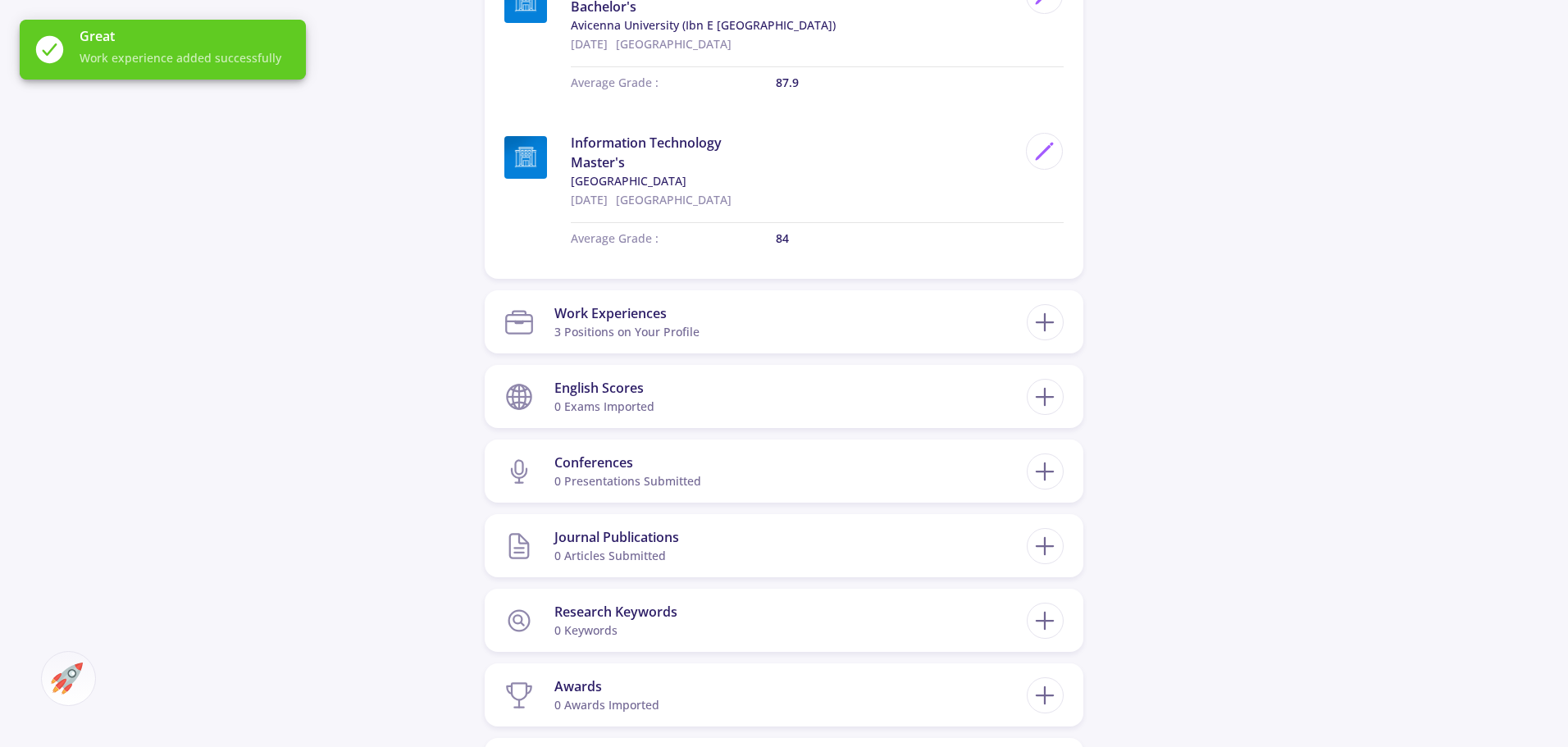
scroll to position [1066, 0]
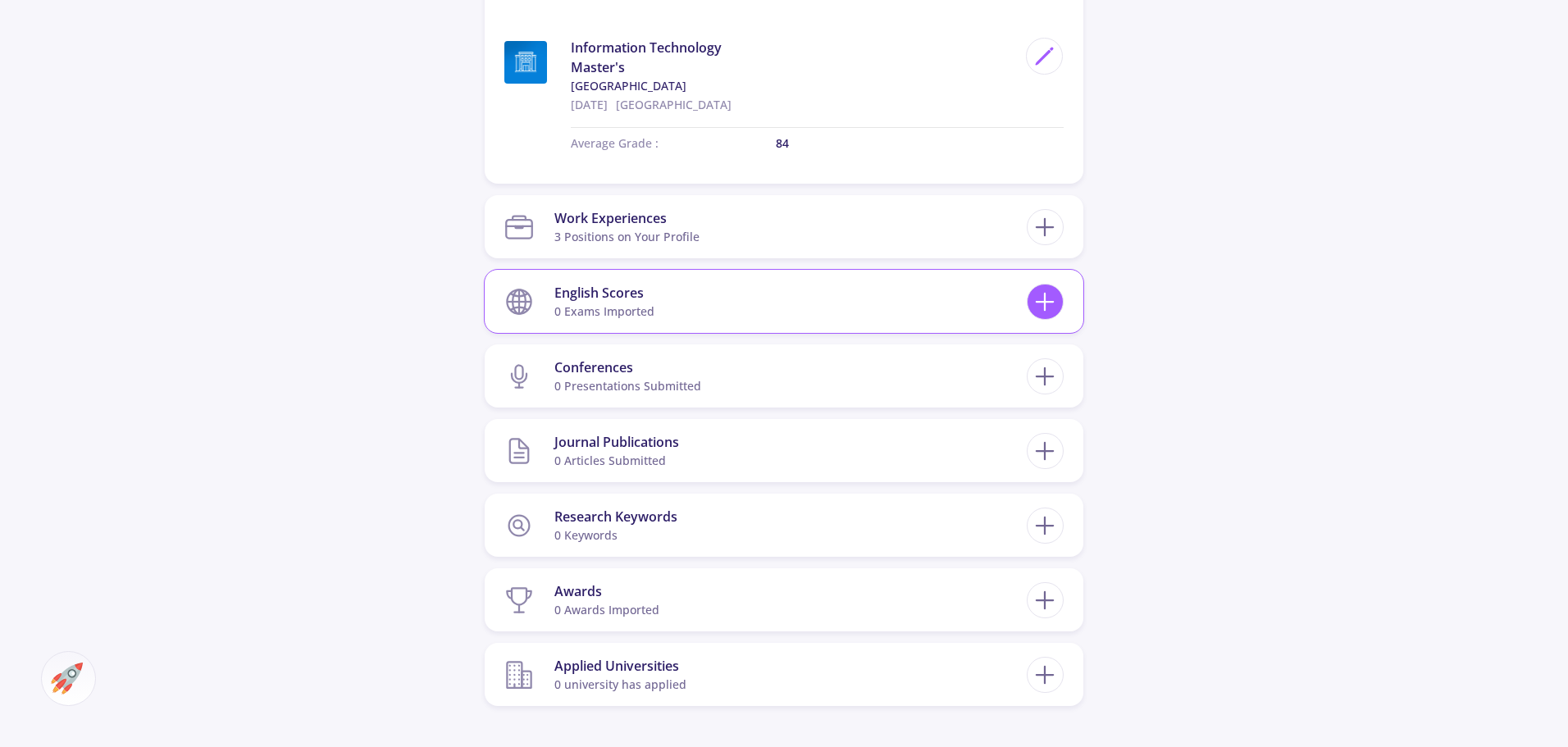
click at [1035, 299] on icon at bounding box center [1045, 302] width 31 height 31
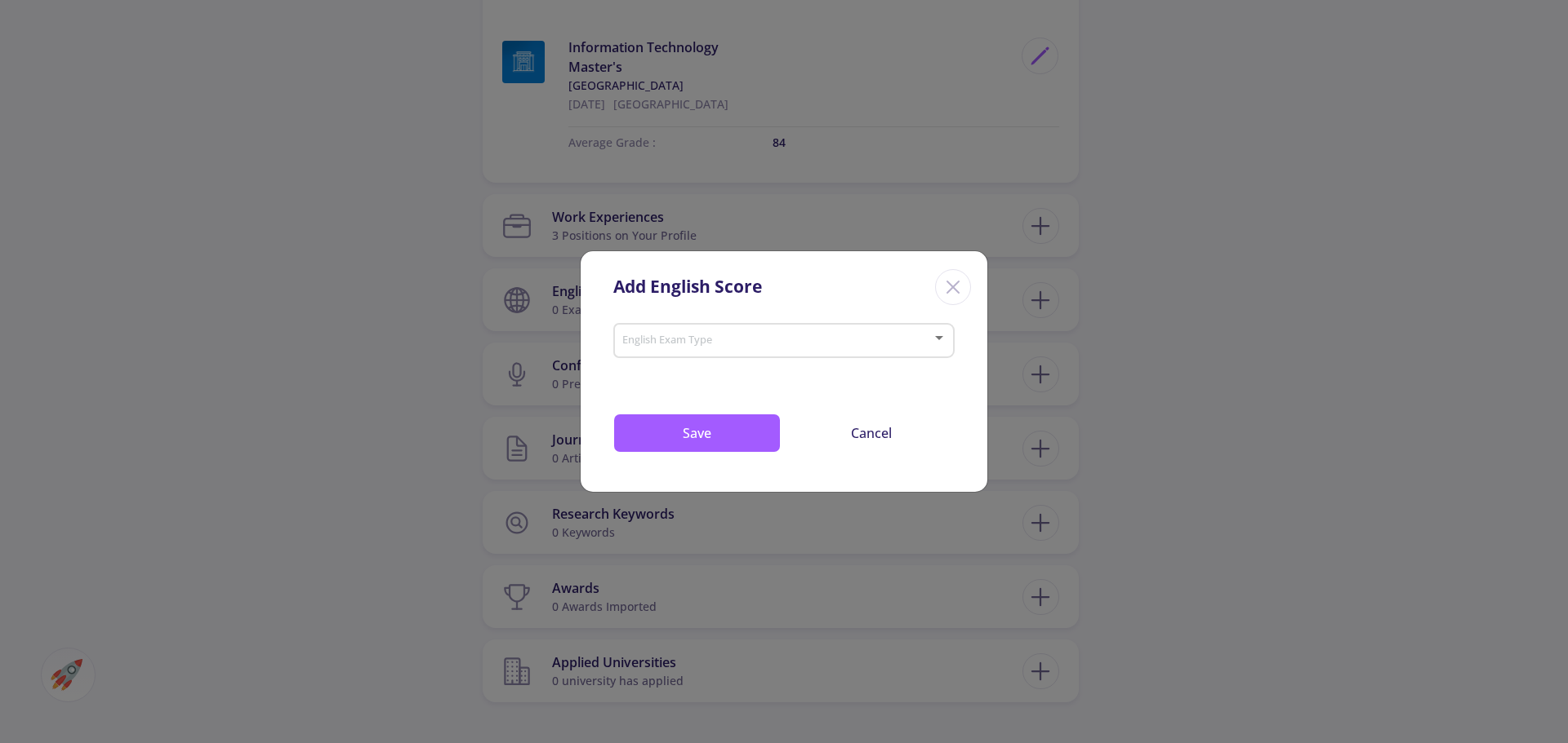
click at [750, 347] on div at bounding box center [777, 341] width 311 height 12
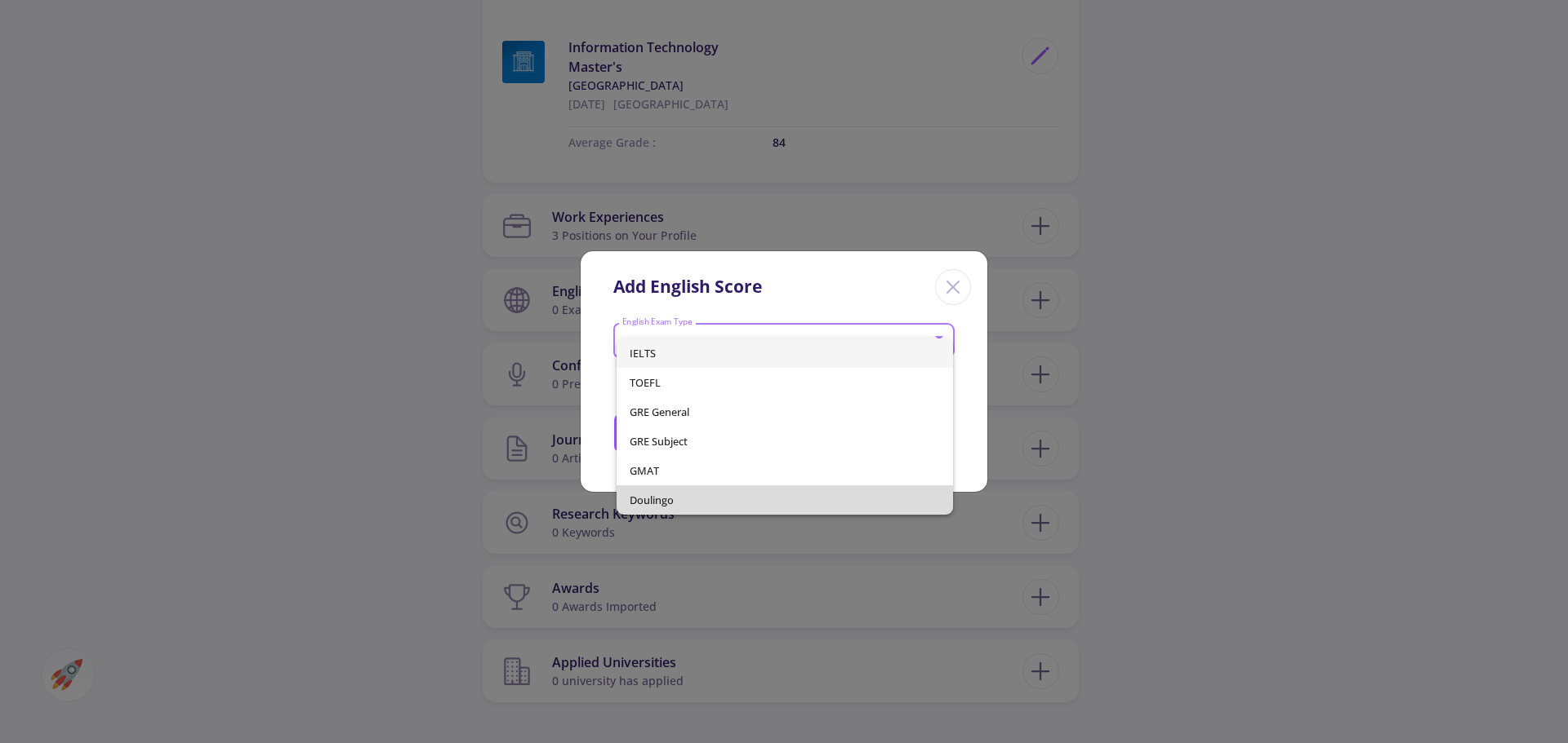
click at [700, 501] on span "Doulingo" at bounding box center [785, 501] width 311 height 30
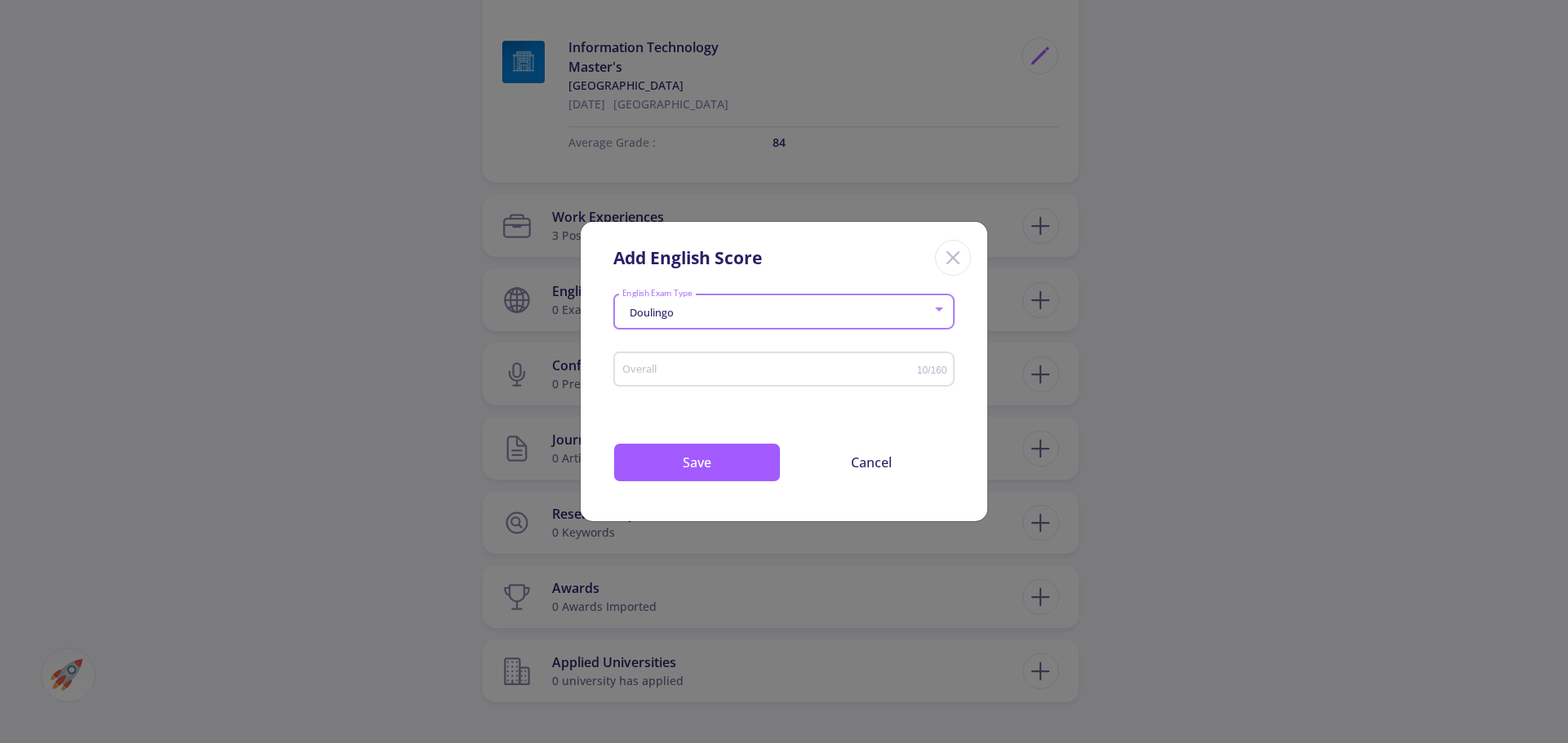
click at [697, 360] on div "Overall" at bounding box center [769, 366] width 296 height 41
click at [697, 368] on input "Overall" at bounding box center [769, 370] width 296 height 12
type input "120"
click at [698, 455] on button "Save" at bounding box center [696, 463] width 167 height 40
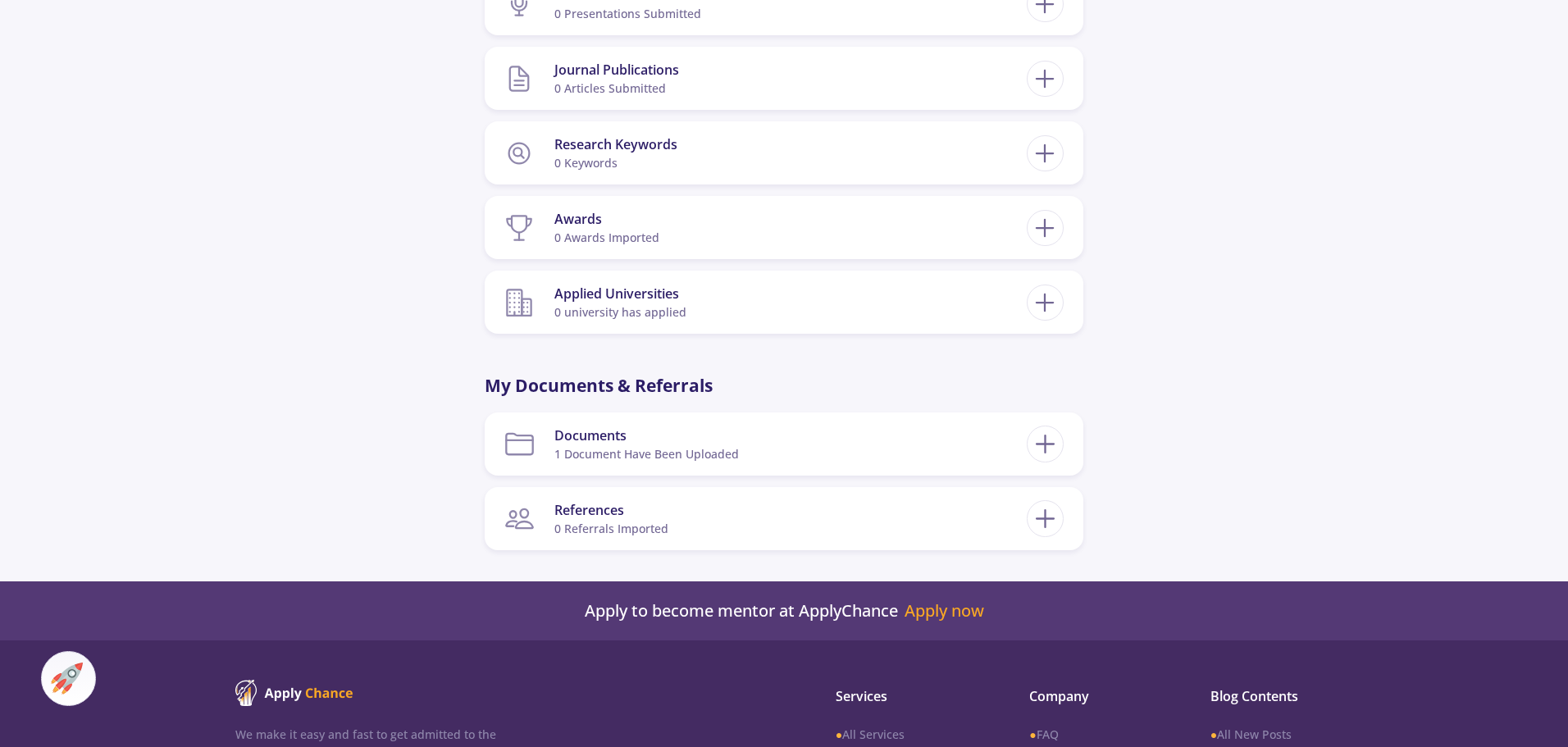
scroll to position [1477, 0]
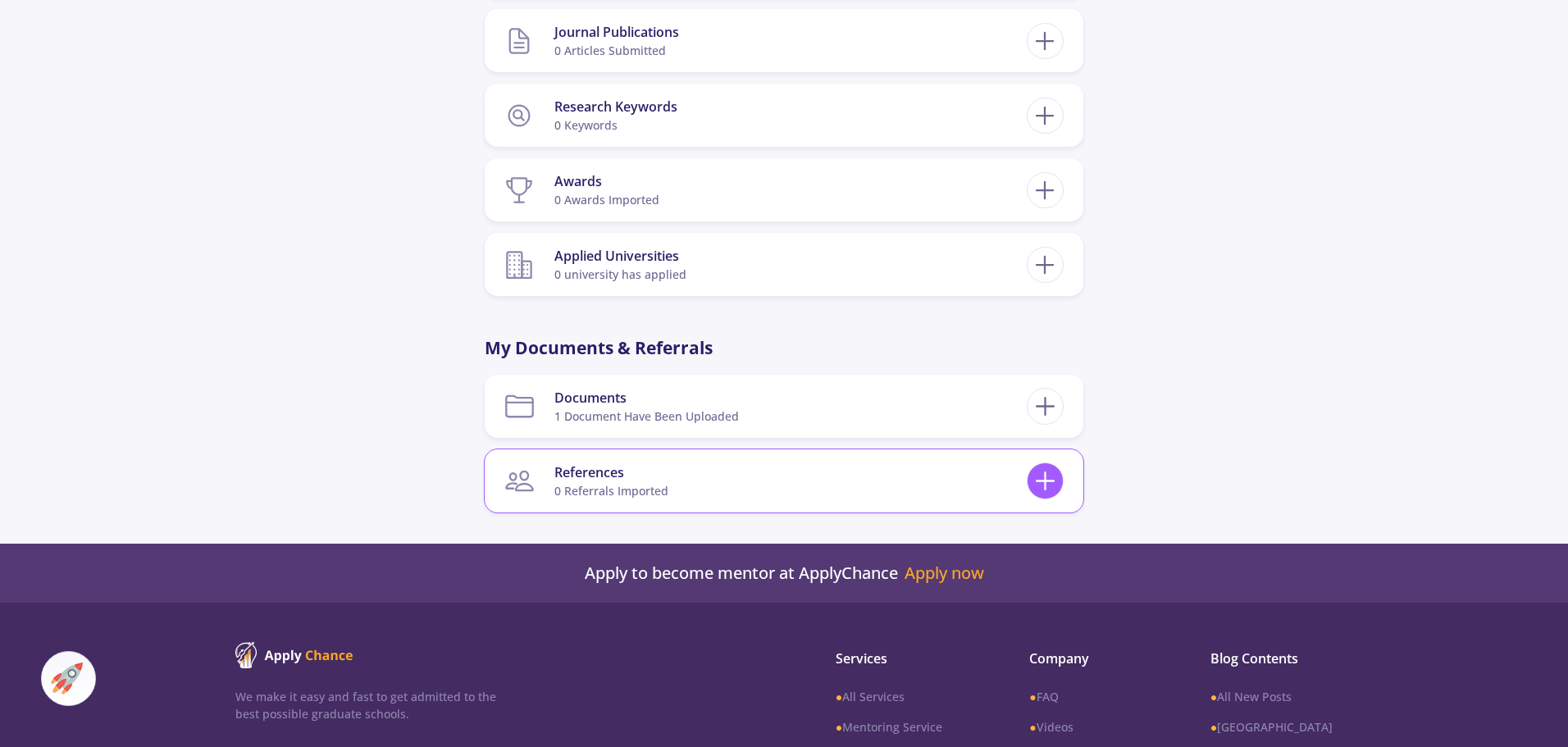
click at [1046, 479] on icon at bounding box center [1045, 480] width 31 height 31
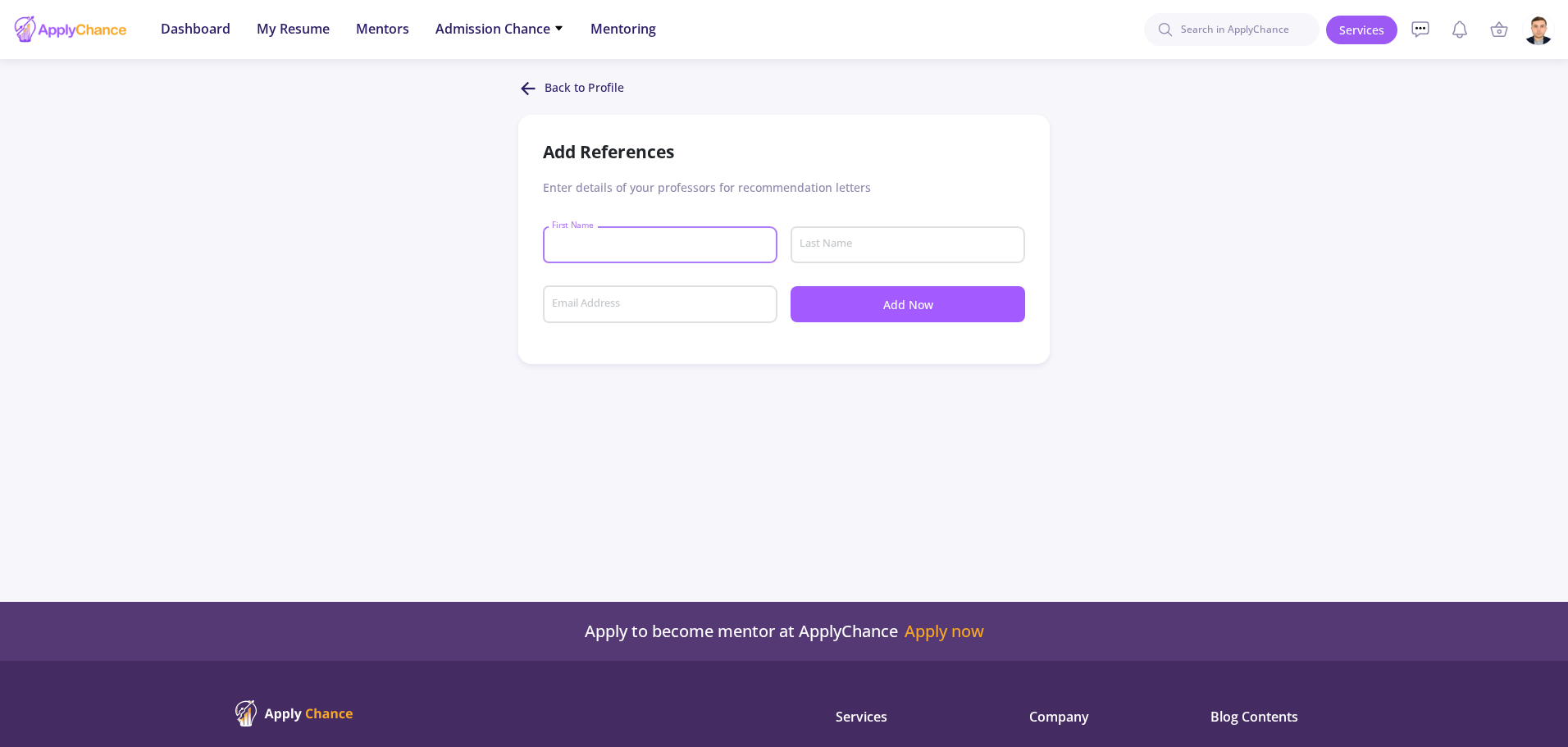
click at [635, 246] on input "First Name" at bounding box center [662, 245] width 223 height 15
click at [584, 249] on input "First Name" at bounding box center [662, 245] width 223 height 15
type input "Chamanshah"
type input "Etimadi"
type input "chancellor@ghu.edu.af"
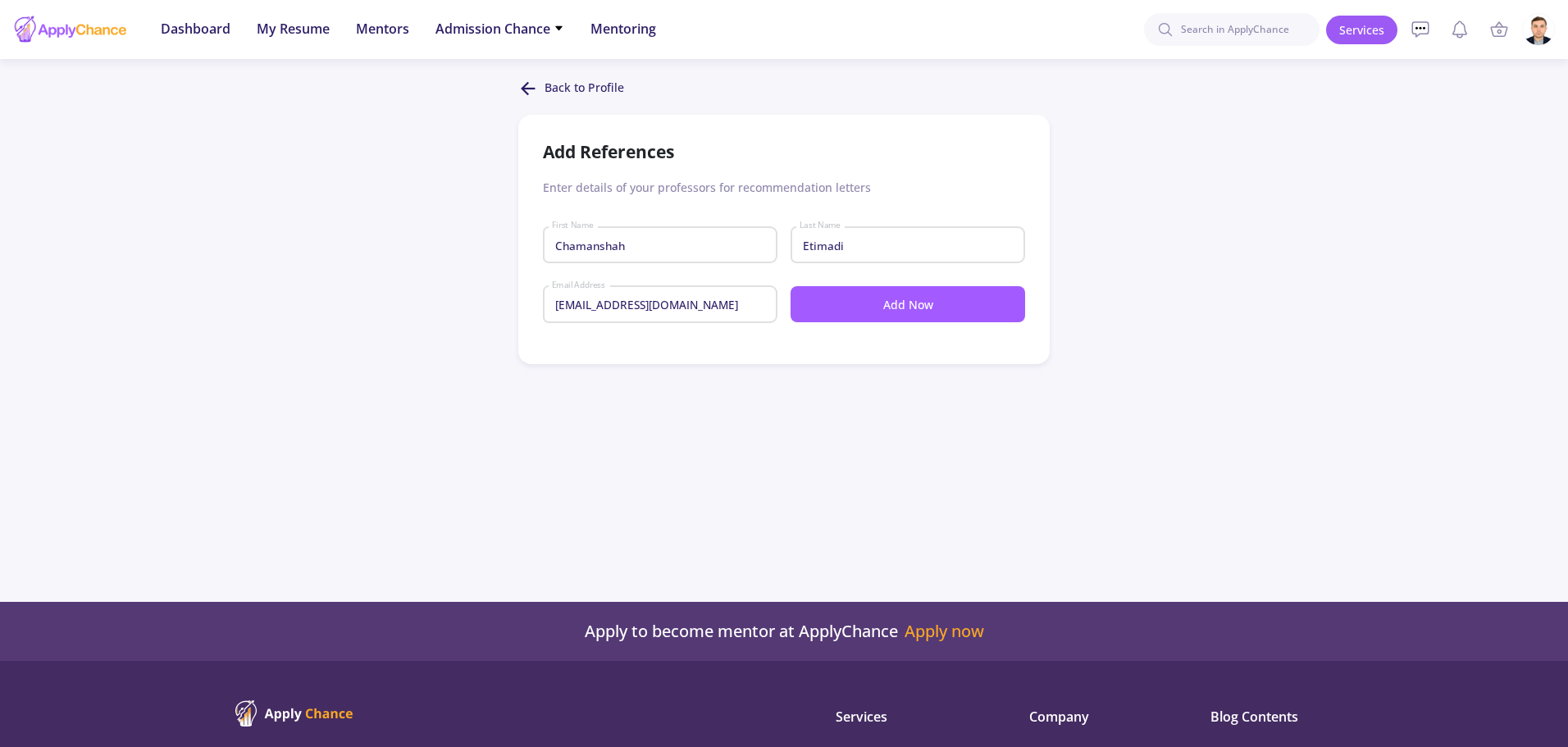
click at [906, 311] on button "Add Now" at bounding box center [908, 304] width 235 height 36
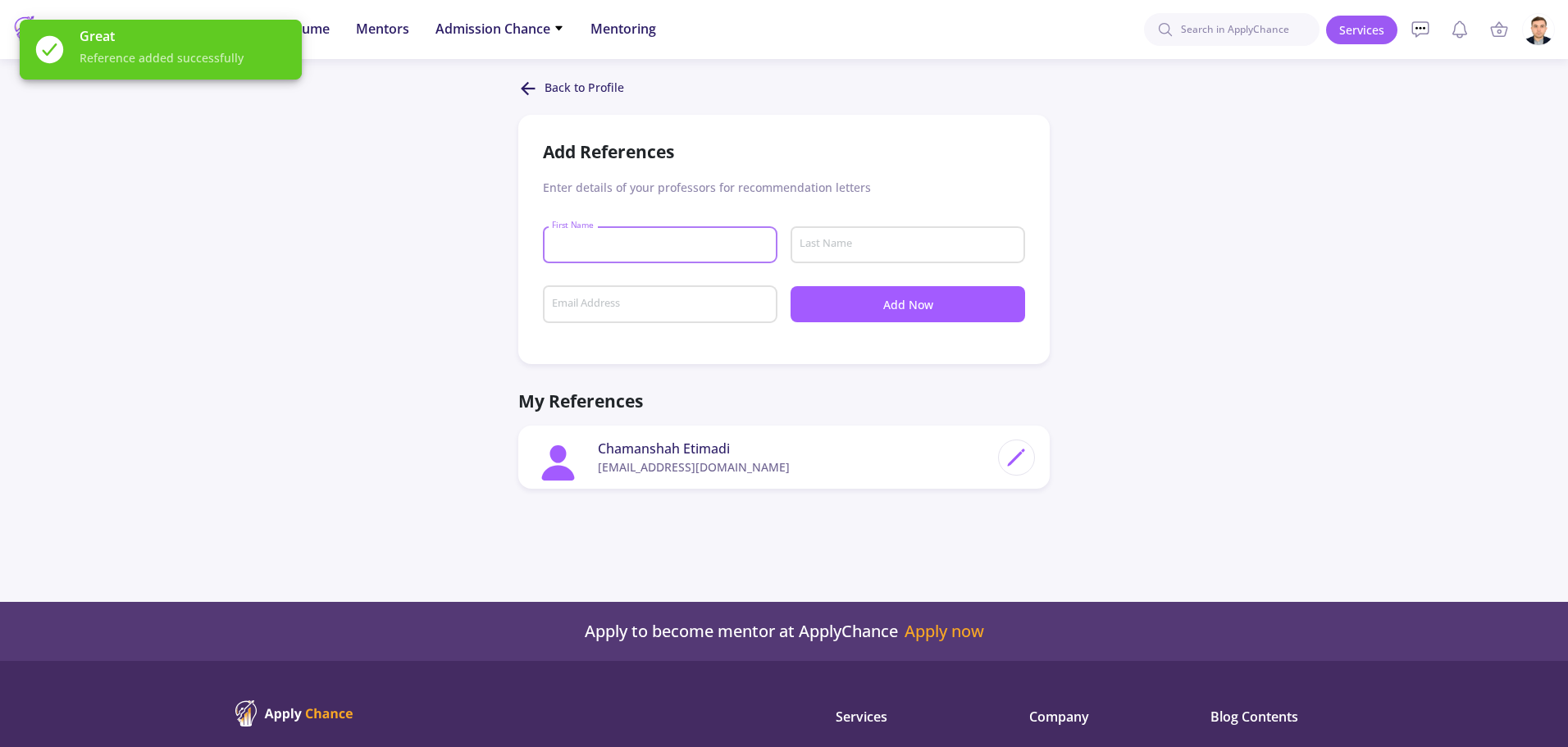
click at [612, 244] on input "First Name" at bounding box center [662, 245] width 223 height 15
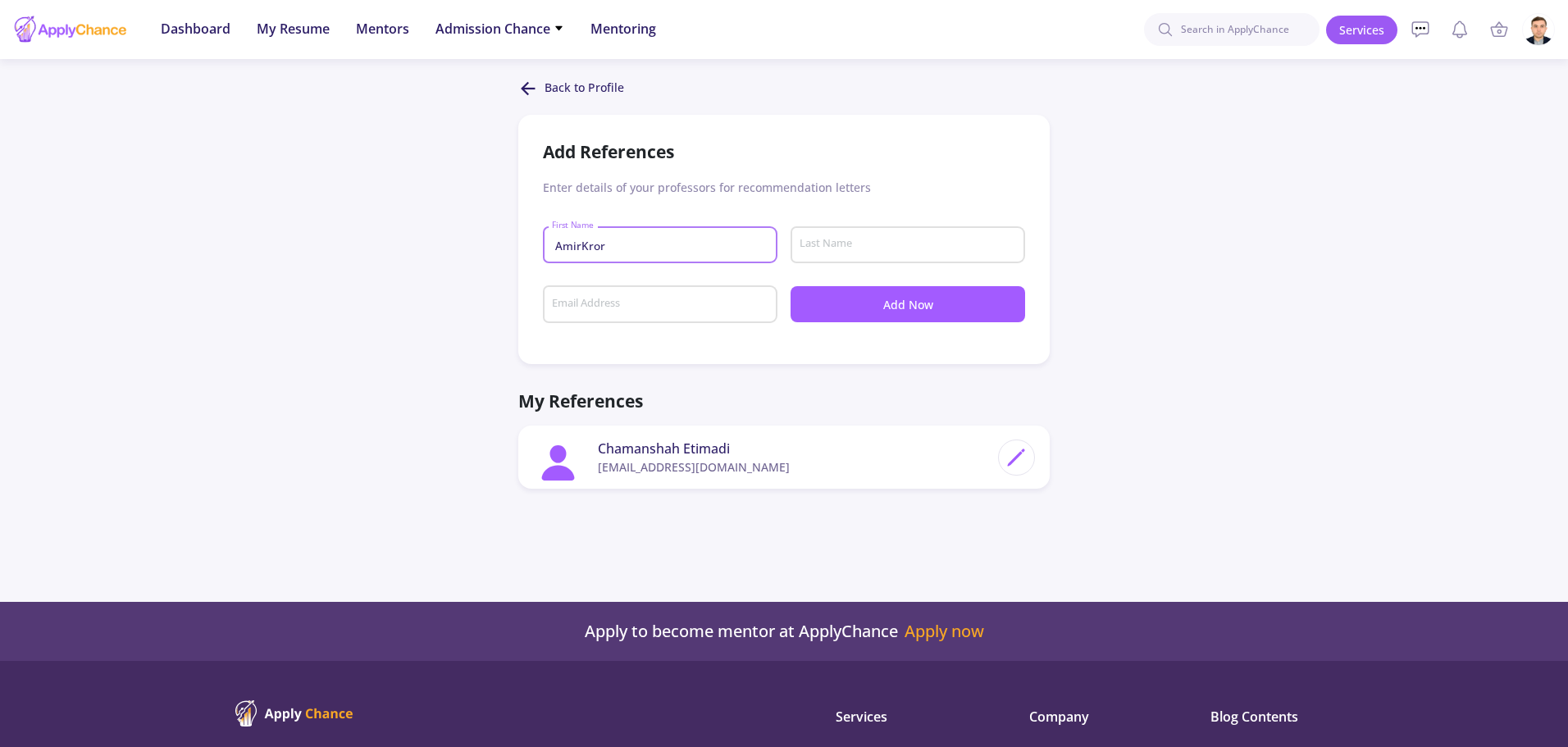
type input "AmirKror"
type input "Shahidzai"
type input "c"
type input "akshahidzai@ku.edu.af"
click at [841, 316] on button "Add Now" at bounding box center [908, 304] width 235 height 36
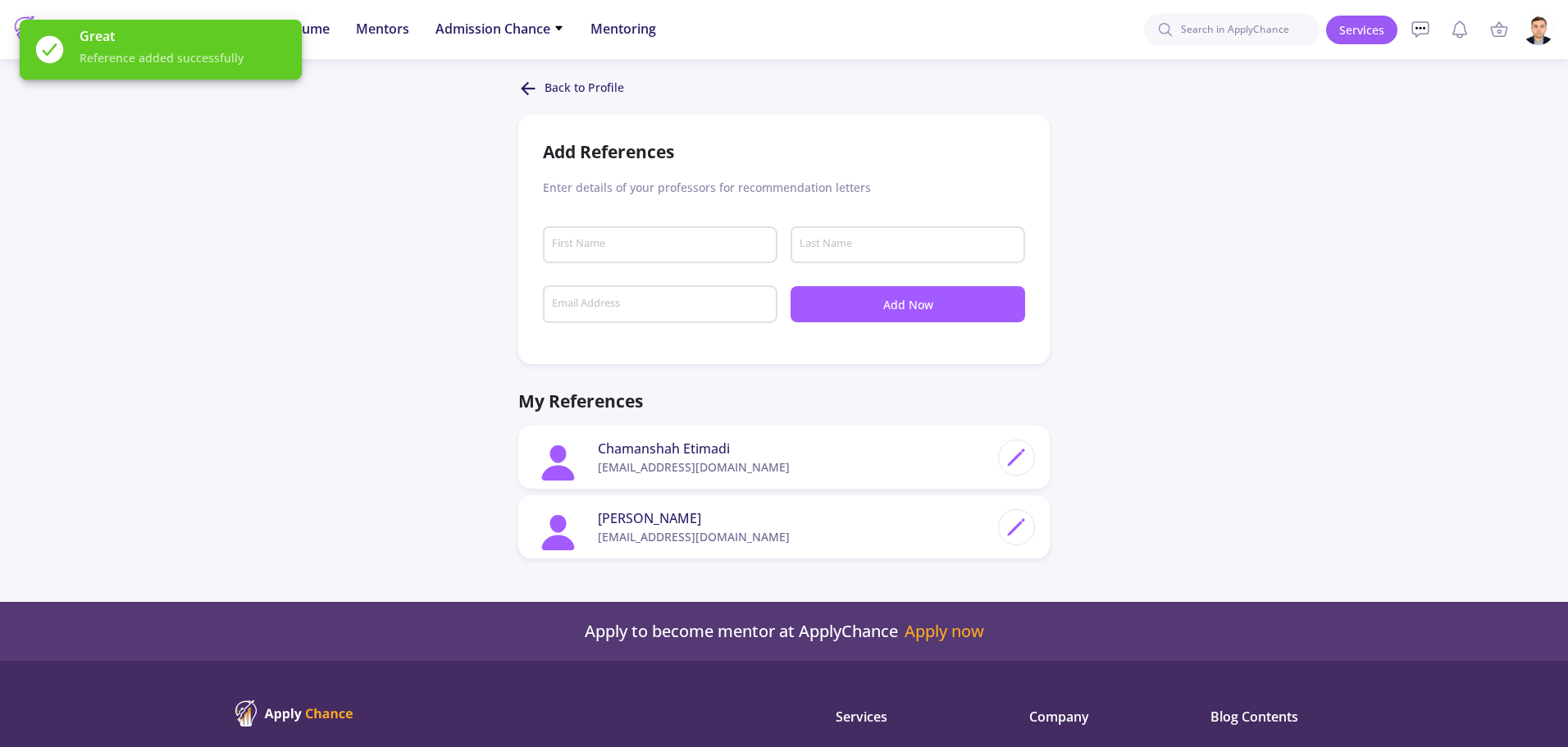
click at [634, 251] on input "First Name" at bounding box center [662, 245] width 223 height 15
type input "Aman"
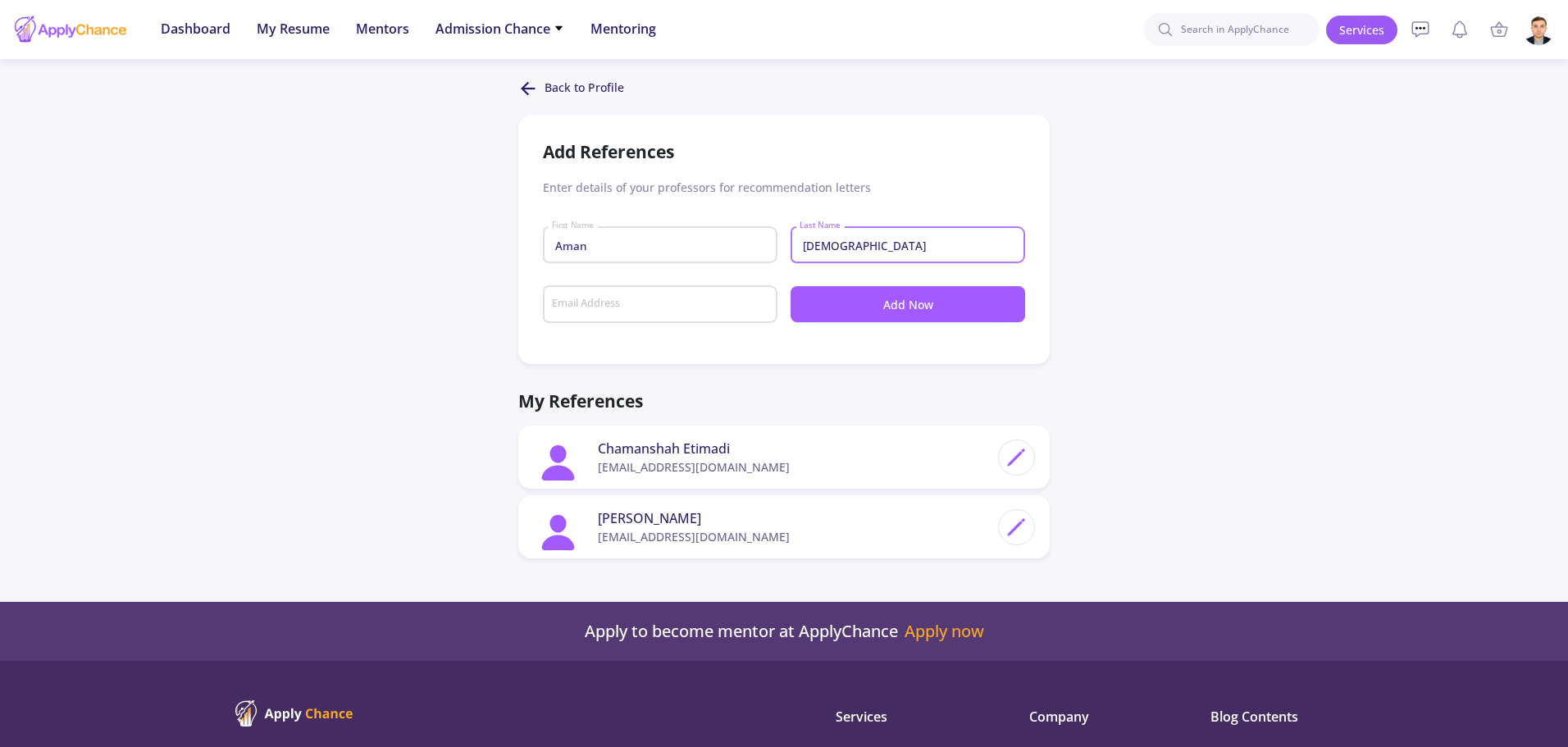
type input "Ahmadi"
type input "hr@ghu.edu.af"
click at [925, 307] on button "Add Now" at bounding box center [908, 304] width 235 height 36
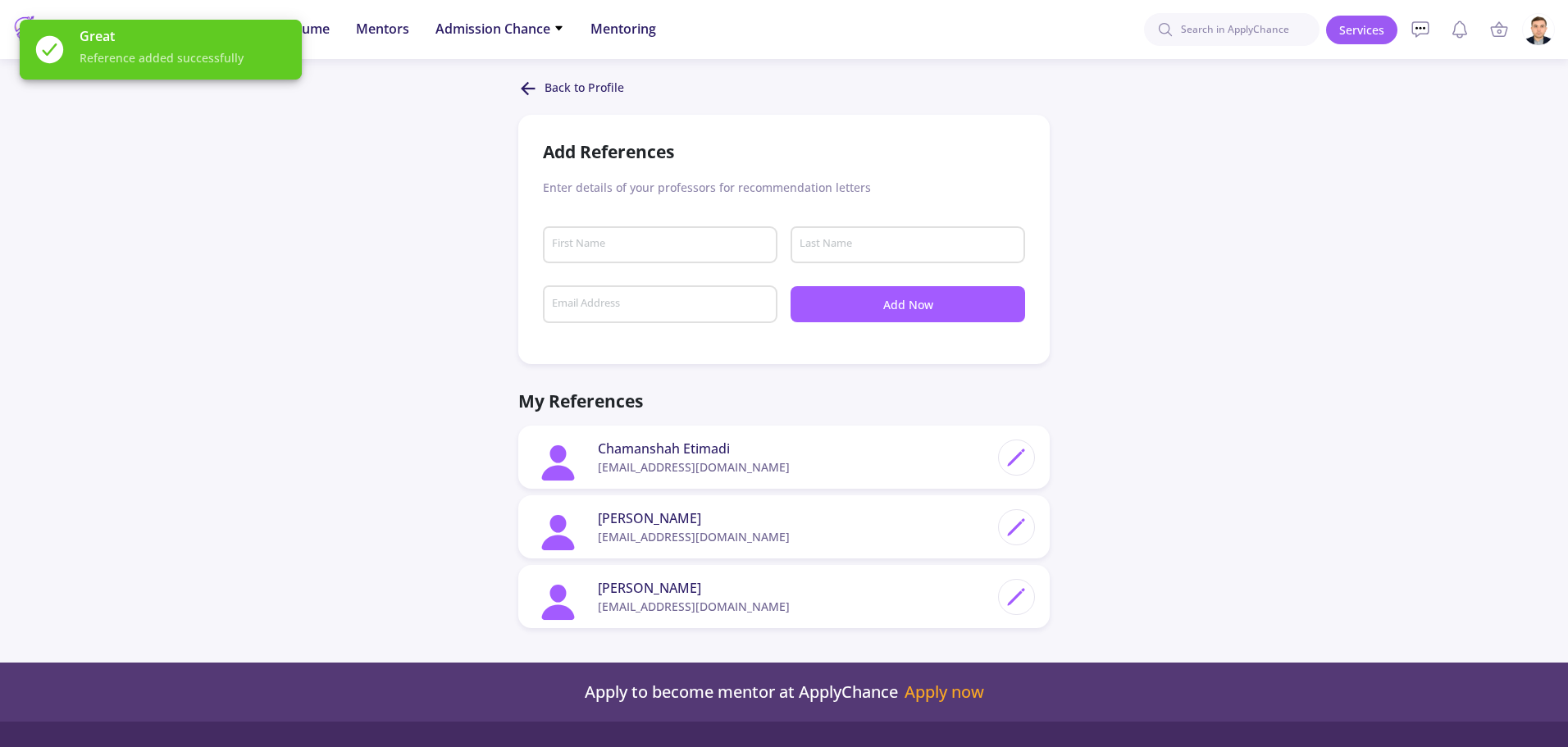
click at [527, 89] on line at bounding box center [529, 89] width 12 height 0
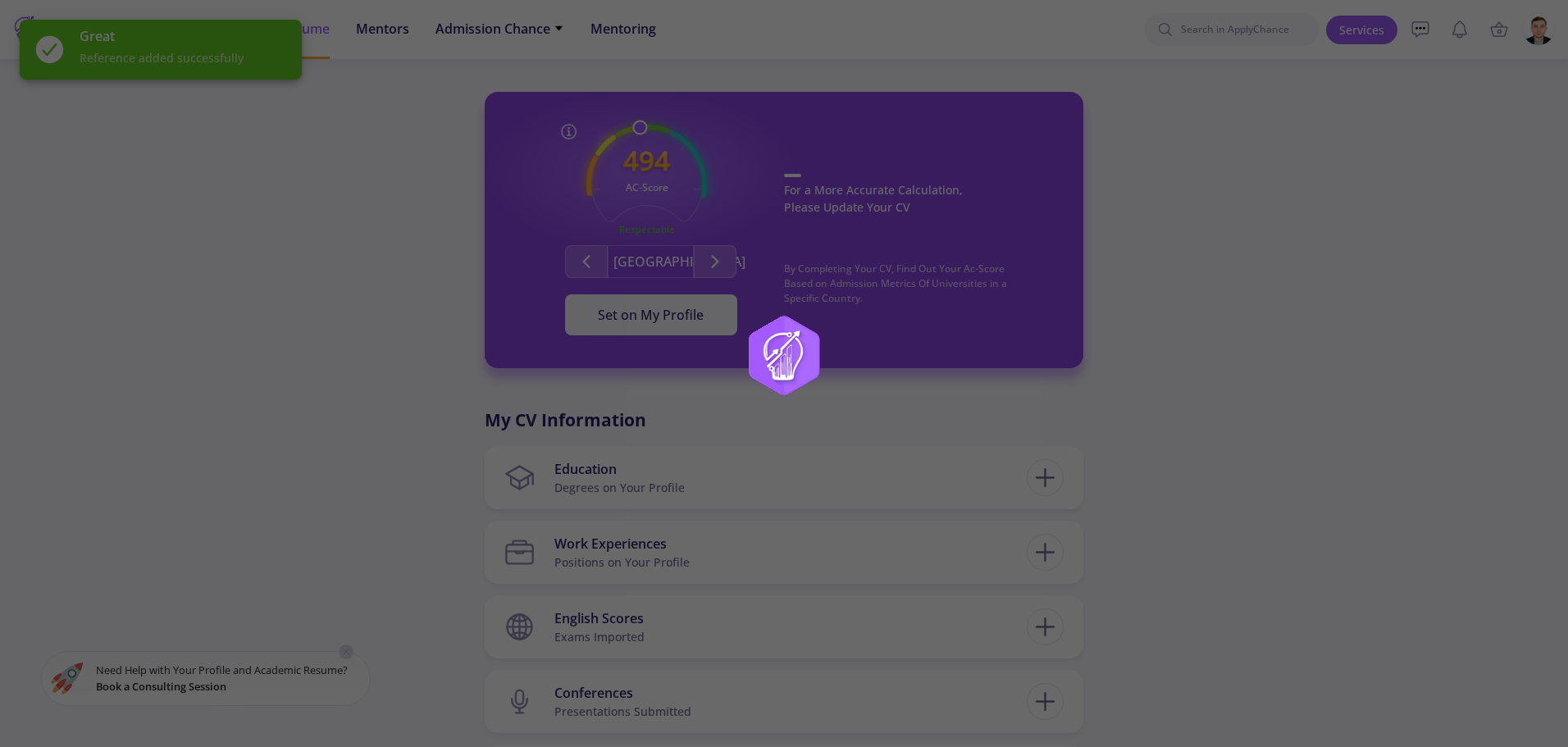
click at [1235, 428] on div at bounding box center [784, 373] width 1568 height 747
click at [786, 389] on img at bounding box center [784, 374] width 205 height 205
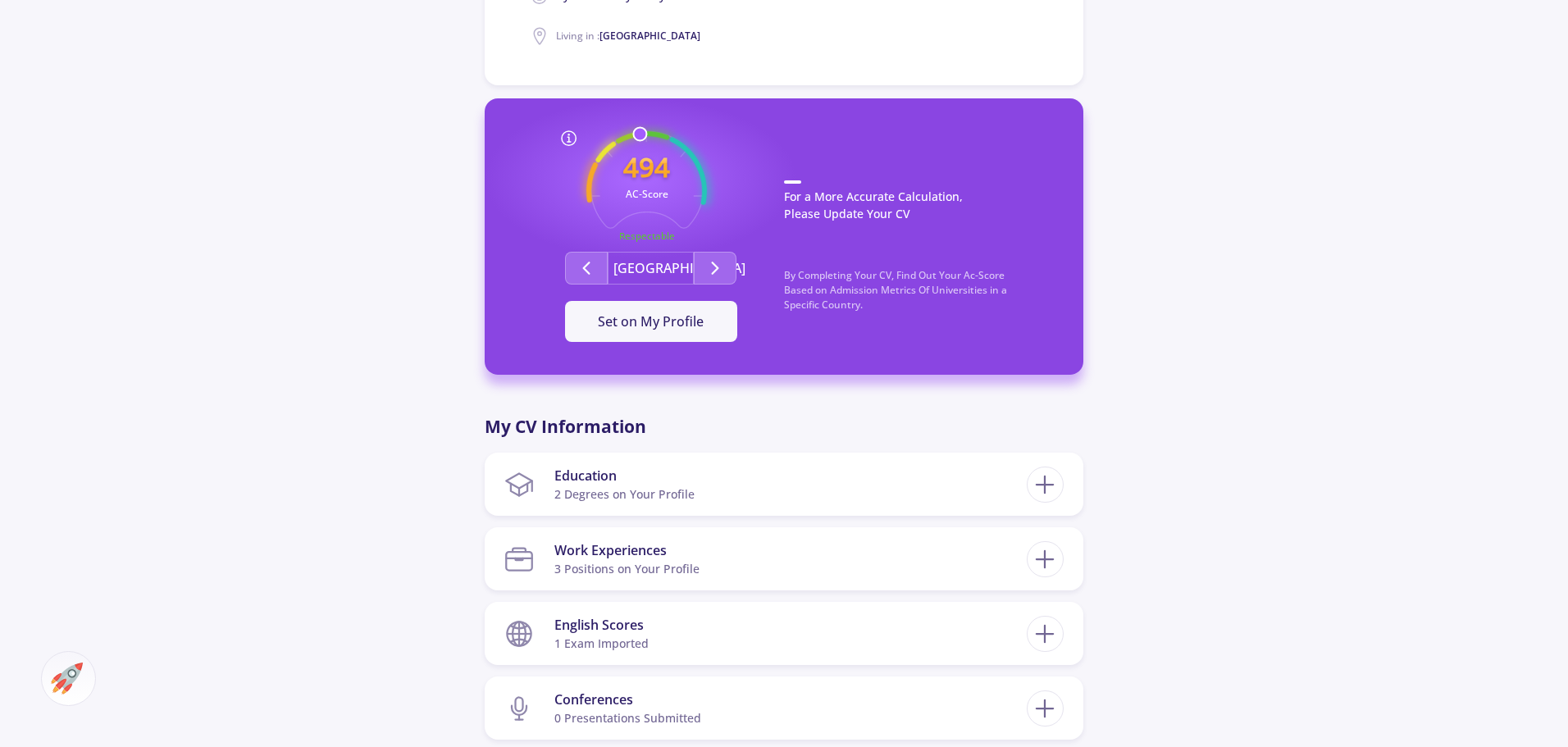
scroll to position [492, 0]
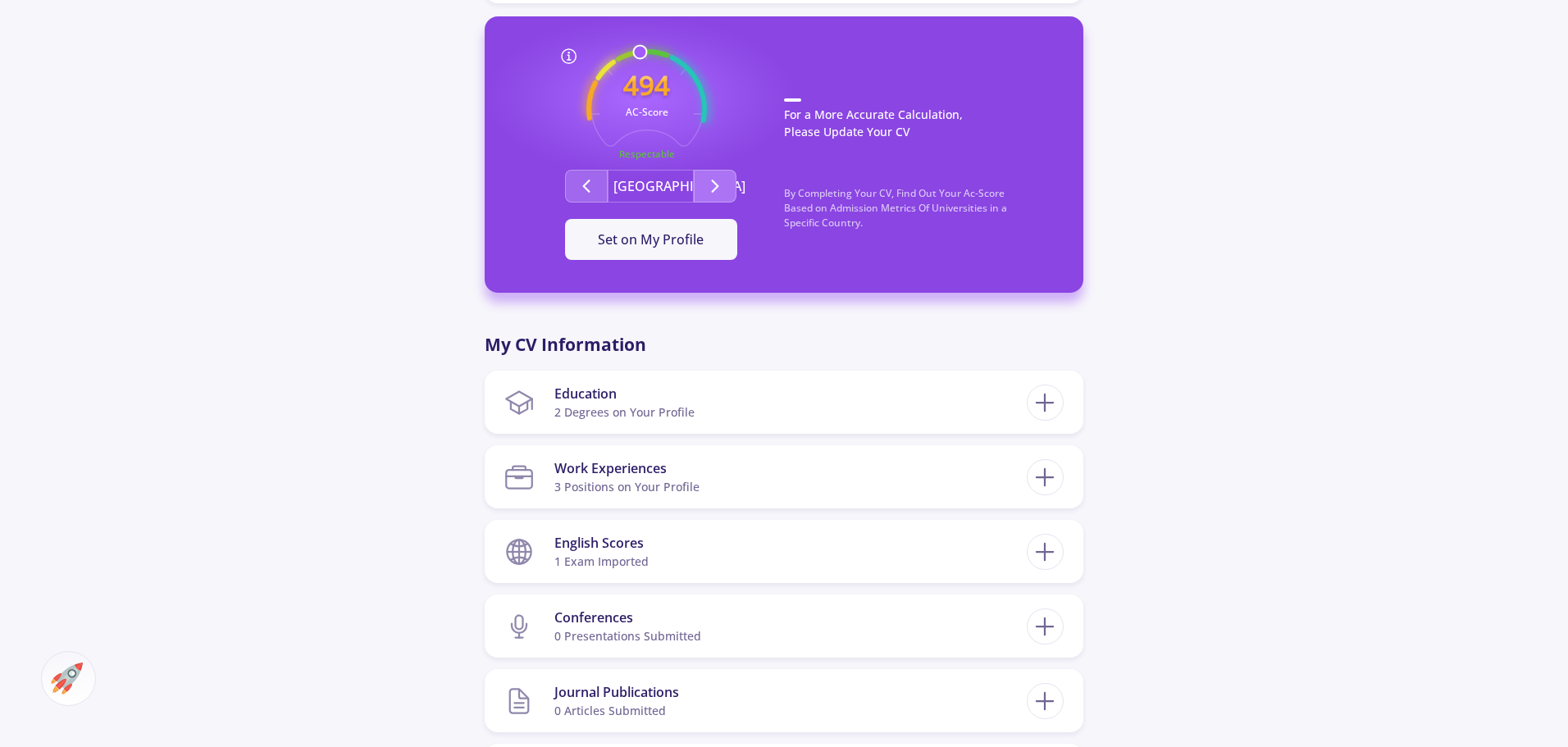
click at [718, 183] on icon "Second group" at bounding box center [715, 186] width 20 height 20
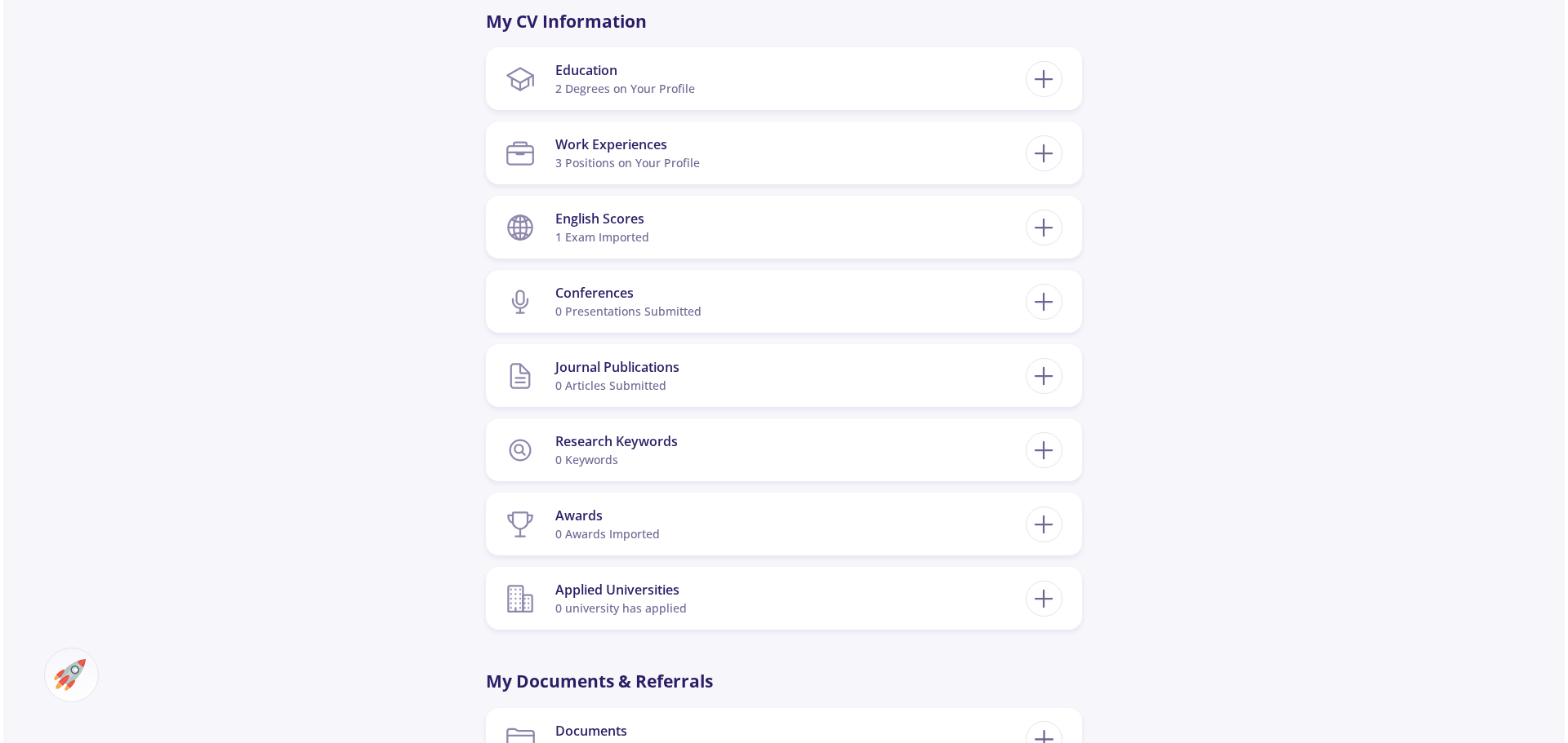
scroll to position [897, 0]
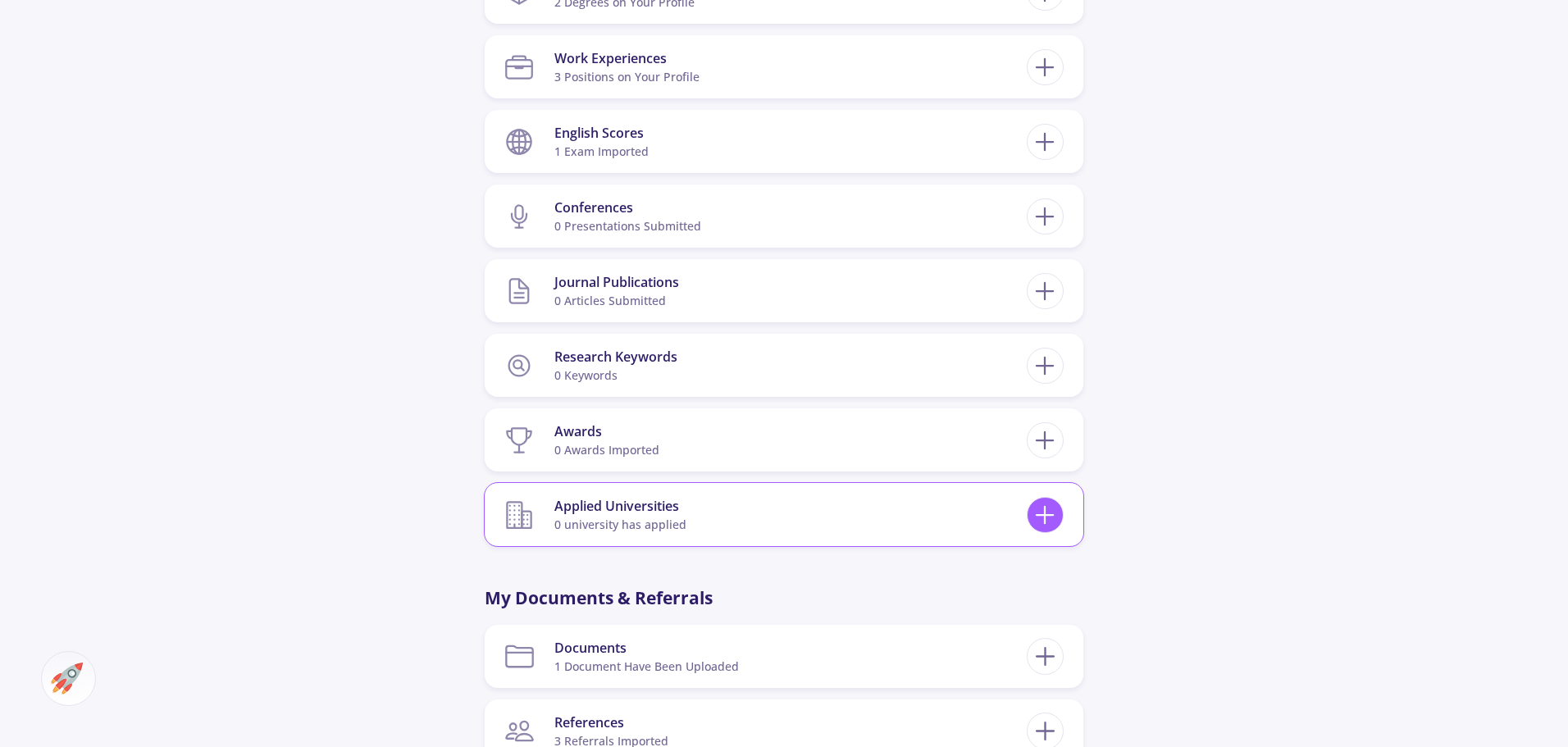
click at [1040, 511] on icon at bounding box center [1045, 515] width 31 height 31
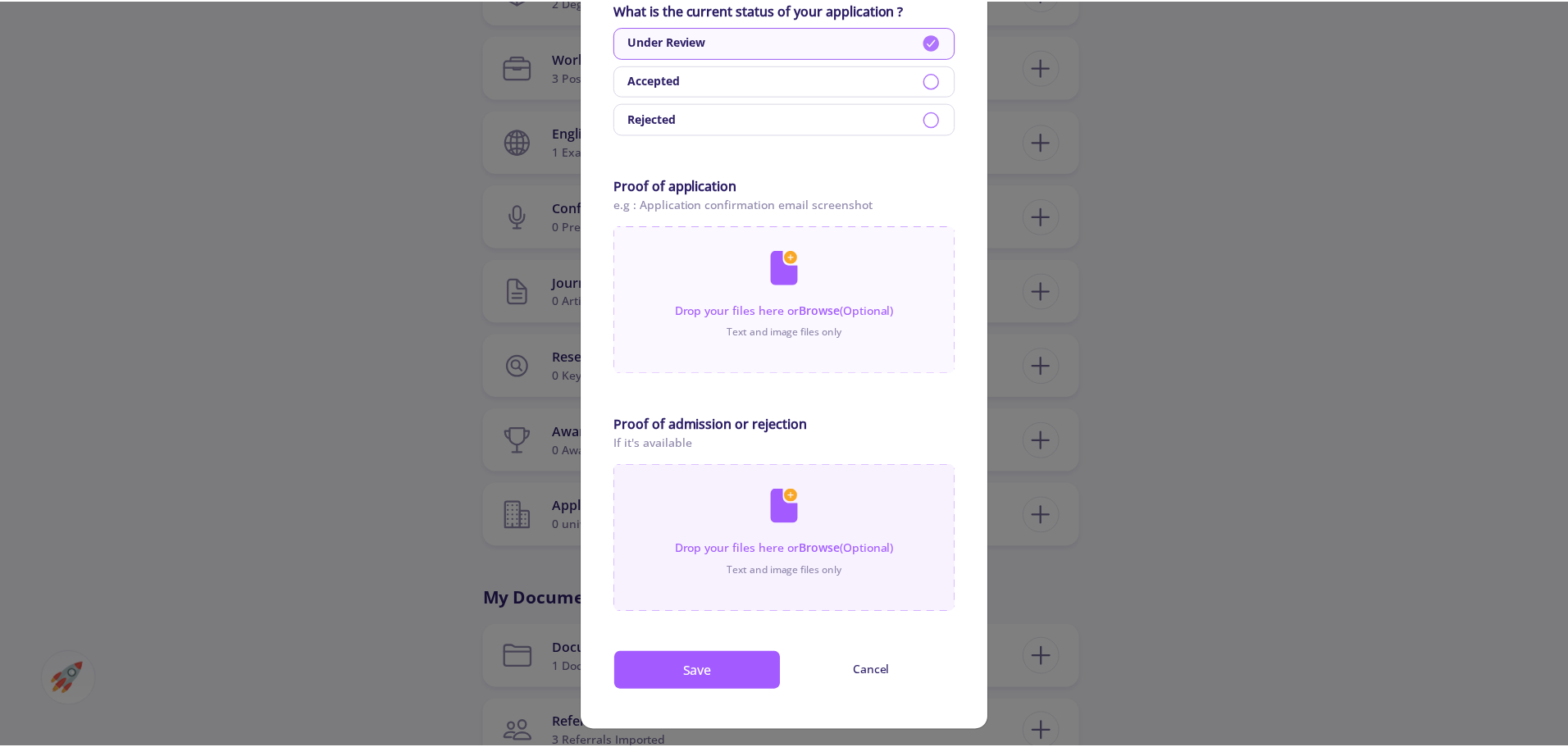
scroll to position [761, 0]
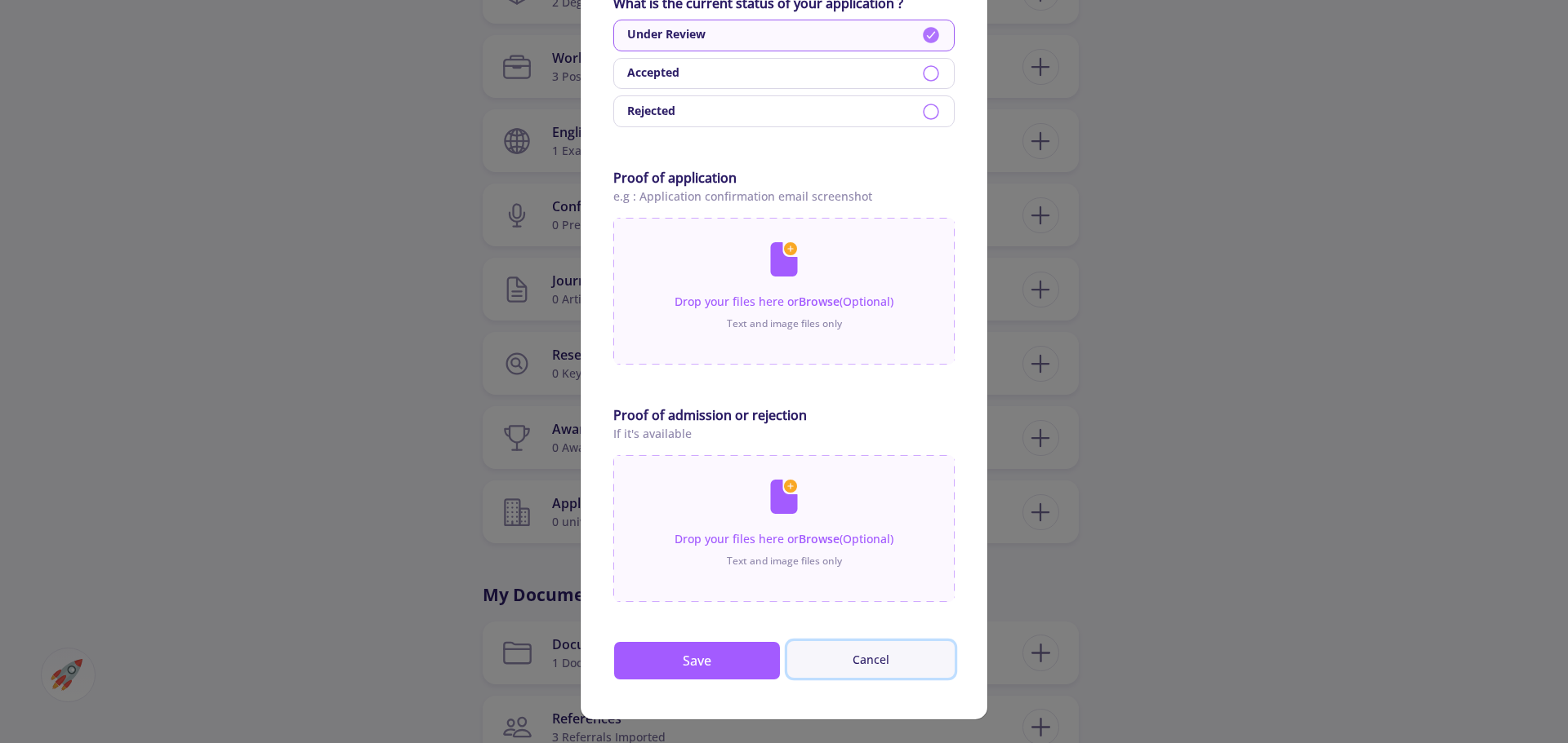
click at [869, 664] on button "Cancel" at bounding box center [870, 659] width 167 height 37
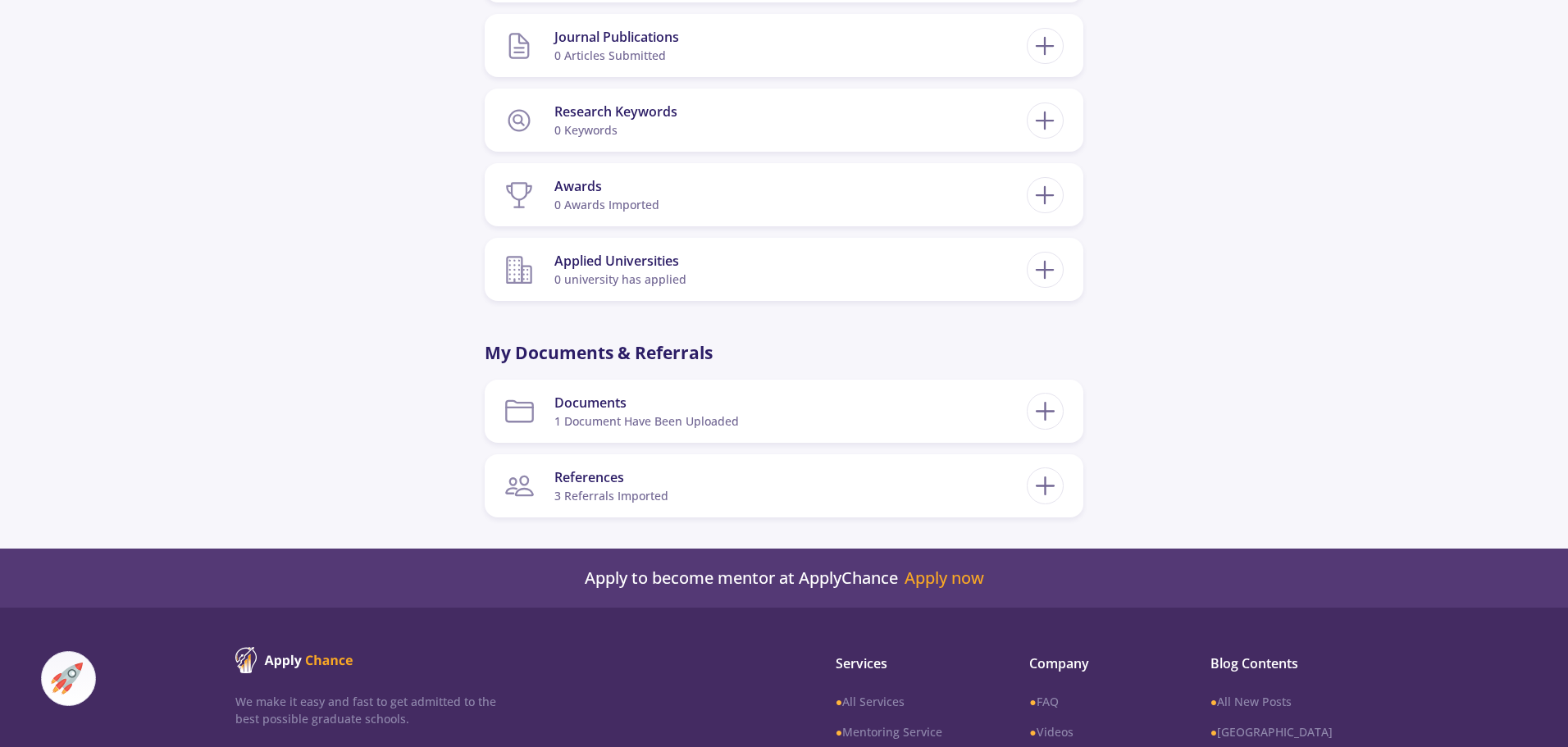
scroll to position [1149, 0]
click at [1049, 402] on icon at bounding box center [1045, 411] width 31 height 31
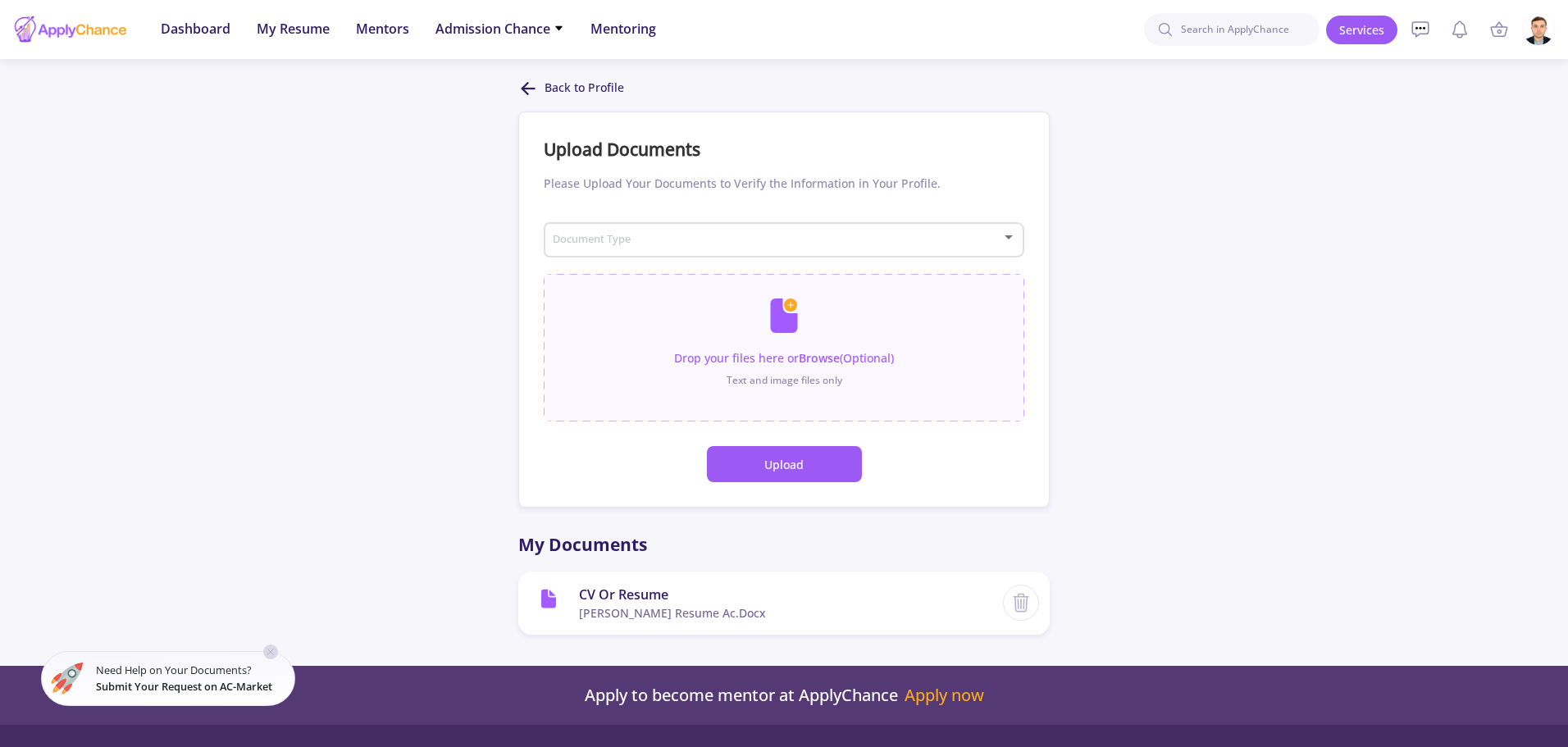
click at [762, 248] on div "Document Type" at bounding box center [784, 237] width 465 height 41
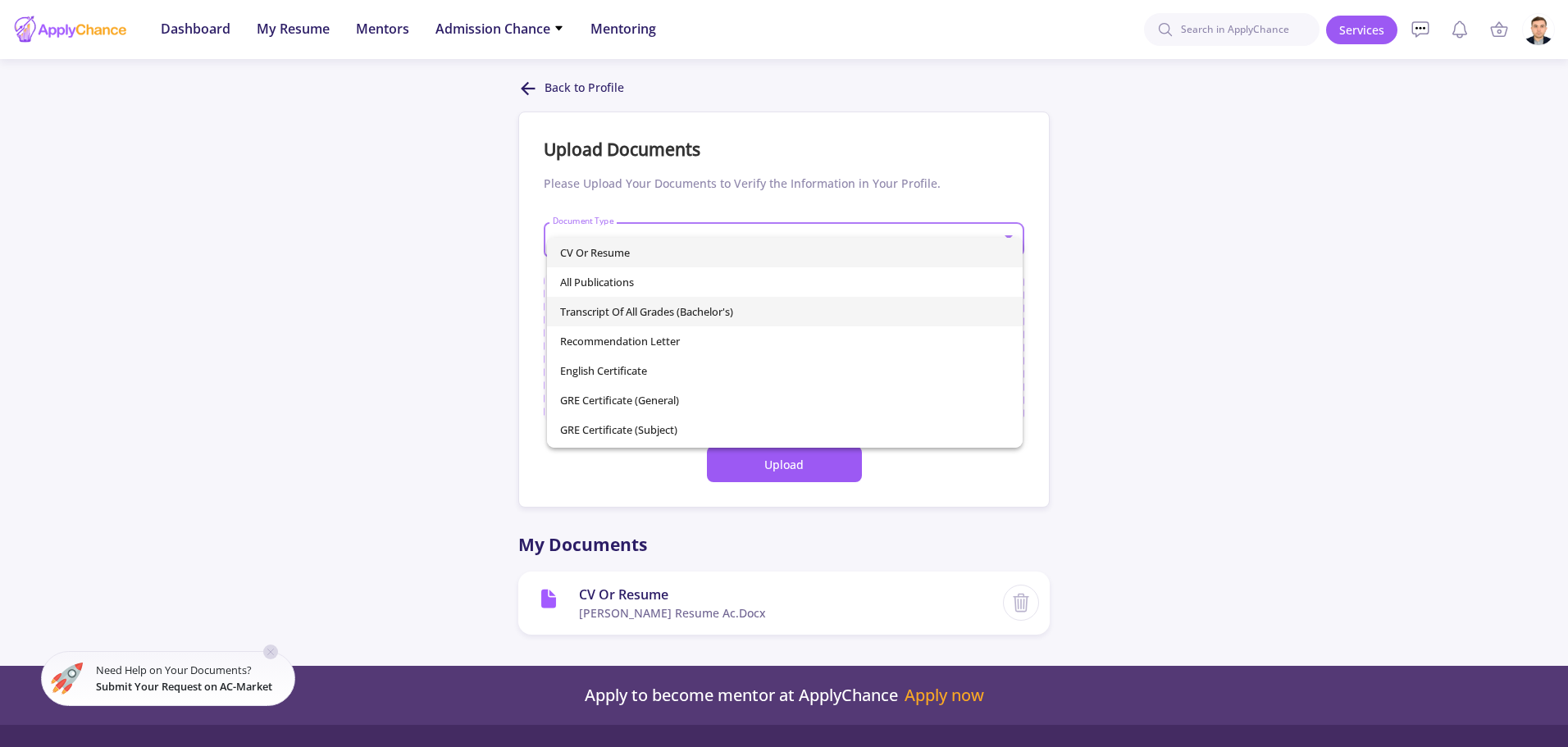
click at [770, 312] on span "Transcript of All Grades (Bachelor's)" at bounding box center [784, 312] width 450 height 30
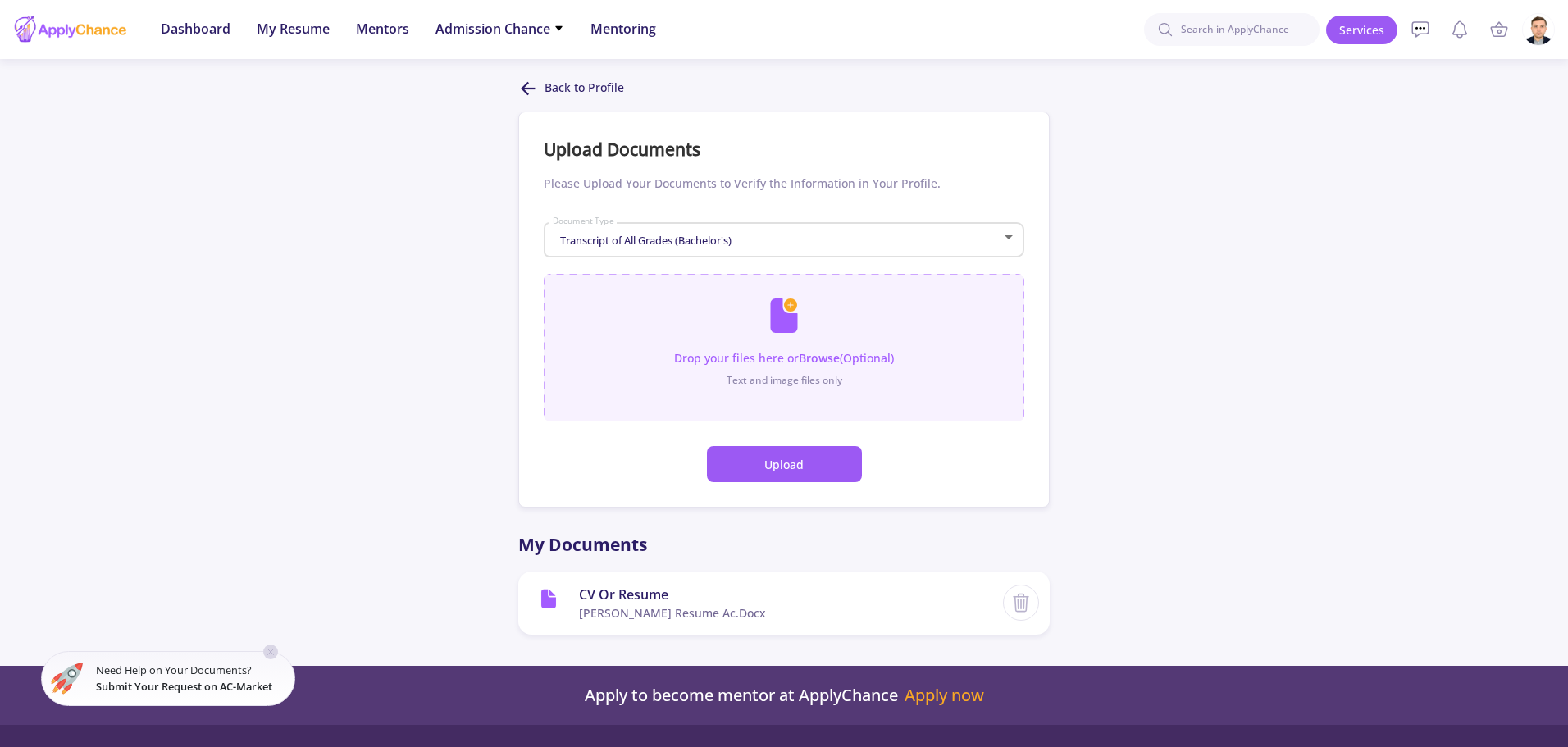
click at [787, 363] on input "file" at bounding box center [784, 339] width 480 height 131
click at [720, 241] on span "Transcript of All Grades (Bachelor's)" at bounding box center [643, 240] width 176 height 15
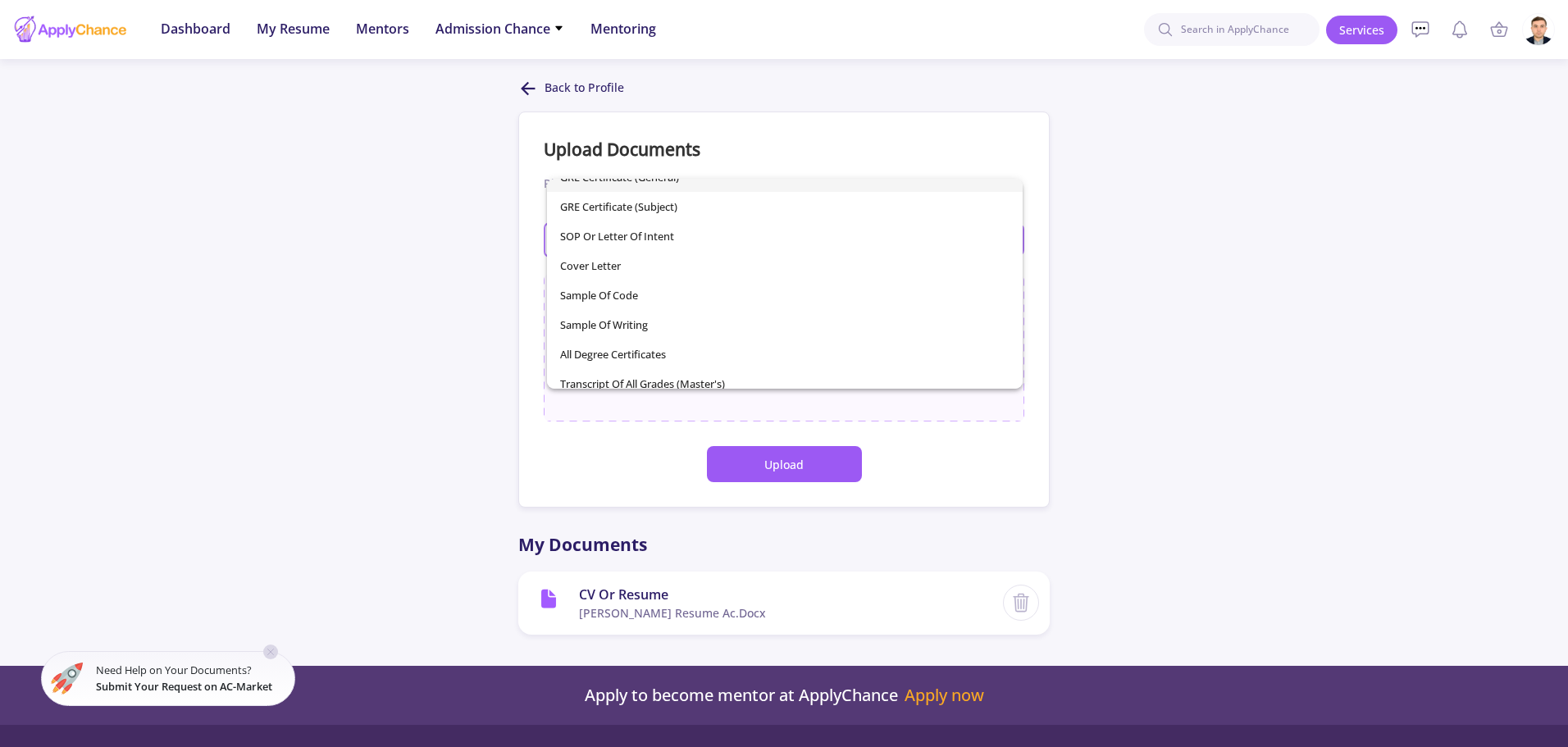
scroll to position [233, 0]
click at [1224, 341] on div at bounding box center [784, 373] width 1568 height 747
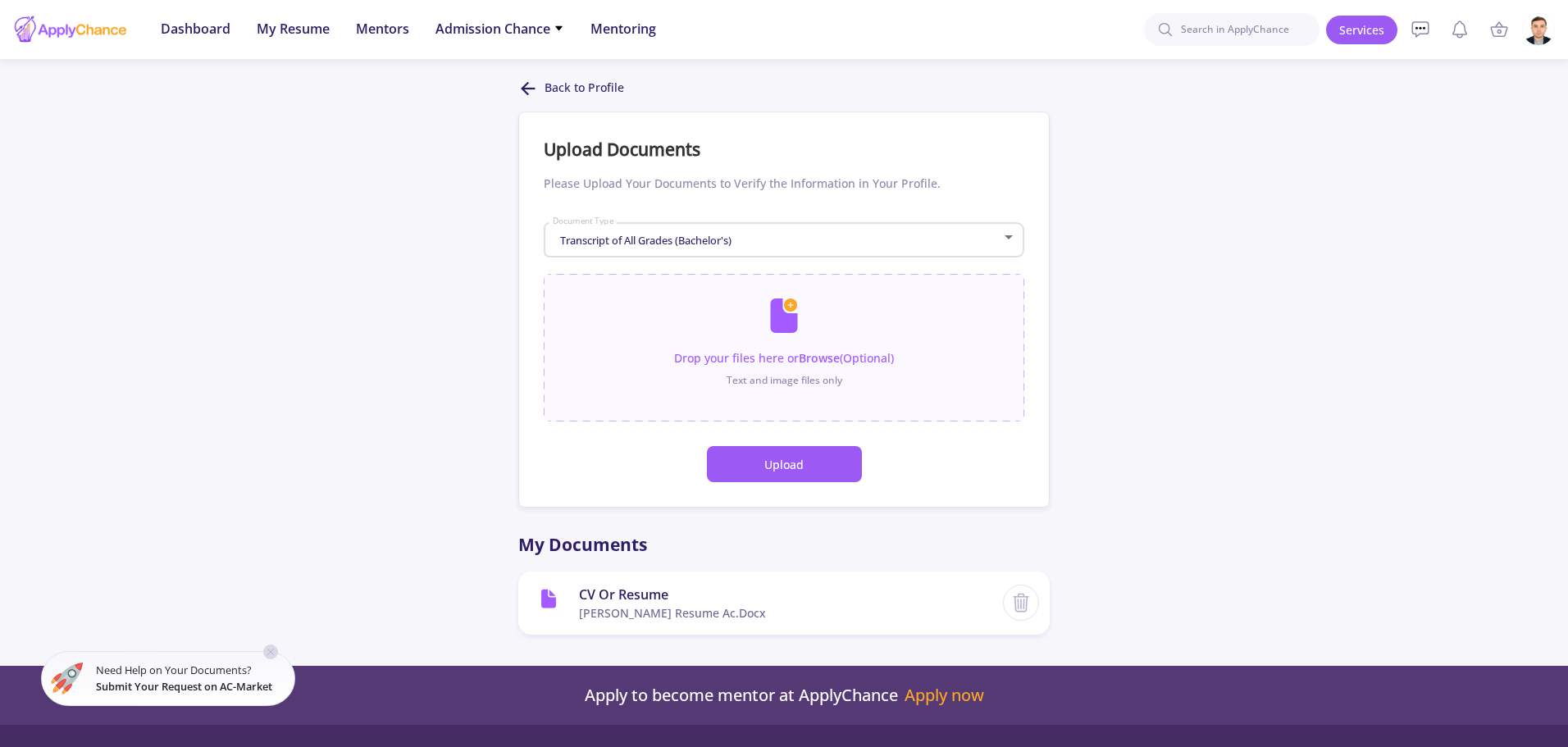
click at [535, 87] on icon at bounding box center [528, 89] width 20 height 20
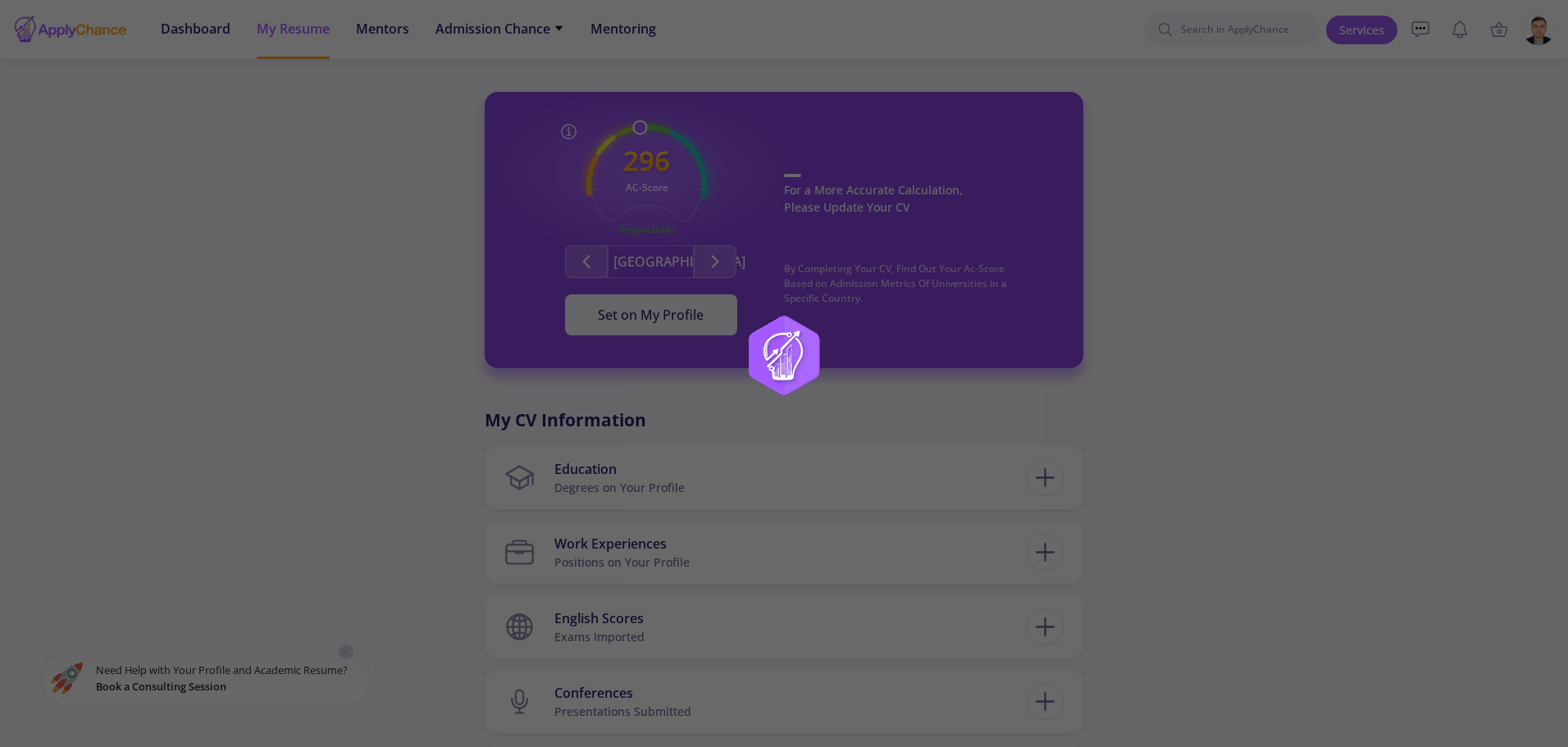
click at [513, 30] on div at bounding box center [784, 373] width 1568 height 747
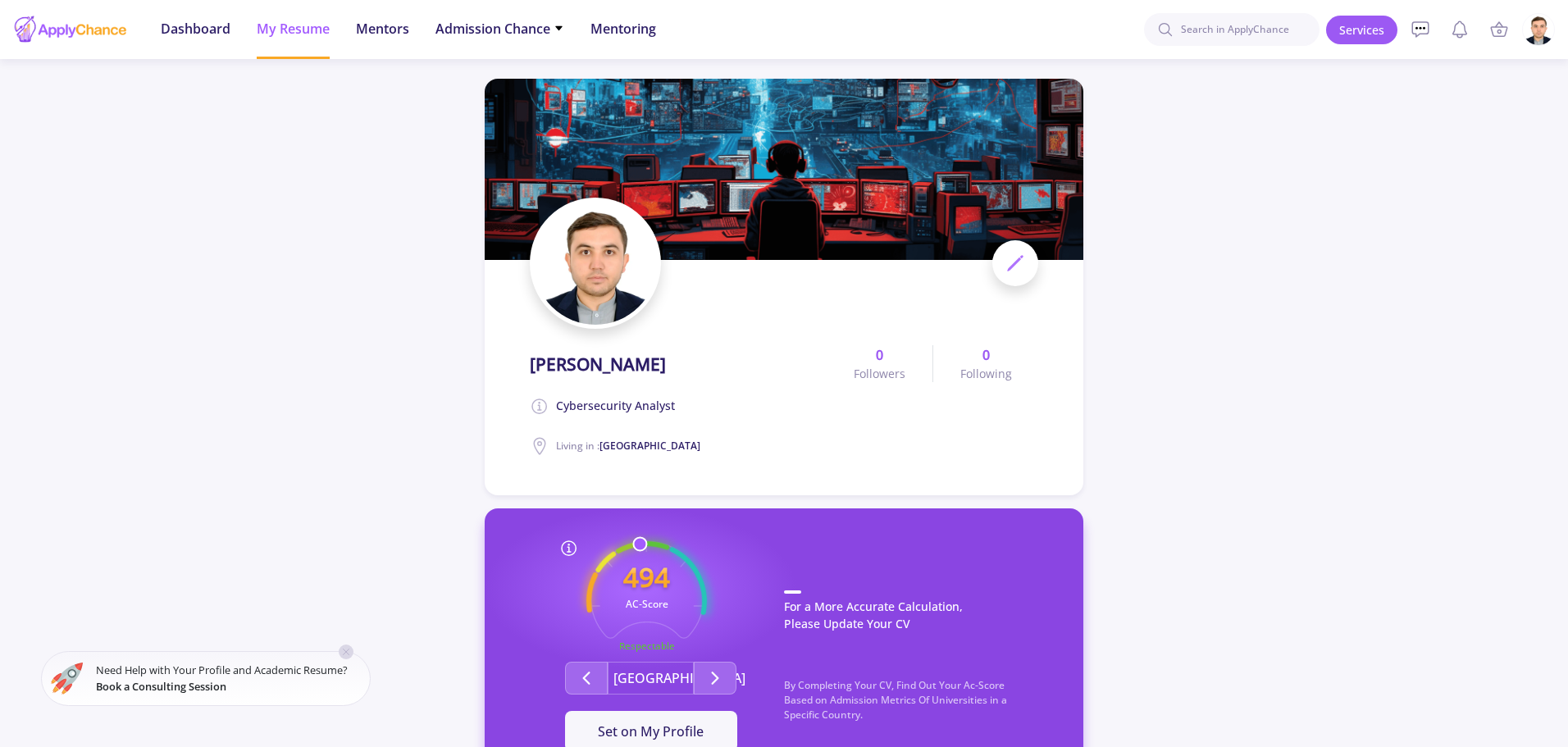
click at [513, 30] on span "Admission Chance" at bounding box center [499, 29] width 128 height 20
click at [531, 88] on link "With Minimum Requirements" at bounding box center [532, 85] width 194 height 31
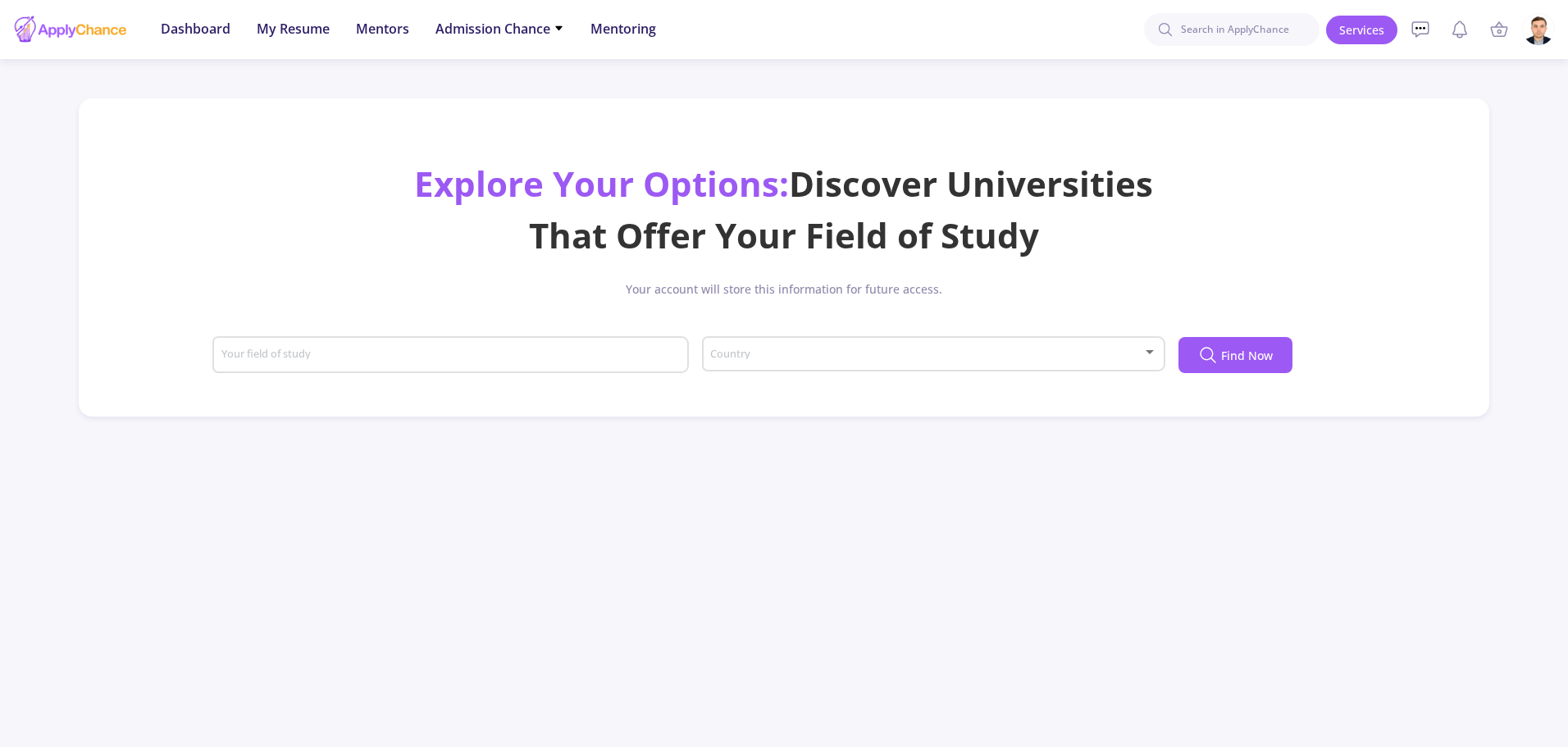
click at [794, 339] on div "Country" at bounding box center [933, 350] width 447 height 41
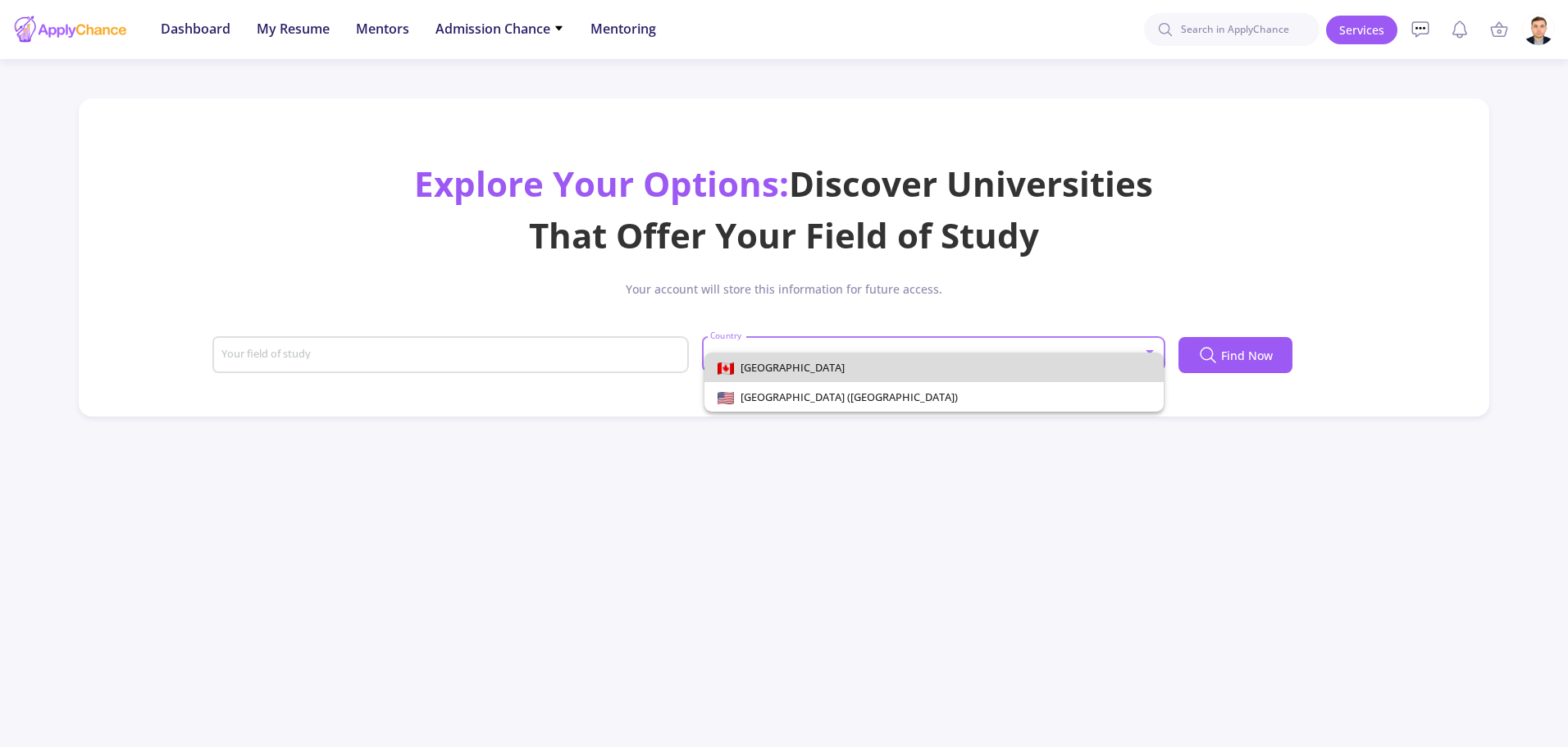
click at [791, 362] on span "[GEOGRAPHIC_DATA]" at bounding box center [934, 368] width 433 height 30
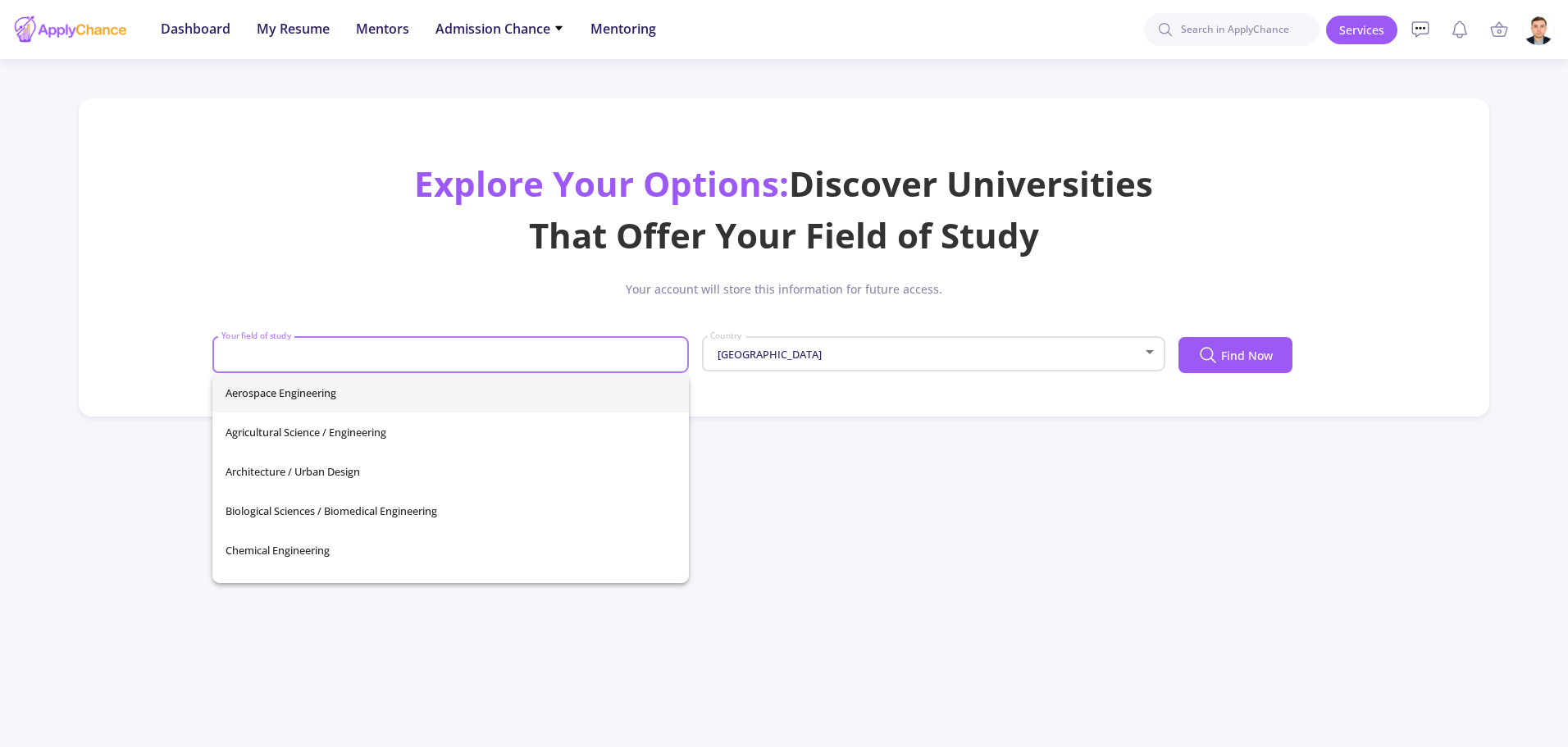
click at [616, 355] on input "Your field of study" at bounding box center [453, 356] width 465 height 15
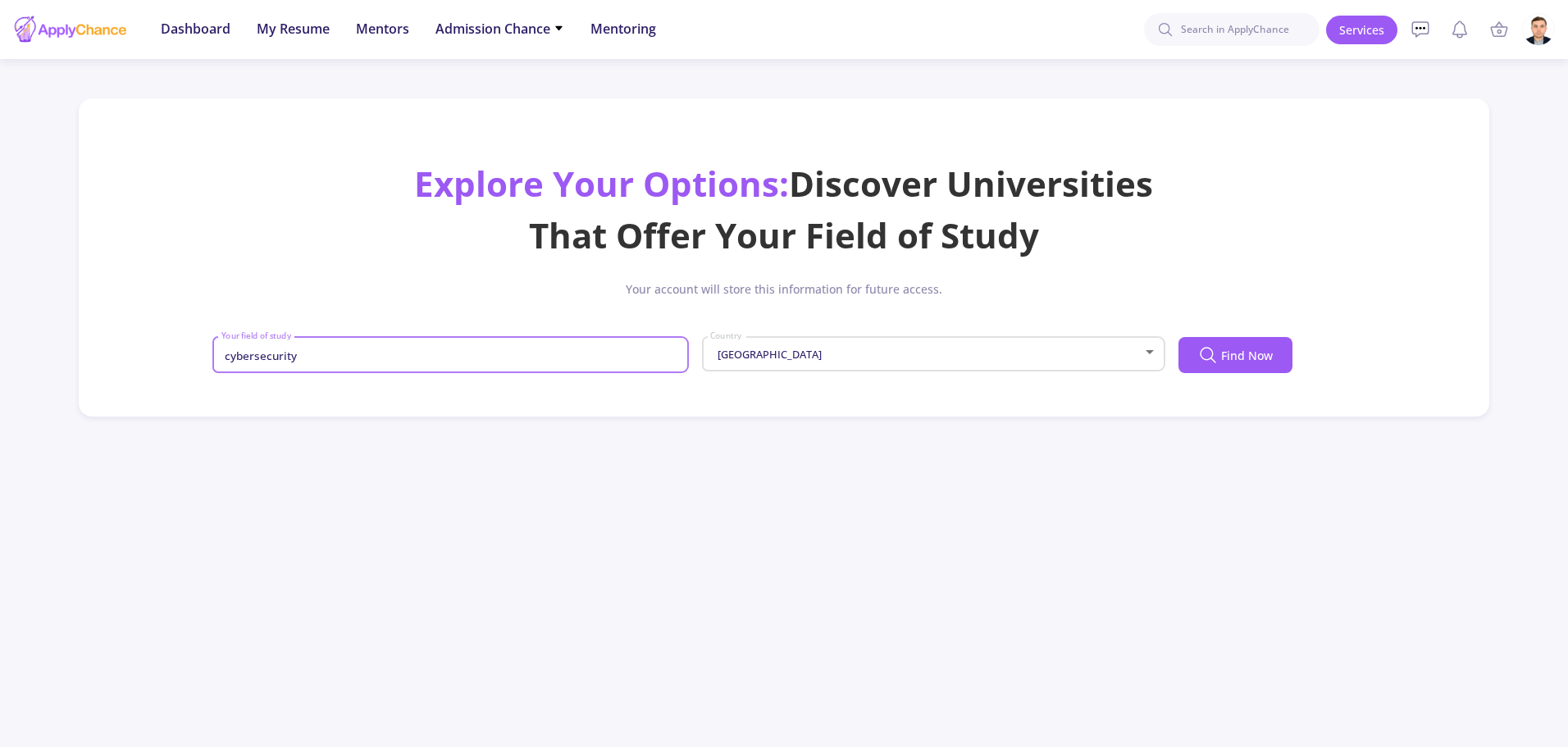
type input "cybersecurity"
click at [1226, 337] on button "Find Now" at bounding box center [1235, 355] width 114 height 36
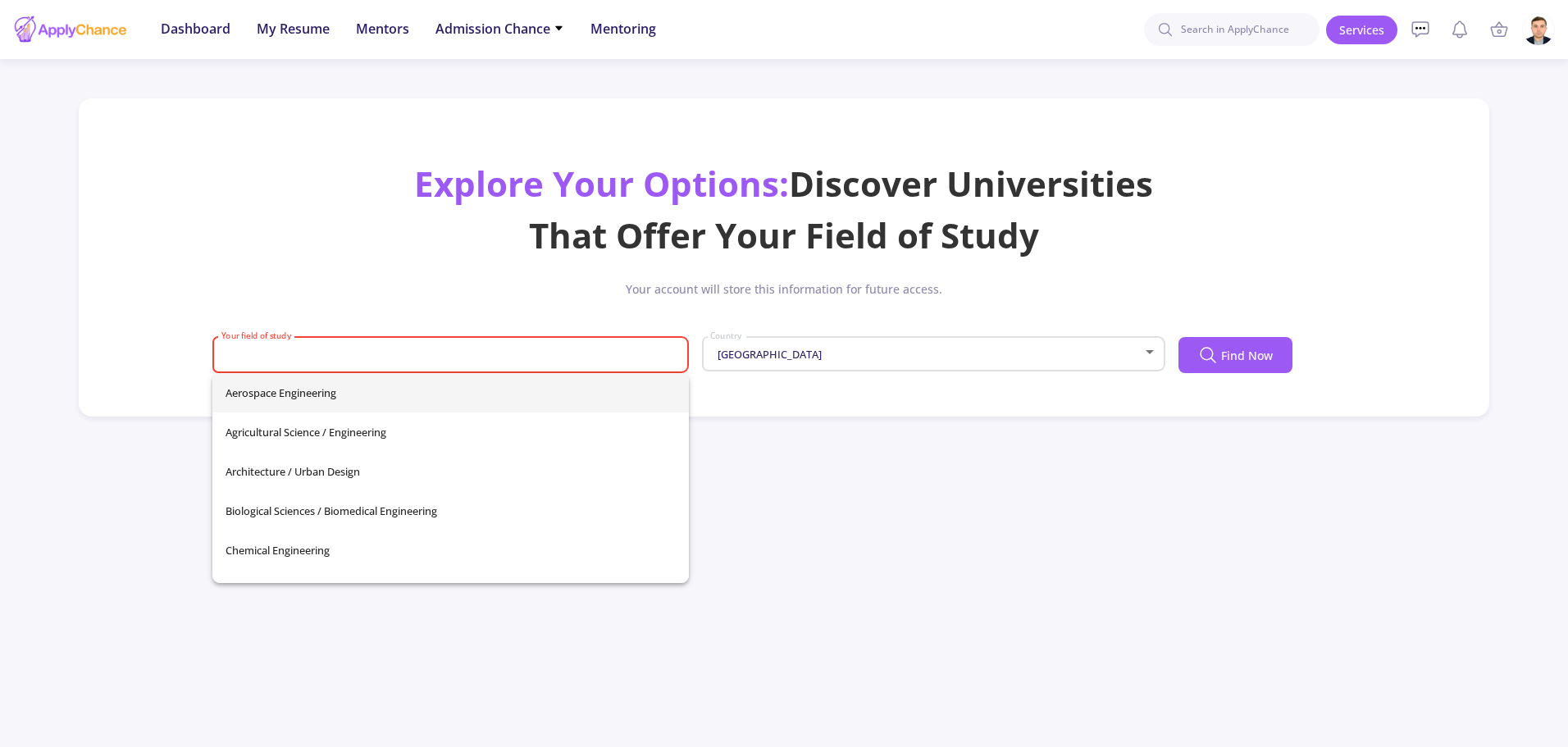
click at [358, 358] on input "Your field of study" at bounding box center [453, 356] width 465 height 15
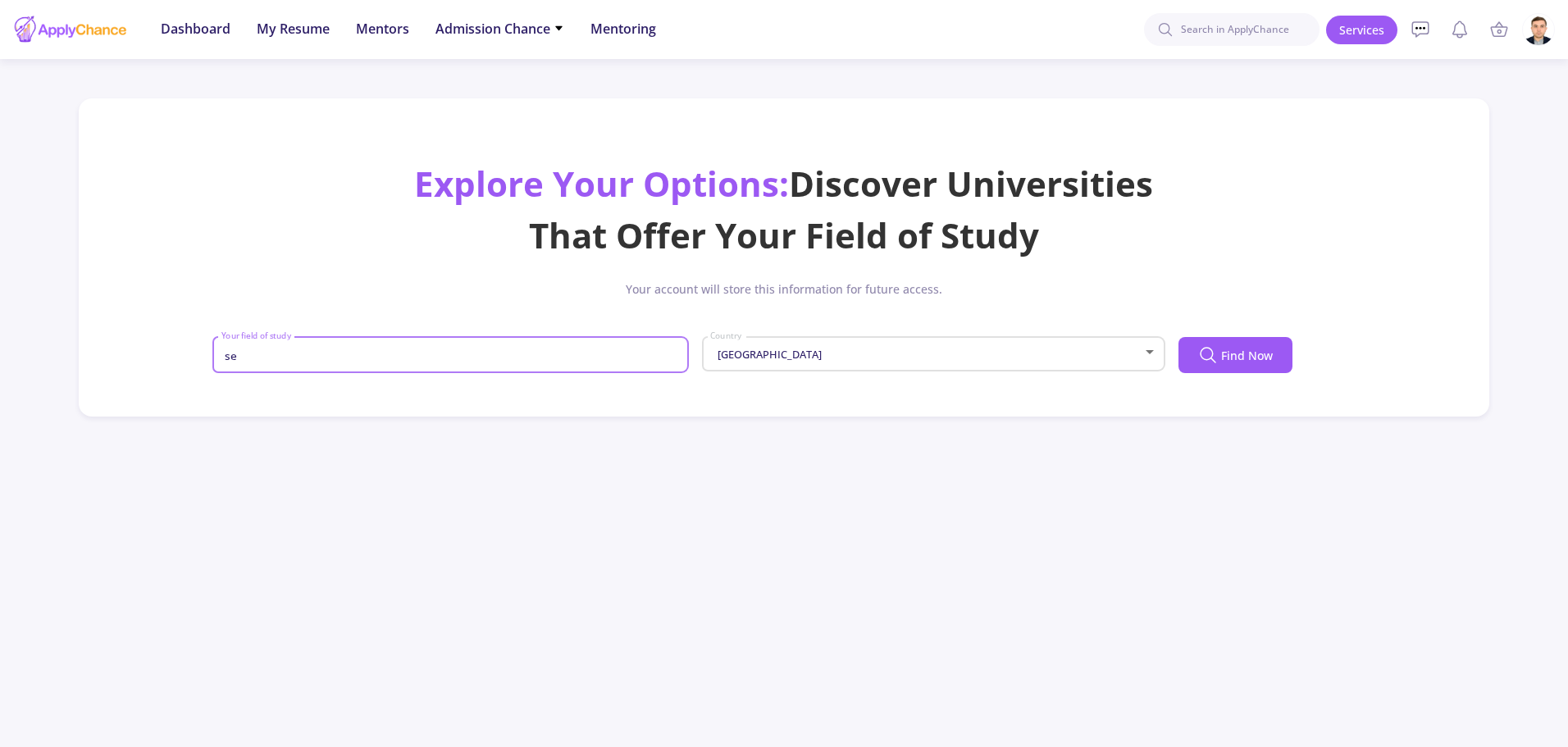
type input "s"
type input "i"
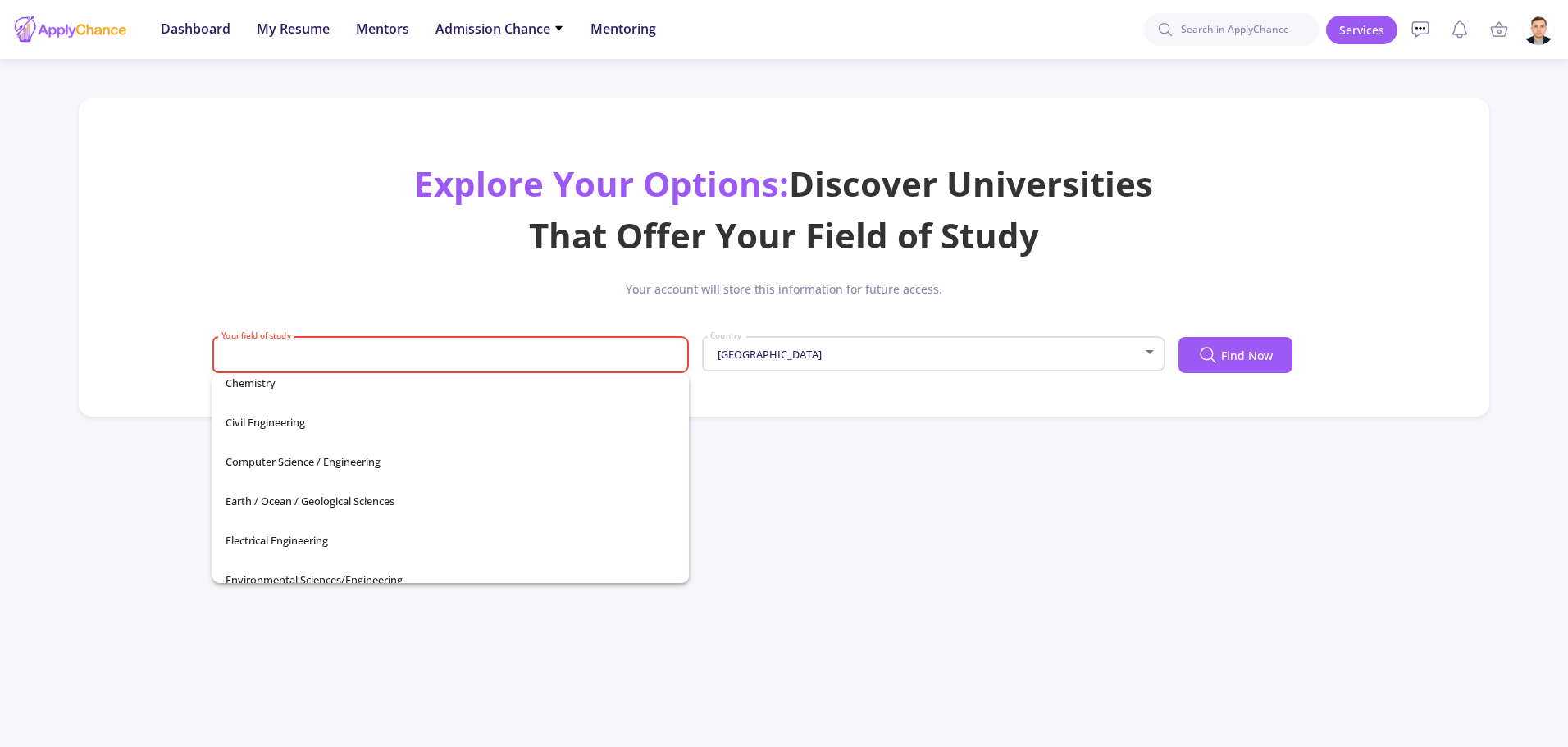
scroll to position [167, 0]
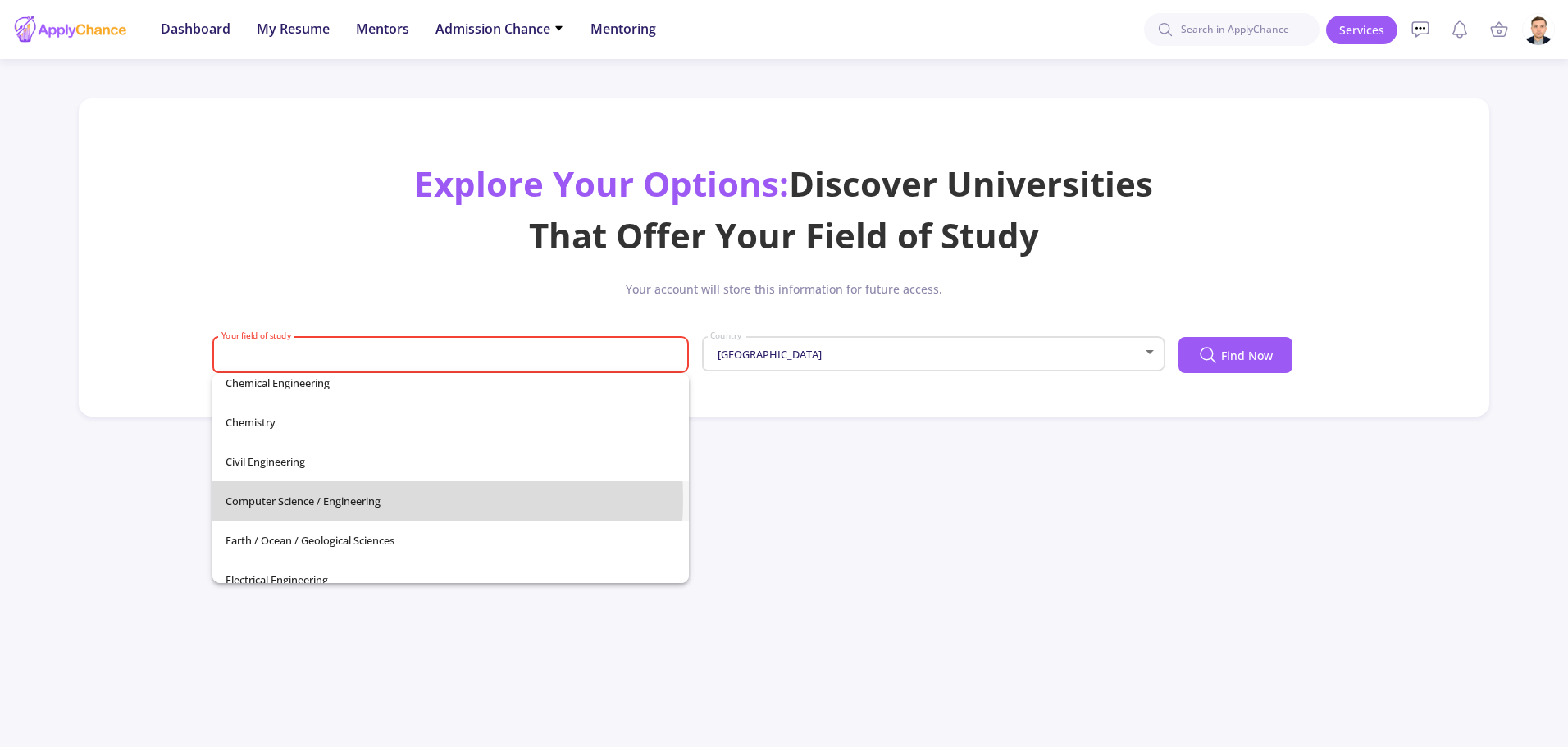
click at [365, 499] on span "Computer Science / Engineering" at bounding box center [450, 501] width 450 height 40
type input "Computer Science / Engineering"
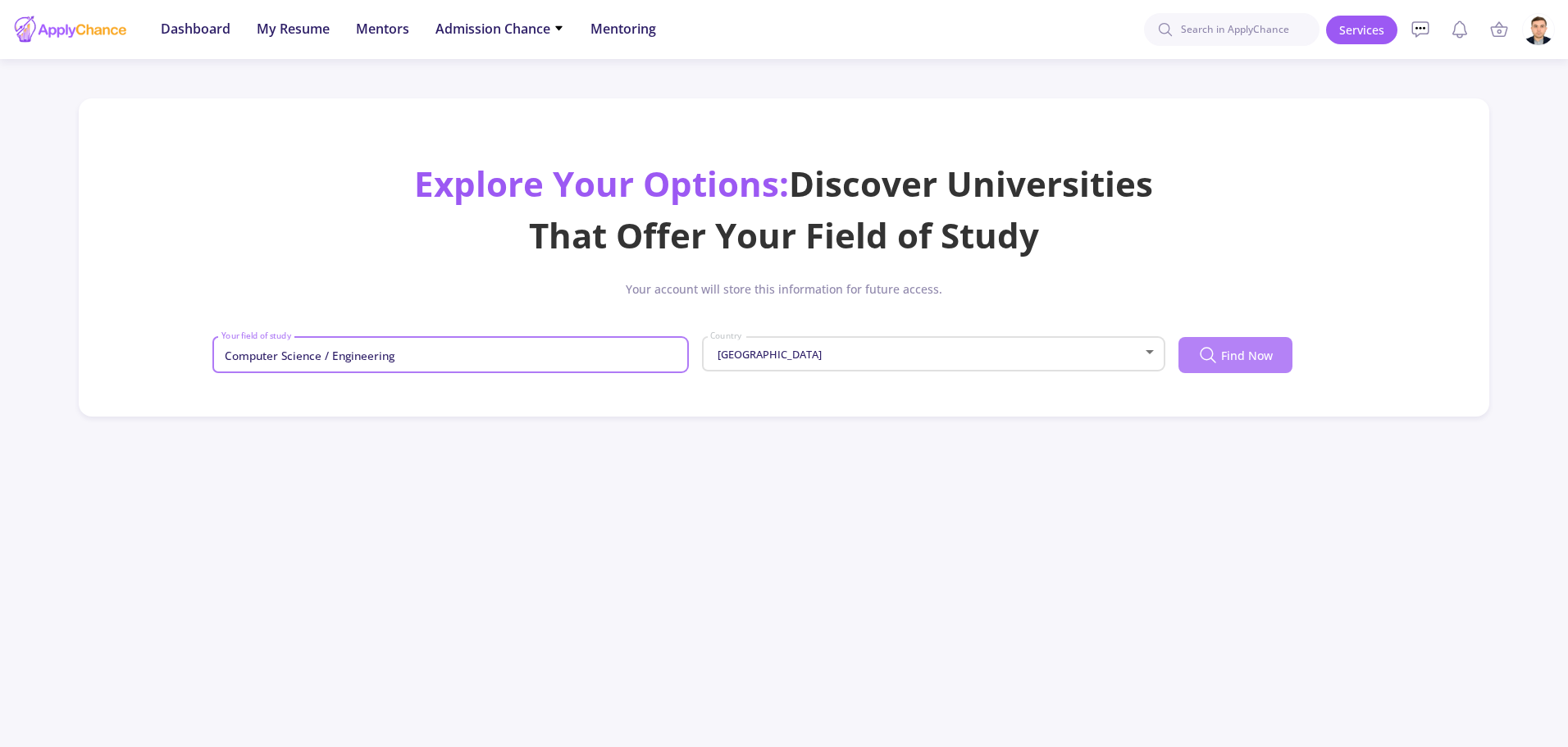
click at [1257, 352] on span "Find Now" at bounding box center [1247, 355] width 52 height 17
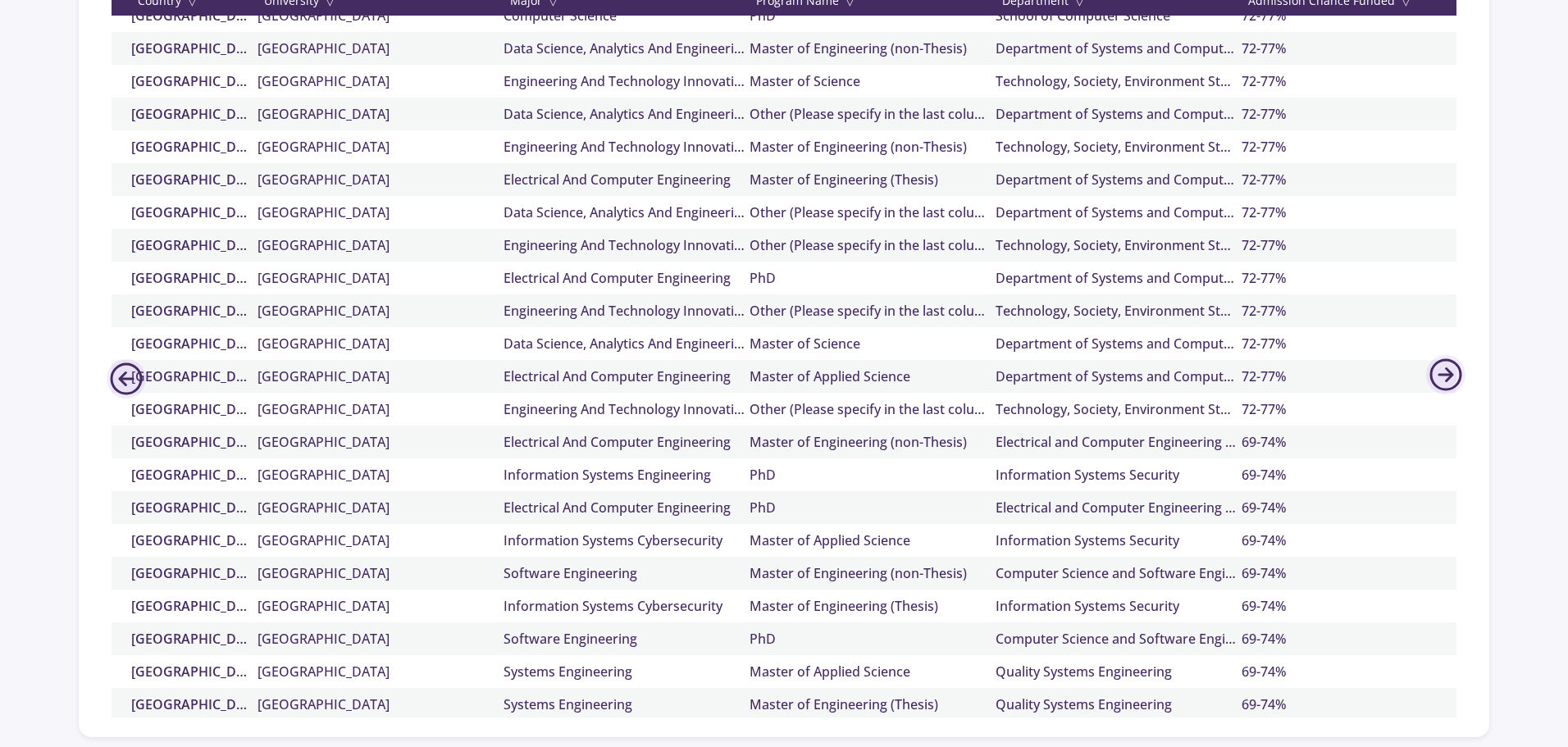
scroll to position [282, 0]
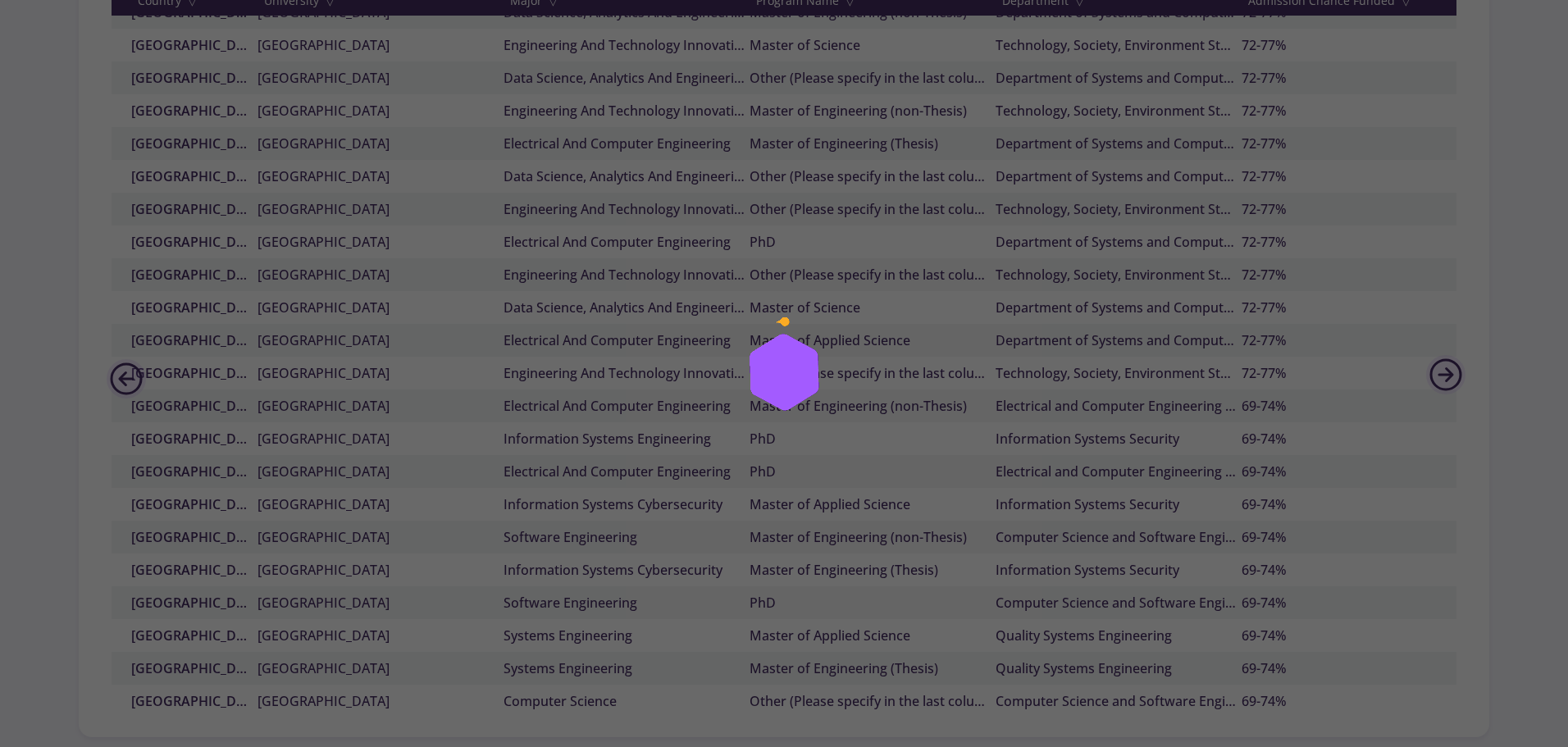
click at [723, 578] on div at bounding box center [784, 373] width 1568 height 747
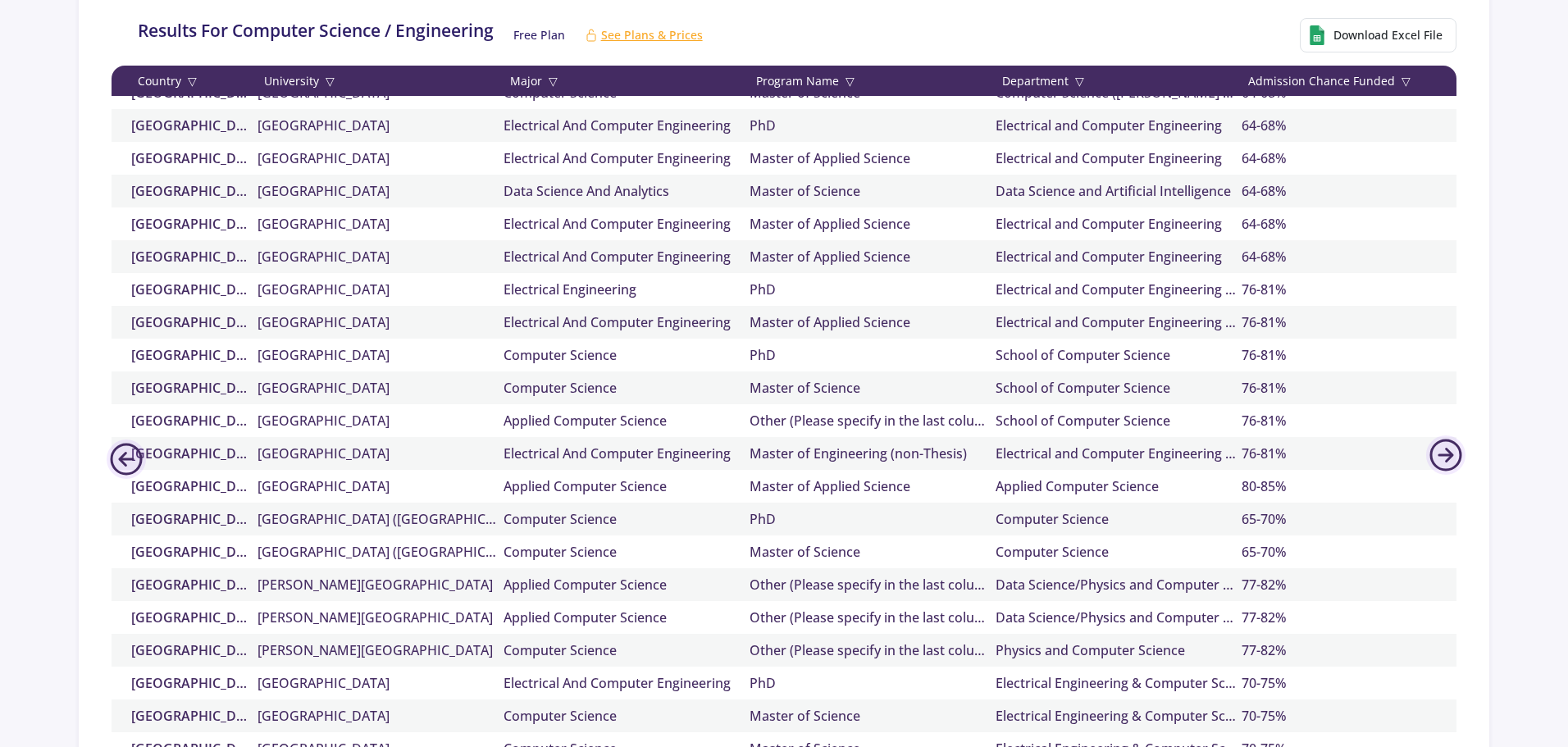
scroll to position [410, 0]
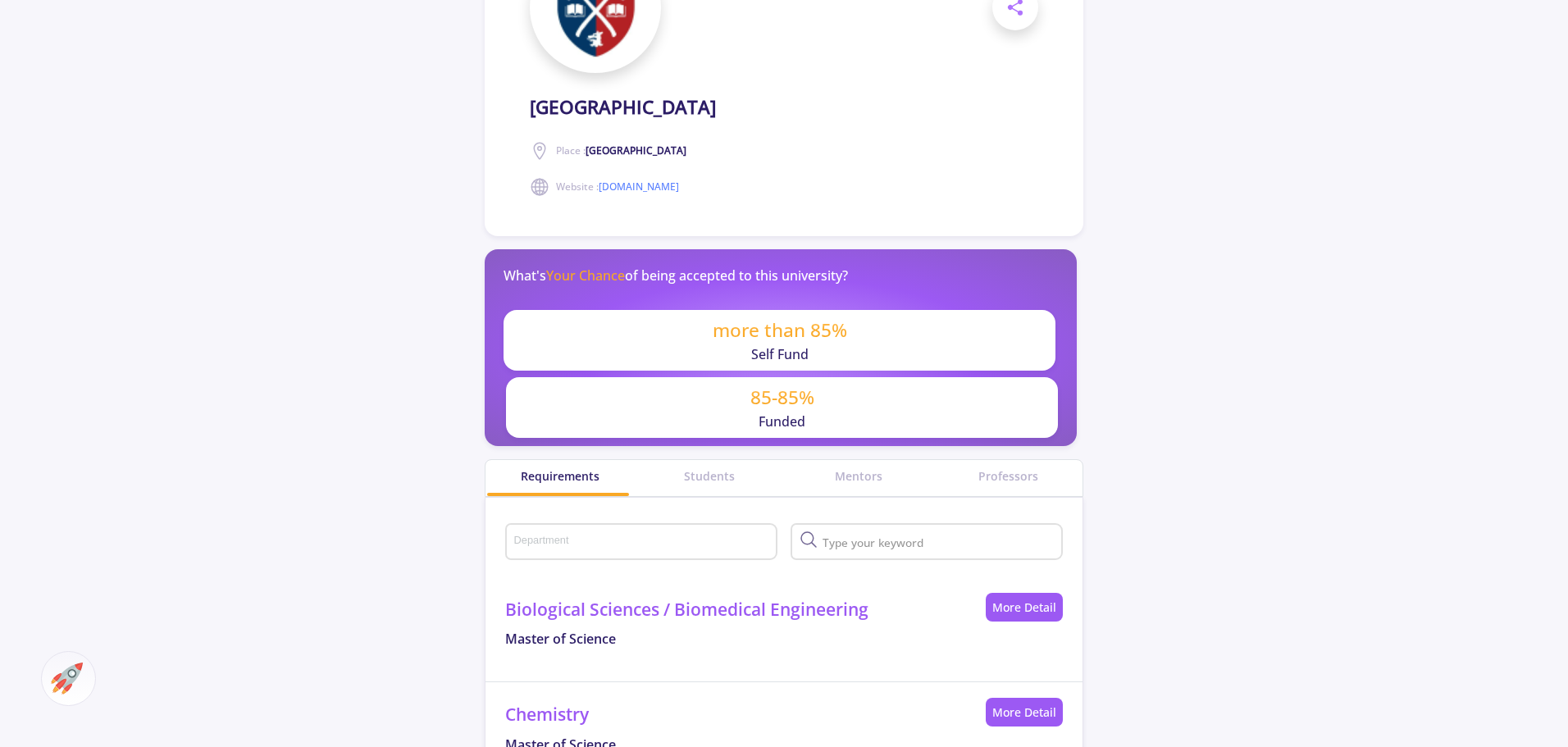
scroll to position [328, 0]
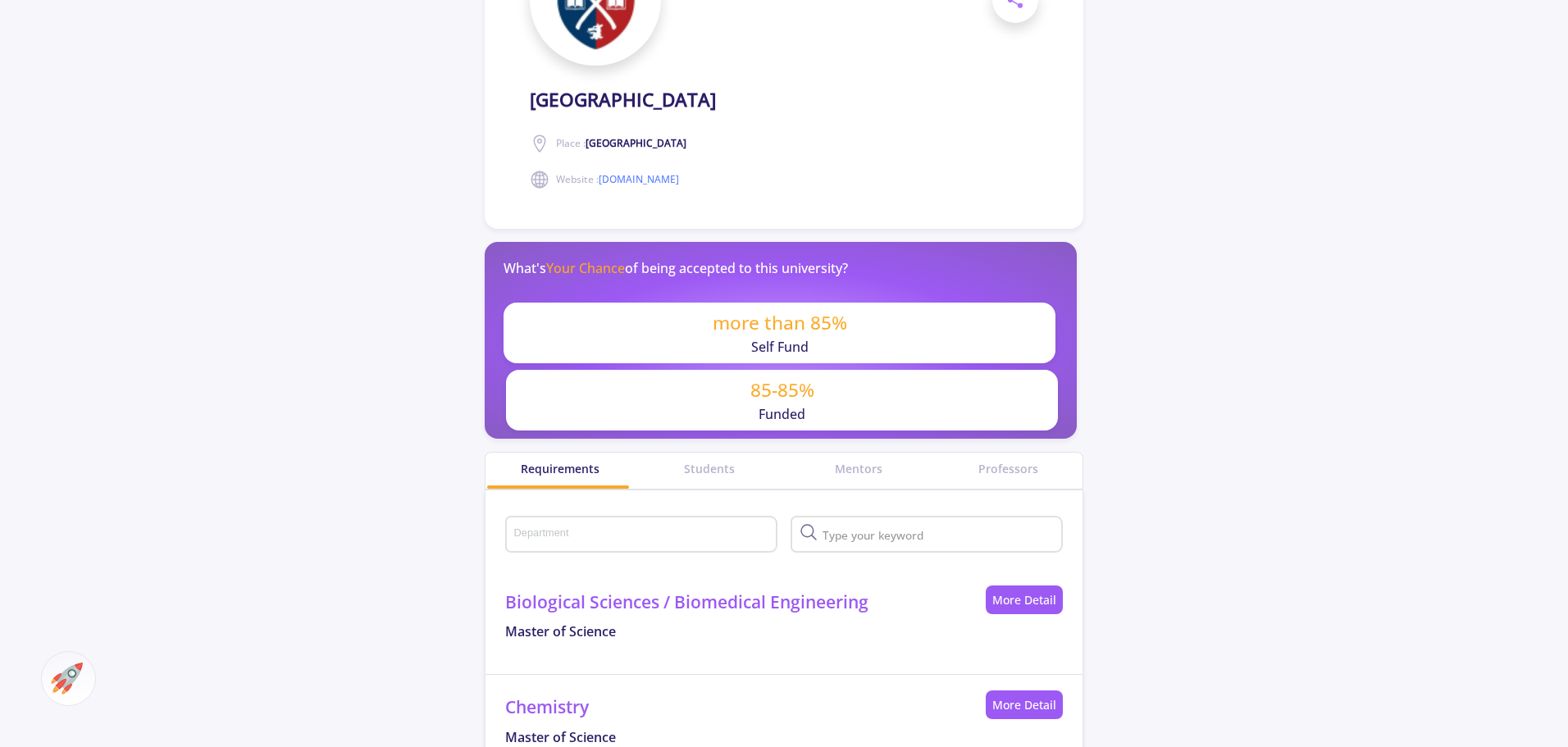
click at [762, 399] on p "85-85%" at bounding box center [783, 391] width 64 height 28
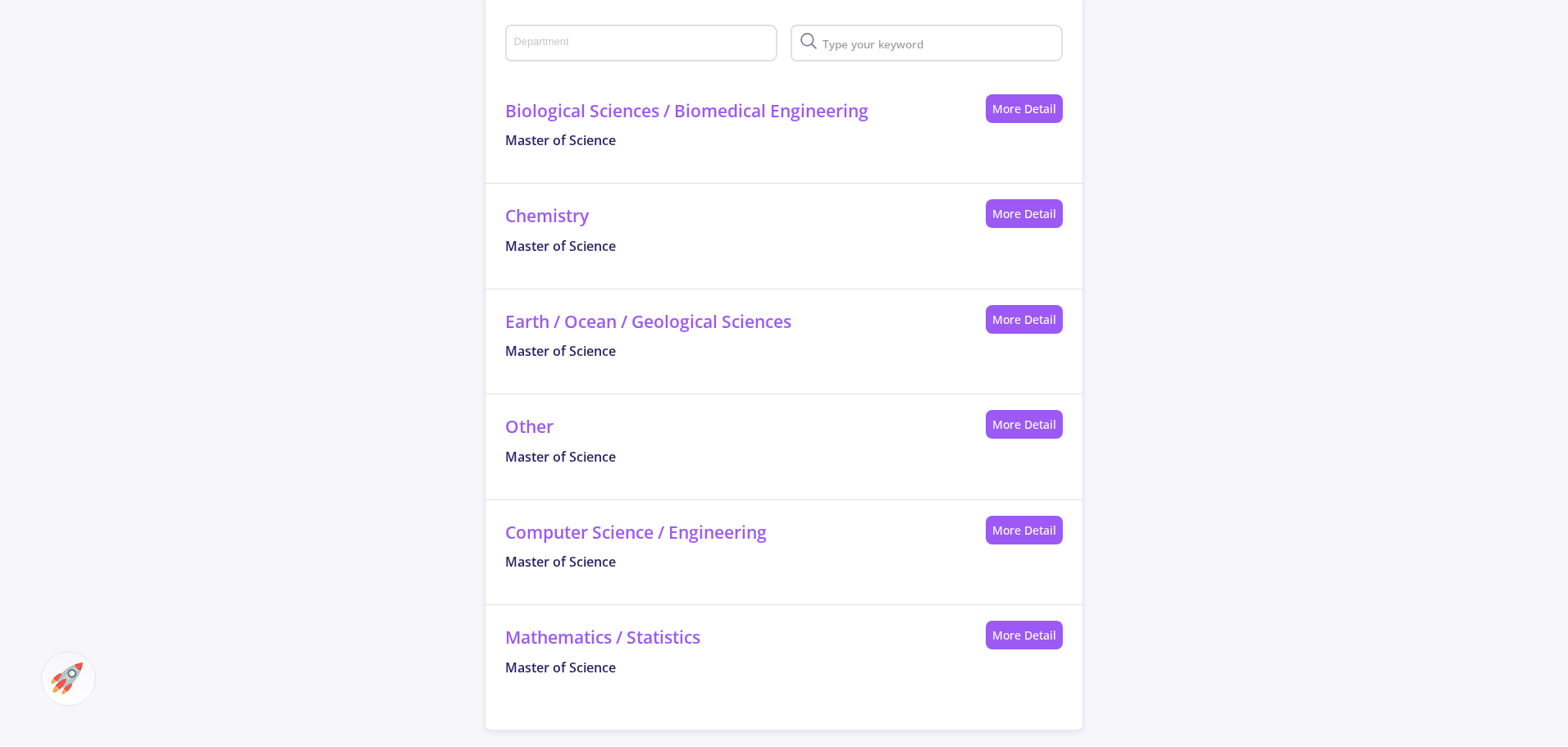
scroll to position [821, 0]
click at [1044, 536] on link "More Detail" at bounding box center [1024, 529] width 78 height 29
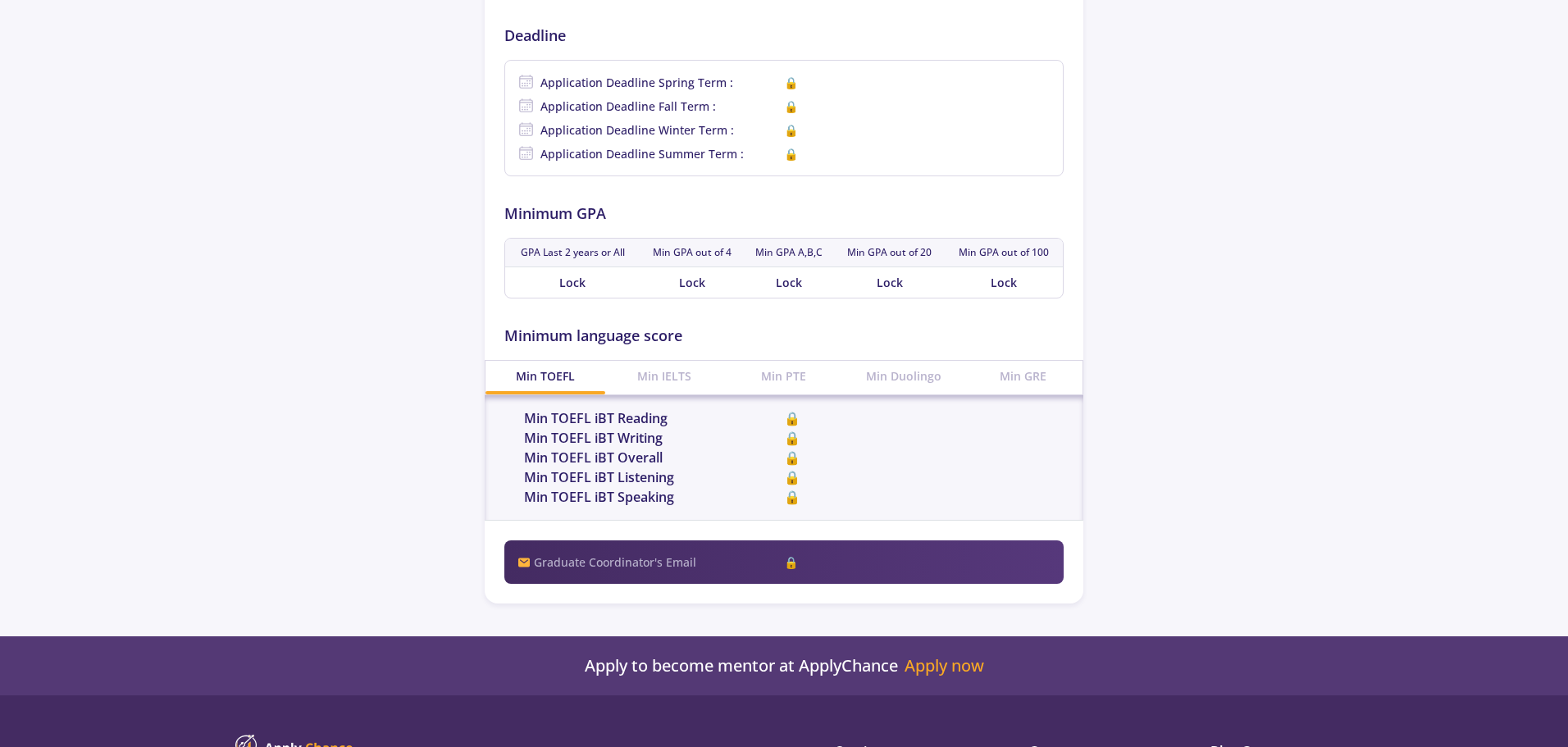
scroll to position [574, 0]
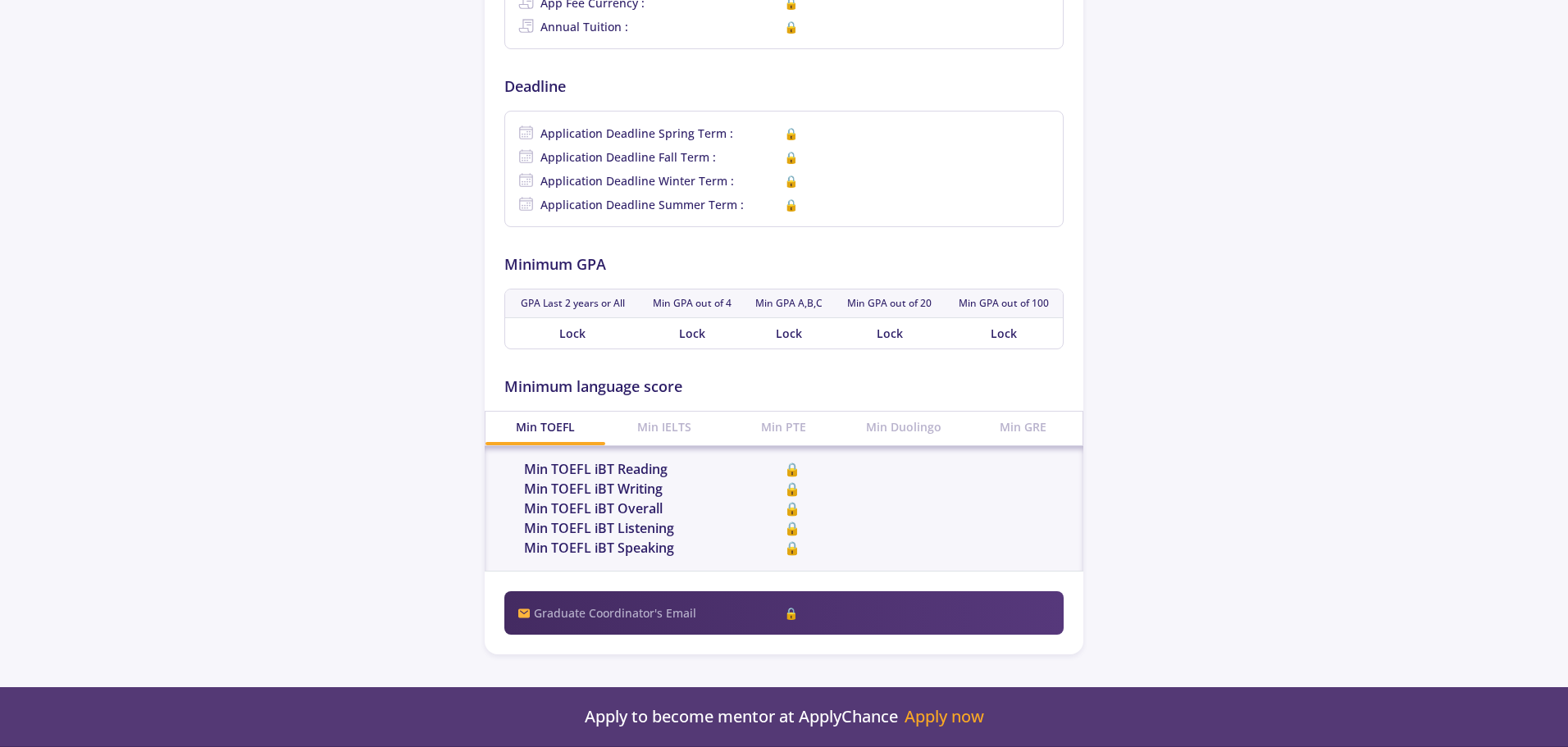
click at [906, 424] on div "Min Duolingo" at bounding box center [904, 427] width 119 height 31
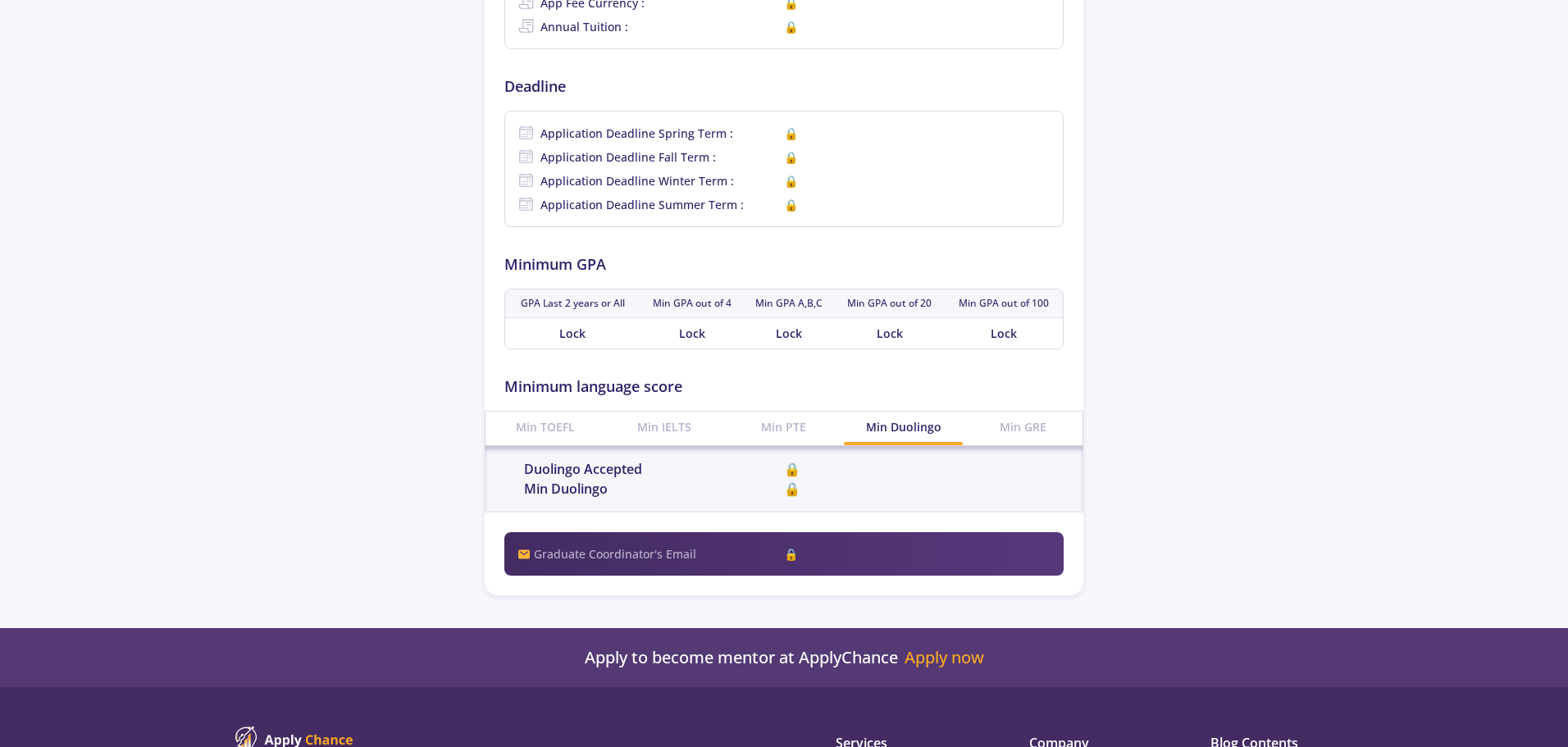
click at [794, 489] on span "🔒" at bounding box center [913, 489] width 260 height 20
click at [784, 431] on div "Min PTE" at bounding box center [784, 427] width 119 height 31
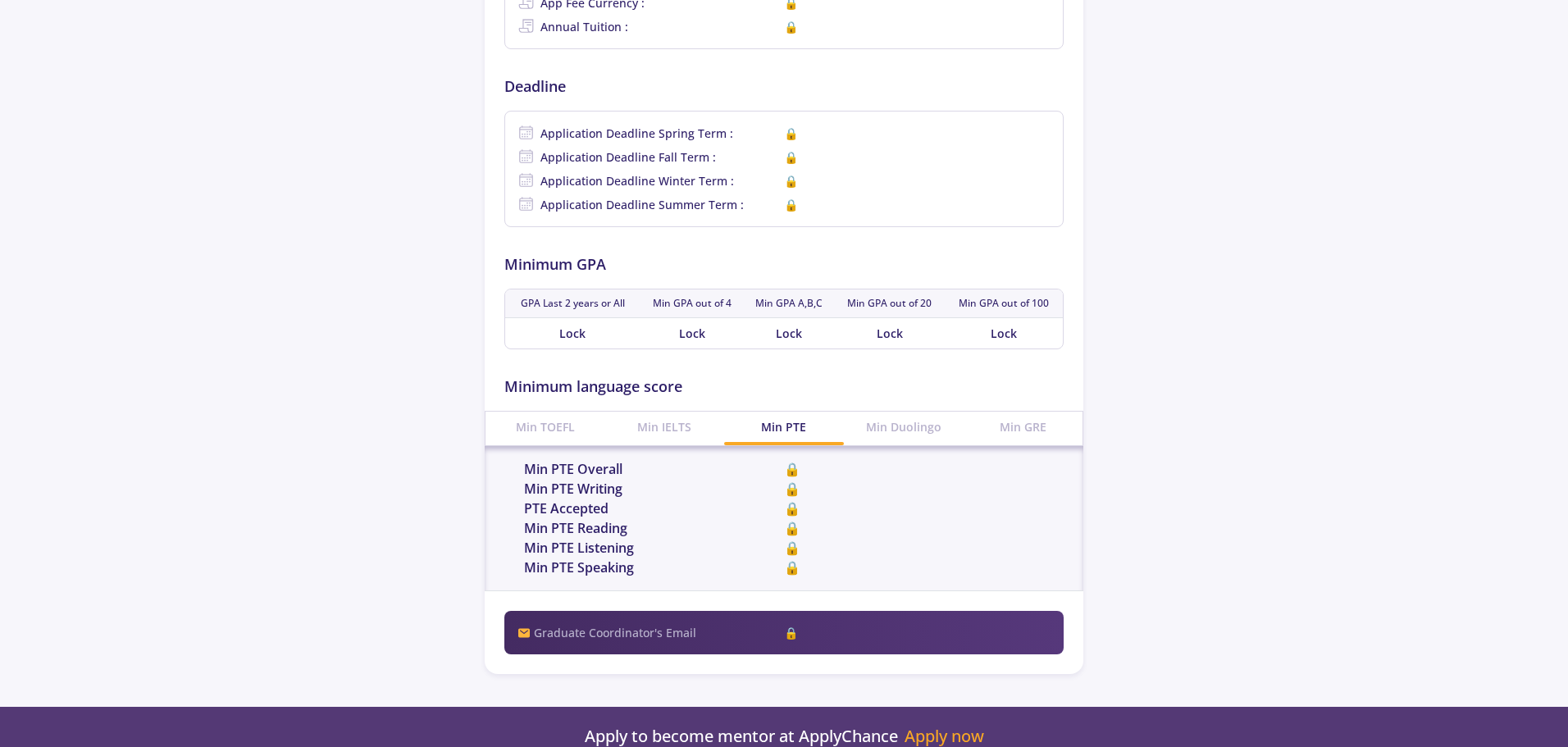
click at [898, 428] on div "Min Duolingo" at bounding box center [904, 427] width 119 height 31
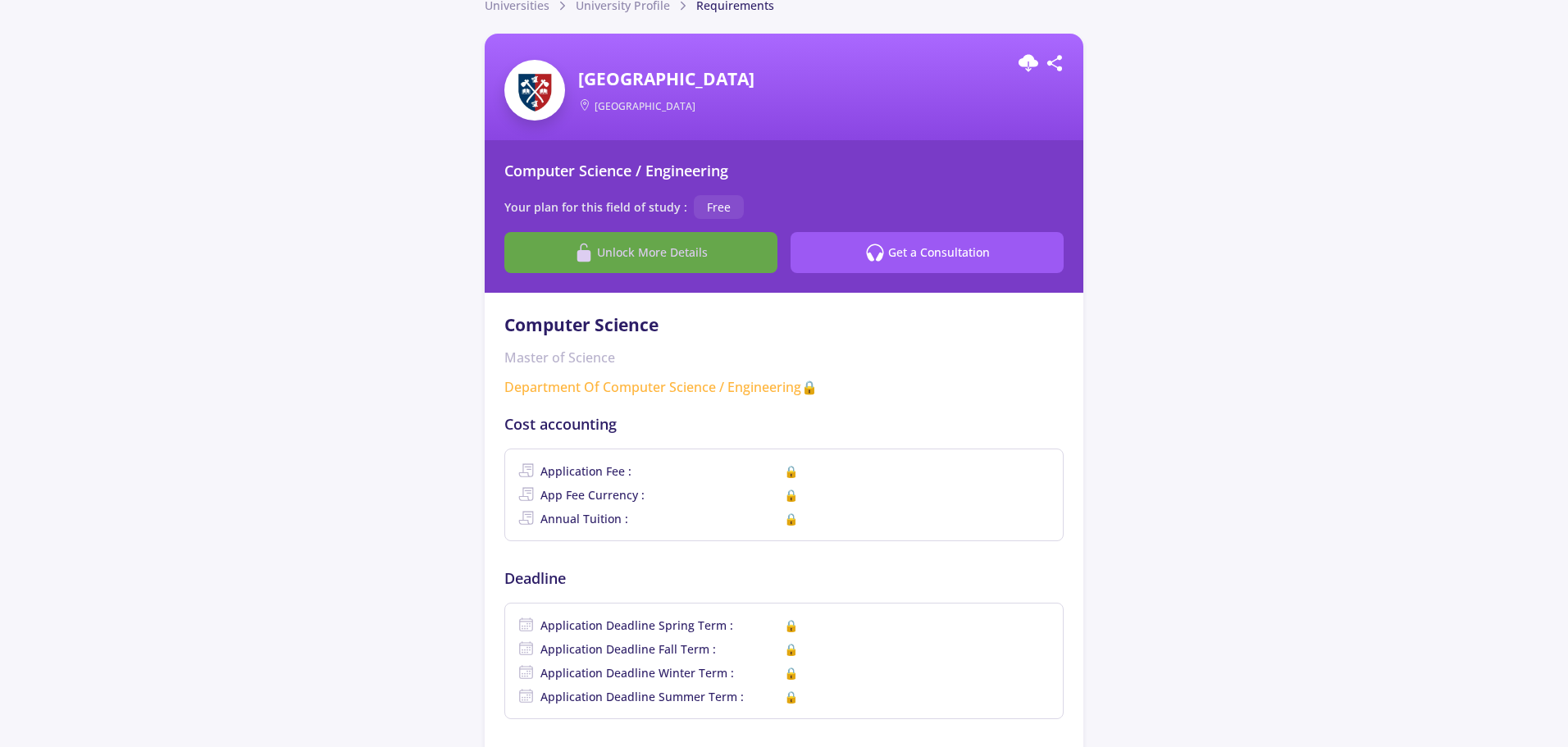
scroll to position [0, 0]
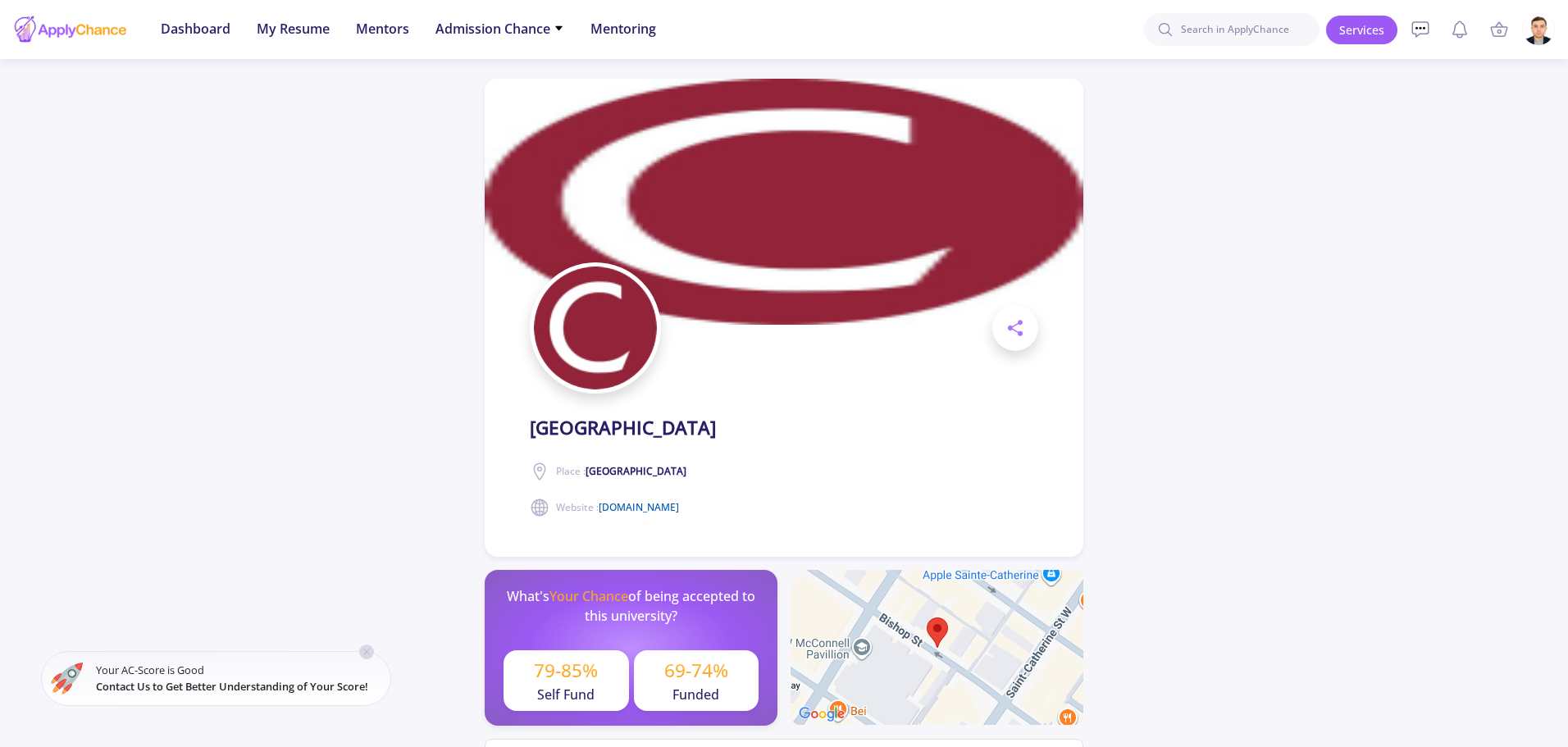
click at [667, 508] on link "www.concordia.ca" at bounding box center [638, 507] width 81 height 14
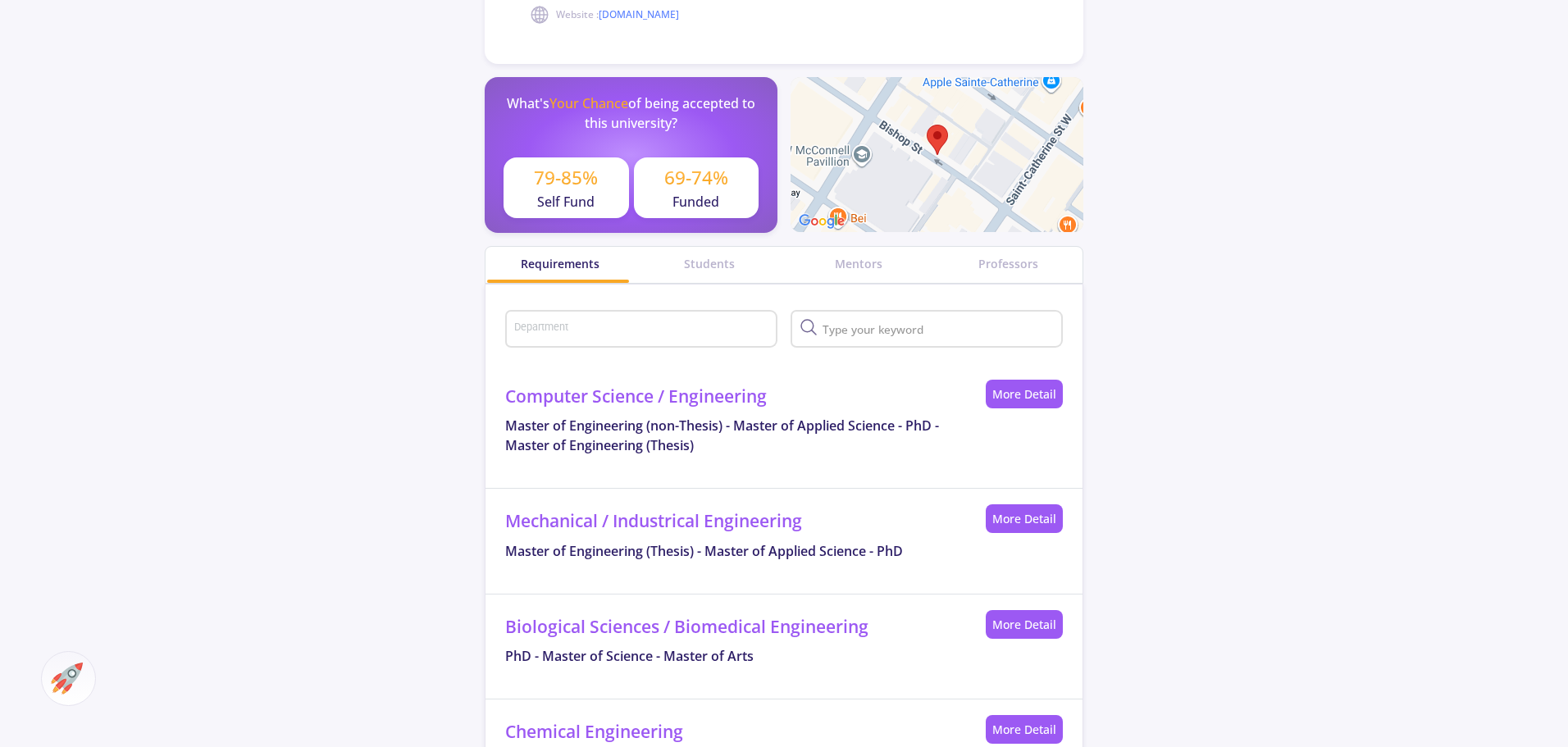
scroll to position [492, 0]
click at [1024, 390] on link "More Detail" at bounding box center [1024, 395] width 78 height 29
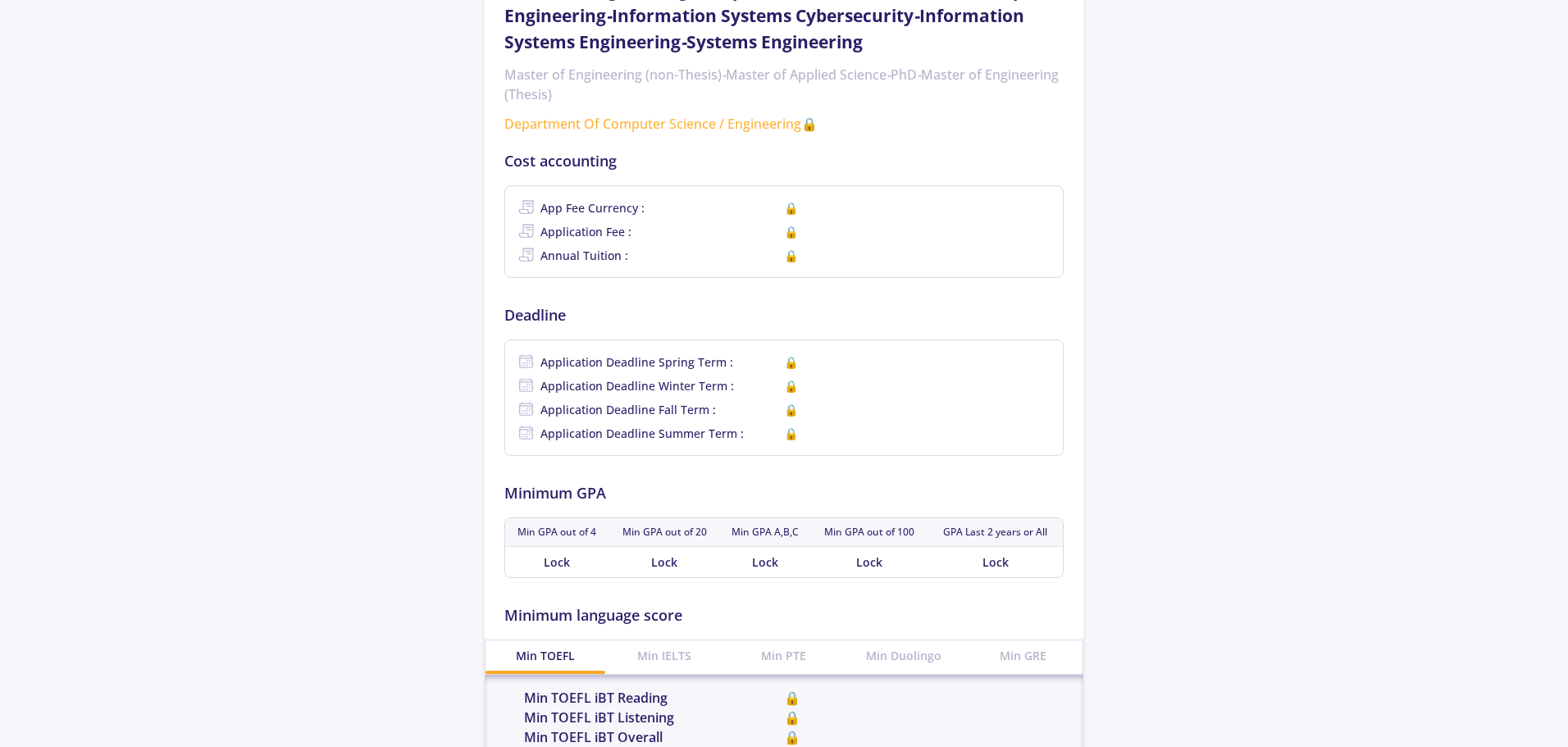
scroll to position [492, 0]
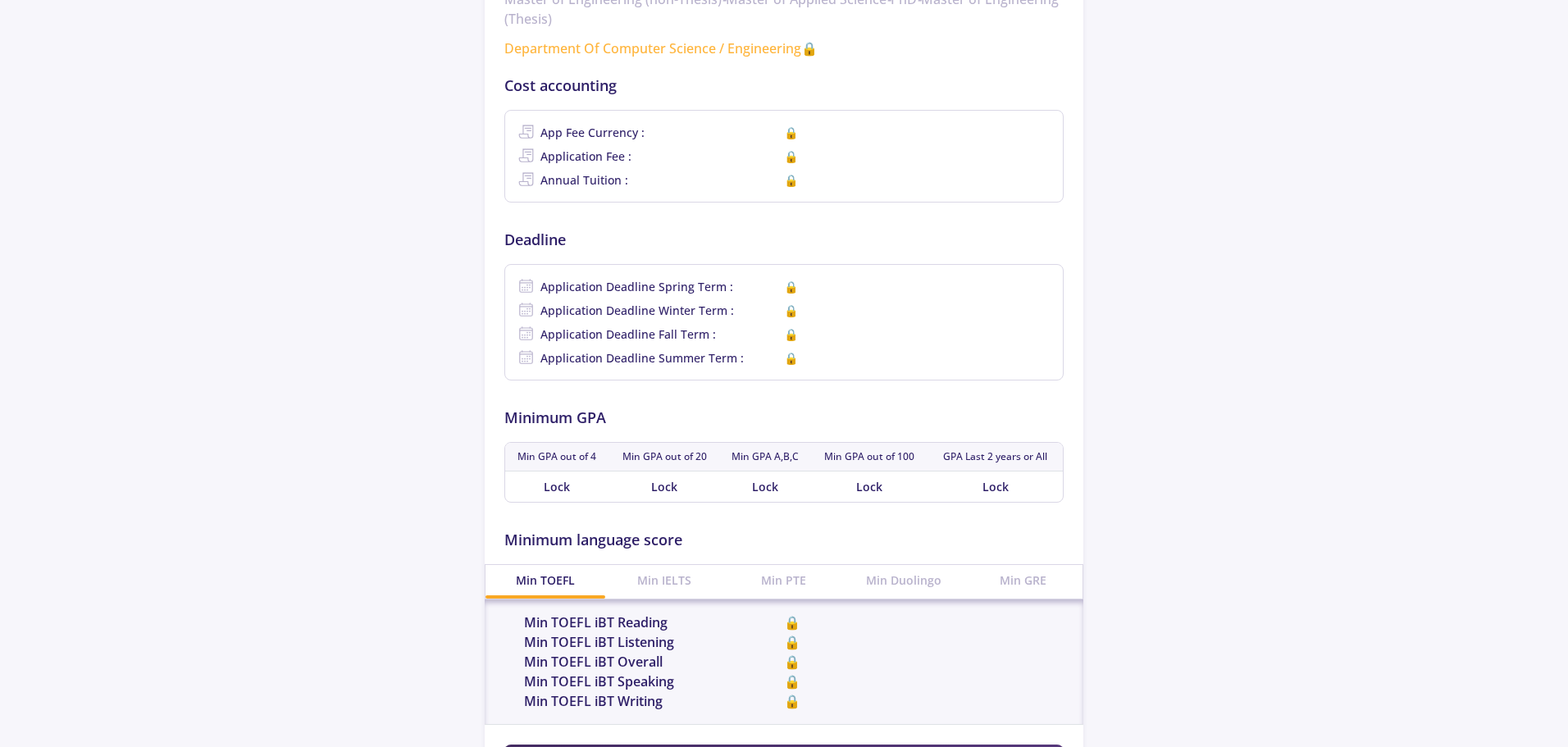
click at [907, 583] on div "Min Duolingo" at bounding box center [904, 580] width 119 height 31
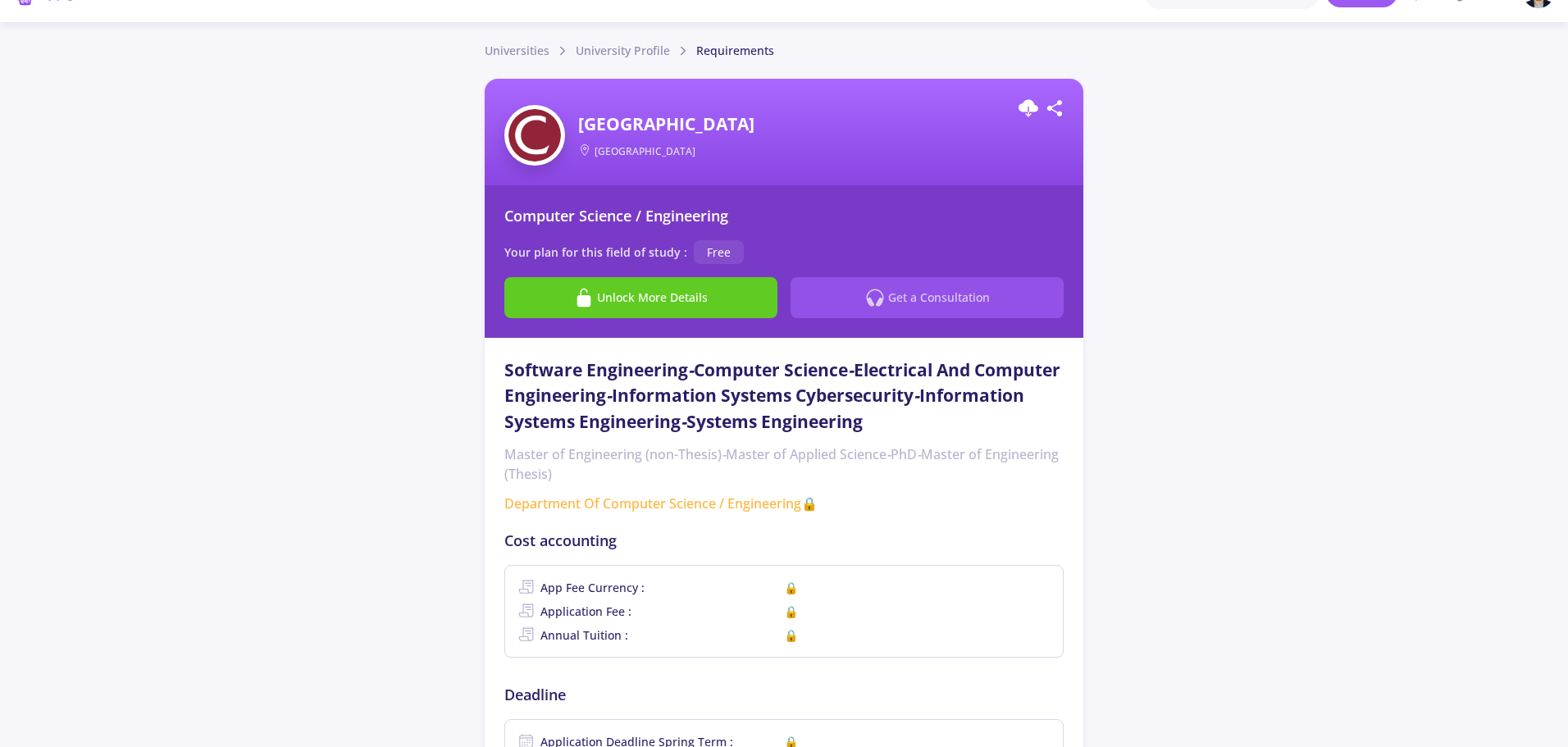
scroll to position [0, 0]
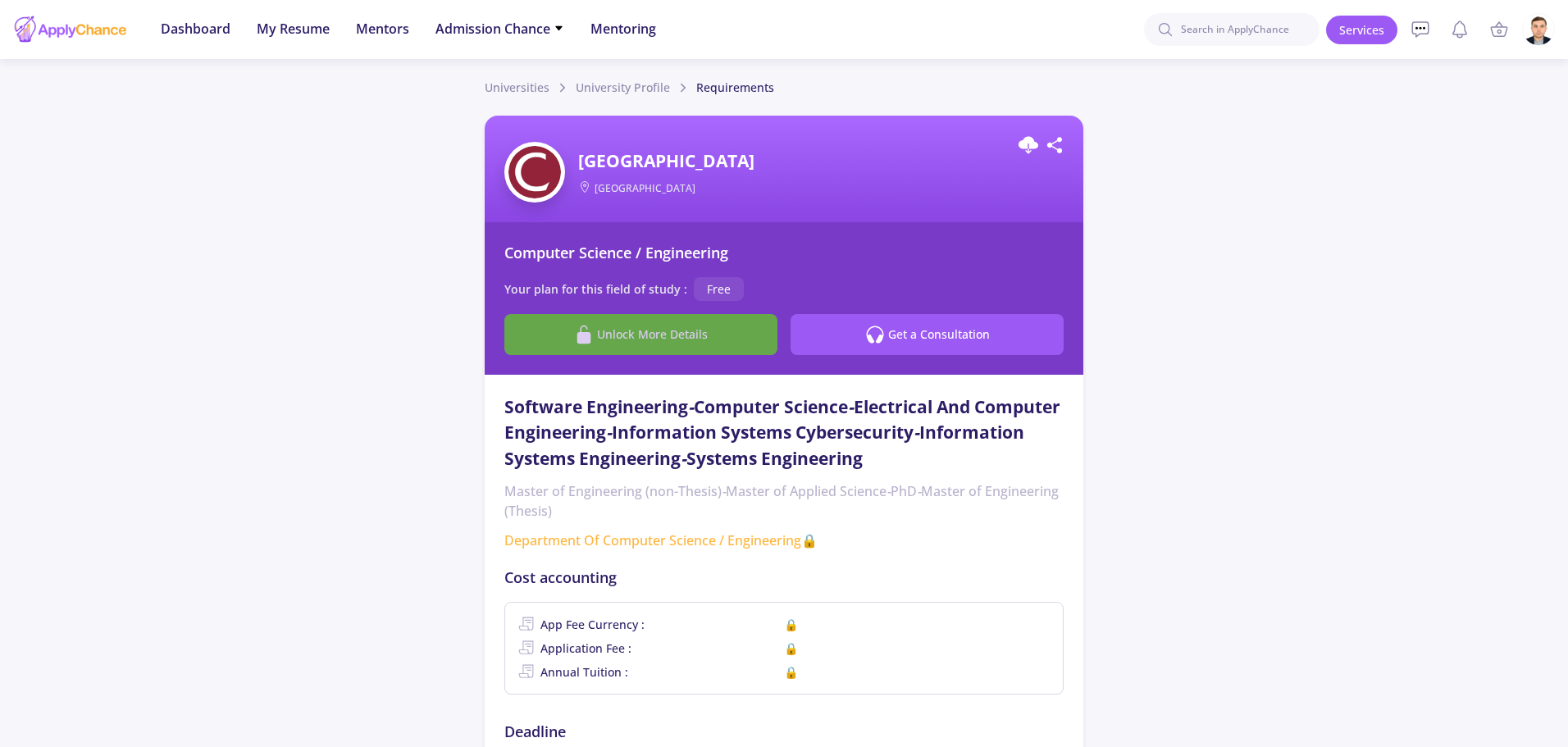
click at [650, 336] on span "Unlock More Details" at bounding box center [651, 333] width 110 height 17
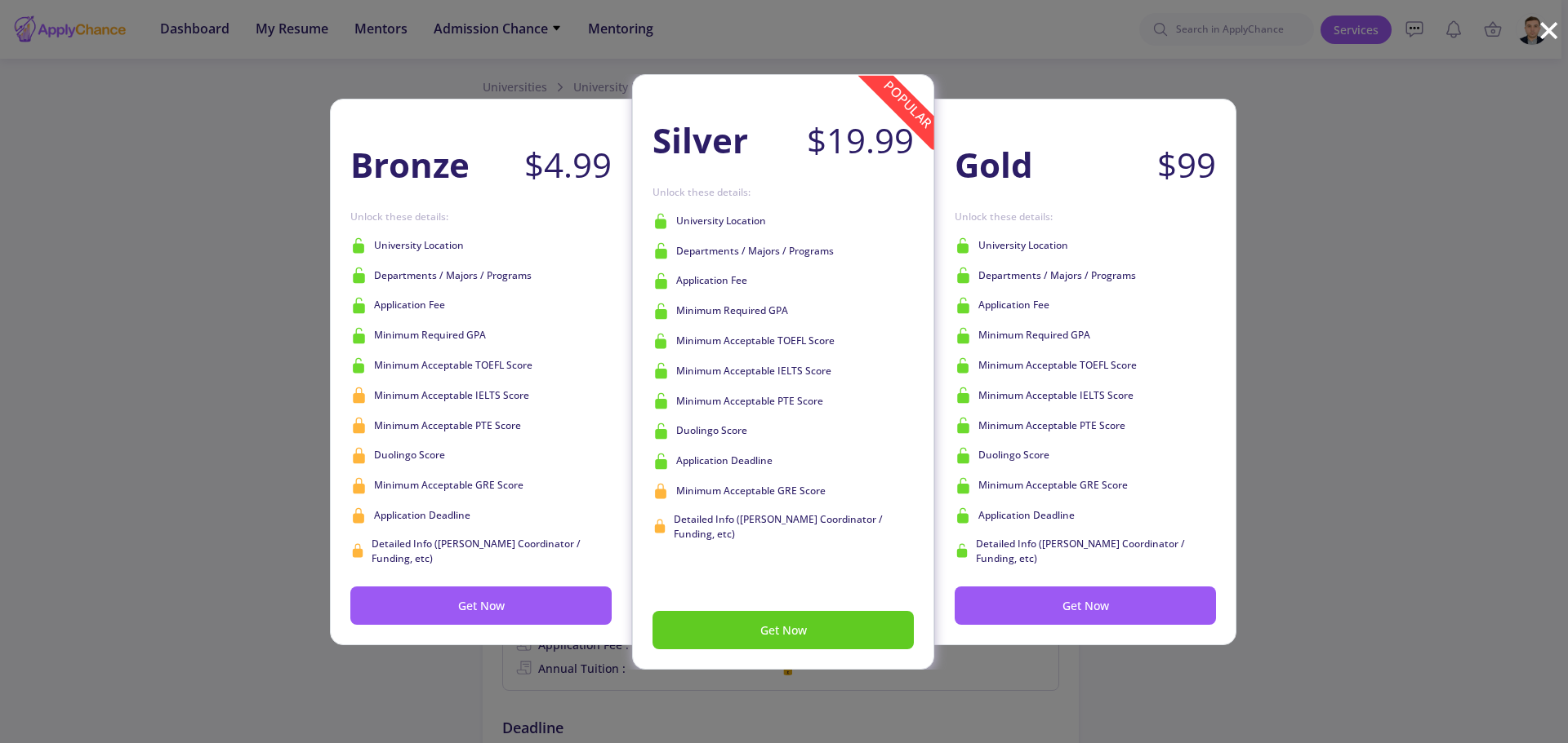
click at [202, 473] on div "Bronze $4.99 Get Now Unlock these details: University Location Departments / Ma…" at bounding box center [784, 371] width 1568 height 743
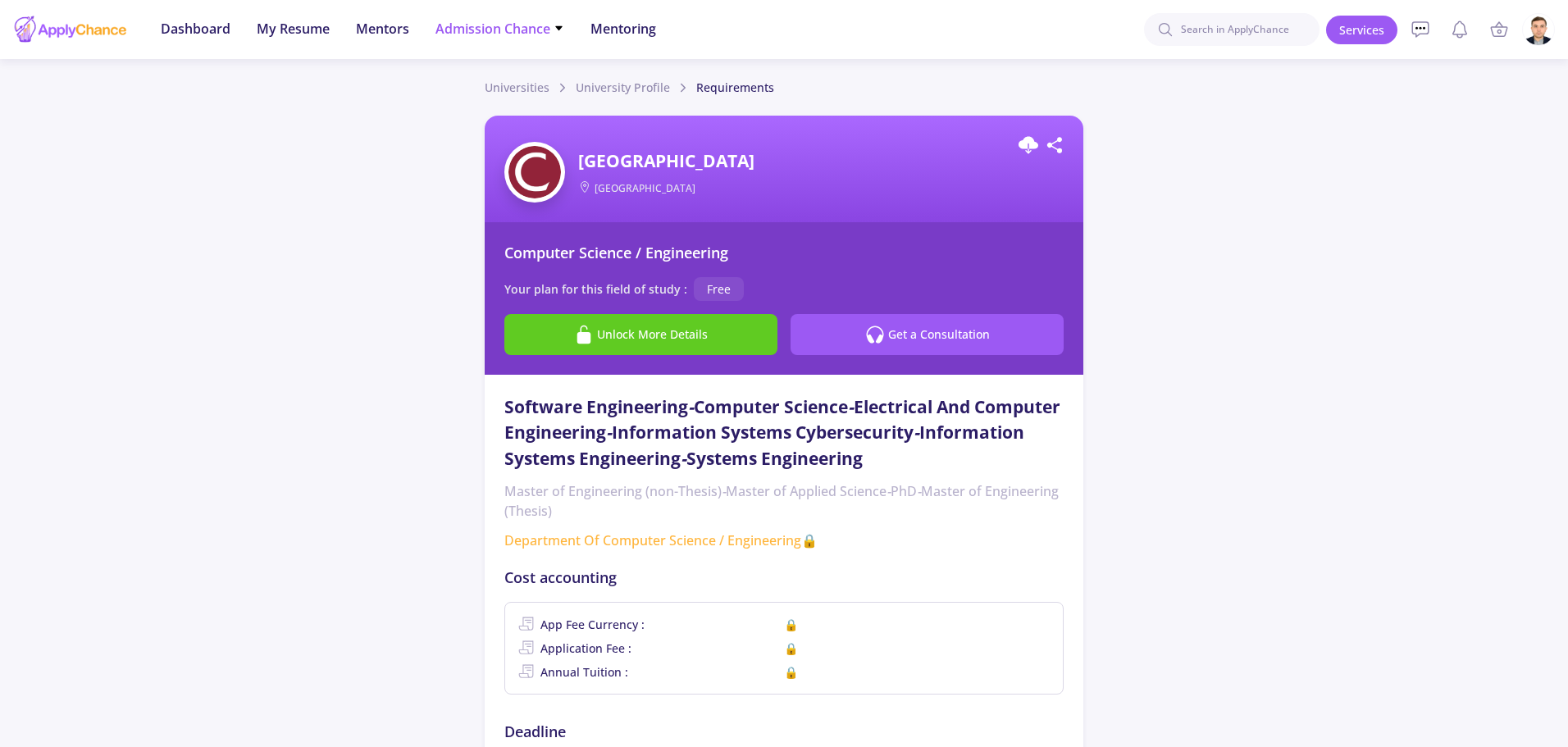
click at [512, 21] on span "Admission Chance" at bounding box center [499, 29] width 128 height 20
click at [534, 119] on link "Only My Chance of Admission" at bounding box center [532, 115] width 194 height 31
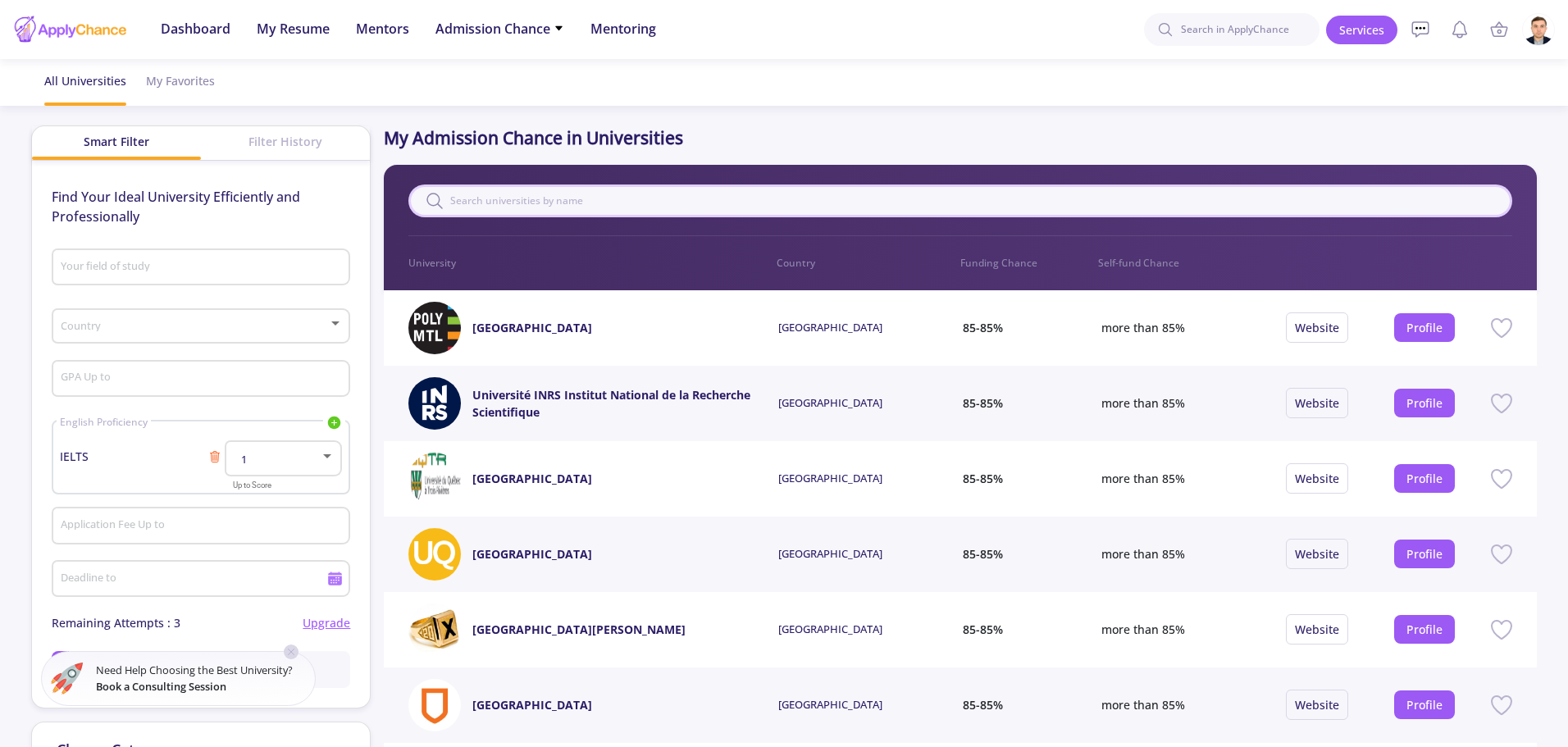
click at [592, 199] on input "text" at bounding box center [959, 201] width 1103 height 33
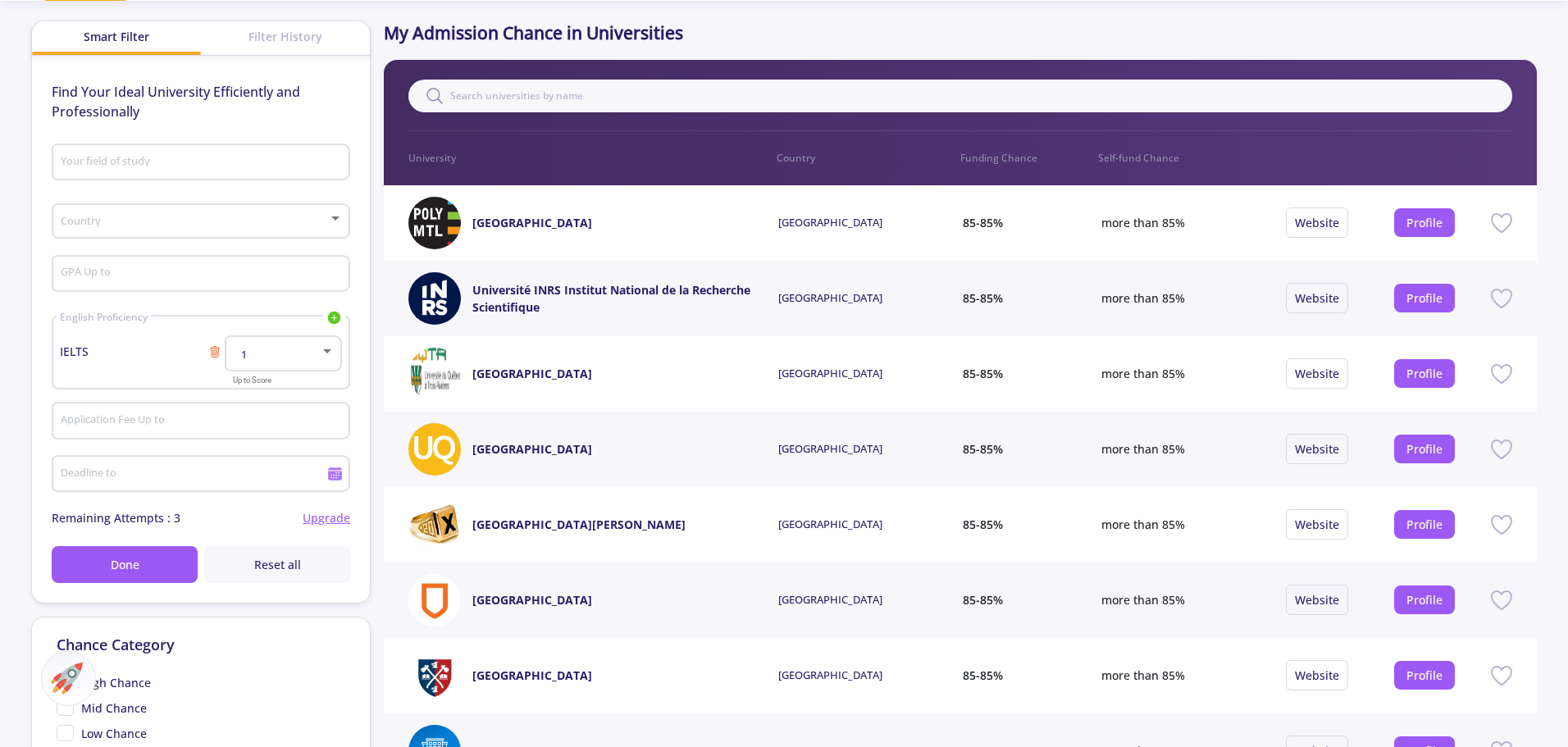
scroll to position [82, 0]
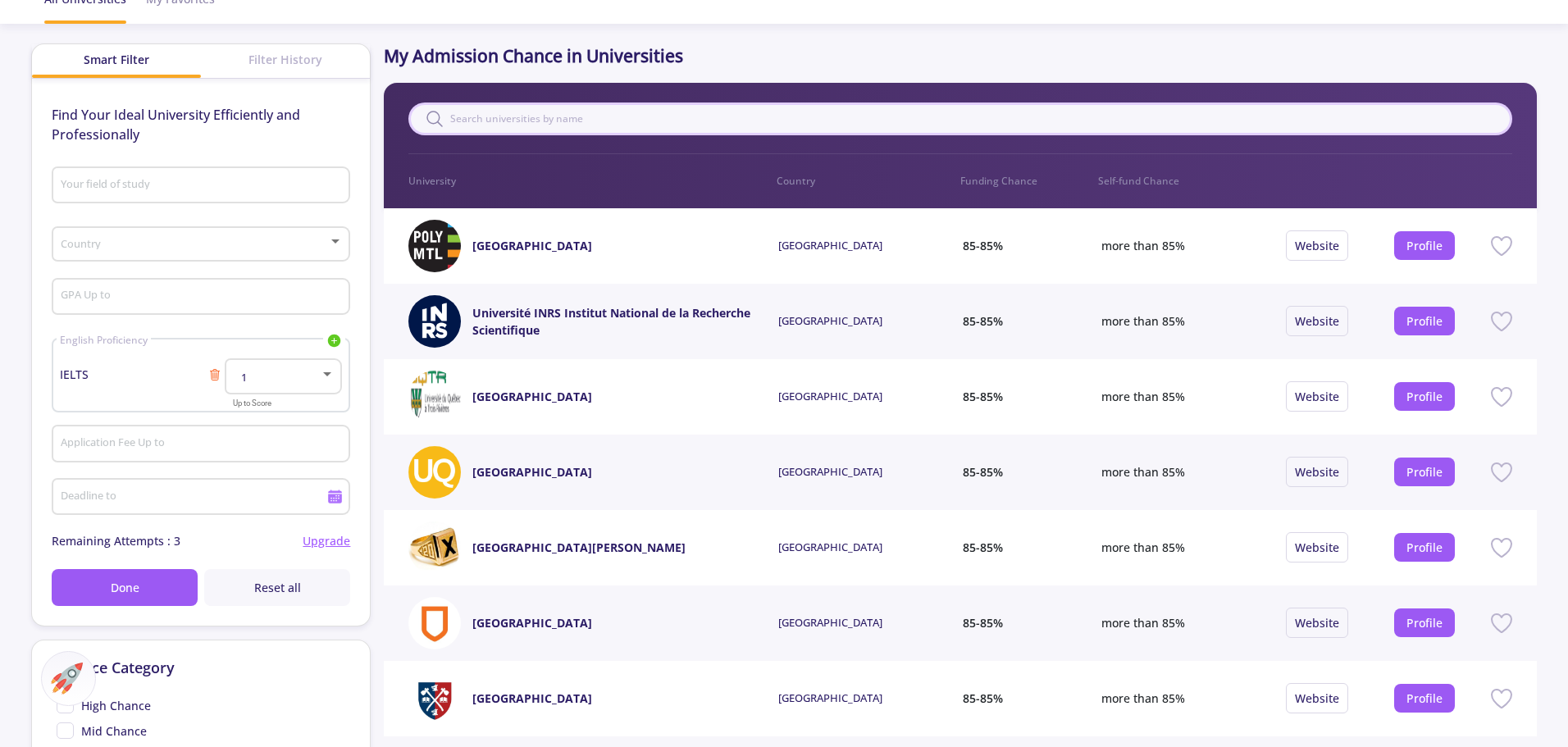
click at [569, 108] on input "text" at bounding box center [959, 118] width 1103 height 33
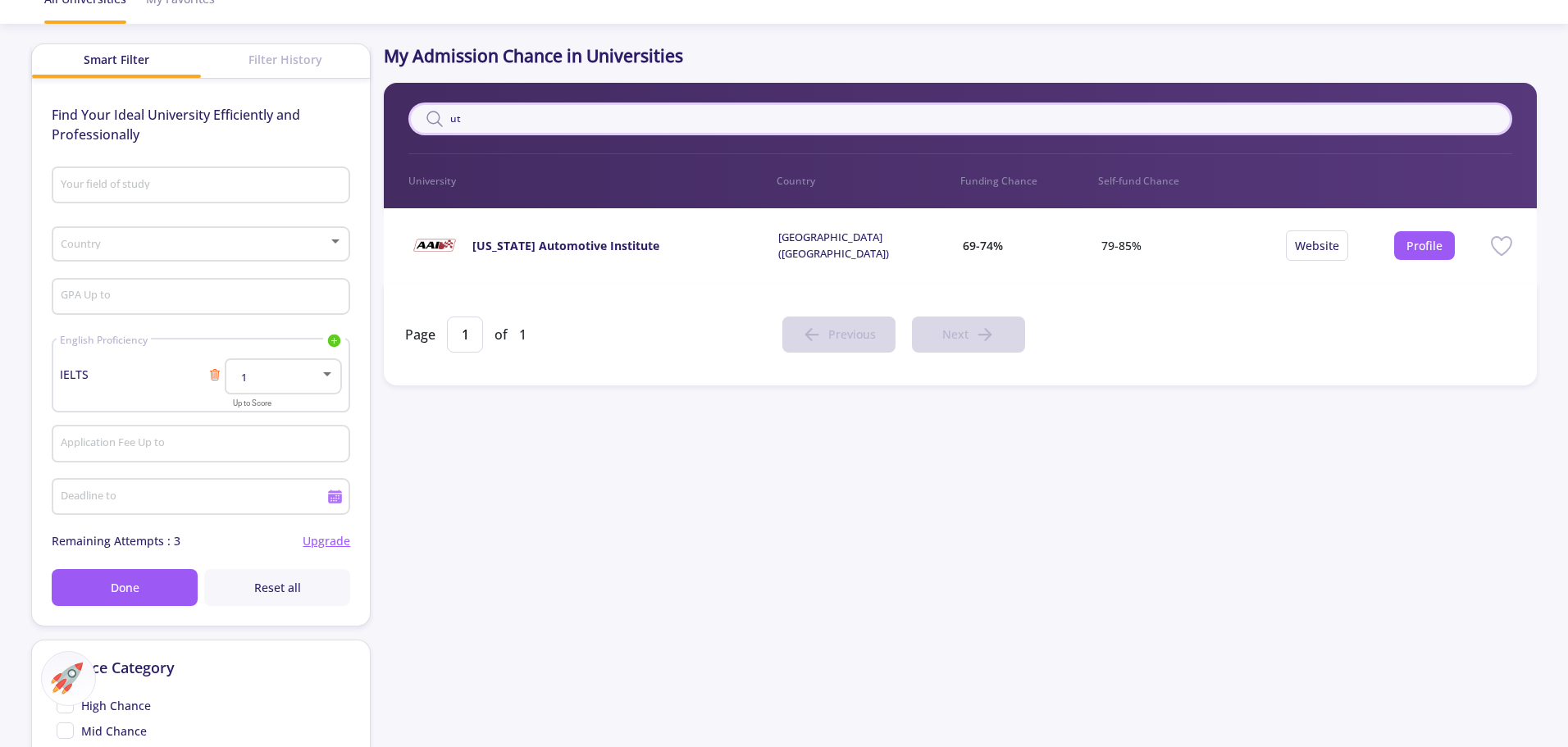
type input "u"
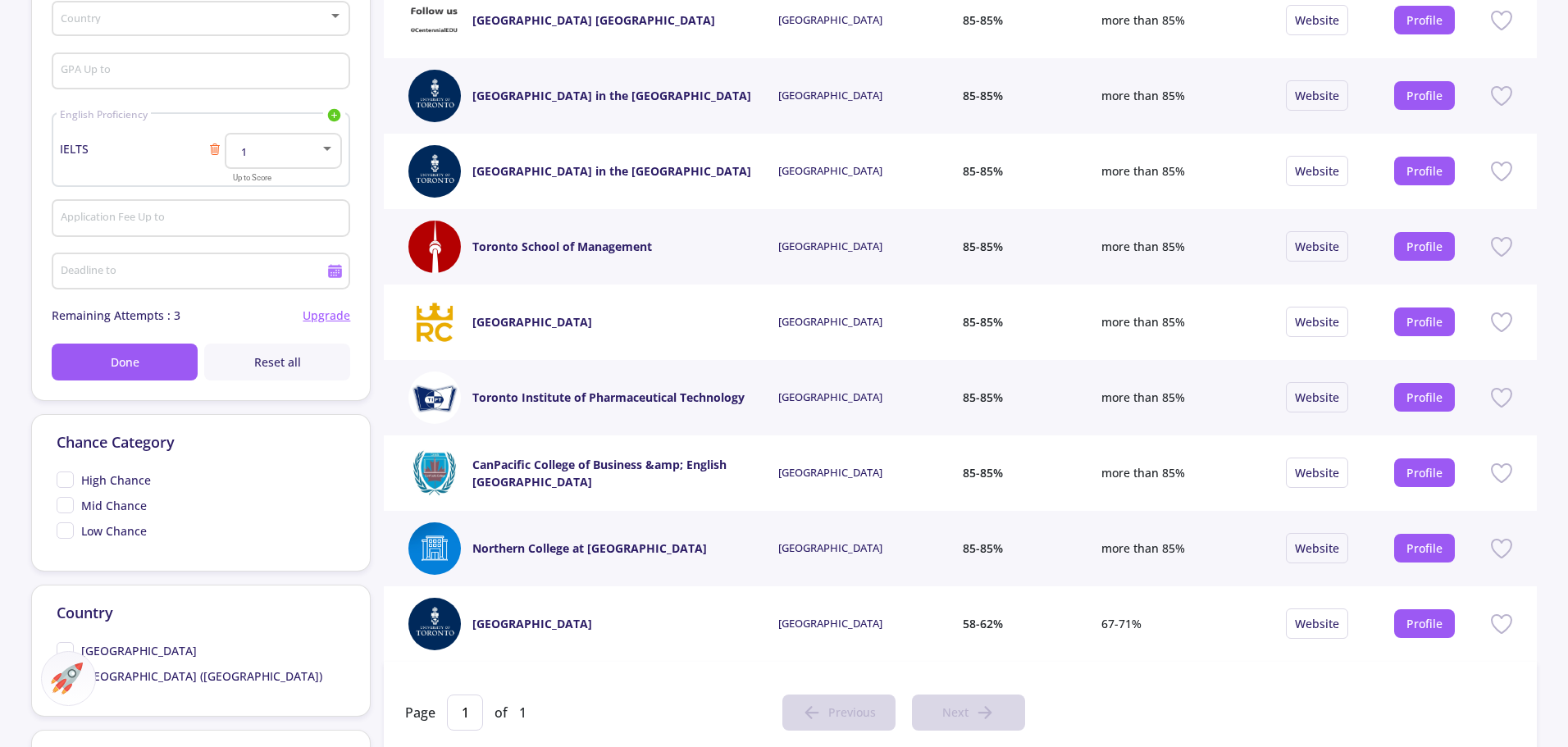
scroll to position [410, 0]
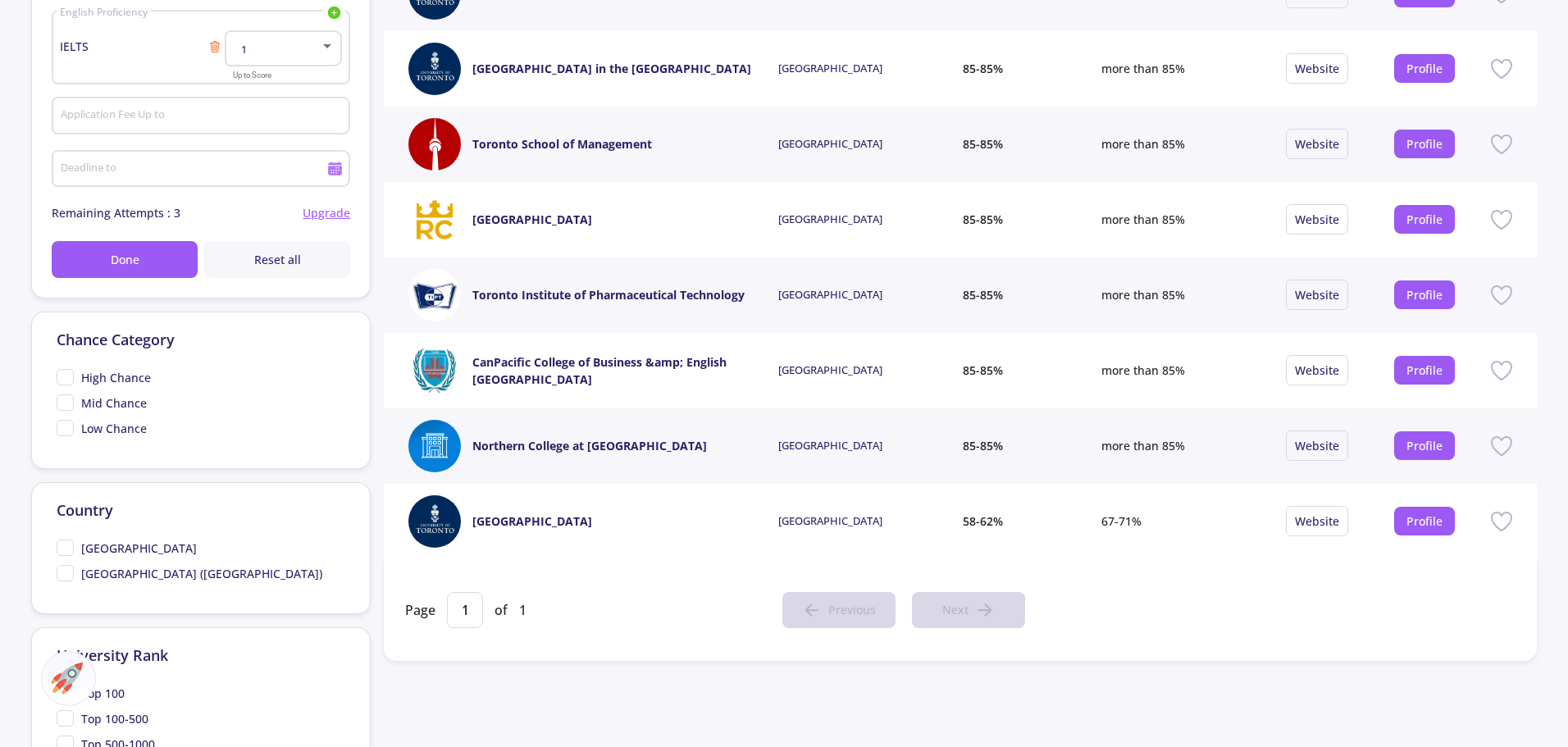
type input "toro"
